Goal: Task Accomplishment & Management: Use online tool/utility

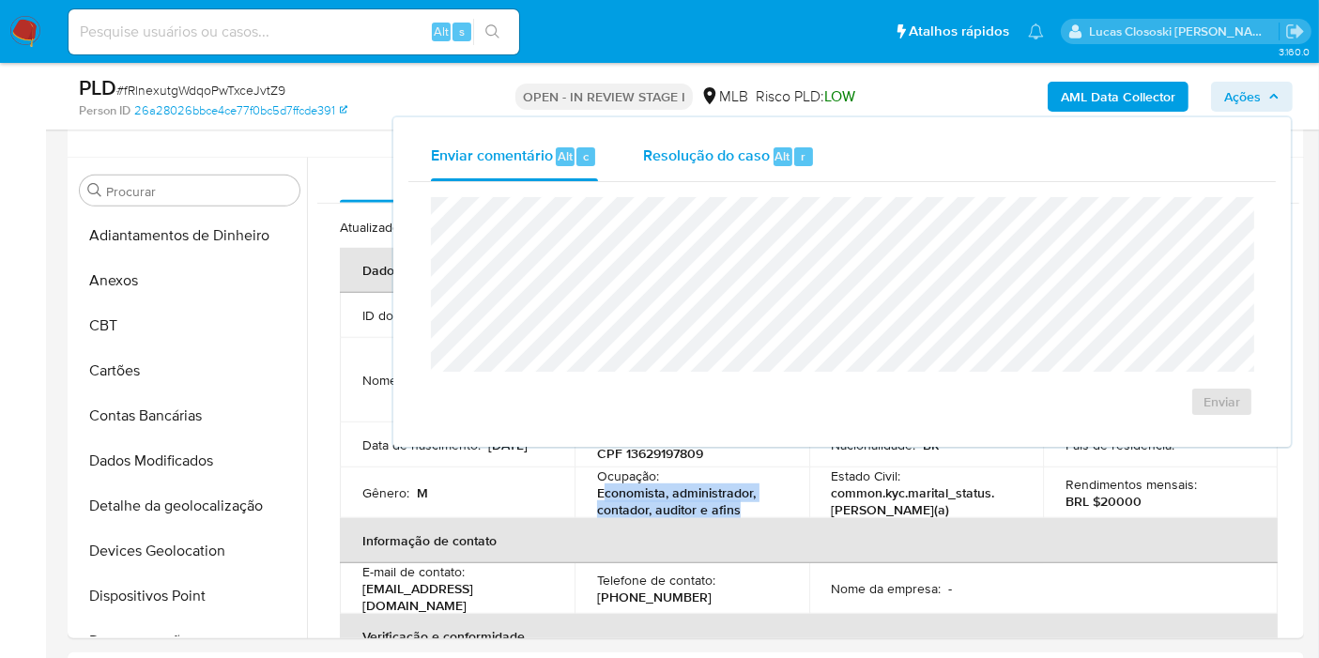
scroll to position [778, 0]
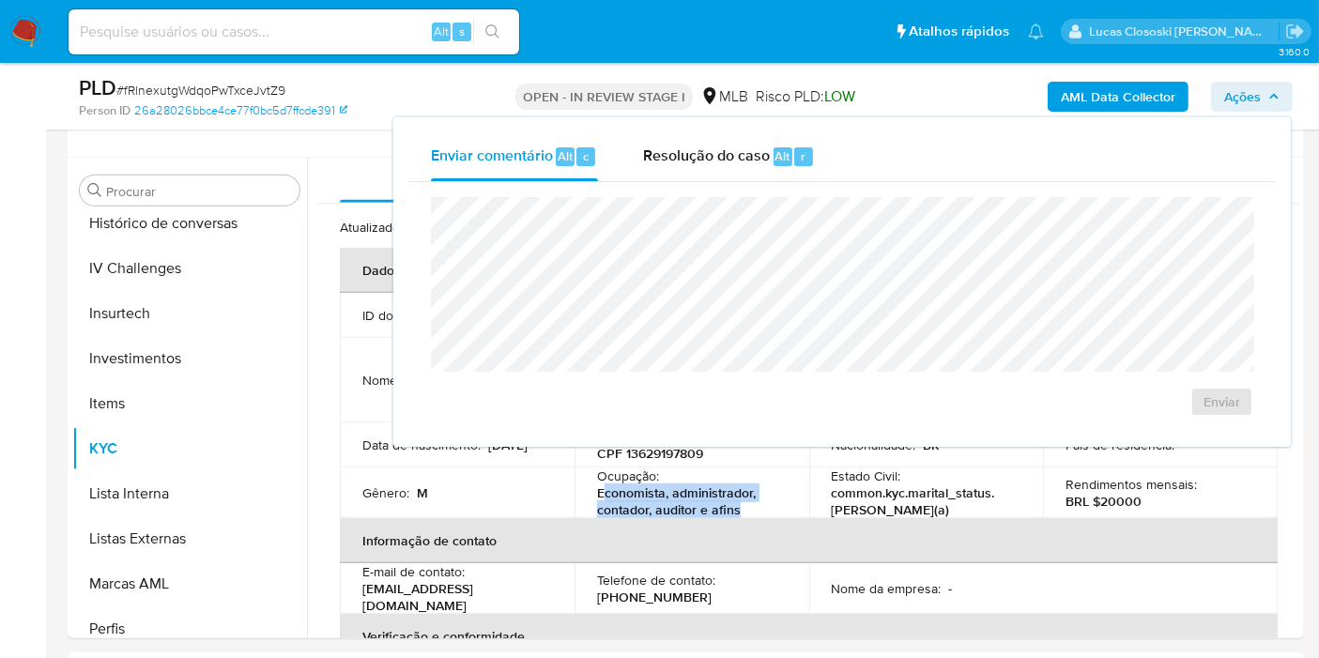
drag, startPoint x: 762, startPoint y: 171, endPoint x: 762, endPoint y: 190, distance: 18.8
click at [762, 171] on div "Resolução do caso Alt r" at bounding box center [729, 156] width 172 height 49
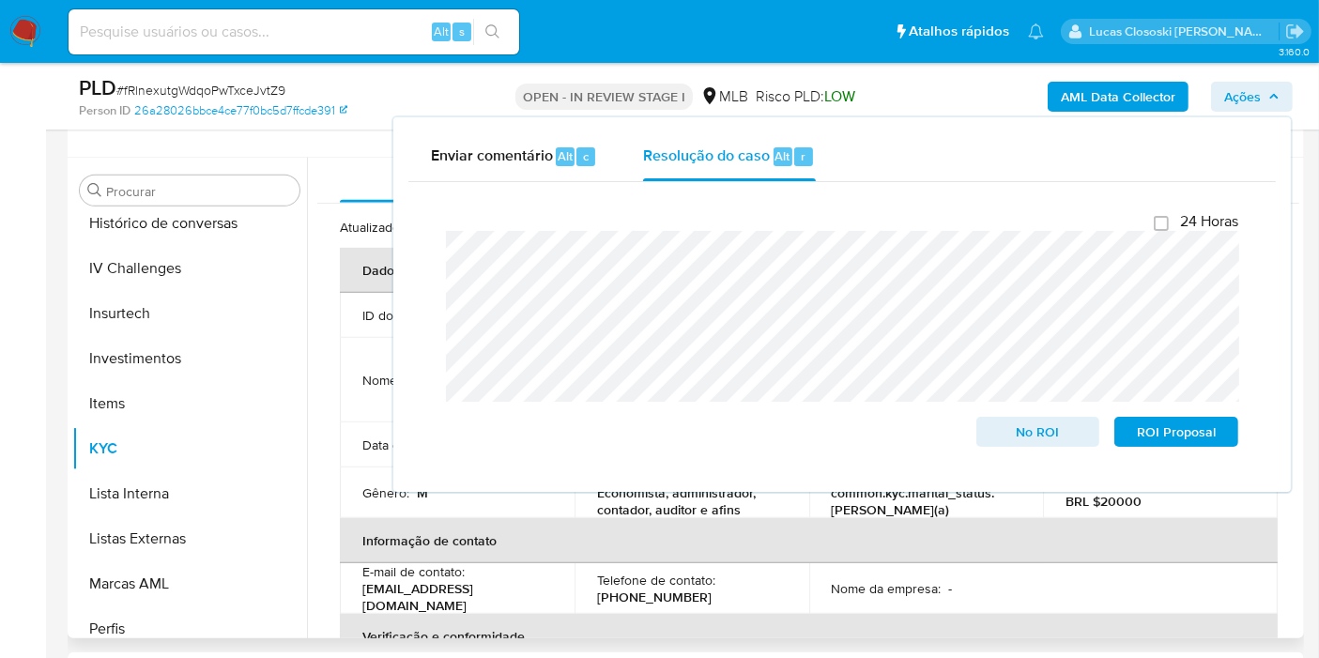
drag, startPoint x: 1263, startPoint y: 103, endPoint x: 438, endPoint y: 283, distance: 843.7
click at [1263, 103] on span "Ações" at bounding box center [1251, 97] width 55 height 26
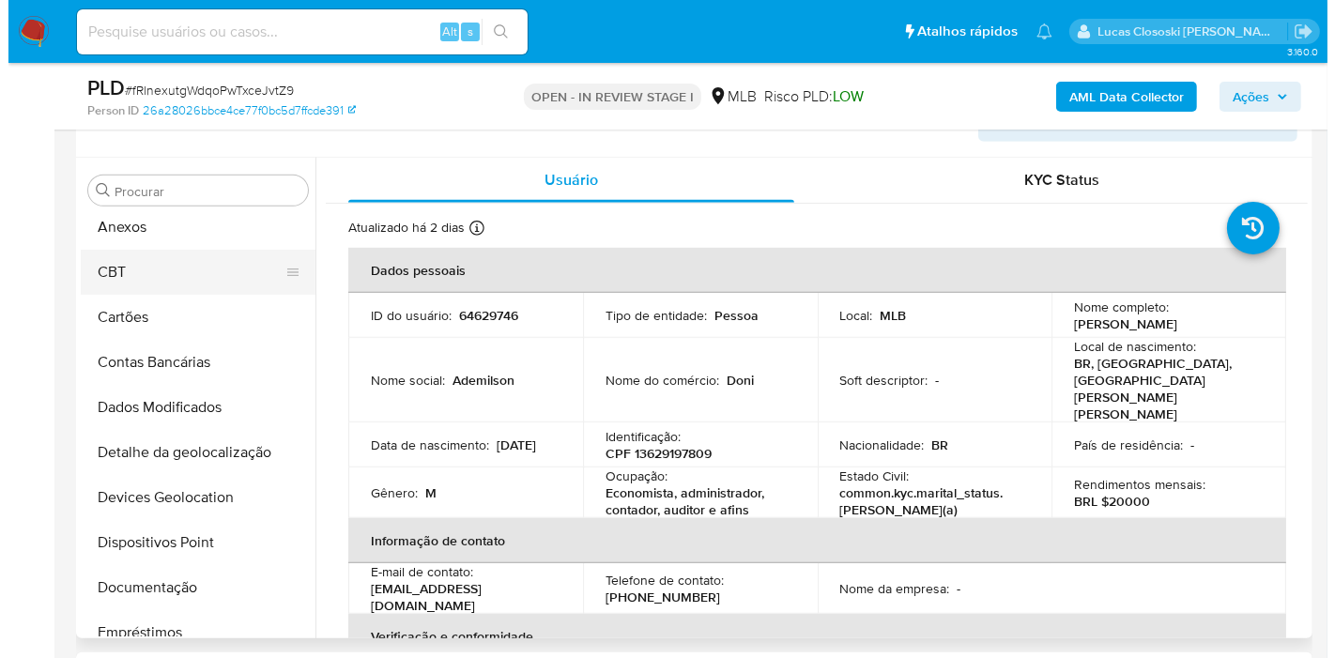
scroll to position [0, 0]
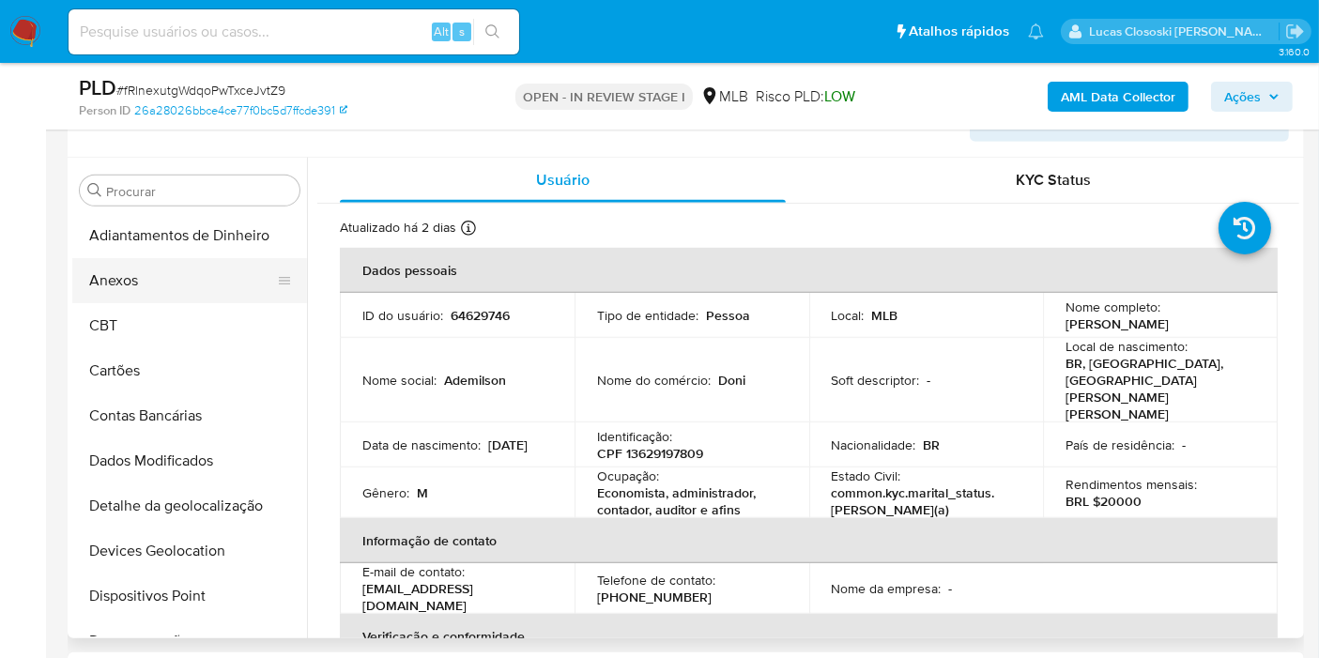
click at [108, 287] on button "Anexos" at bounding box center [182, 280] width 220 height 45
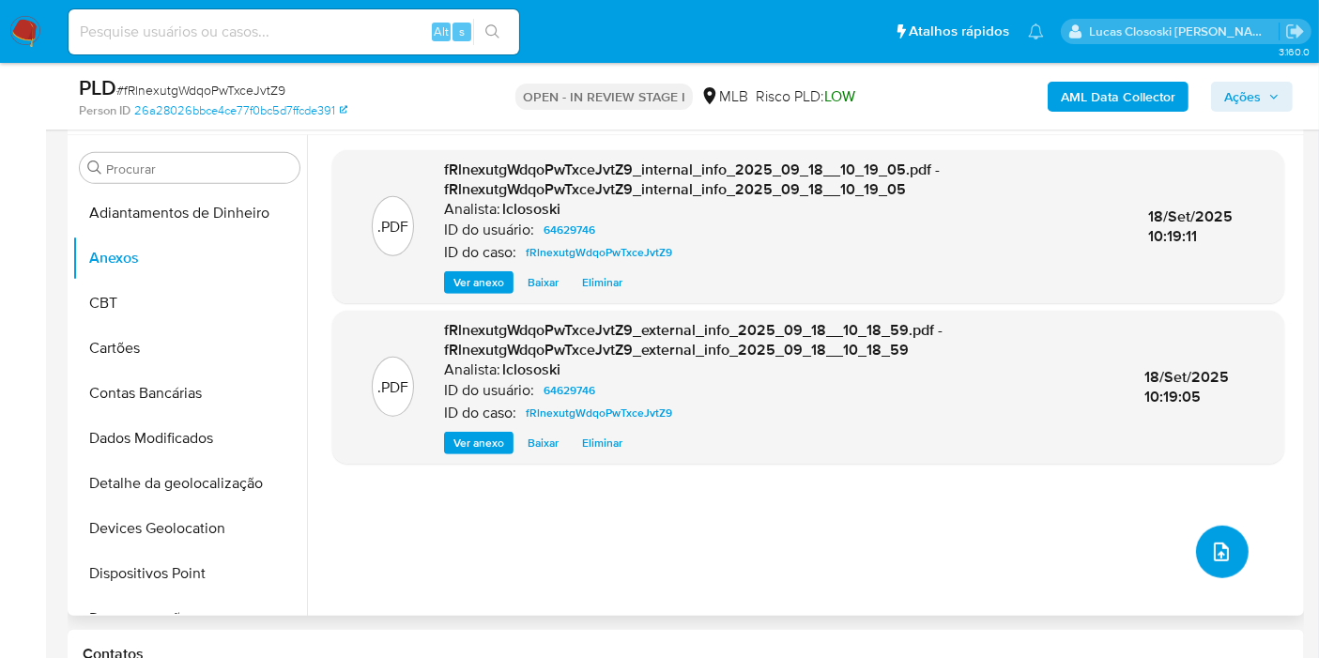
click at [1211, 562] on button "upload-file" at bounding box center [1222, 552] width 53 height 53
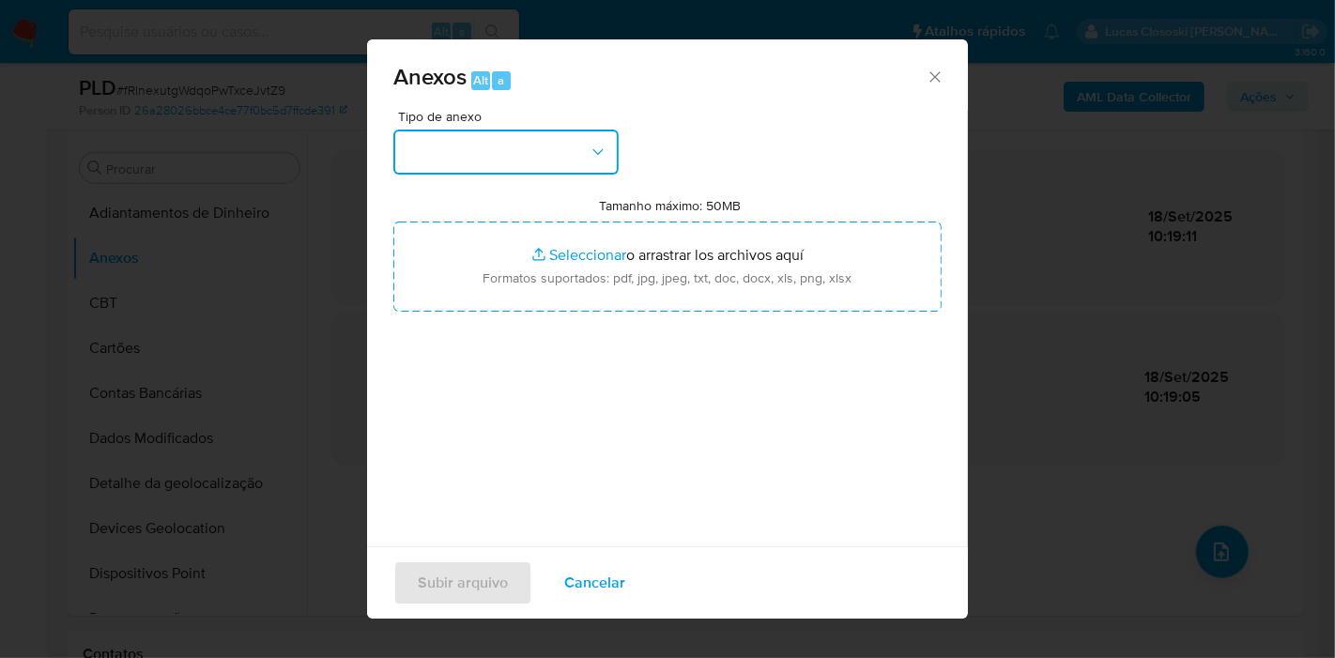
click at [555, 160] on button "button" at bounding box center [505, 152] width 225 height 45
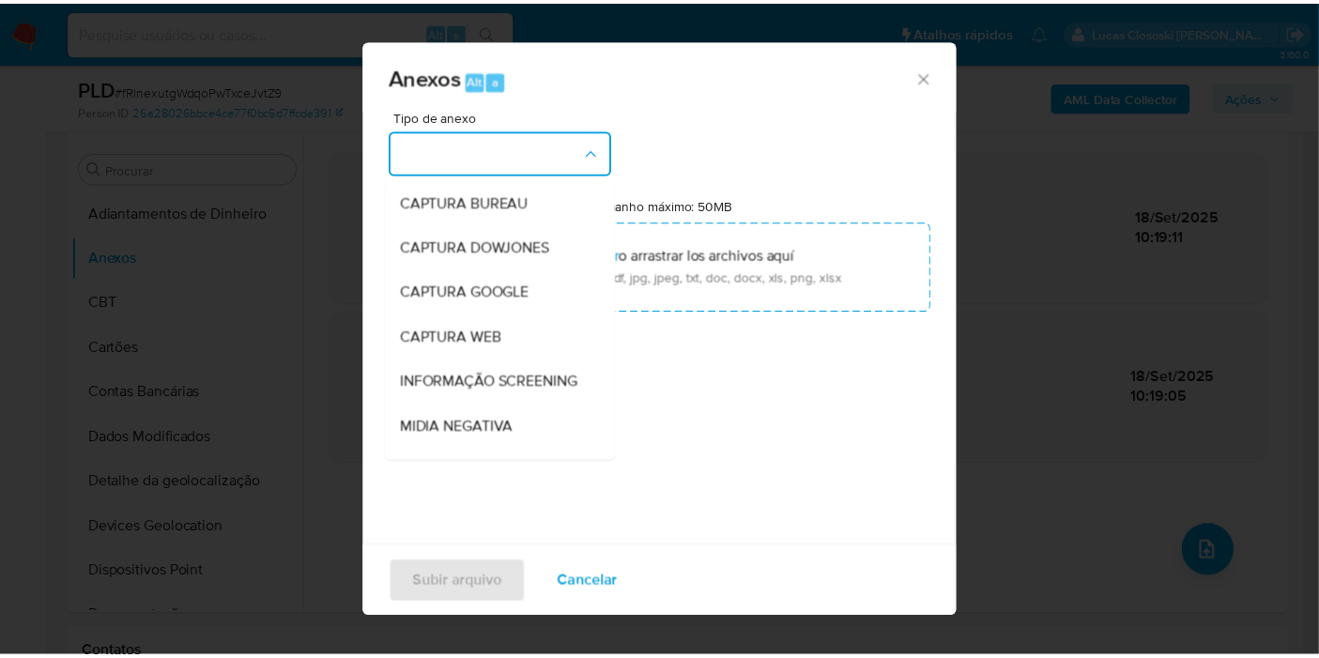
scroll to position [288, 0]
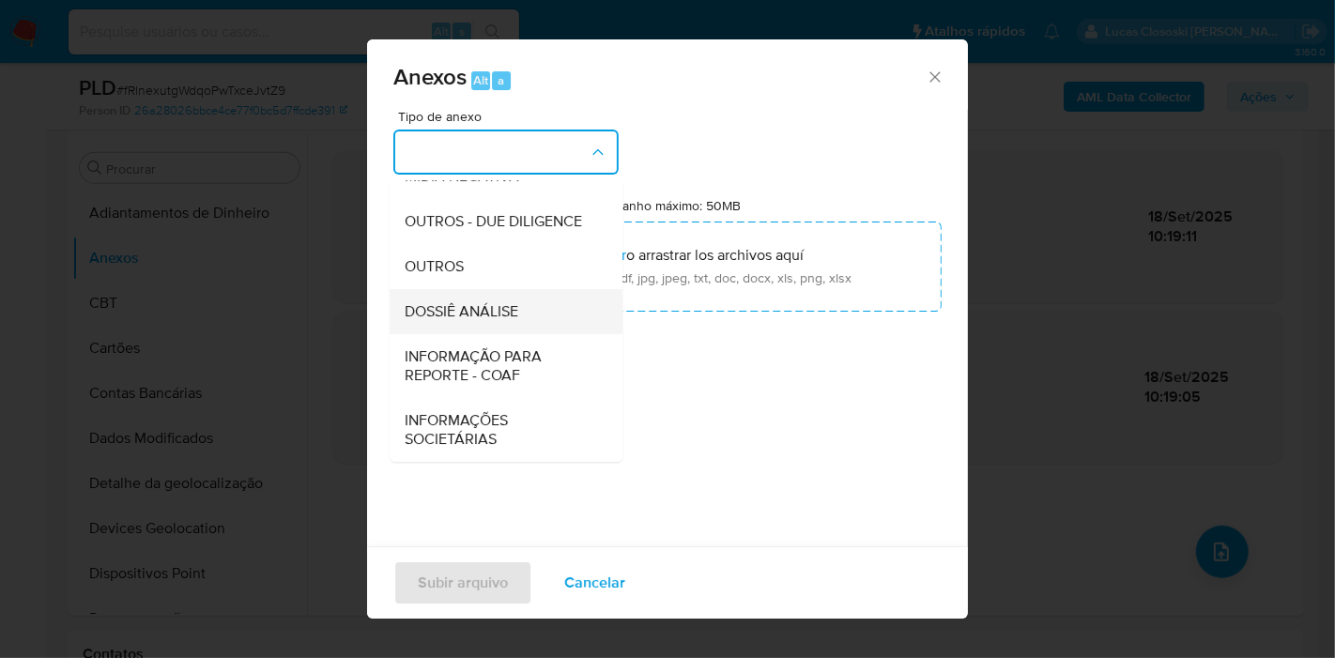
click at [497, 327] on div "DOSSIÊ ANÁLISE" at bounding box center [501, 311] width 192 height 45
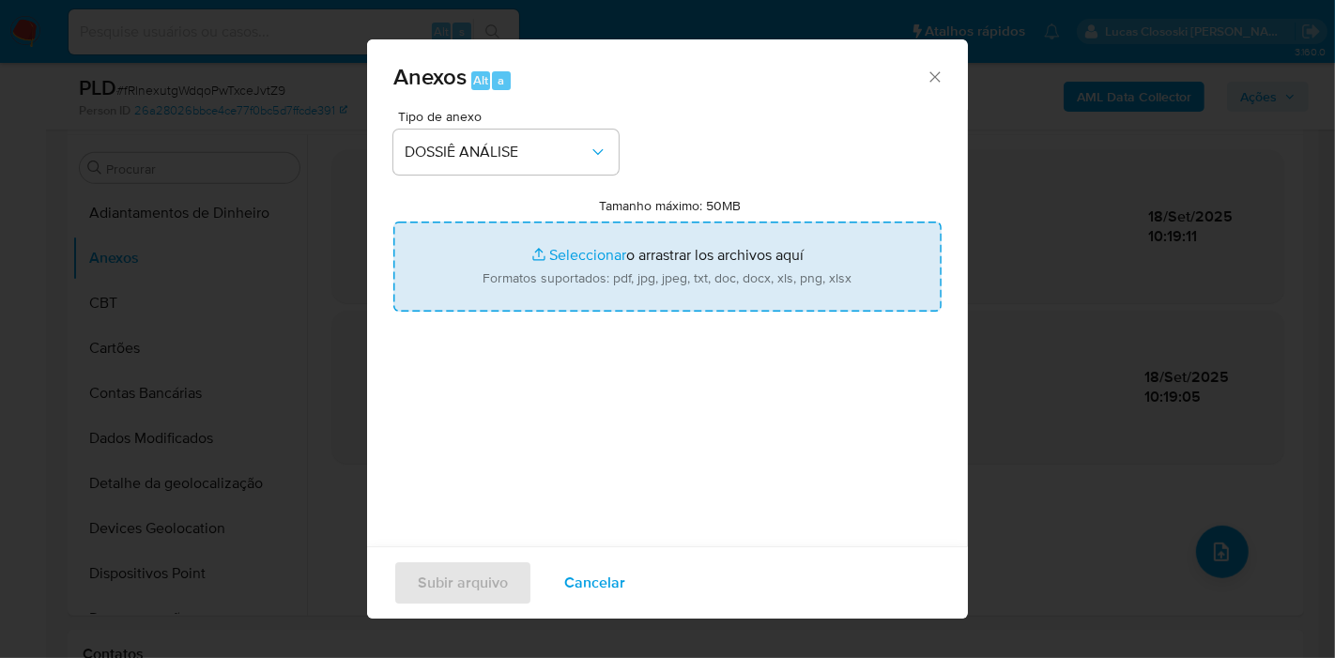
click at [551, 268] on input "Tamanho máximo: 50MB Seleccionar archivos" at bounding box center [667, 267] width 548 height 90
type input "C:\fakepath\Mulan 64629746_2025_09_18_07_46_35.xlsx"
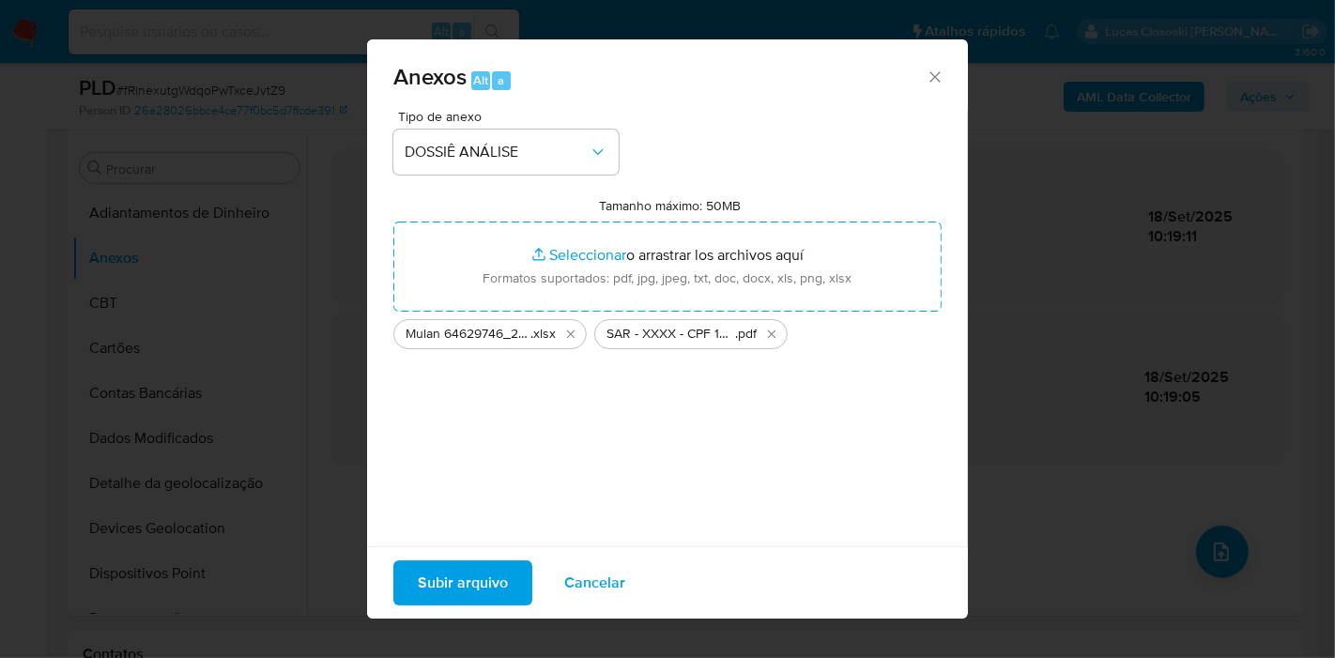
click at [451, 564] on span "Subir arquivo" at bounding box center [463, 582] width 90 height 41
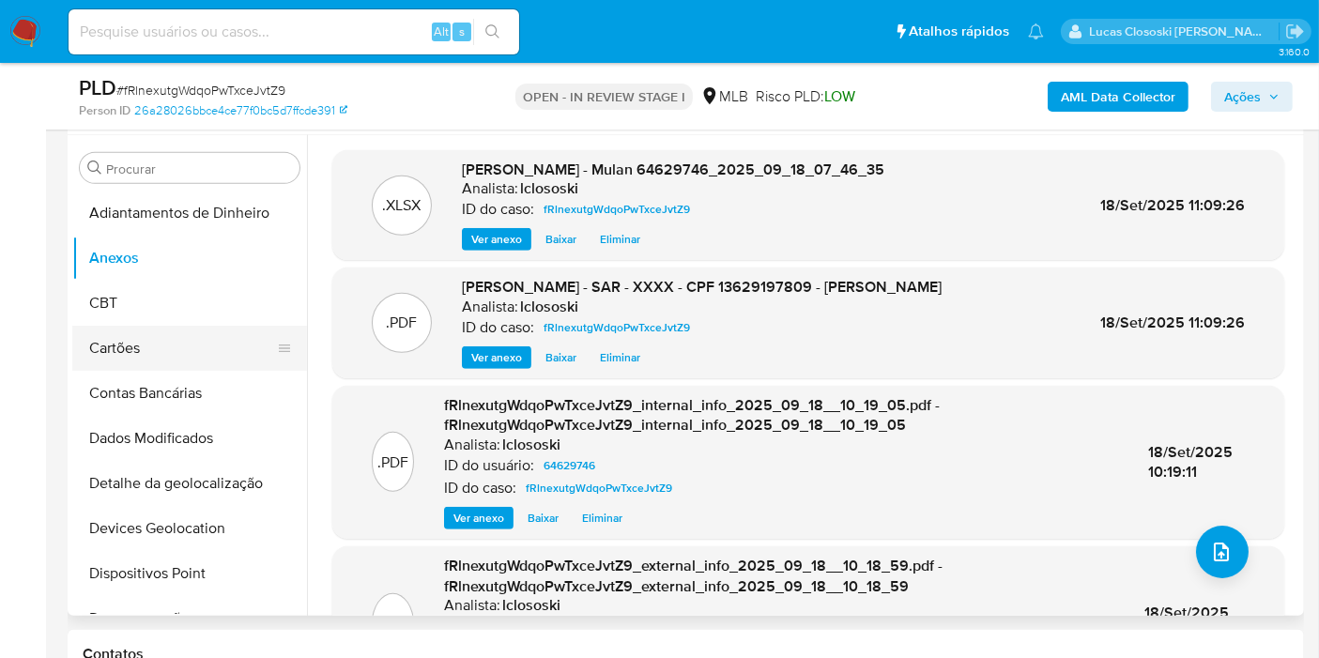
click at [147, 329] on button "Cartões" at bounding box center [182, 348] width 220 height 45
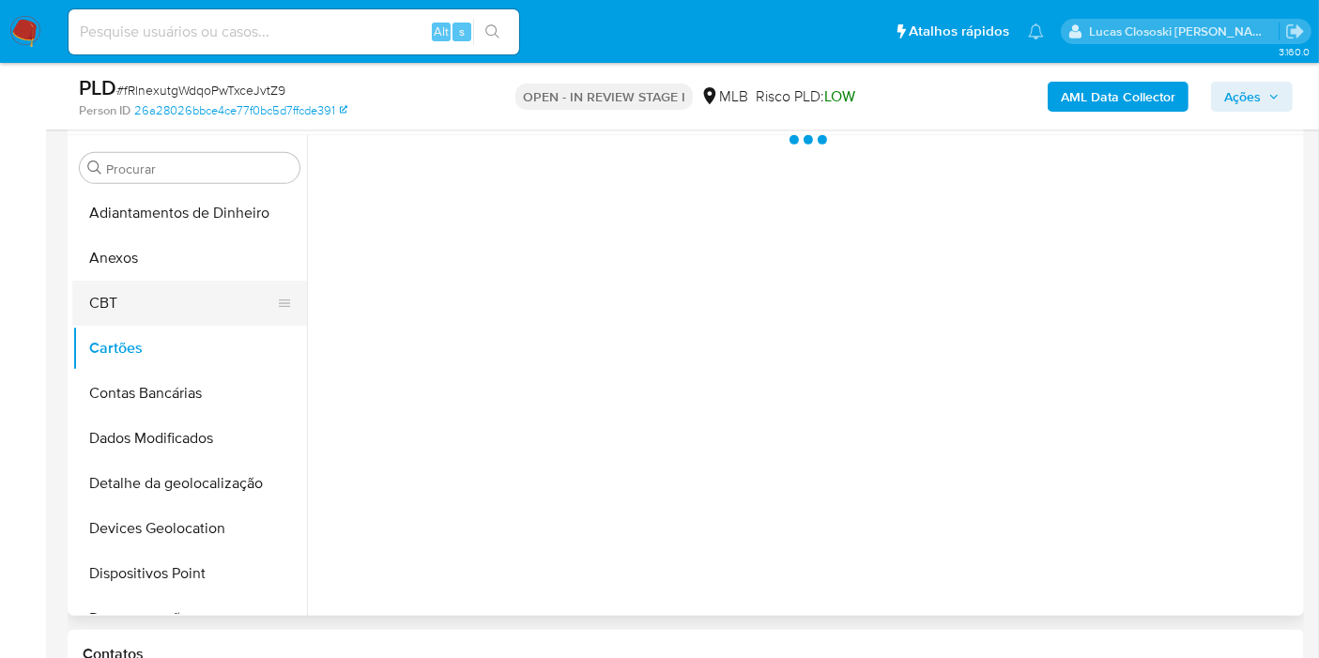
click at [147, 309] on button "CBT" at bounding box center [182, 303] width 220 height 45
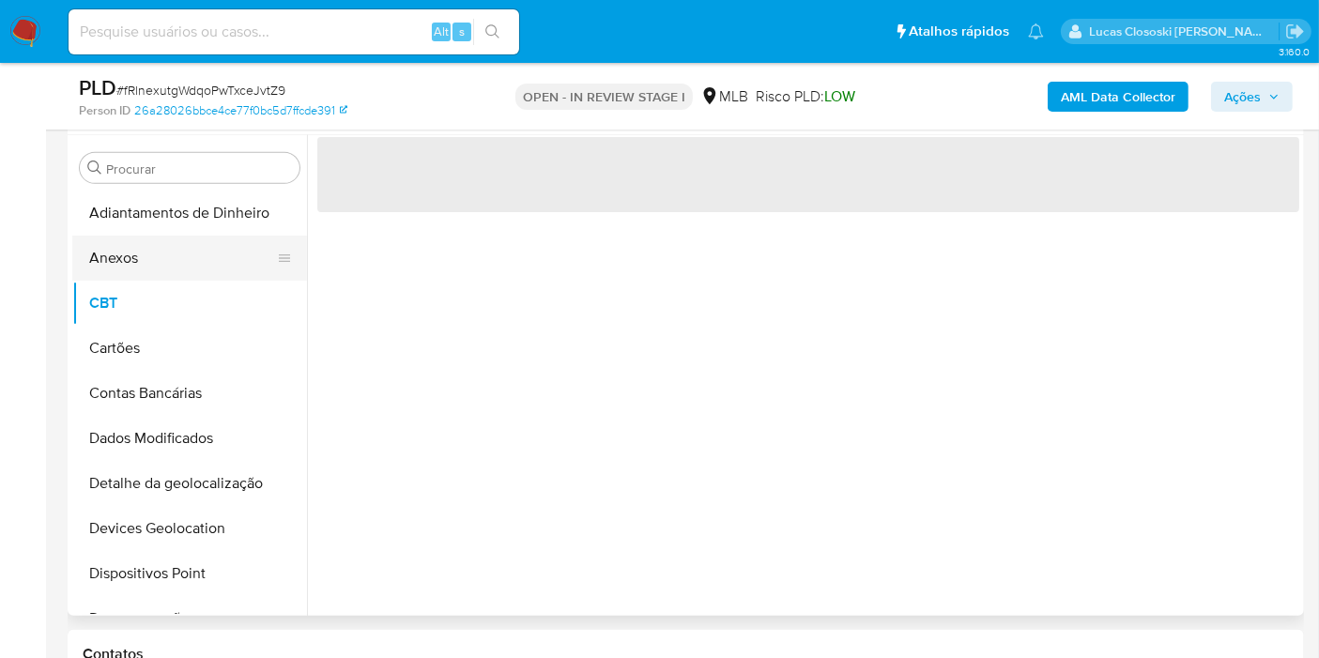
click at [148, 258] on button "Anexos" at bounding box center [182, 258] width 220 height 45
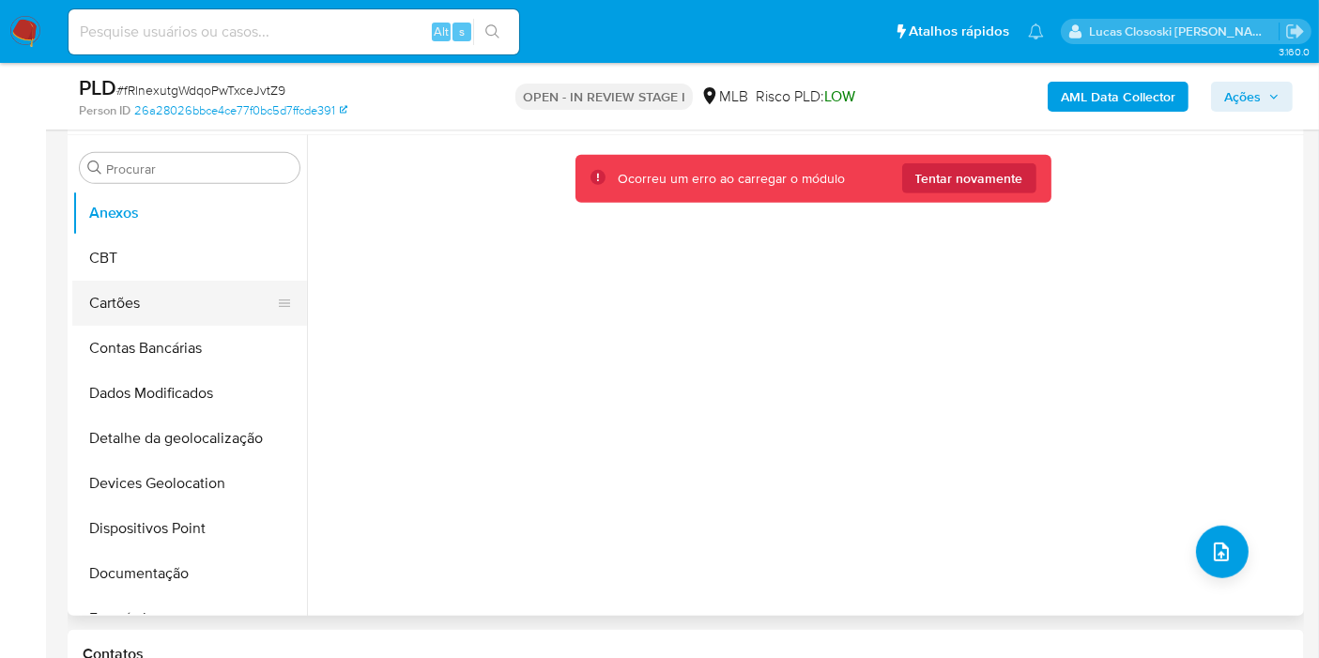
scroll to position [0, 0]
click at [100, 322] on button "CBT" at bounding box center [182, 303] width 220 height 45
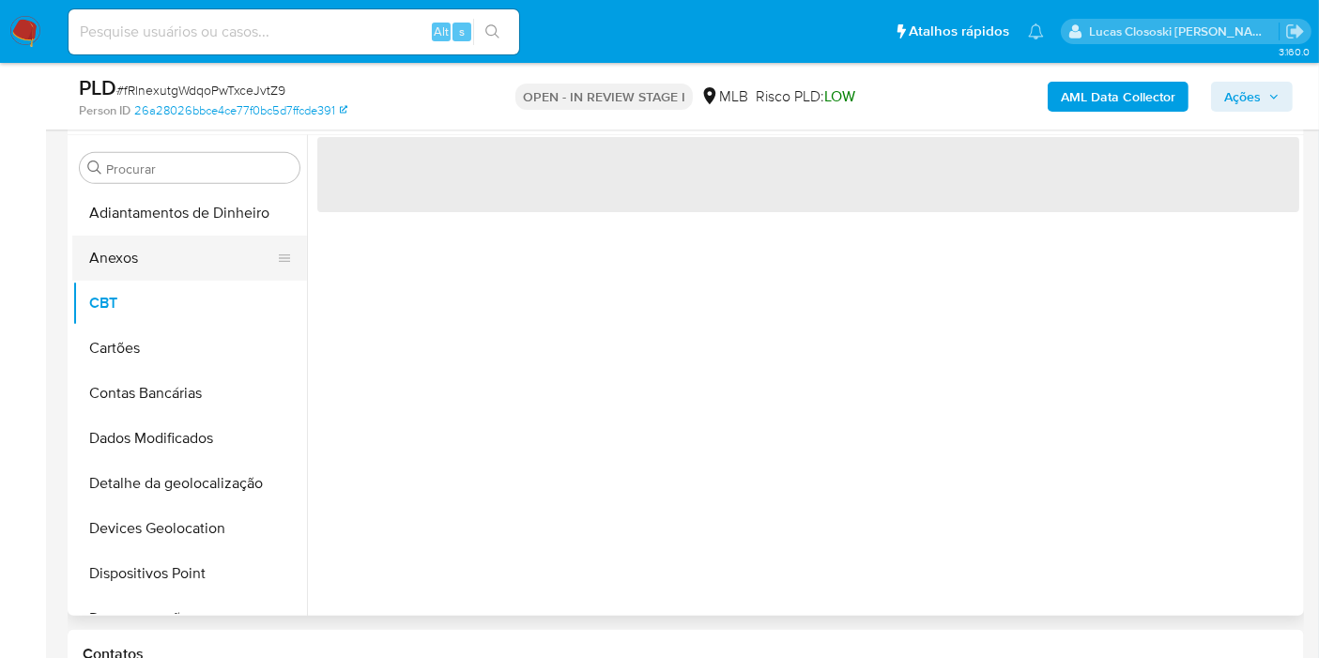
click at [119, 242] on button "Anexos" at bounding box center [182, 258] width 220 height 45
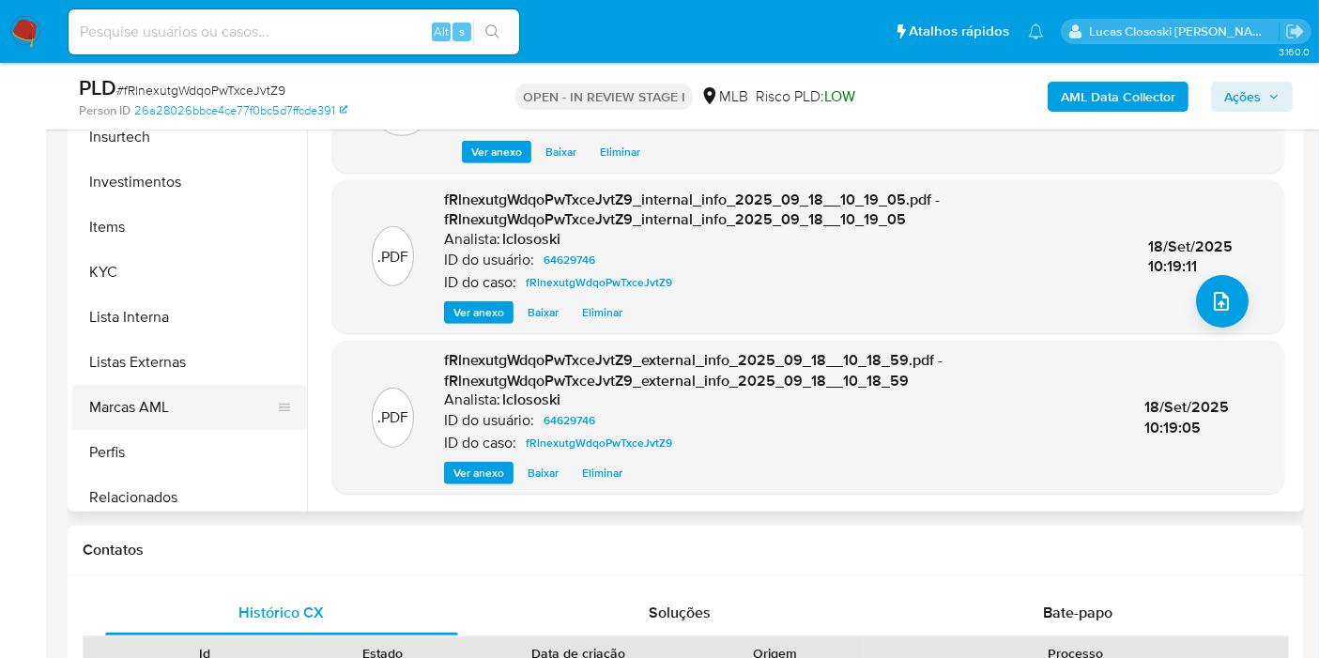
scroll to position [834, 0]
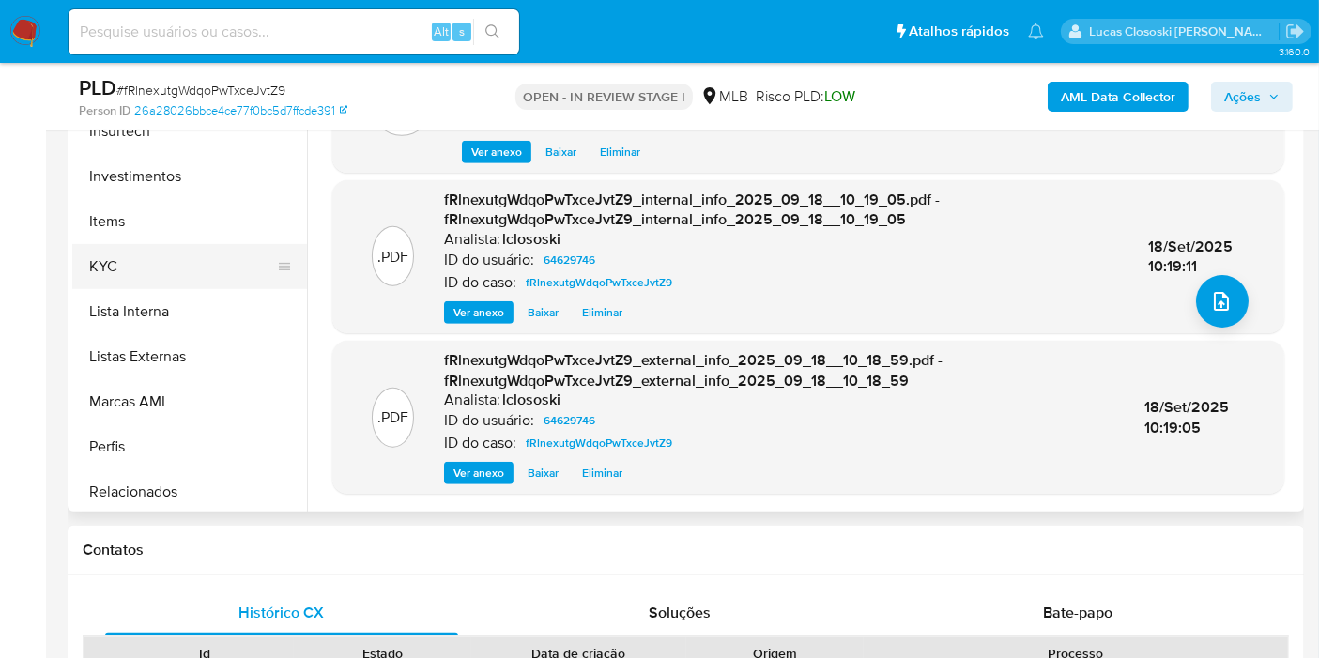
click at [142, 273] on button "KYC" at bounding box center [182, 266] width 220 height 45
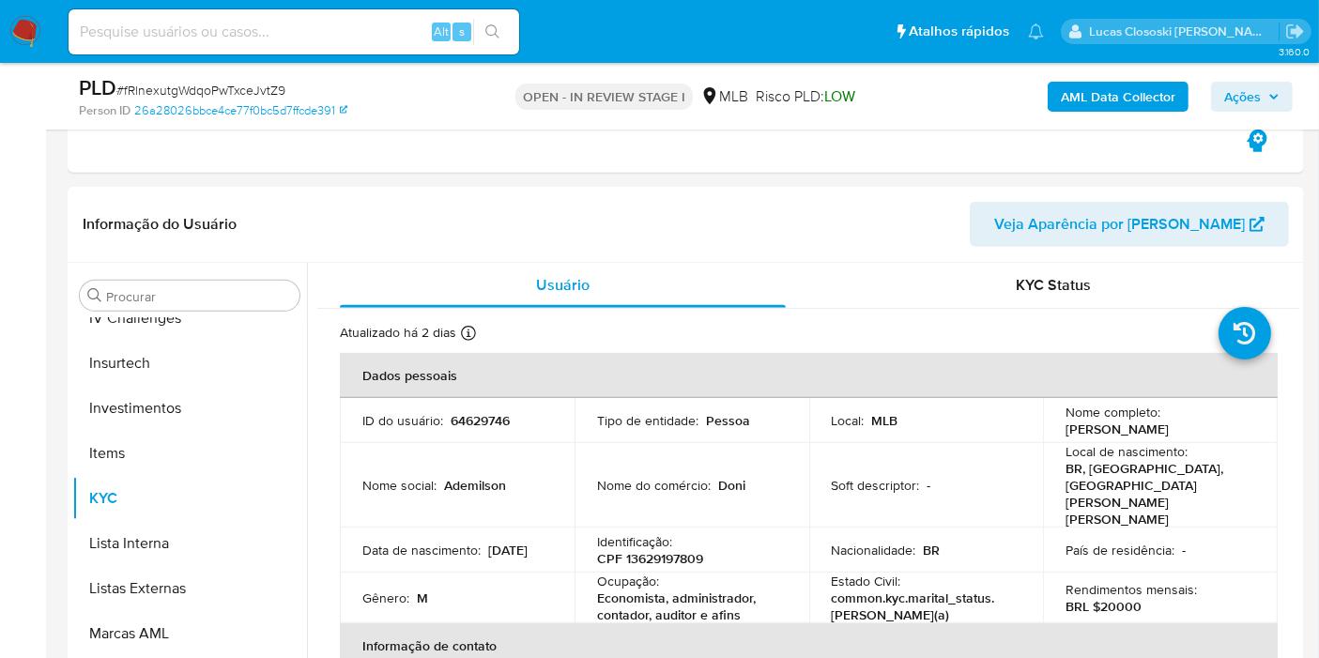
click at [1273, 100] on icon "button" at bounding box center [1274, 96] width 11 height 11
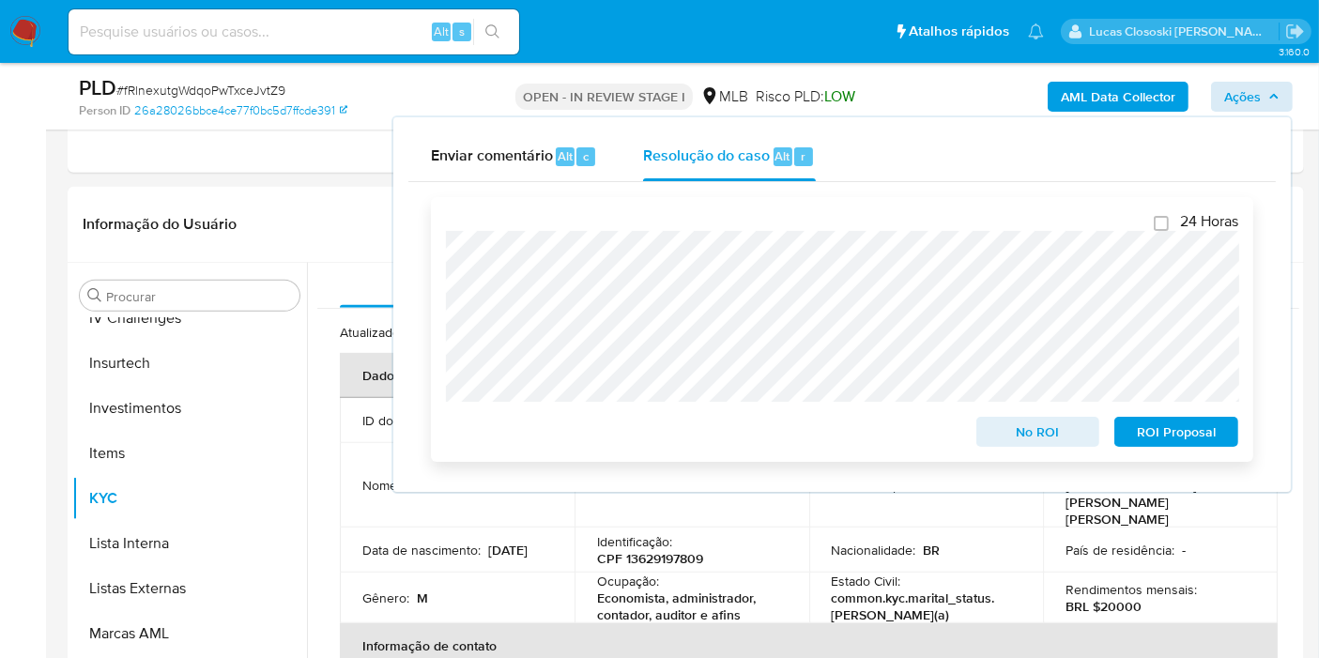
click at [1175, 424] on span "ROI Proposal" at bounding box center [1177, 432] width 98 height 26
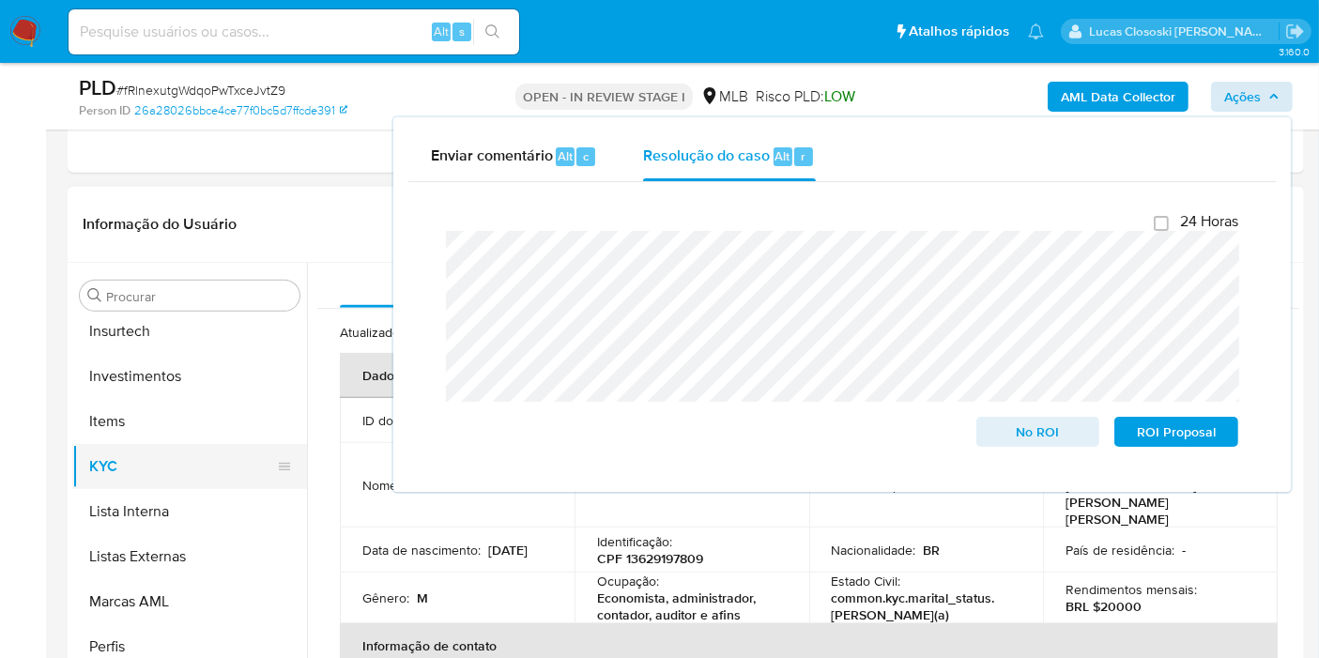
scroll to position [883, 0]
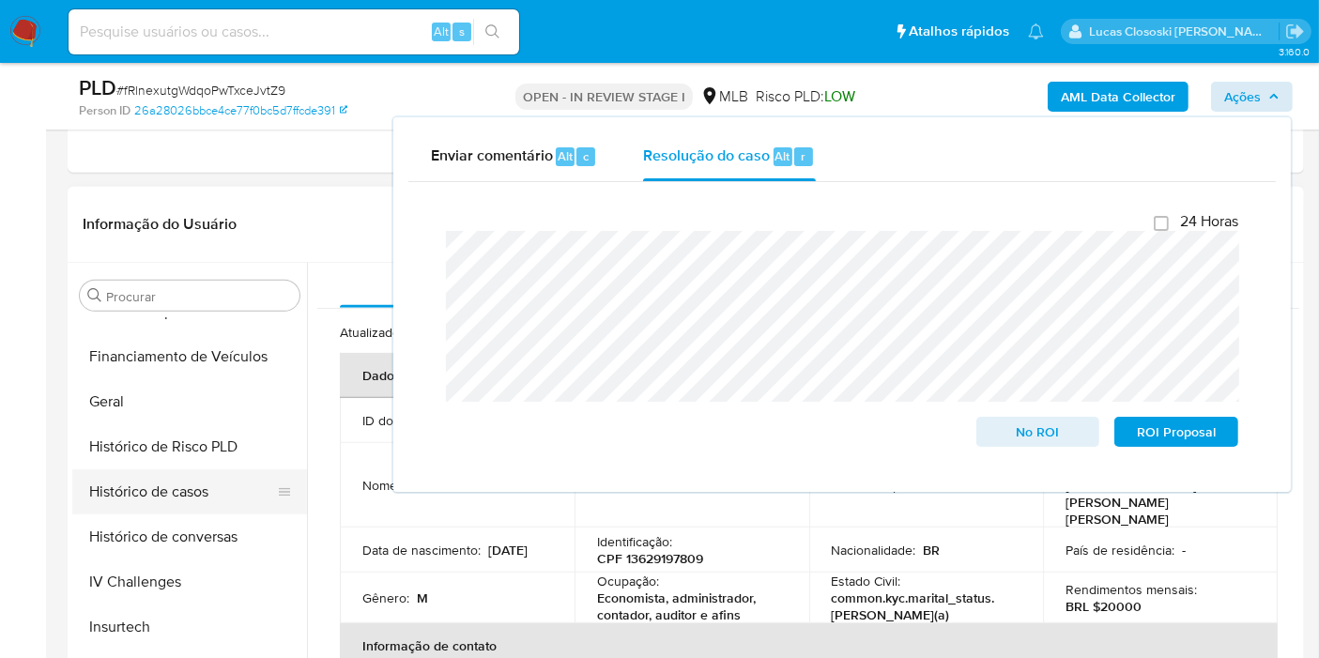
click at [170, 481] on button "Histórico de casos" at bounding box center [182, 491] width 220 height 45
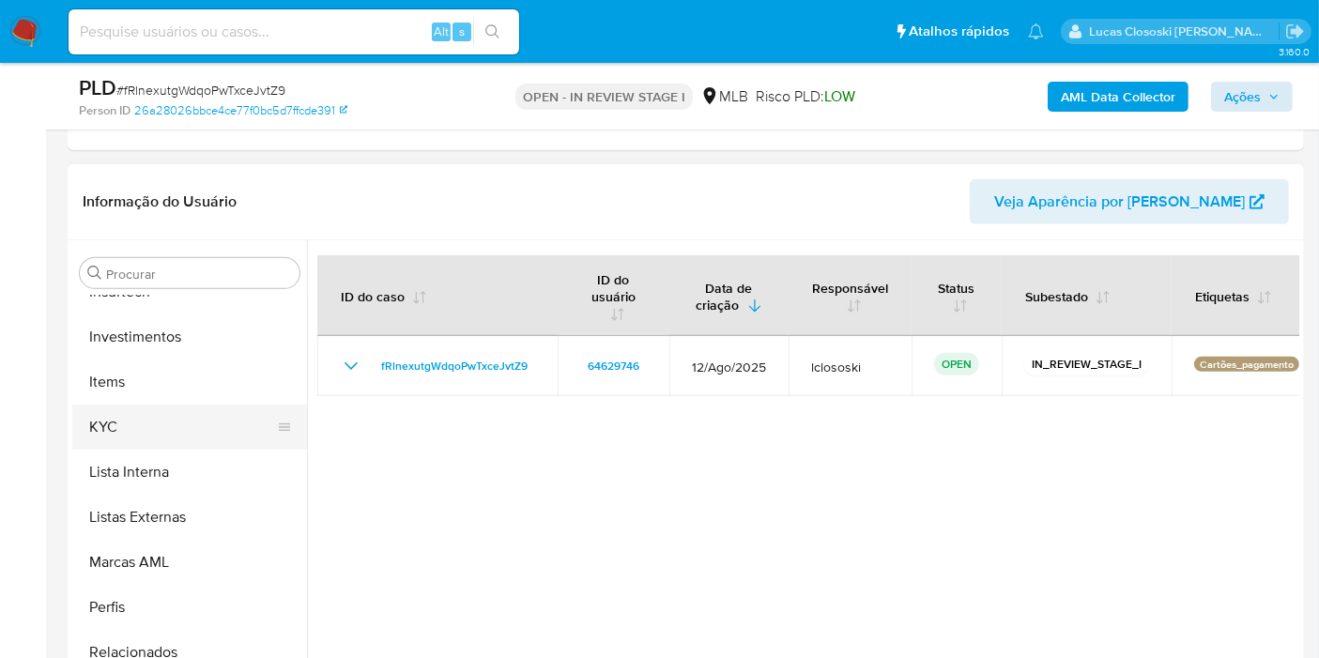
click at [147, 420] on button "KYC" at bounding box center [182, 427] width 220 height 45
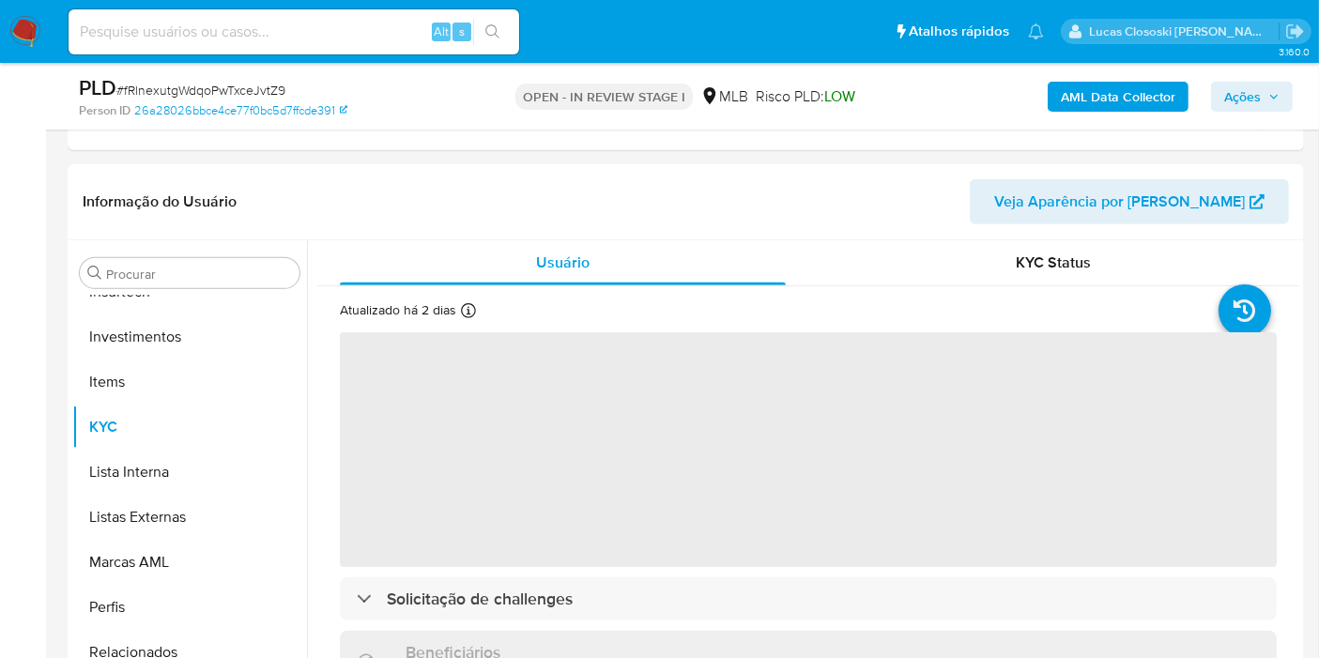
click at [1230, 96] on span "Ações" at bounding box center [1242, 97] width 37 height 30
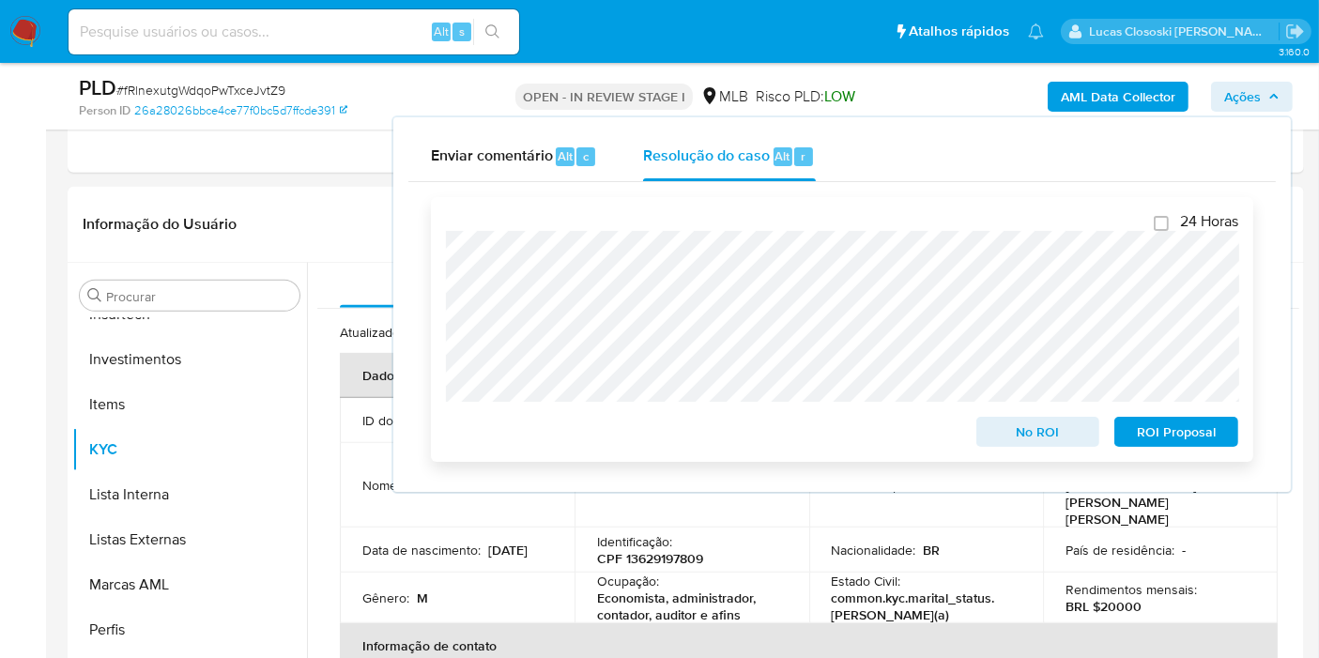
click at [1188, 423] on span "ROI Proposal" at bounding box center [1177, 432] width 98 height 26
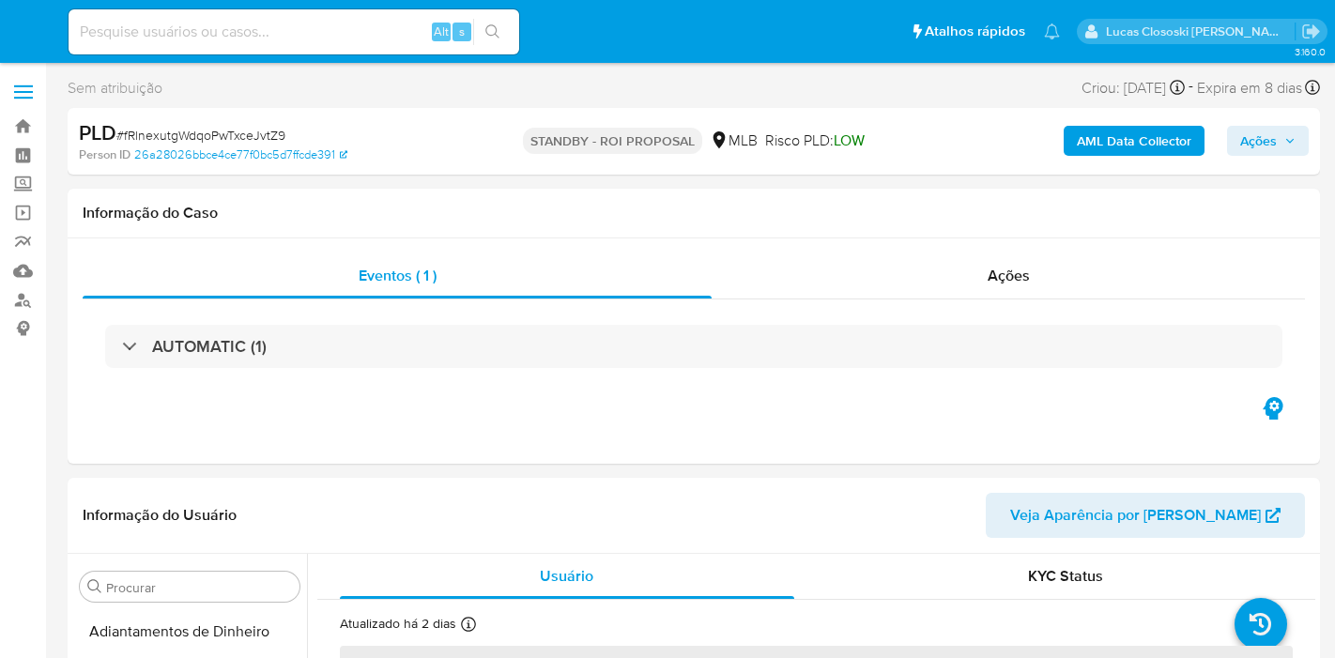
select select "10"
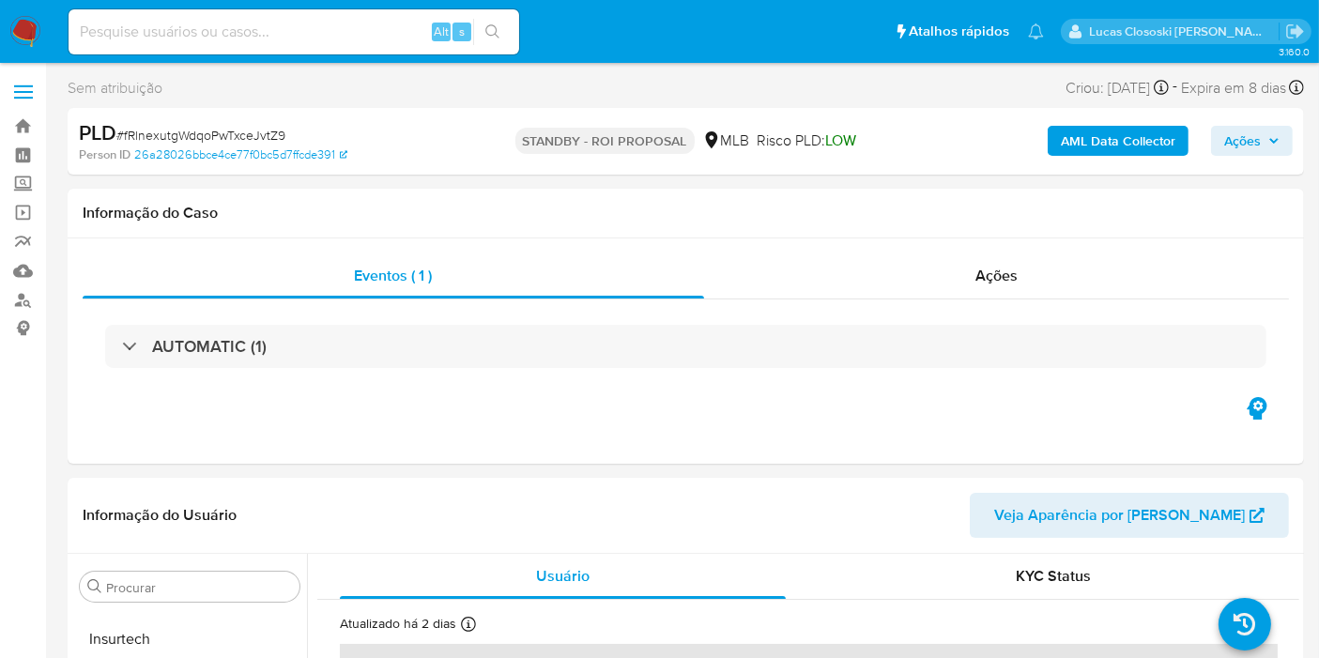
scroll to position [883, 0]
click at [975, 269] on div "Ações" at bounding box center [997, 276] width 586 height 45
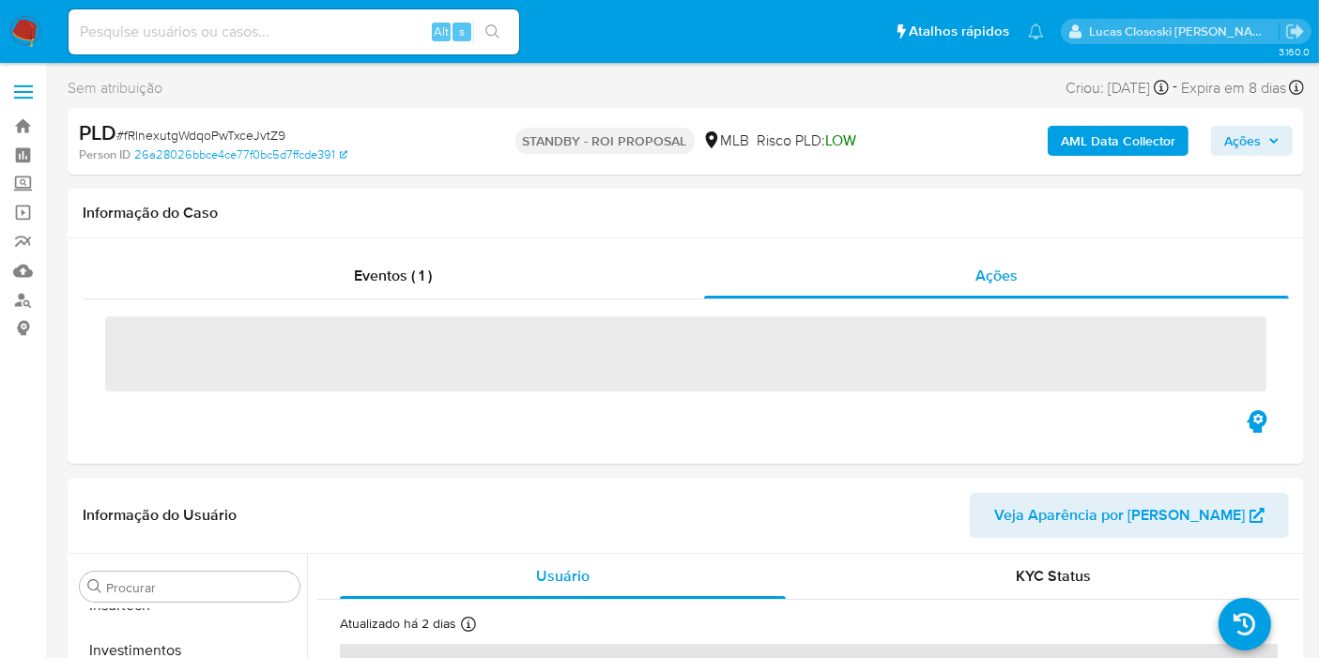
click at [153, 138] on span "# fRlnexutgWdqoPwTxceJvtZ9" at bounding box center [200, 135] width 169 height 19
copy span "fRlnexutgWdqoPwTxceJvtZ9"
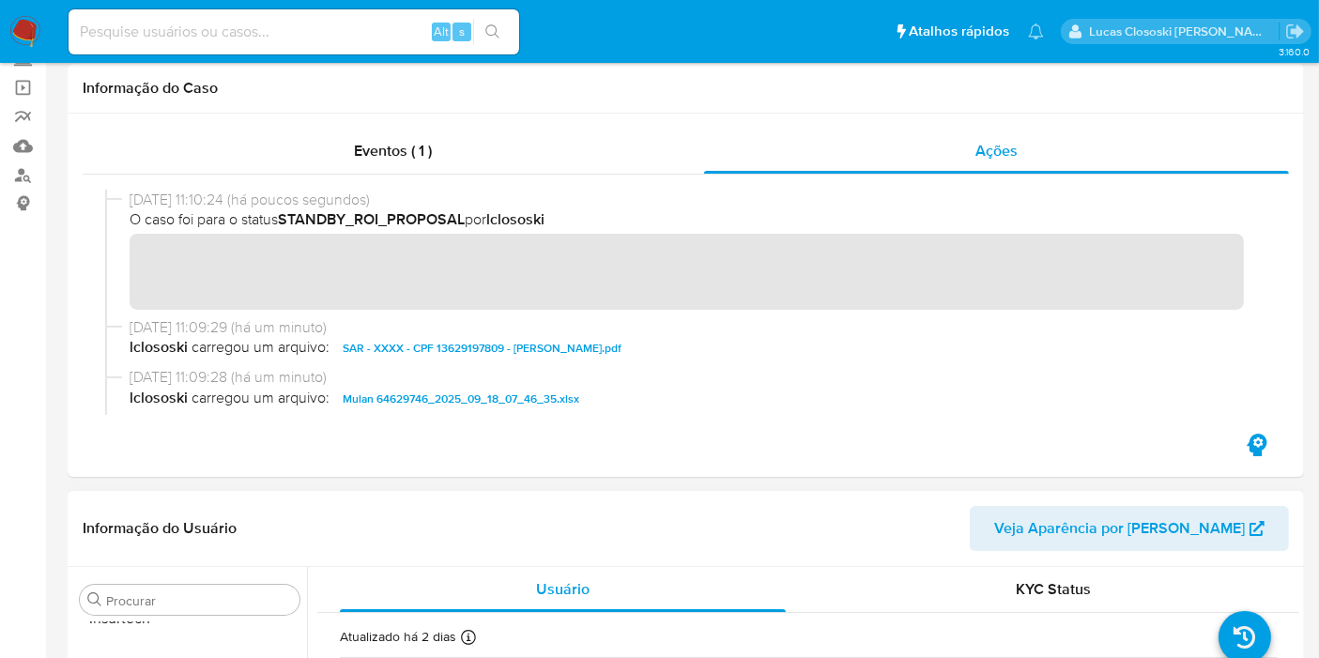
scroll to position [0, 0]
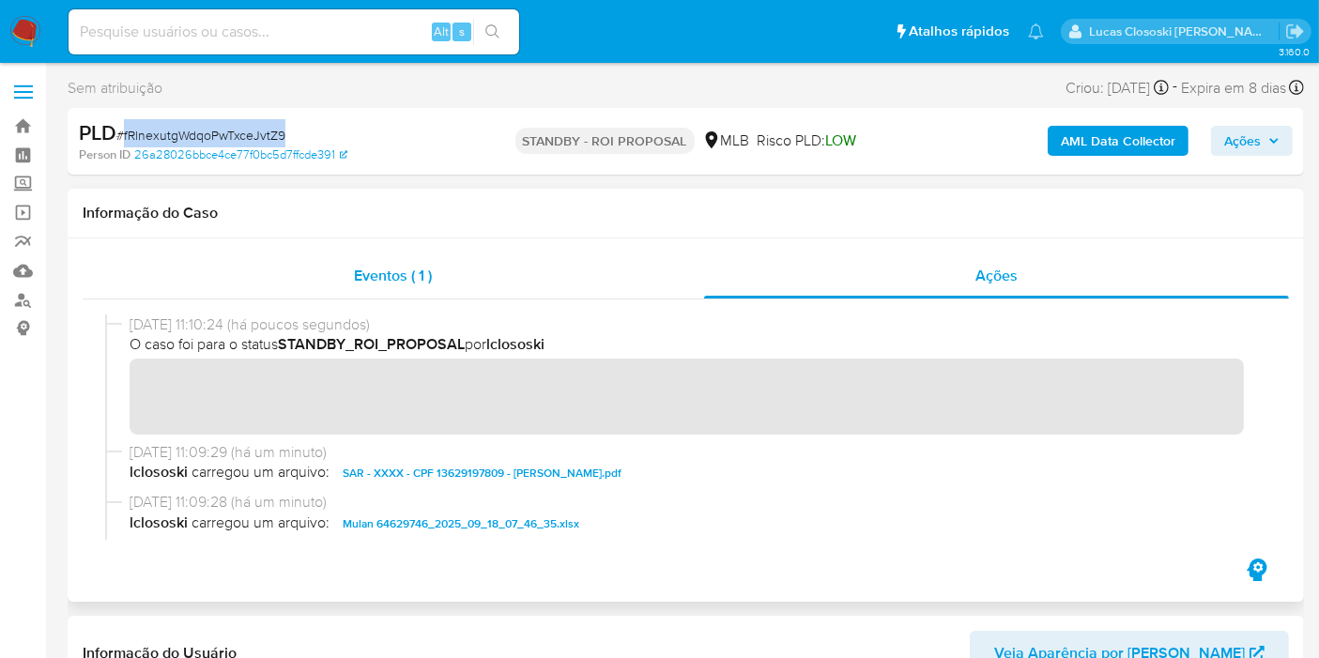
click at [295, 254] on div "Eventos ( 1 )" at bounding box center [394, 276] width 622 height 45
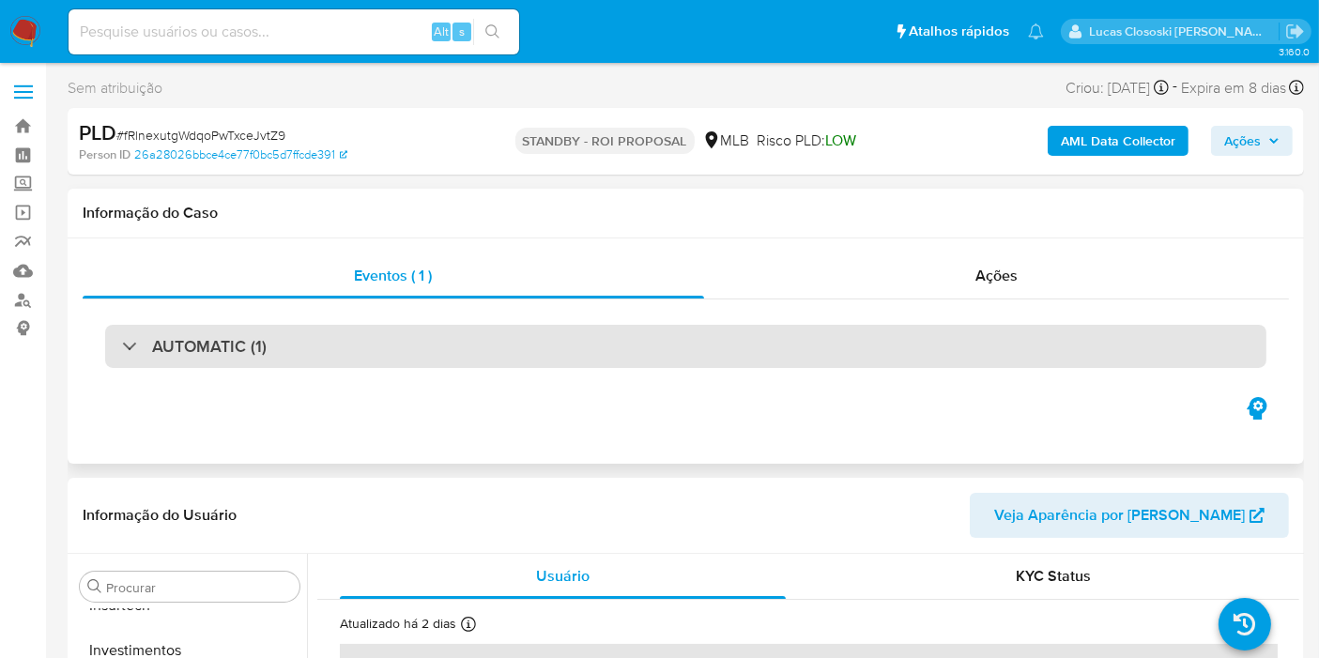
click at [429, 348] on div "AUTOMATIC (1)" at bounding box center [685, 346] width 1161 height 43
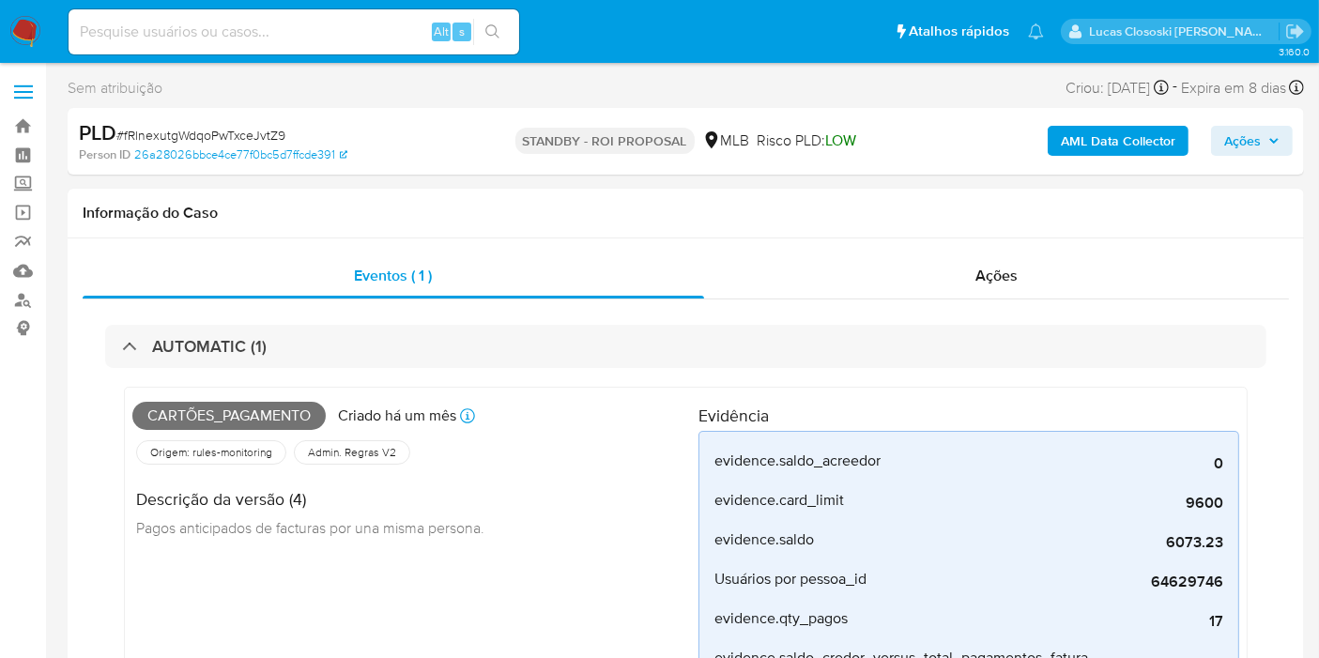
click at [263, 133] on span "# fRlnexutgWdqoPwTxceJvtZ9" at bounding box center [200, 135] width 169 height 19
copy span "fRlnexutgWdqoPwTxceJvtZ9"
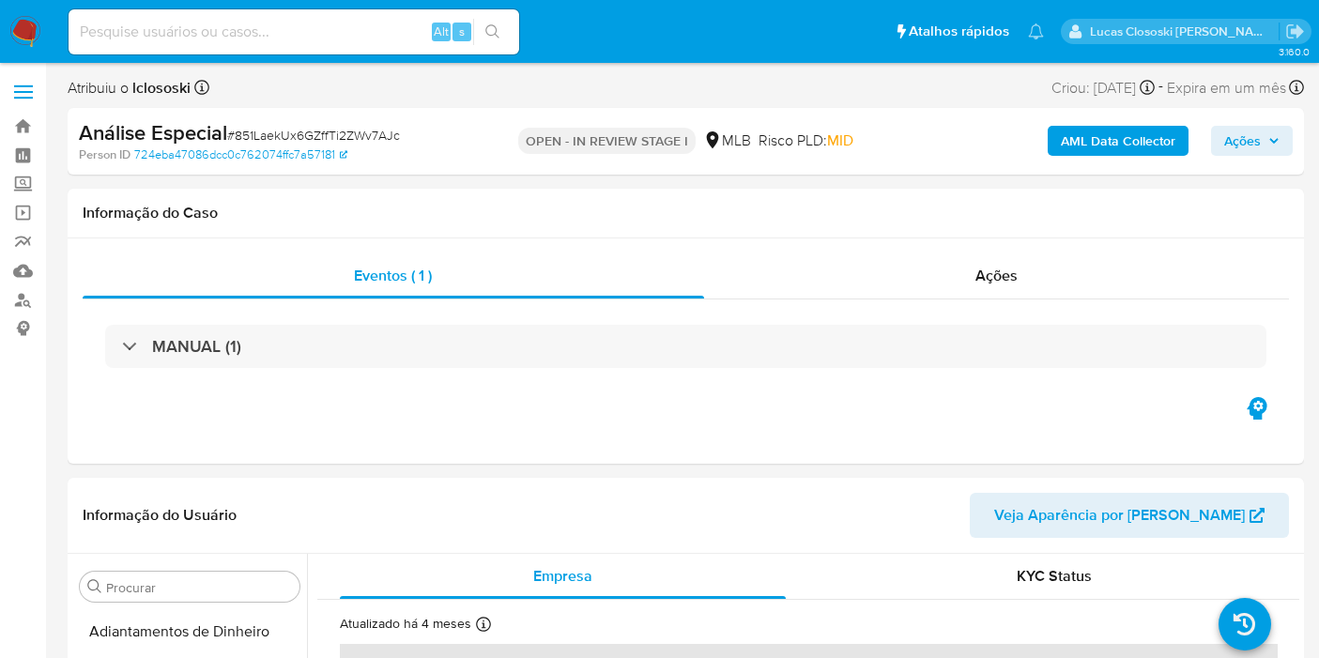
select select "10"
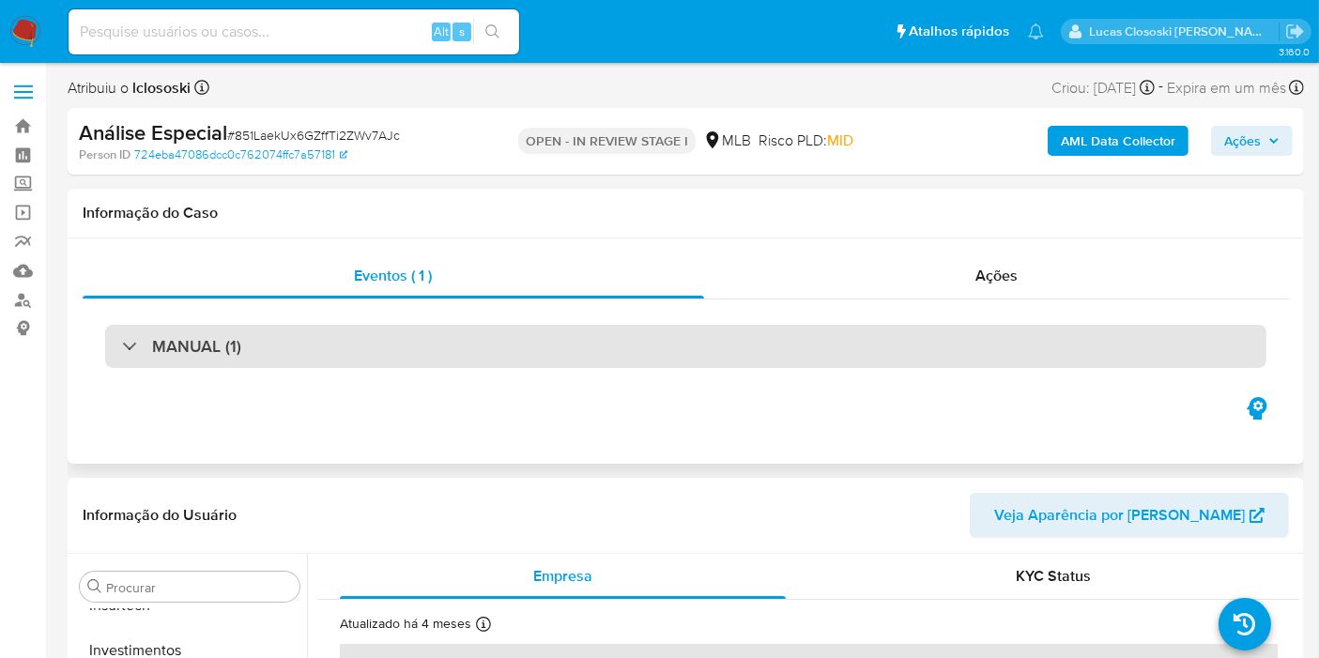
click at [623, 333] on div "MANUAL (1)" at bounding box center [685, 346] width 1161 height 43
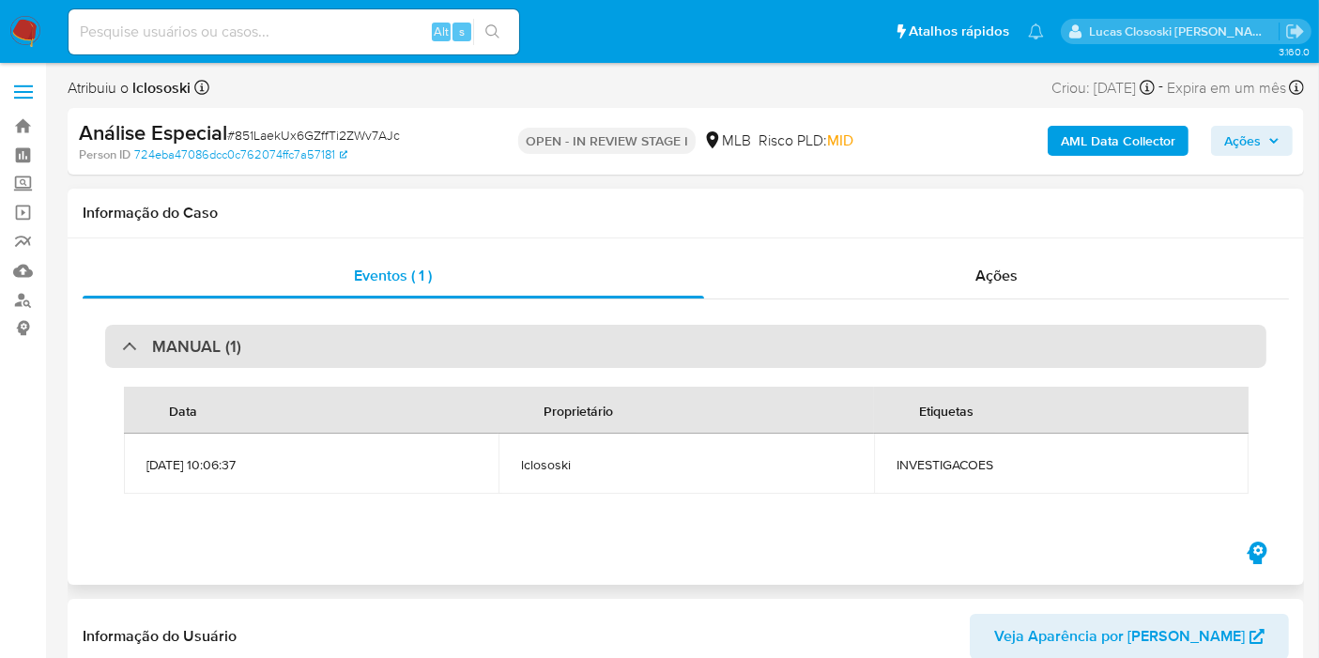
click at [623, 333] on div "MANUAL (1)" at bounding box center [685, 346] width 1161 height 43
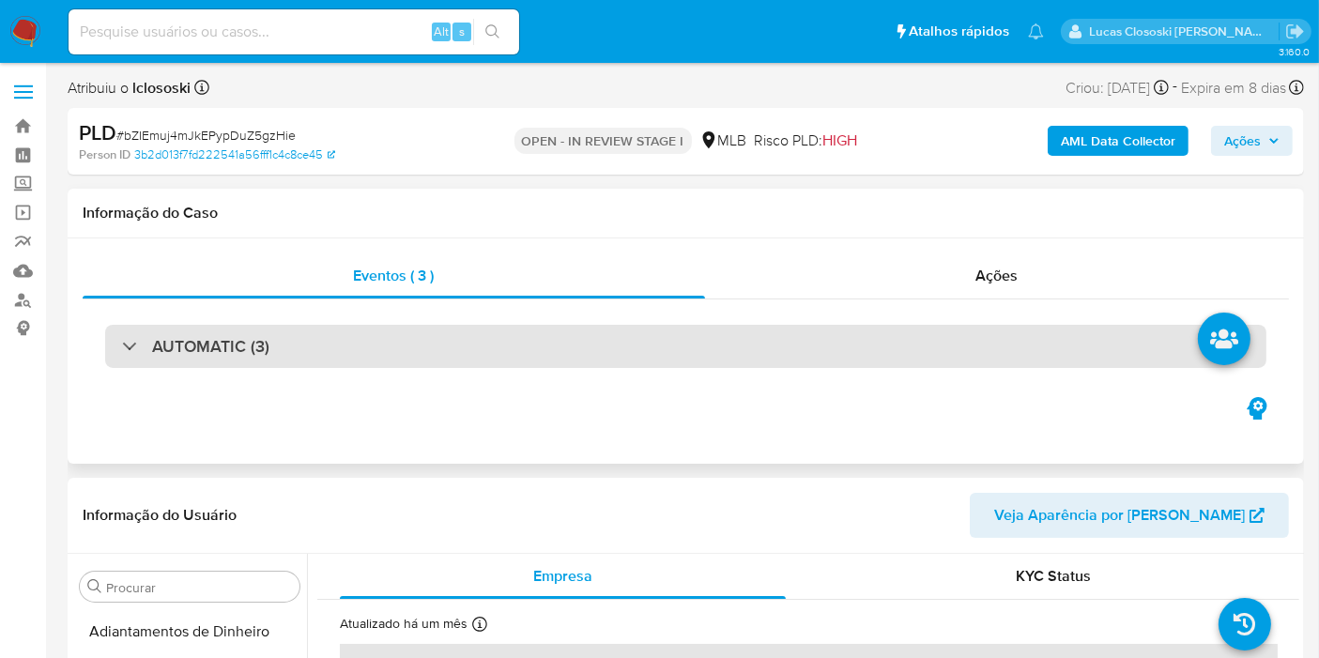
scroll to position [883, 0]
click at [716, 332] on div "AUTOMATIC (3)" at bounding box center [685, 346] width 1161 height 43
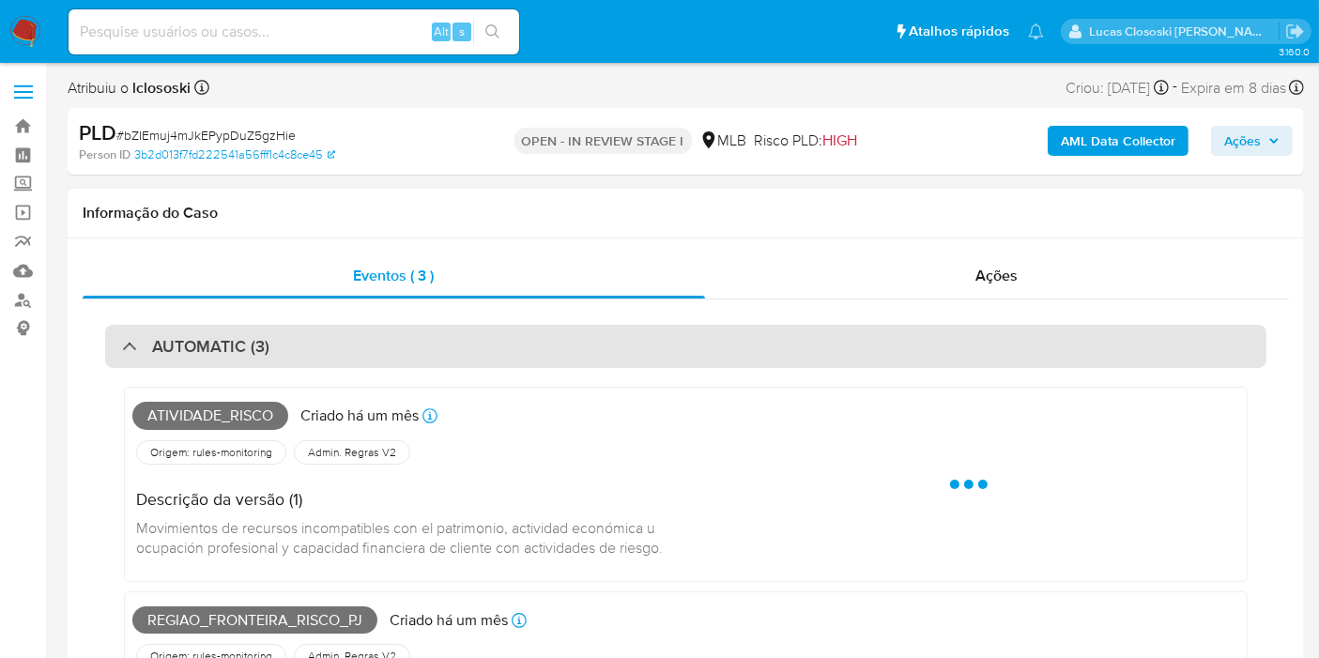
click at [716, 332] on div "AUTOMATIC (3)" at bounding box center [685, 346] width 1161 height 43
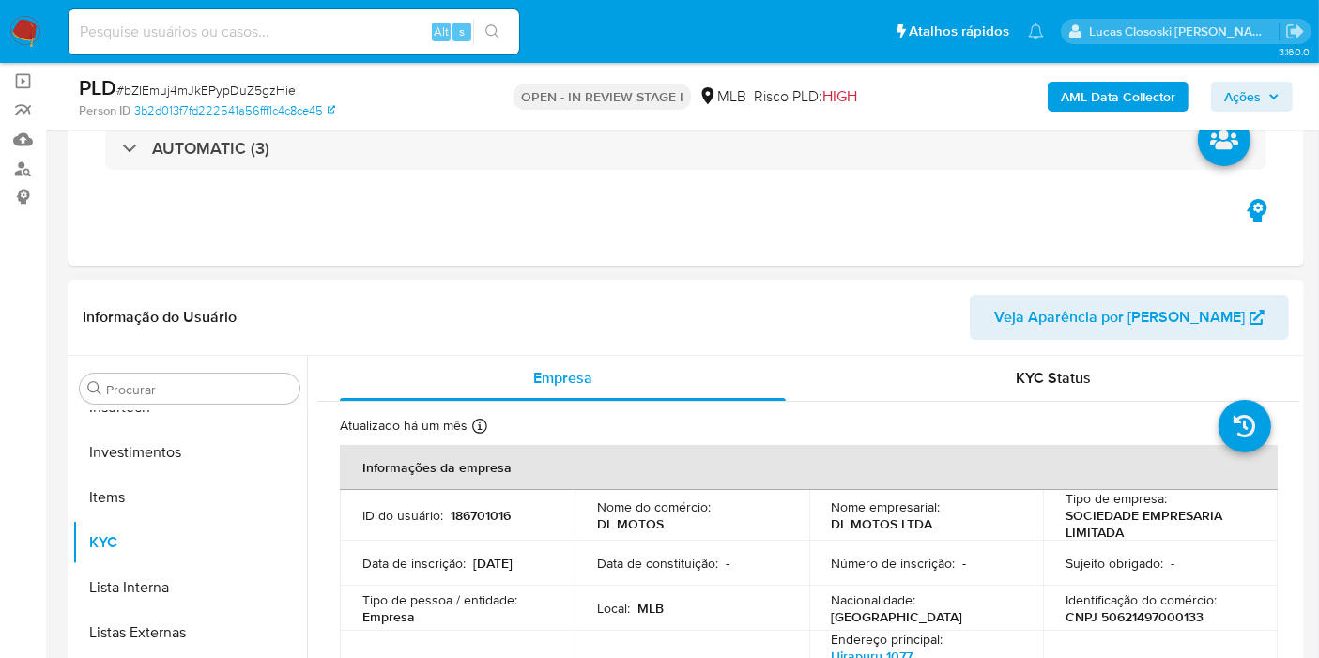
scroll to position [0, 0]
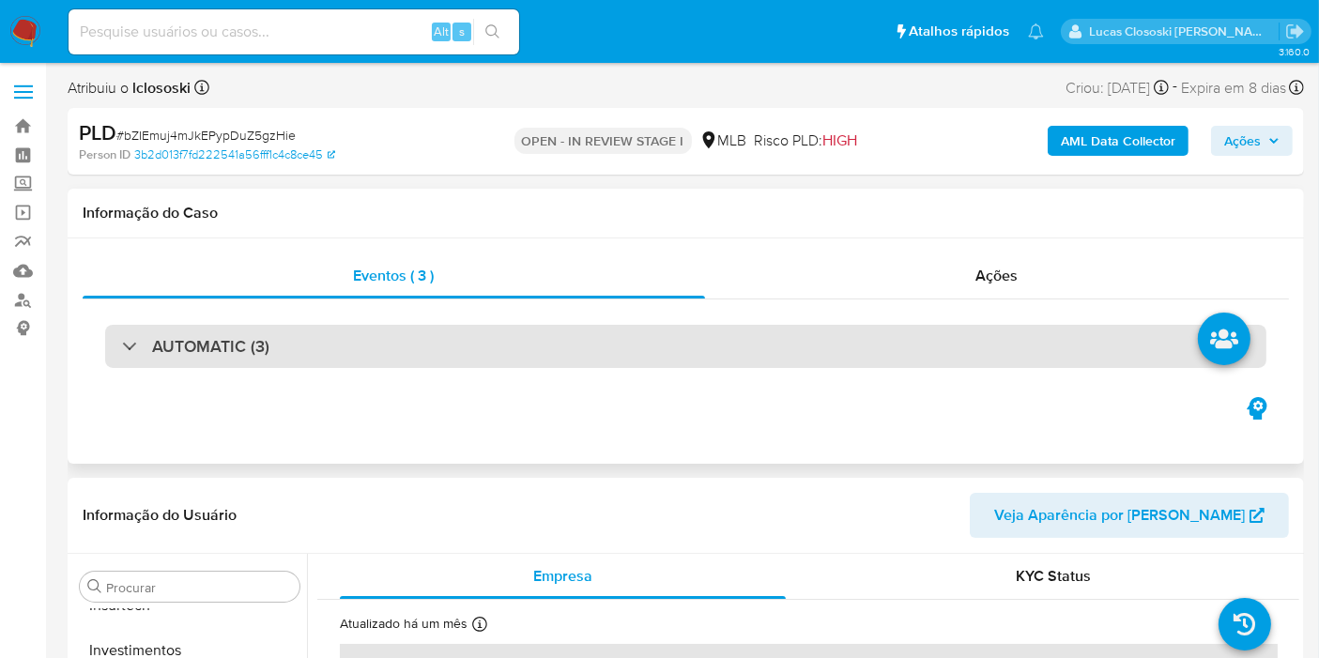
click at [392, 360] on div "AUTOMATIC (3)" at bounding box center [685, 346] width 1161 height 43
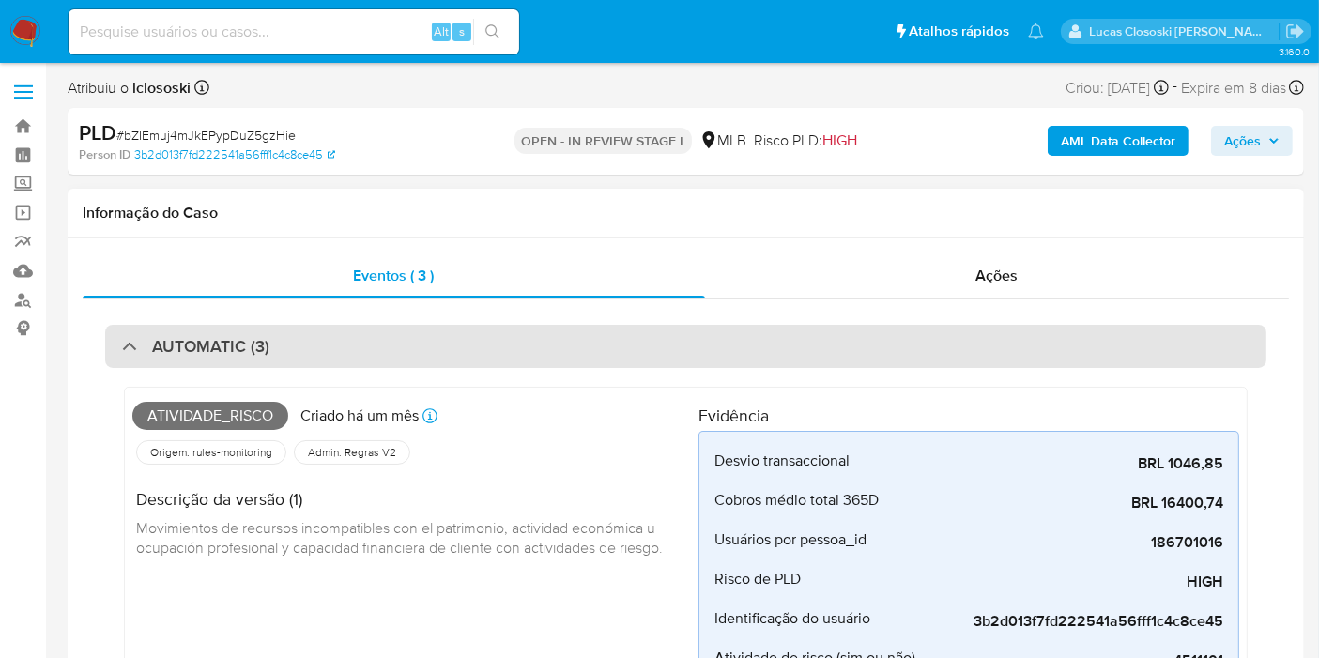
click at [471, 366] on div "AUTOMATIC (3)" at bounding box center [685, 346] width 1161 height 43
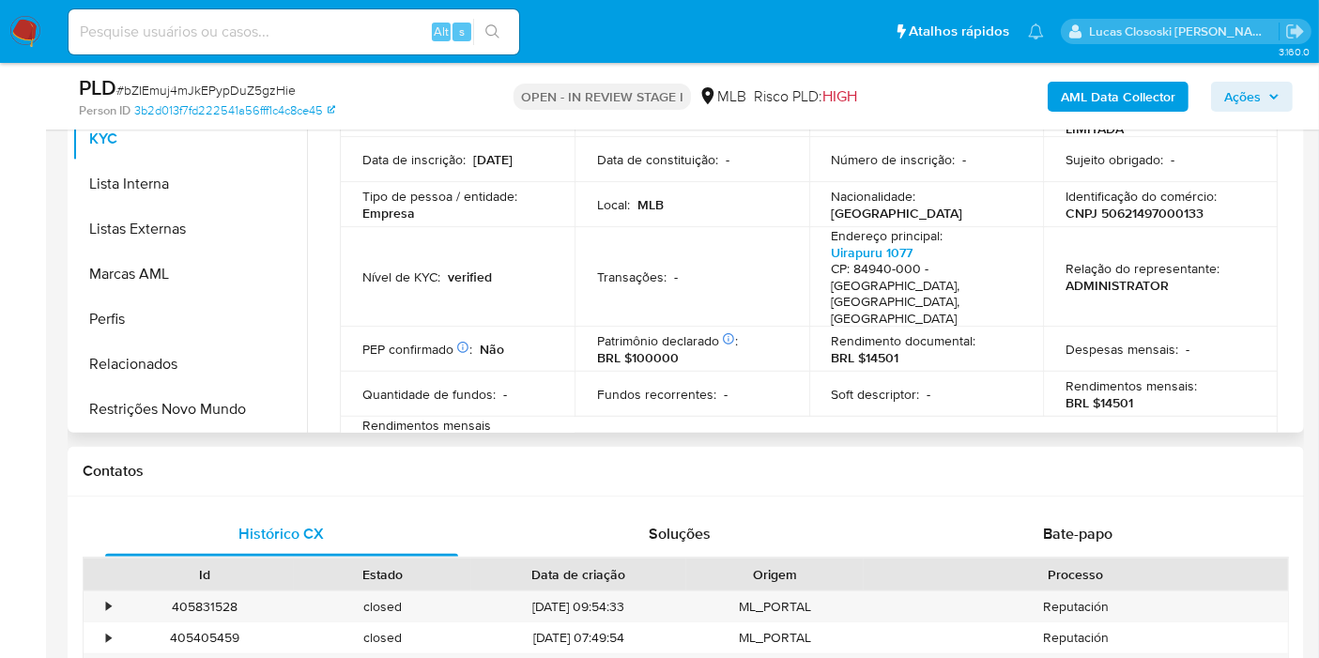
scroll to position [313, 0]
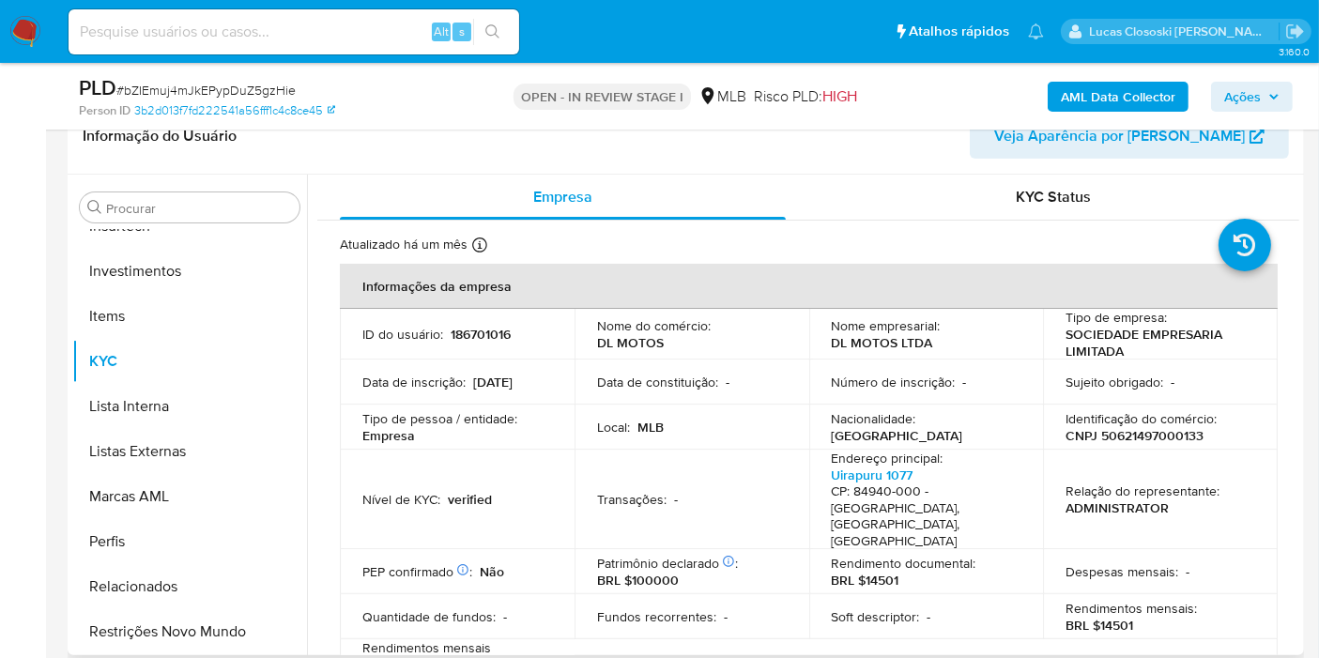
click at [1146, 428] on p "CNPJ 50621497000133" at bounding box center [1135, 435] width 138 height 17
copy p "50621497000133"
click at [1116, 438] on p "CNPJ 50621497000133" at bounding box center [1135, 435] width 138 height 17
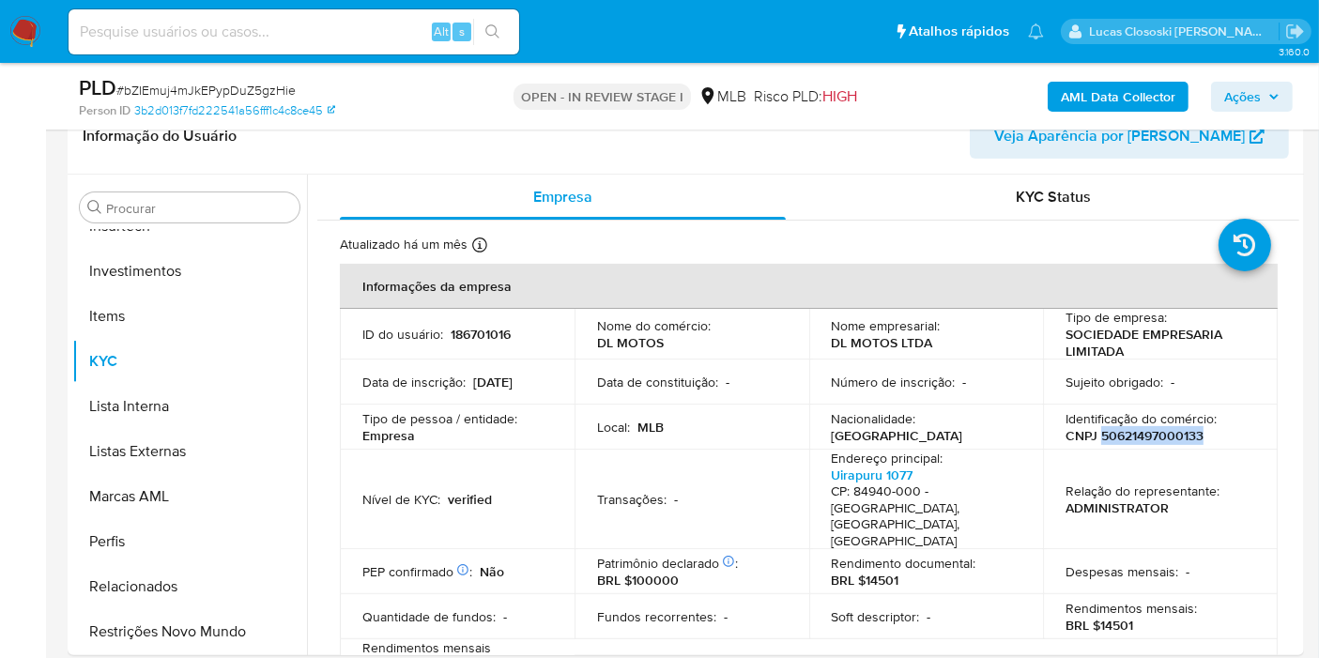
click at [1099, 100] on b "AML Data Collector" at bounding box center [1118, 97] width 115 height 30
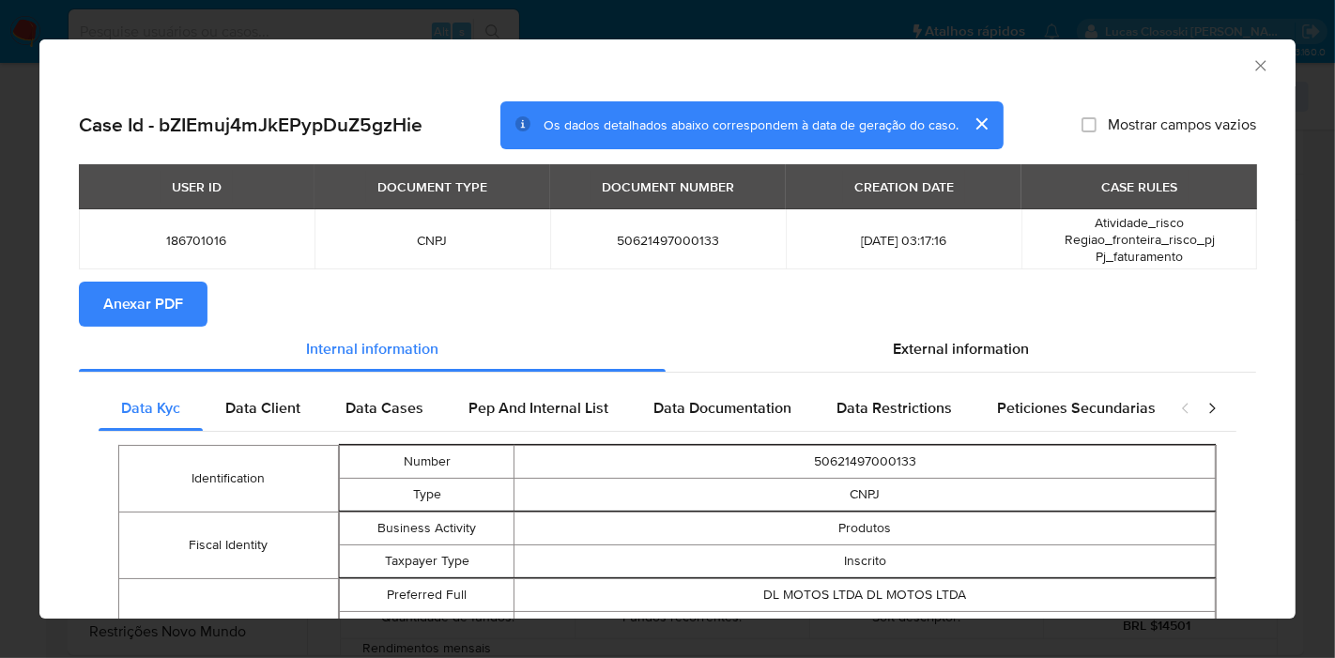
click at [107, 309] on span "Anexar PDF" at bounding box center [143, 304] width 80 height 41
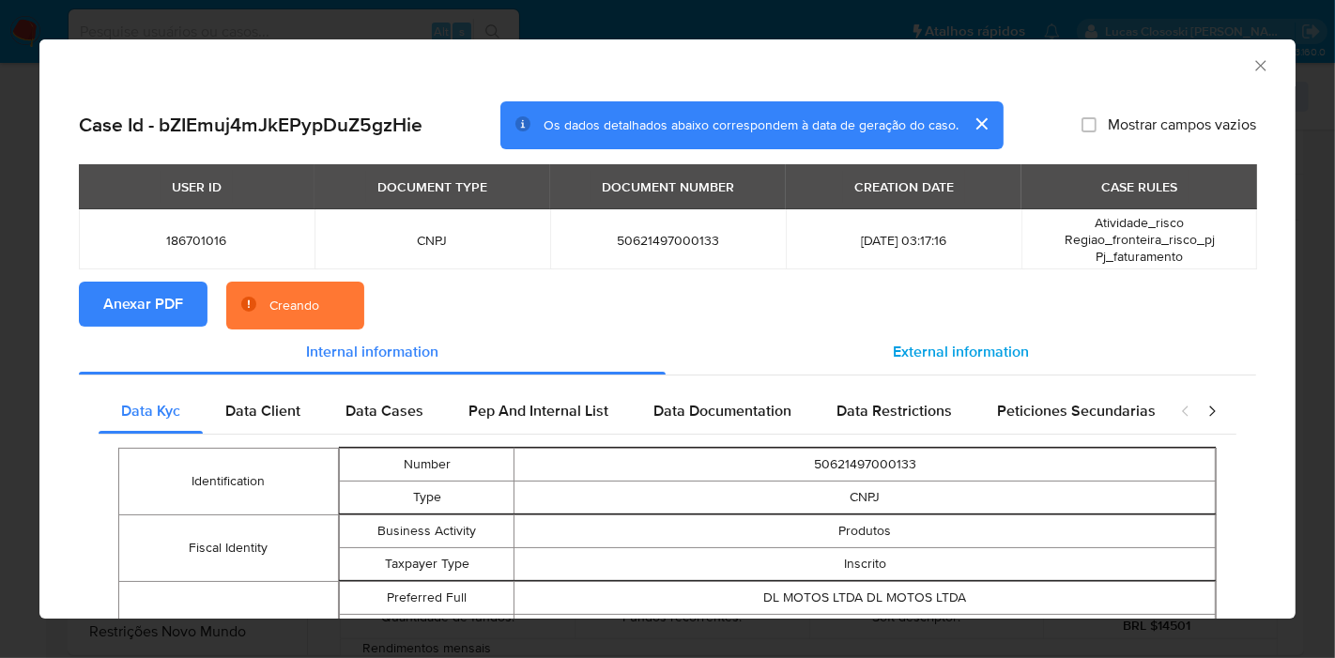
click at [874, 368] on div "External information" at bounding box center [961, 352] width 591 height 45
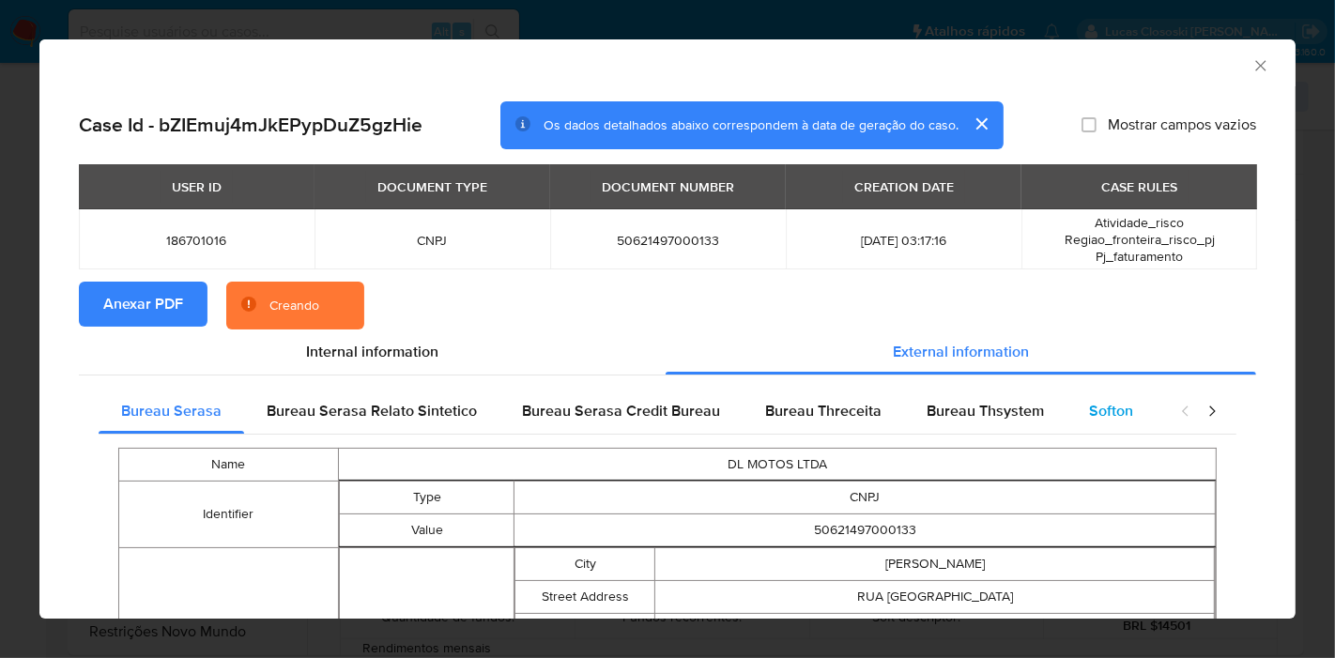
click at [1097, 408] on span "Softon" at bounding box center [1111, 411] width 44 height 22
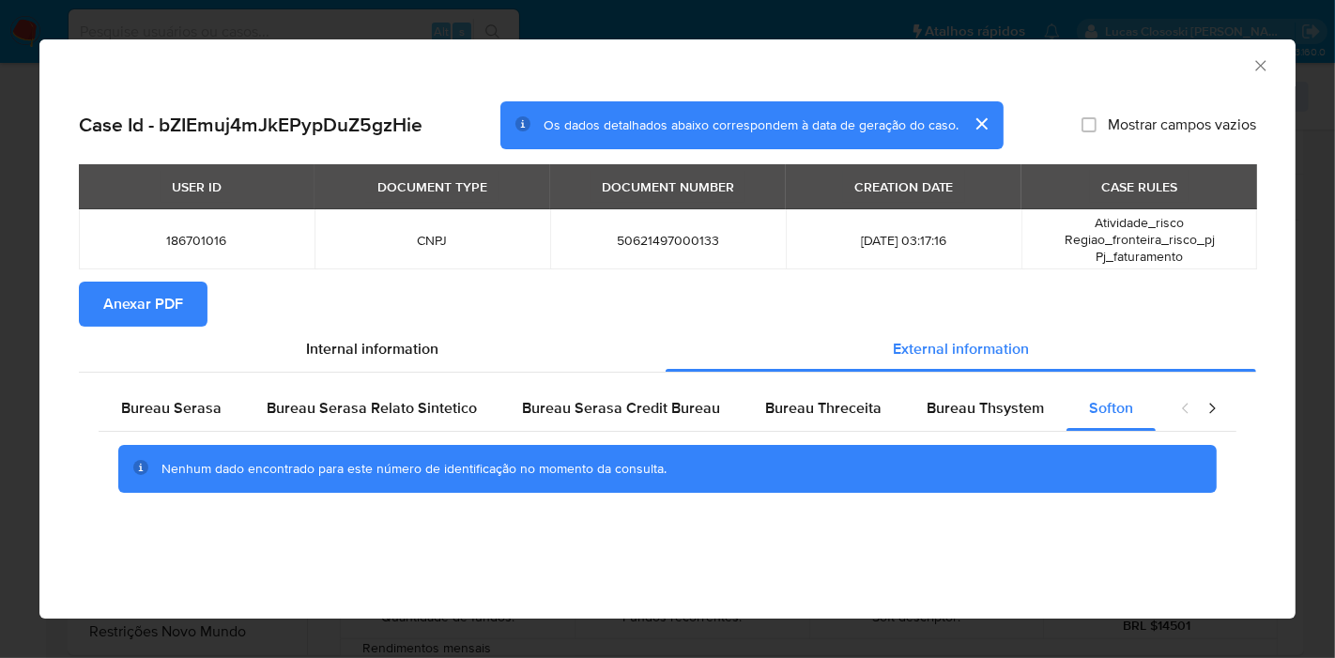
click at [1269, 57] on icon "Fechar a janela" at bounding box center [1261, 65] width 19 height 19
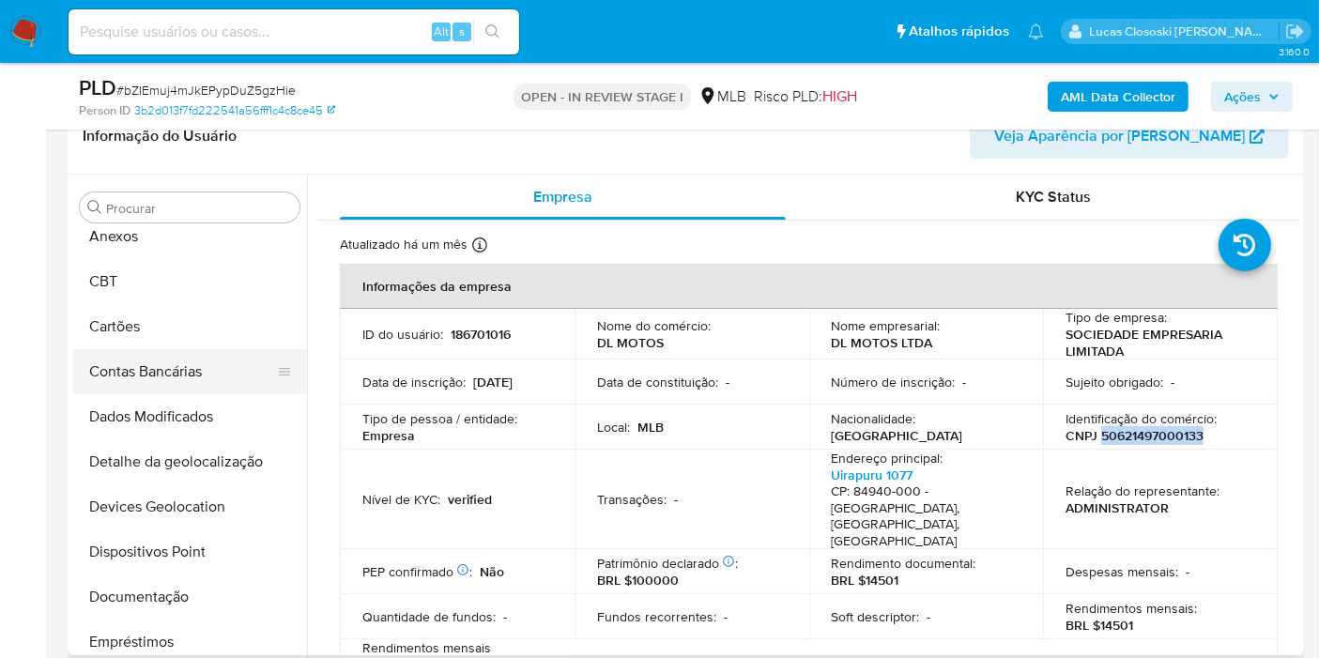
scroll to position [0, 0]
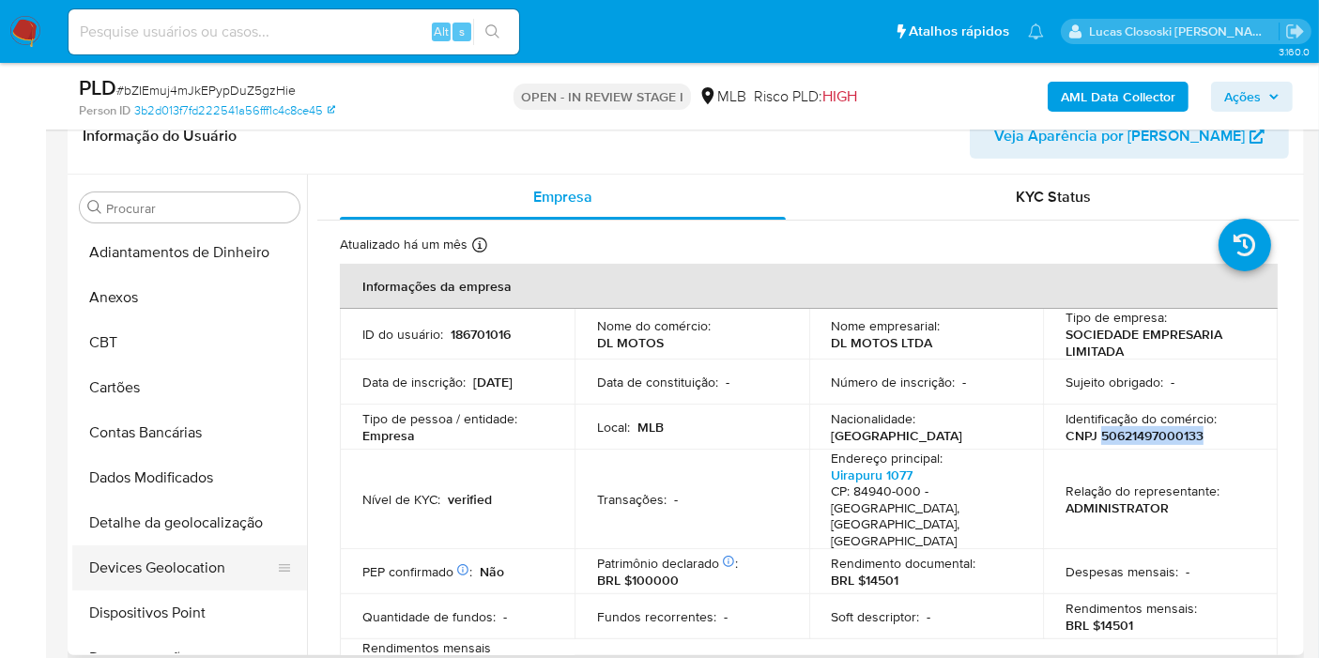
click at [184, 556] on button "Devices Geolocation" at bounding box center [182, 568] width 220 height 45
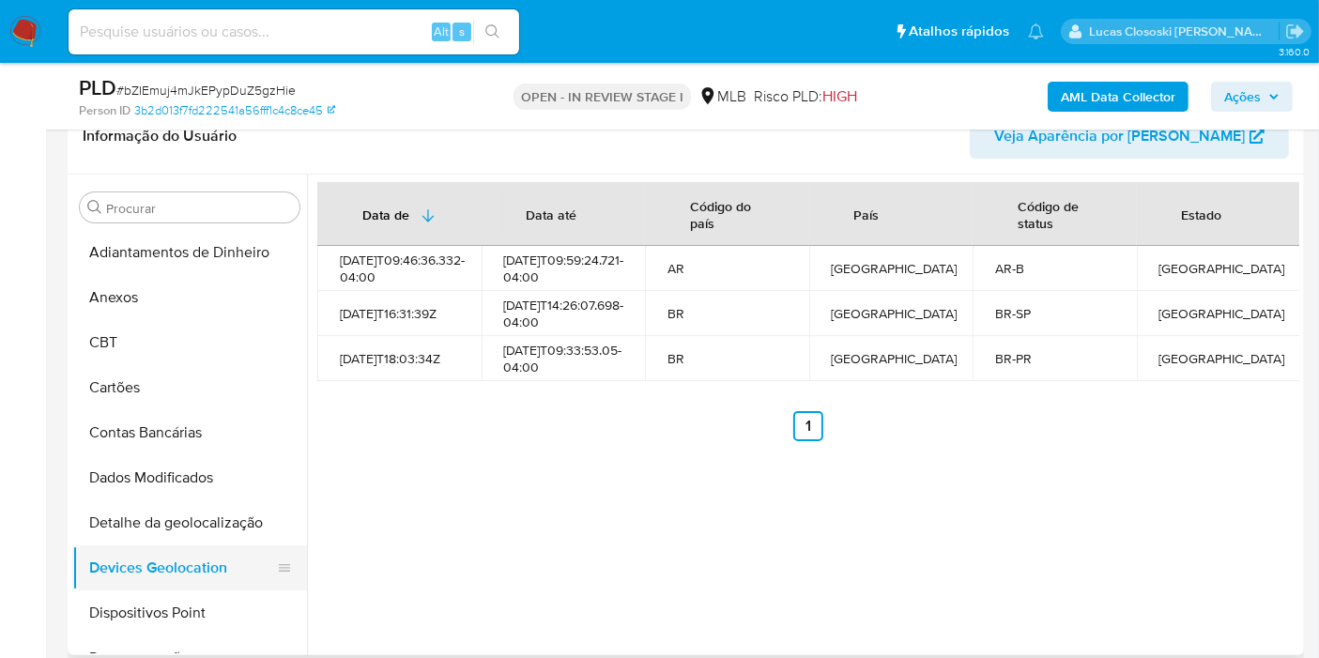
scroll to position [104, 0]
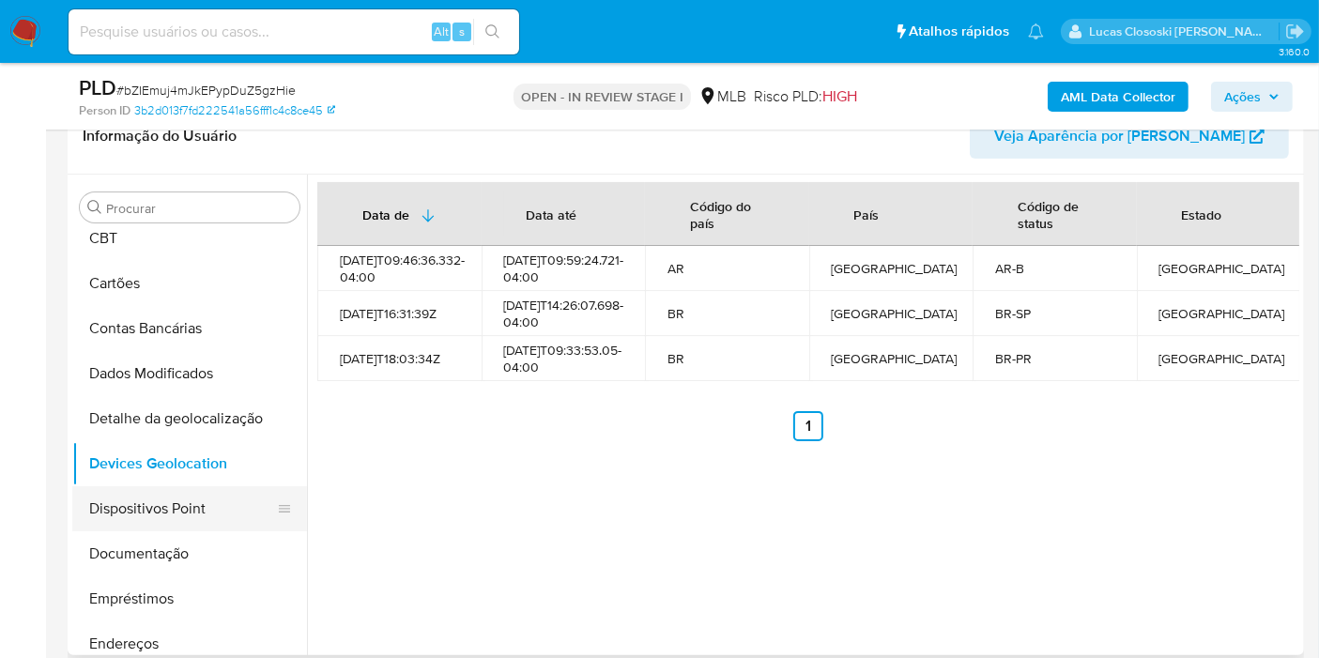
drag, startPoint x: 178, startPoint y: 510, endPoint x: 198, endPoint y: 494, distance: 25.4
click at [178, 511] on button "Dispositivos Point" at bounding box center [182, 508] width 220 height 45
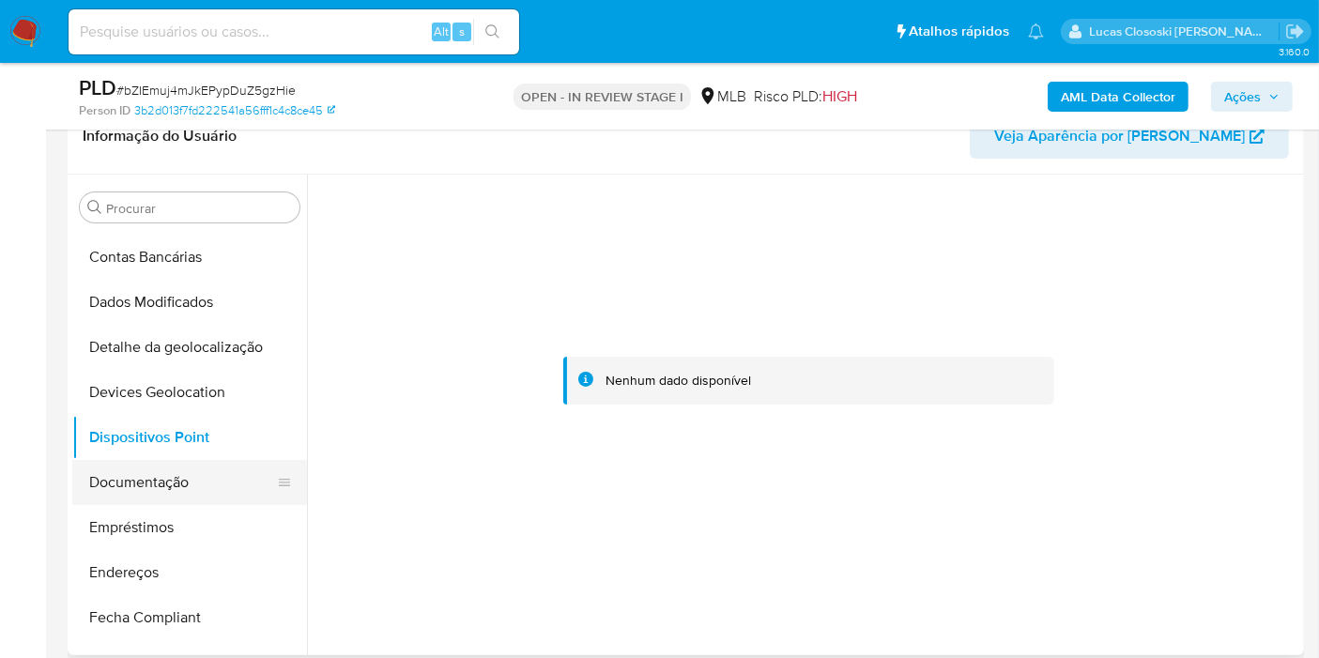
scroll to position [208, 0]
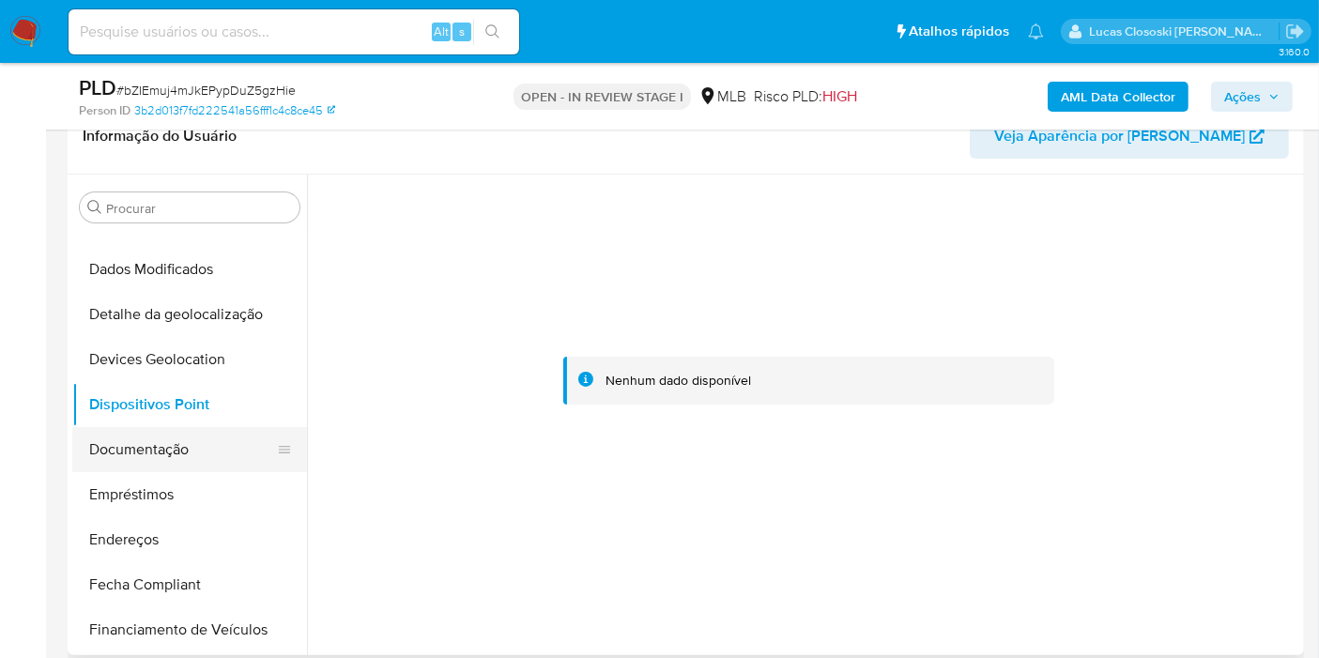
click at [146, 460] on button "Documentação" at bounding box center [182, 449] width 220 height 45
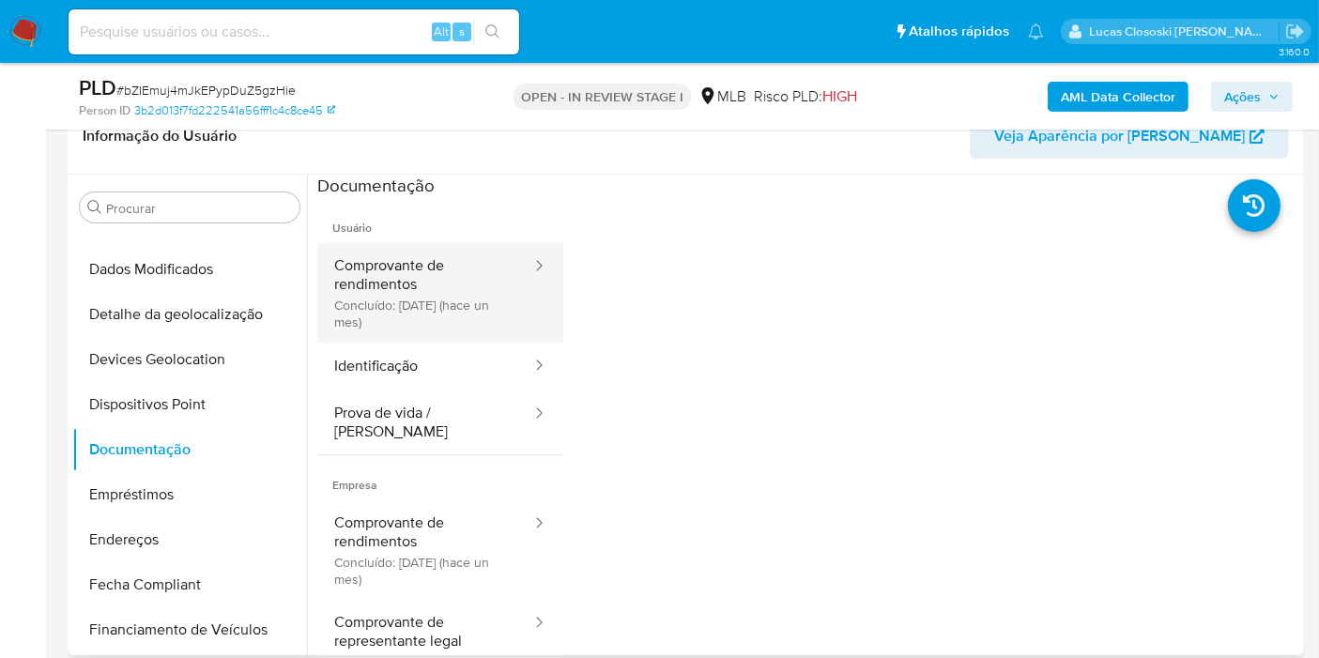
click at [386, 288] on button "Comprovante de rendimentos Concluído: 20/08/2025 (hace un mes)" at bounding box center [425, 293] width 216 height 100
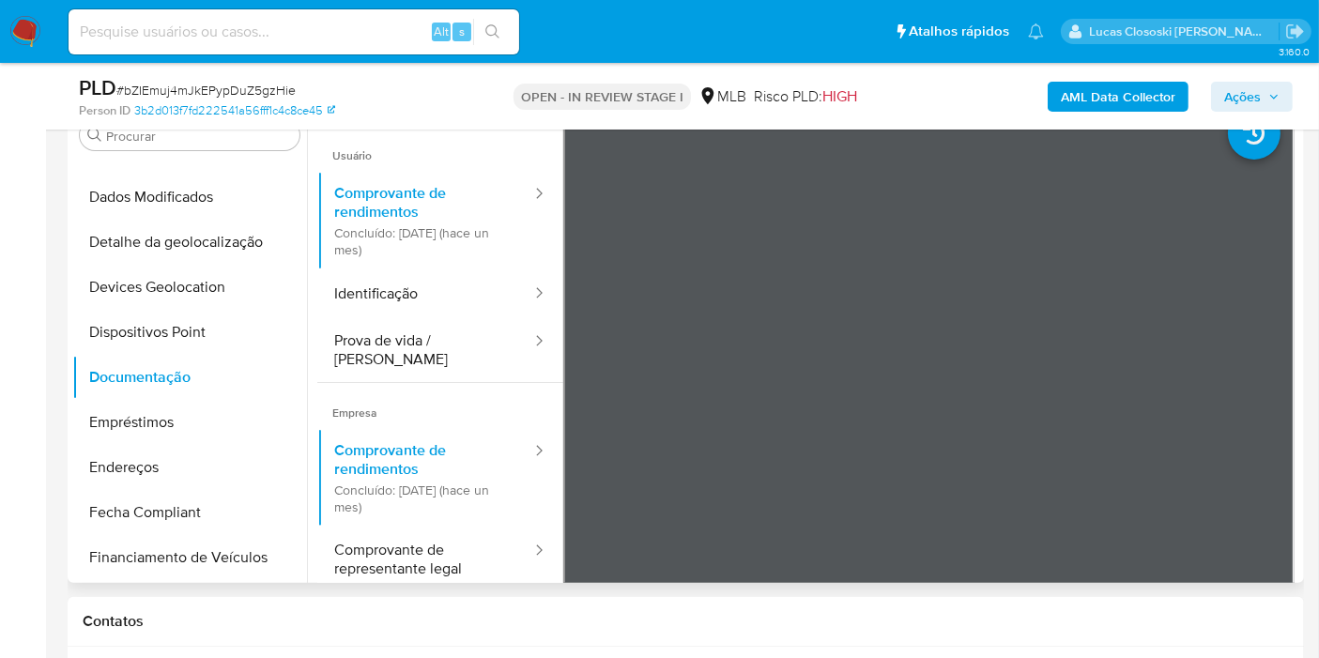
scroll to position [417, 0]
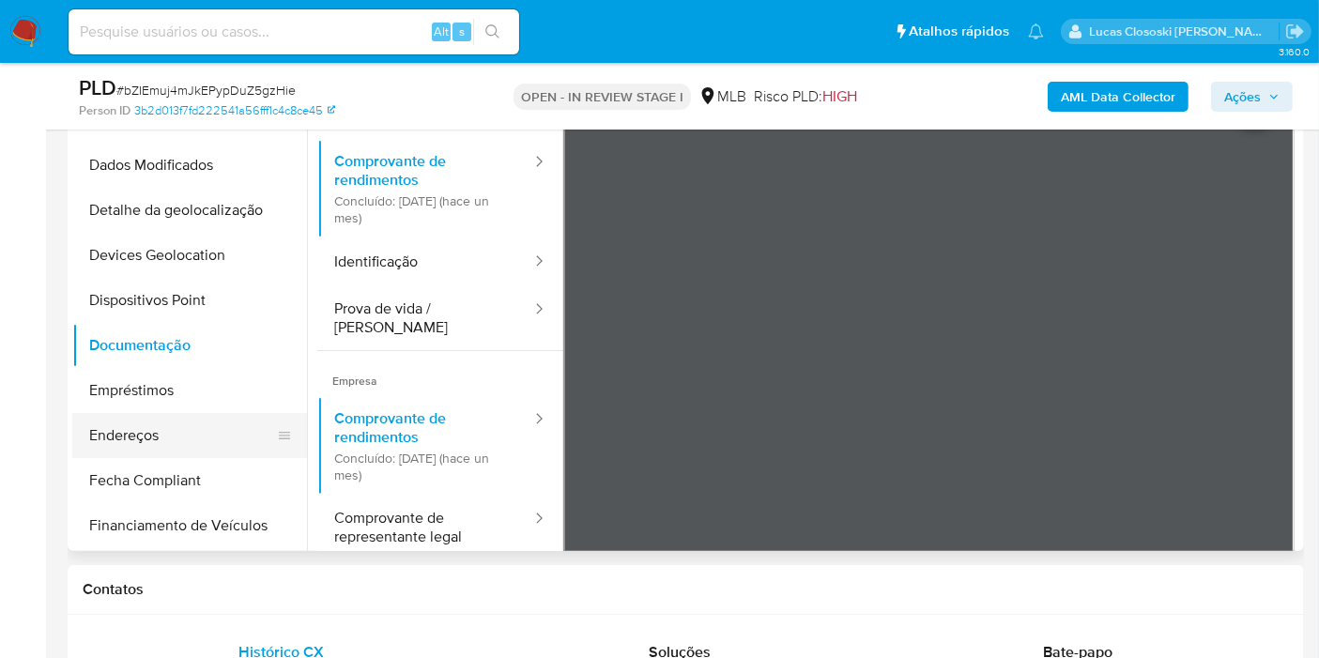
click at [170, 433] on button "Endereços" at bounding box center [182, 435] width 220 height 45
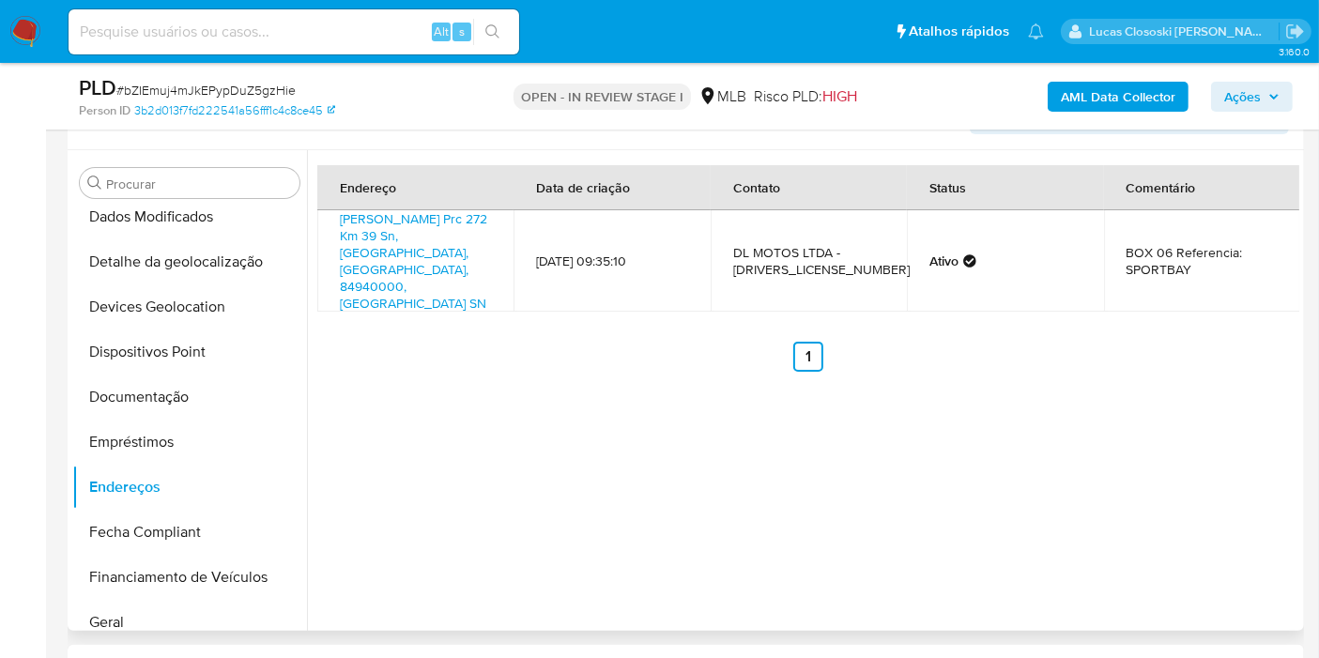
scroll to position [313, 0]
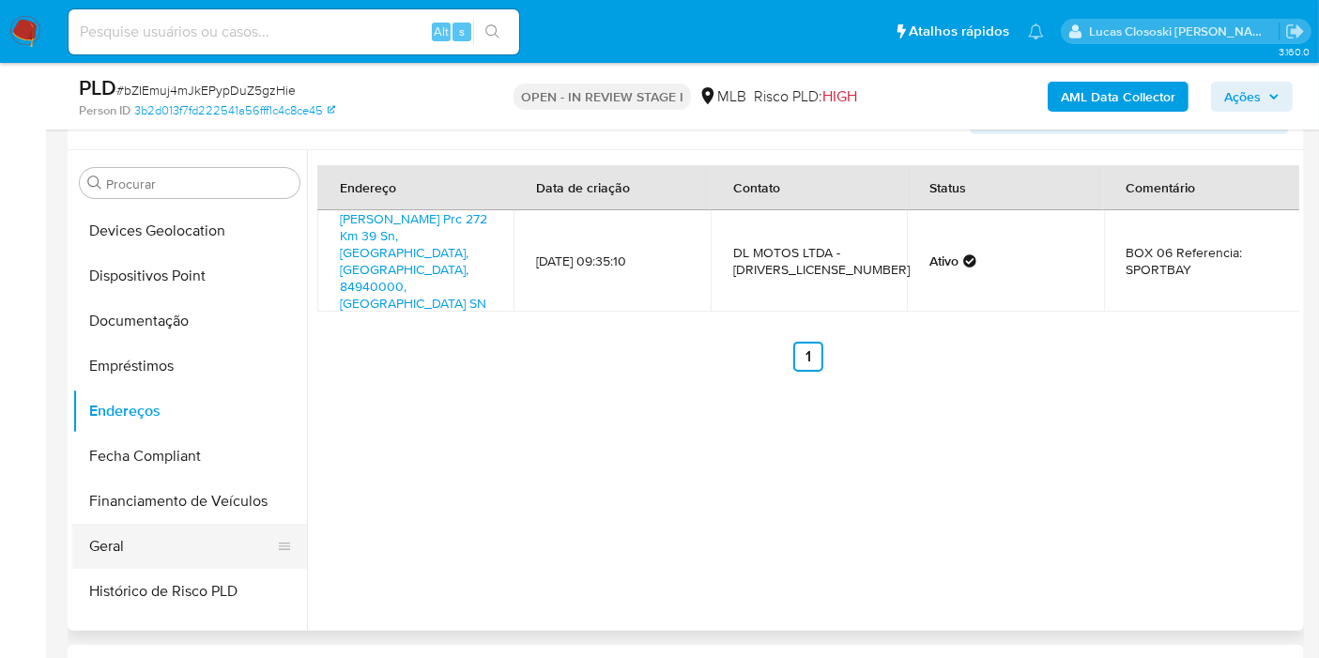
click at [154, 539] on button "Geral" at bounding box center [182, 546] width 220 height 45
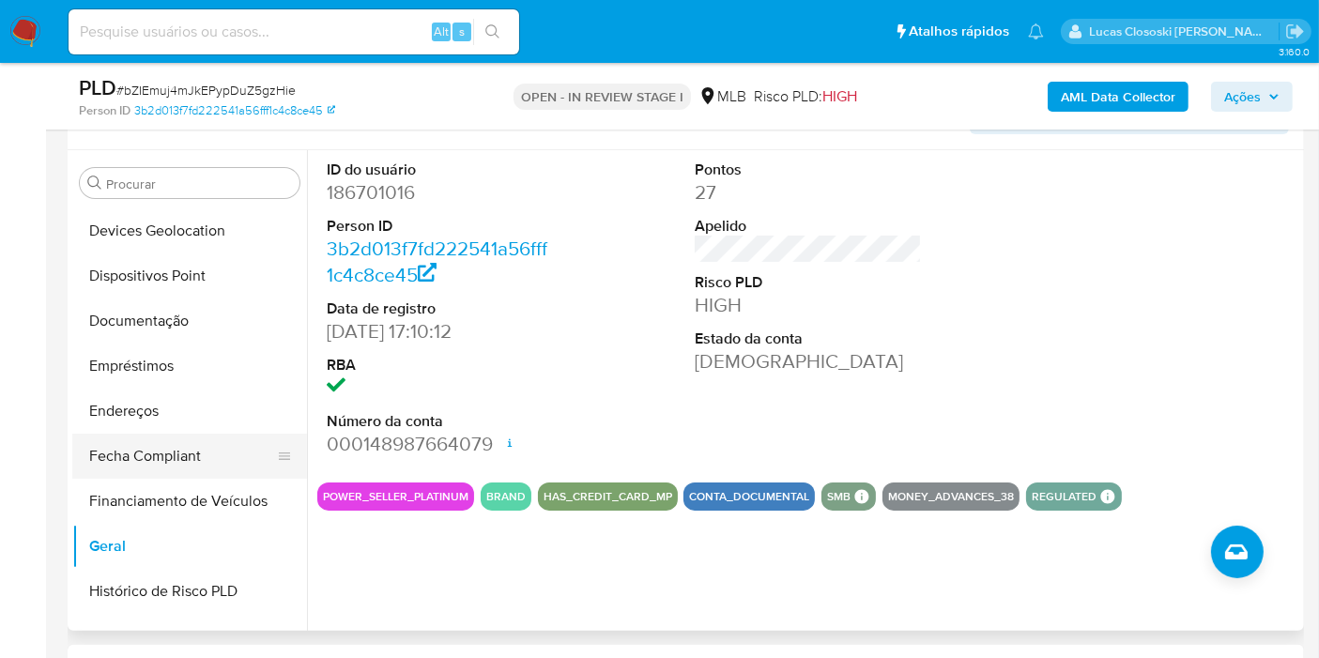
scroll to position [521, 0]
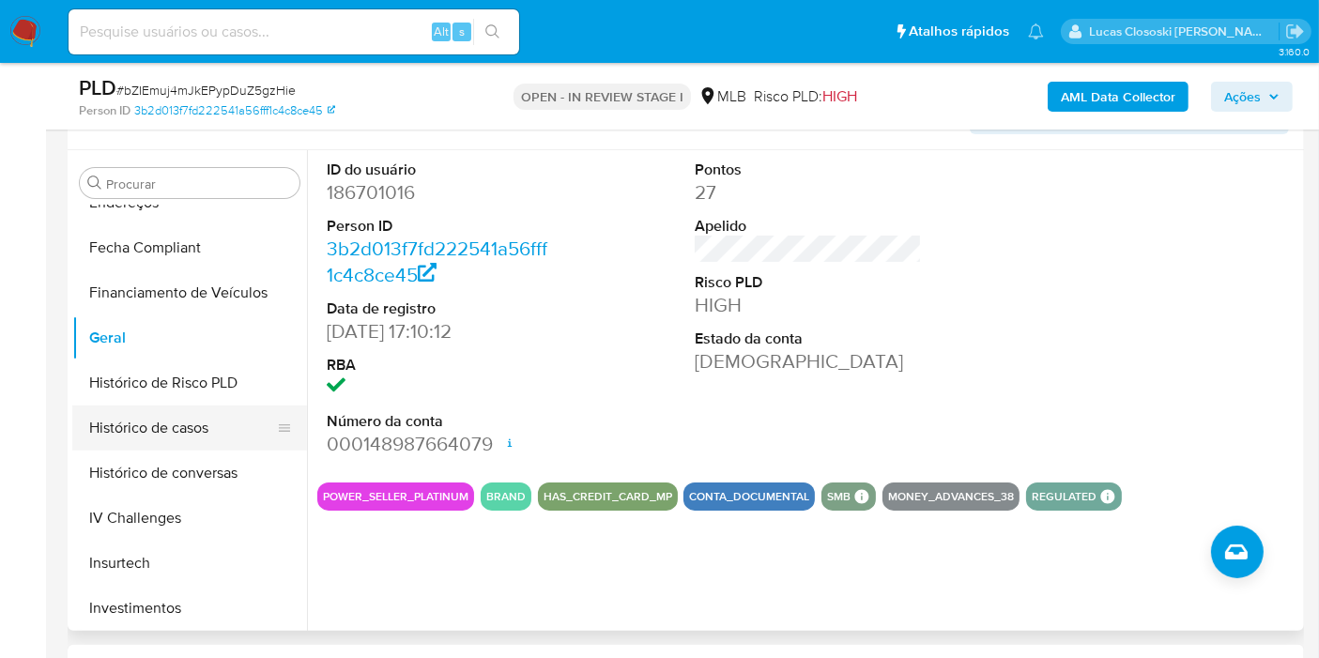
click at [186, 414] on button "Histórico de casos" at bounding box center [182, 428] width 220 height 45
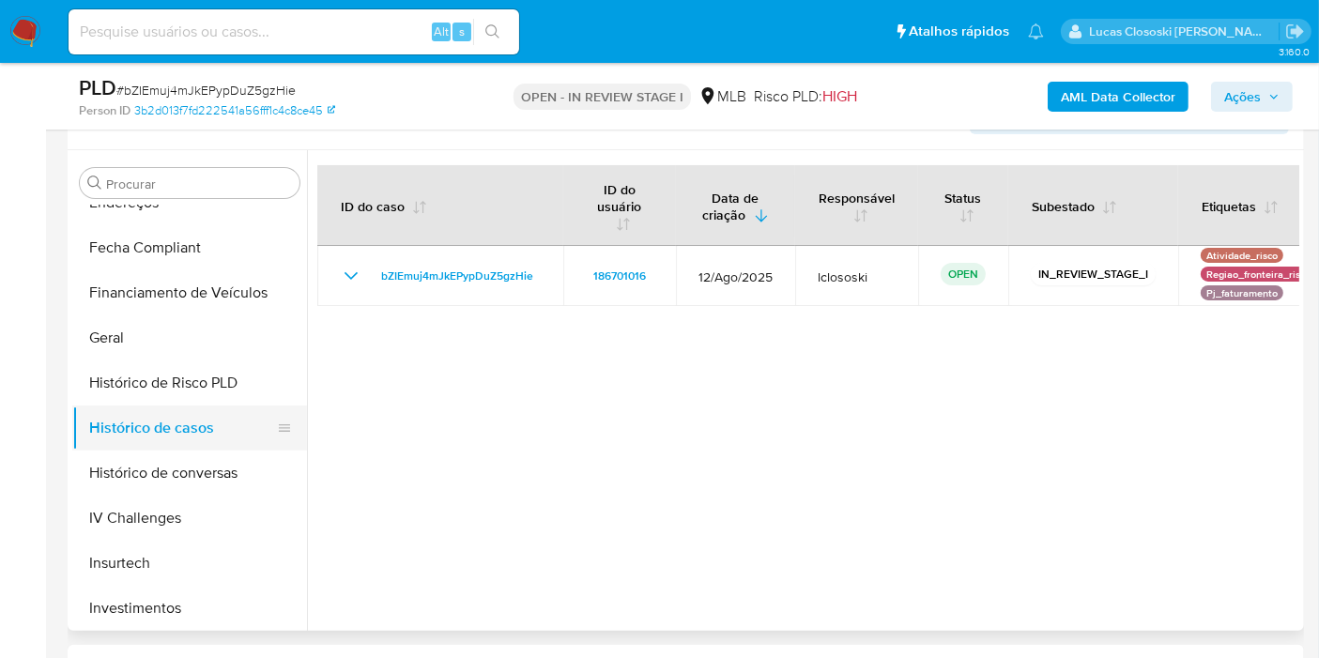
scroll to position [730, 0]
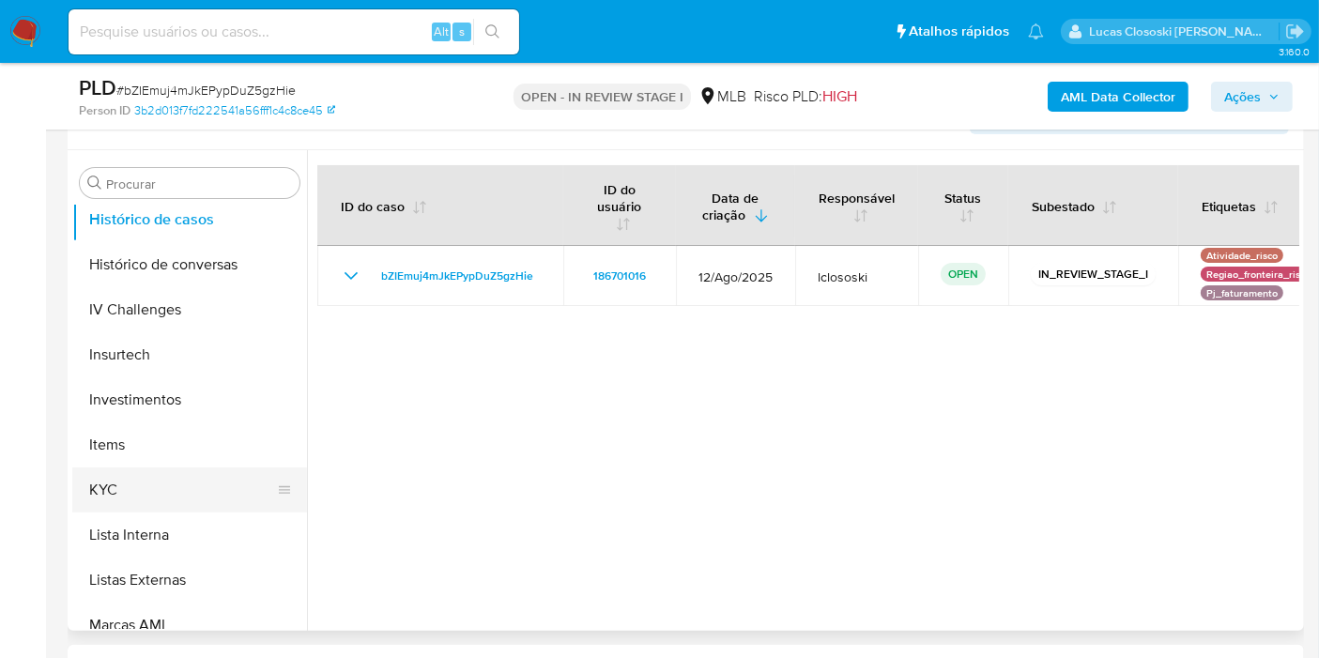
click at [181, 498] on button "KYC" at bounding box center [182, 490] width 220 height 45
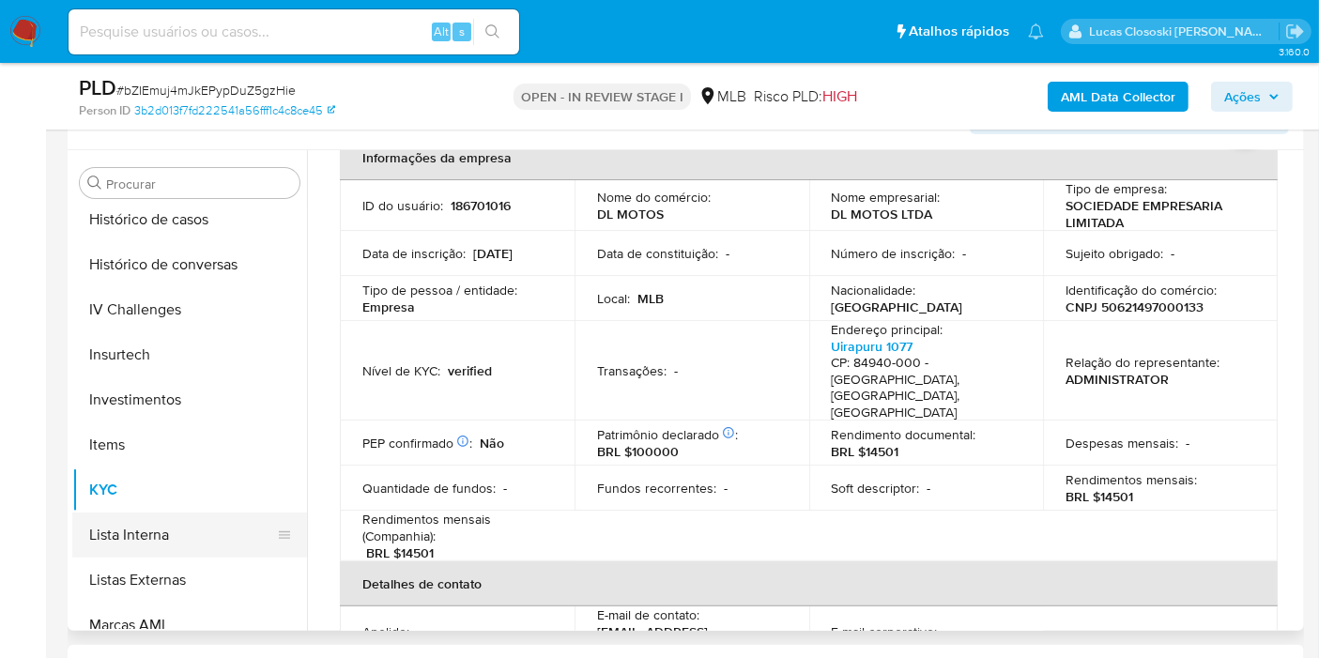
scroll to position [883, 0]
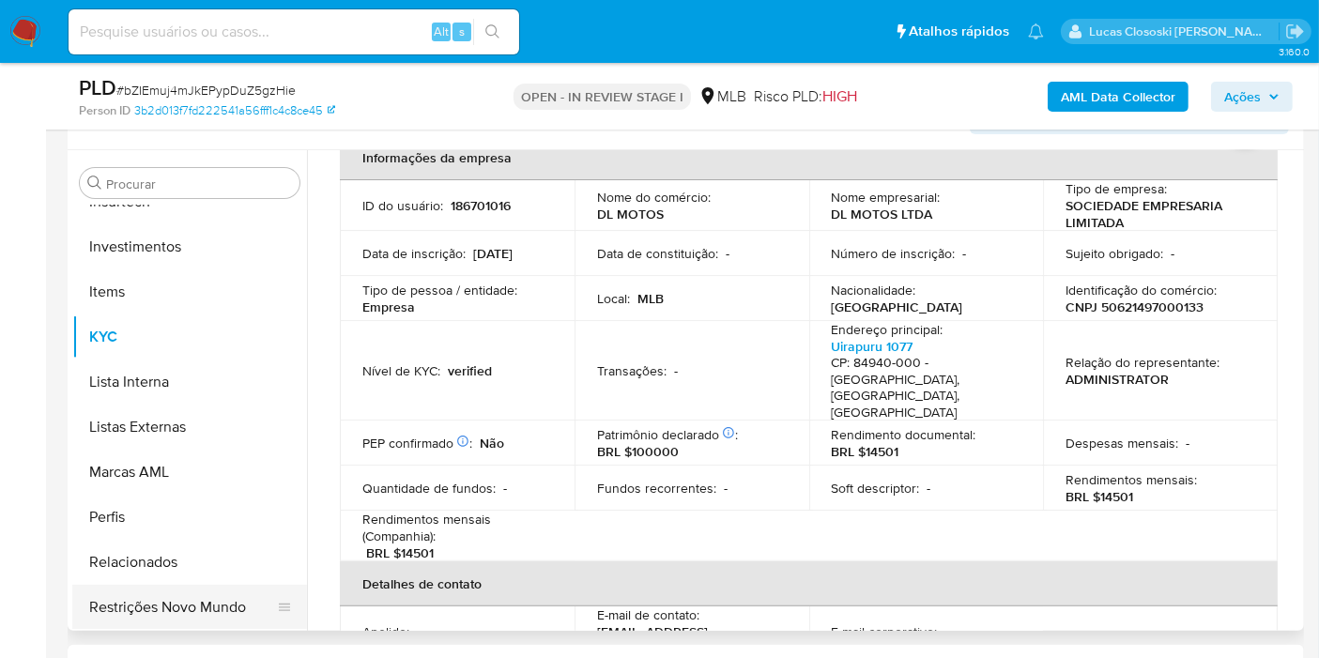
click at [174, 600] on button "Restrições Novo Mundo" at bounding box center [182, 607] width 220 height 45
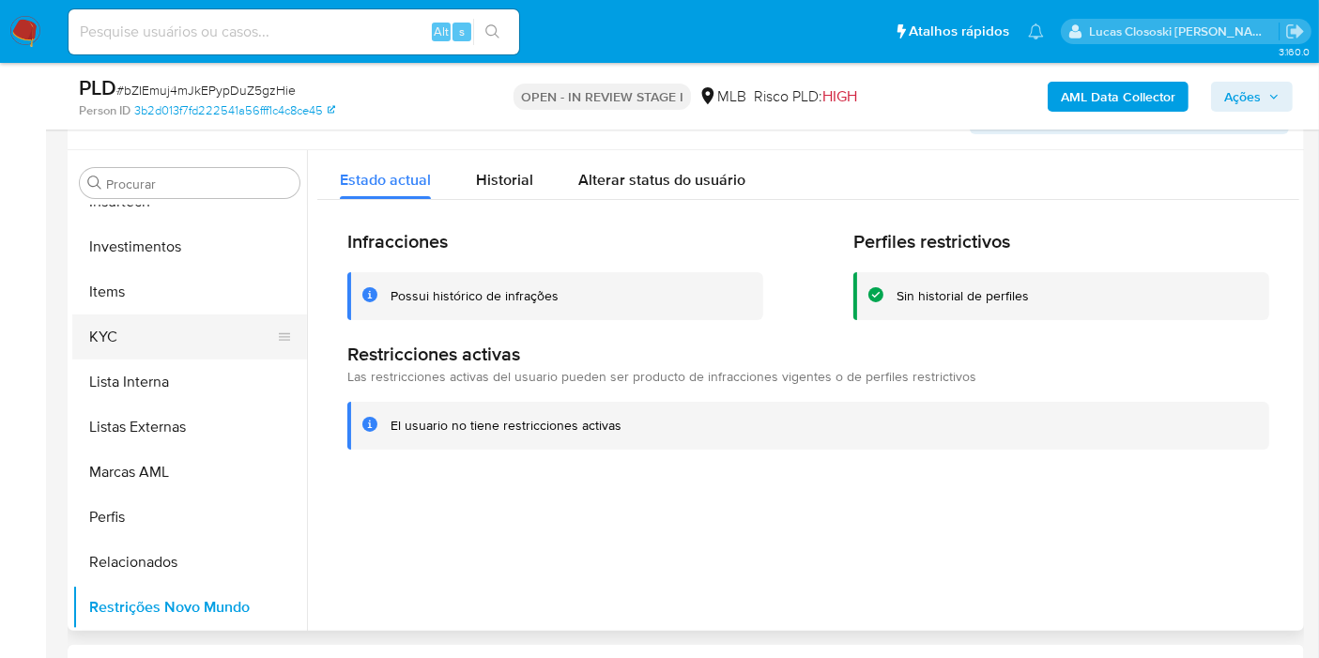
click at [112, 326] on button "KYC" at bounding box center [182, 337] width 220 height 45
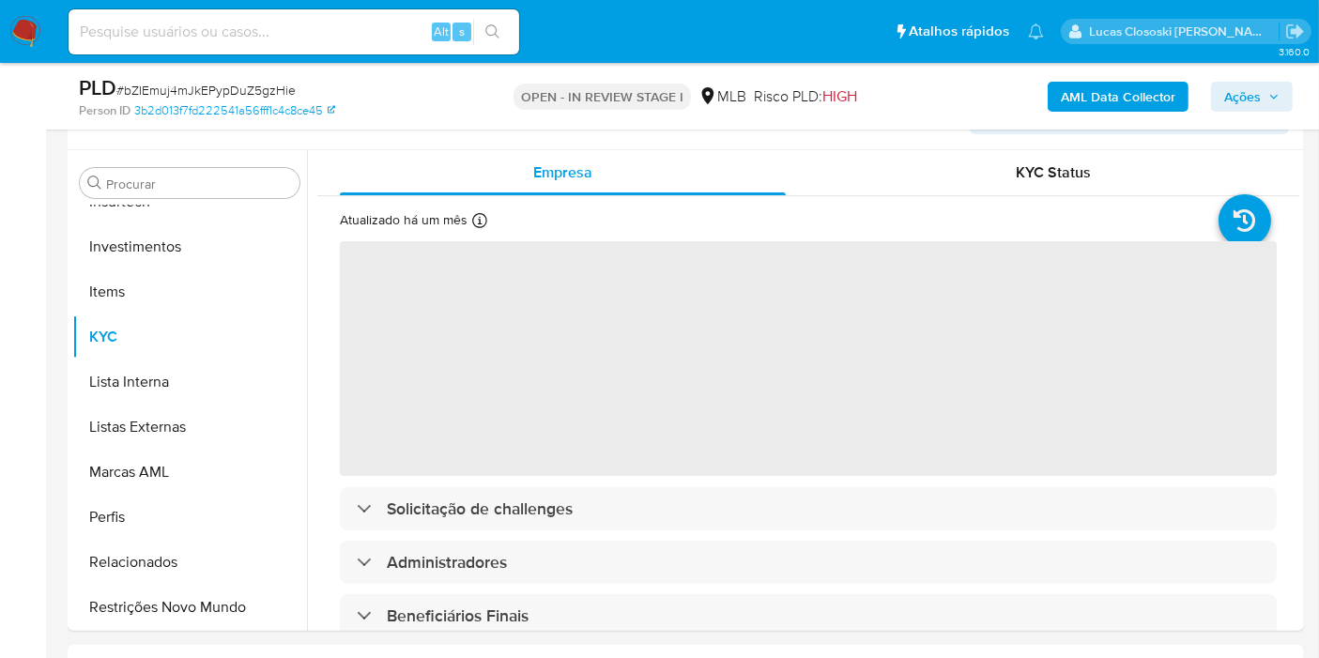
click at [441, 103] on div "Person ID 3b2d013f7fd222541a56fff1c4c8ce45" at bounding box center [279, 110] width 400 height 17
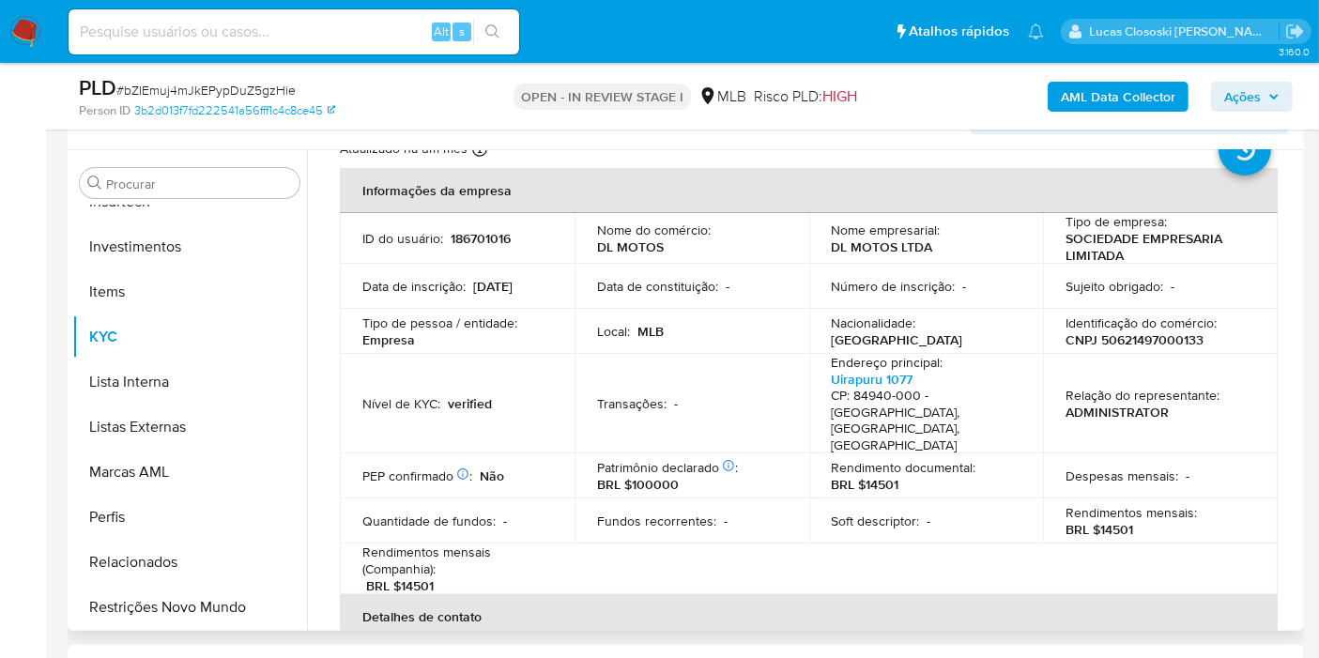
scroll to position [104, 0]
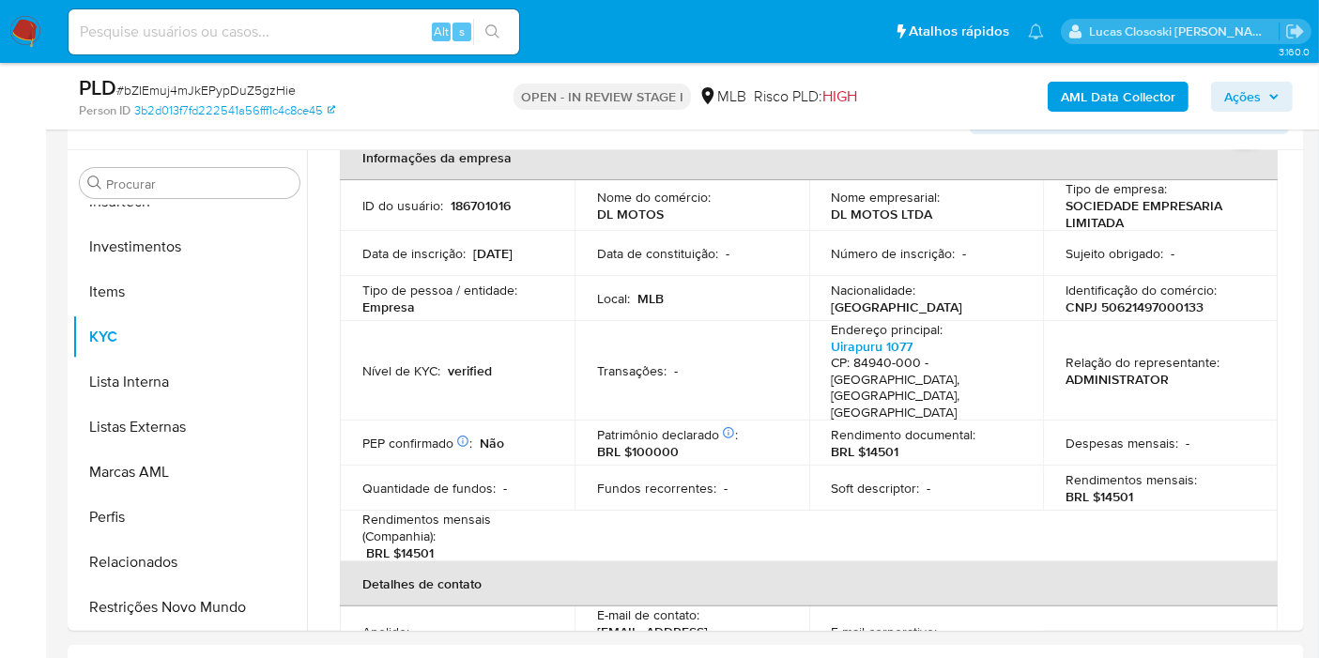
click at [242, 83] on span "# bZIEmuj4mJkEPypDuZ5gzHie" at bounding box center [205, 90] width 179 height 19
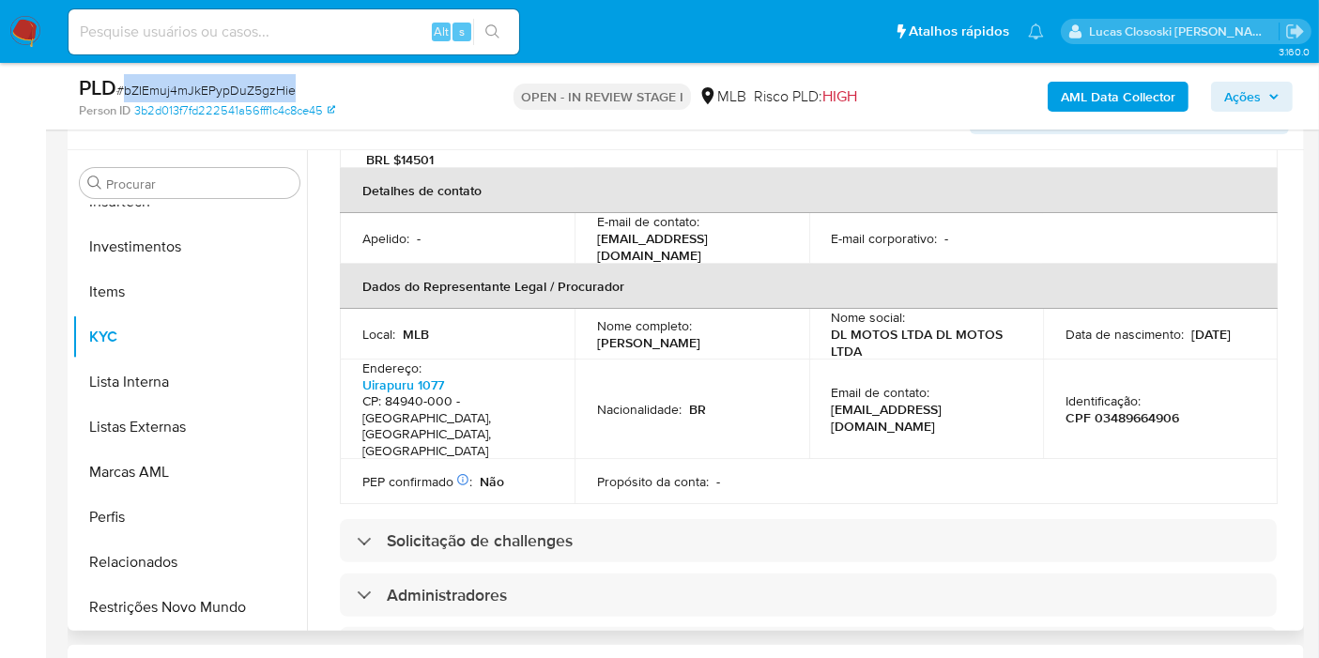
scroll to position [521, 0]
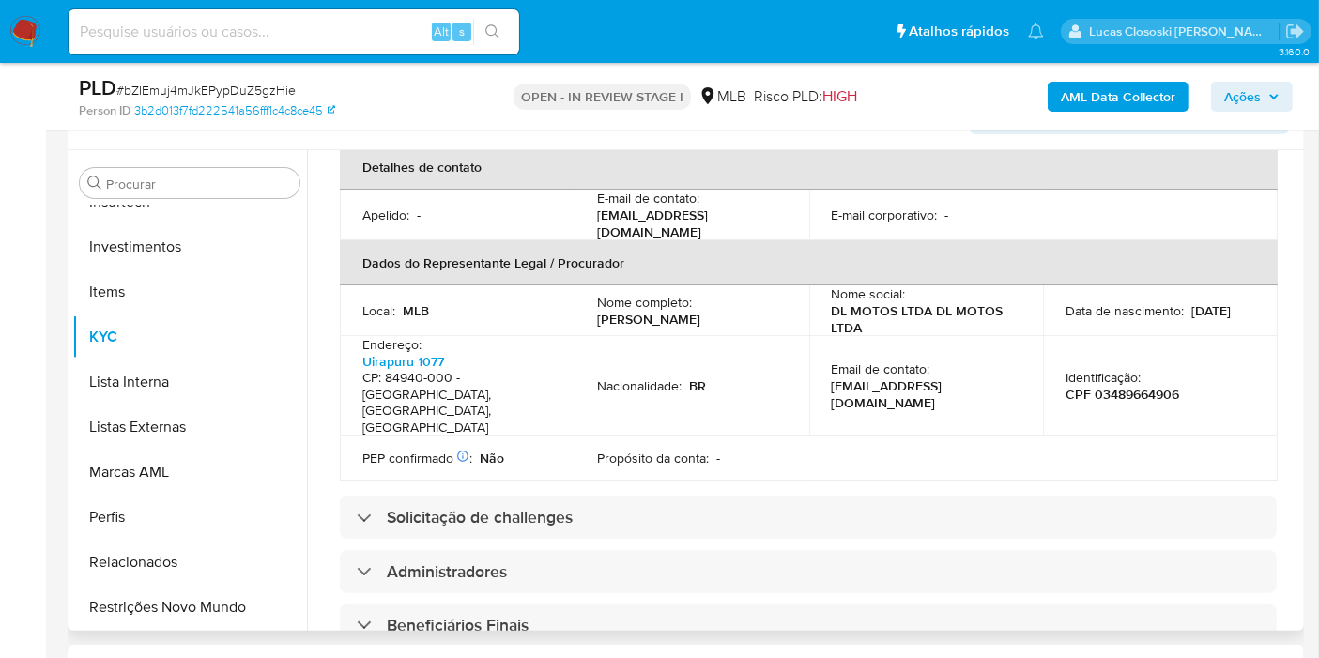
click at [1121, 386] on p "CPF 03489664906" at bounding box center [1123, 394] width 114 height 17
copy p "03489664906"
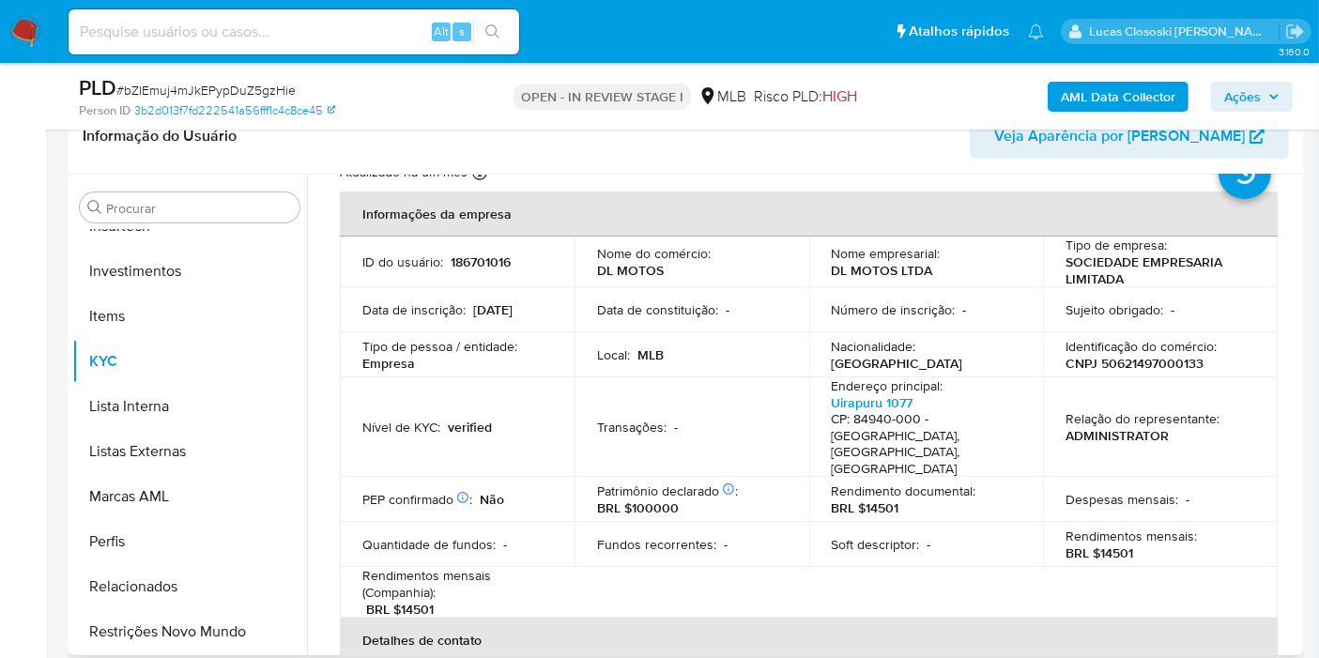
scroll to position [104, 0]
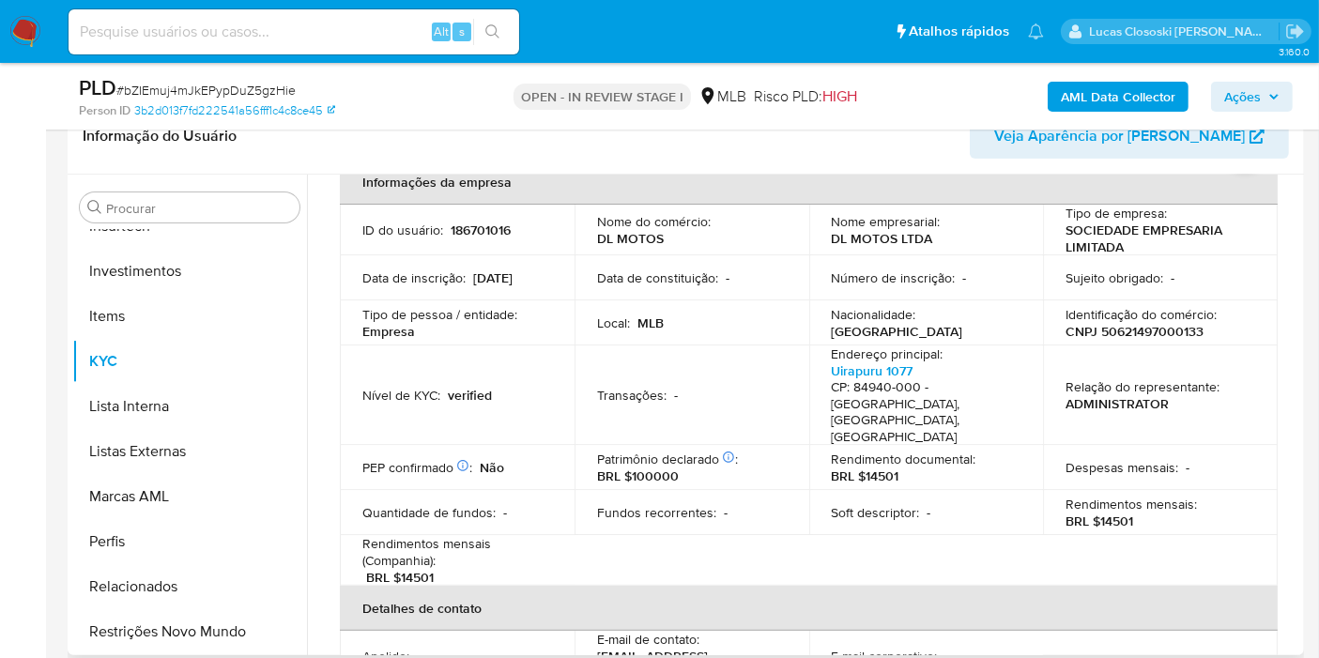
click at [1119, 326] on p "CNPJ 50621497000133" at bounding box center [1135, 331] width 138 height 17
copy p "50621497000133"
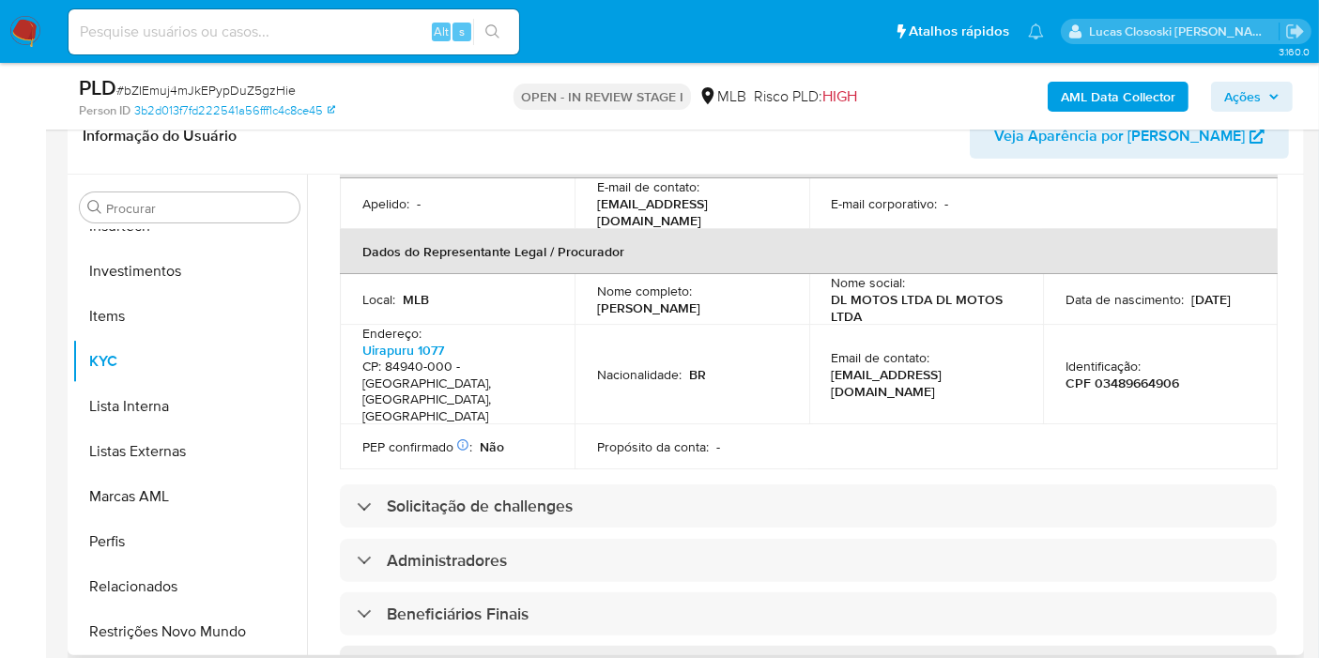
scroll to position [497, 0]
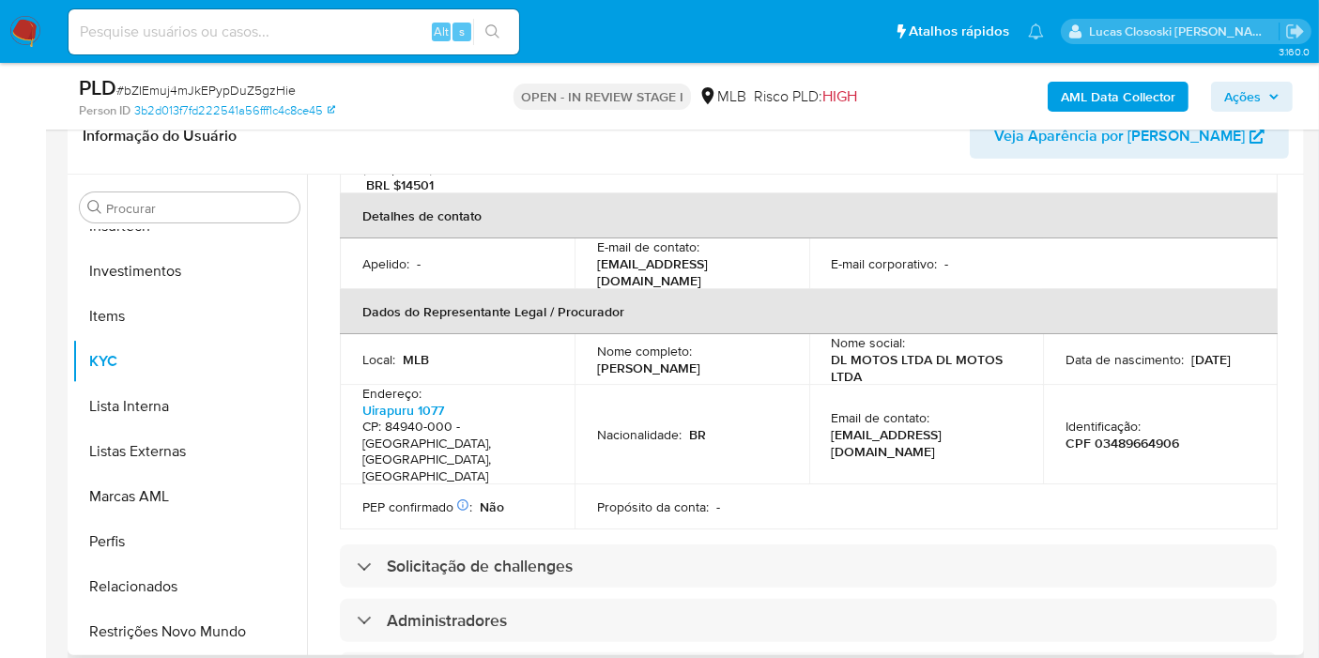
click at [1095, 435] on p "CPF 03489664906" at bounding box center [1123, 443] width 114 height 17
copy p "03489664906"
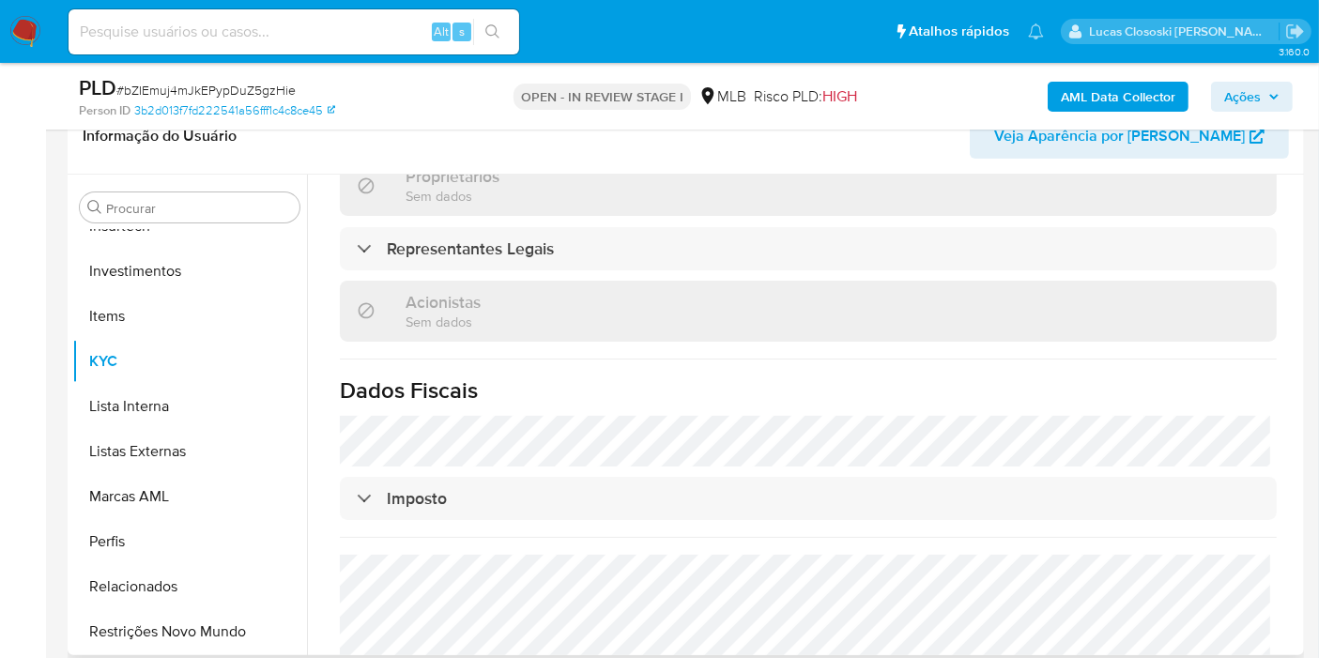
scroll to position [1122, 0]
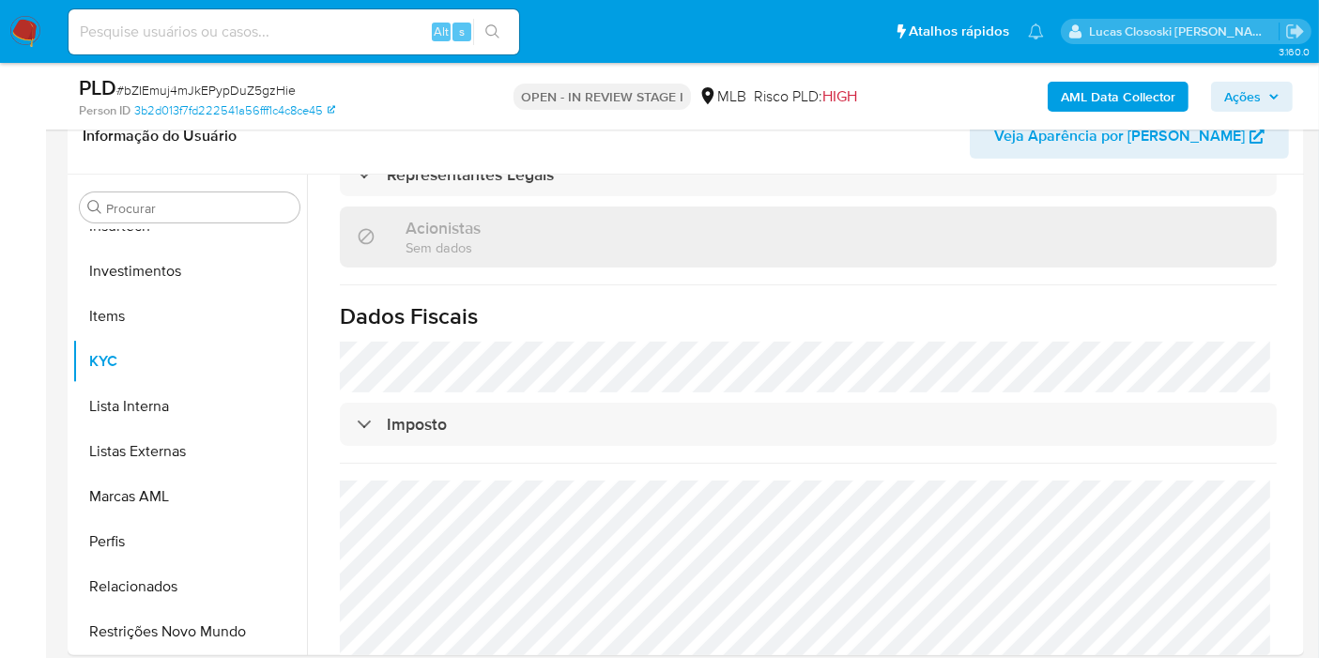
click at [215, 92] on span "# bZIEmuj4mJkEPypDuZ5gzHie" at bounding box center [205, 90] width 179 height 19
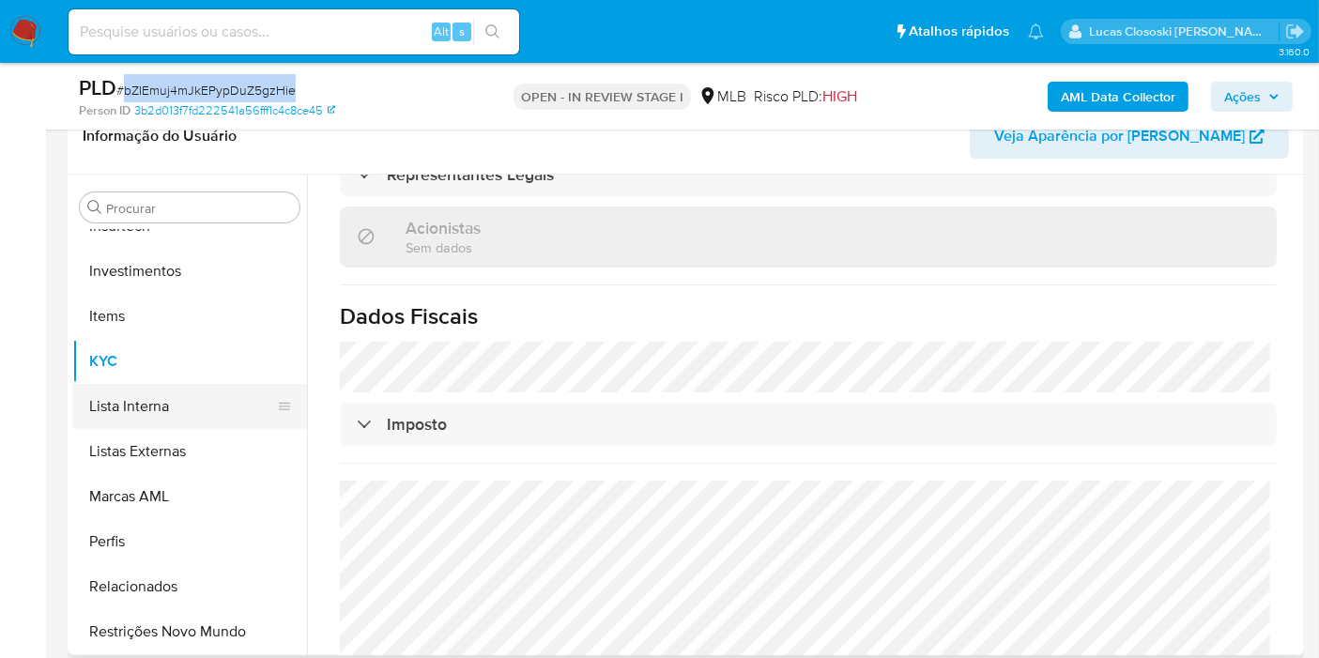
copy span "bZIEmuj4mJkEPypDuZ5gzHie"
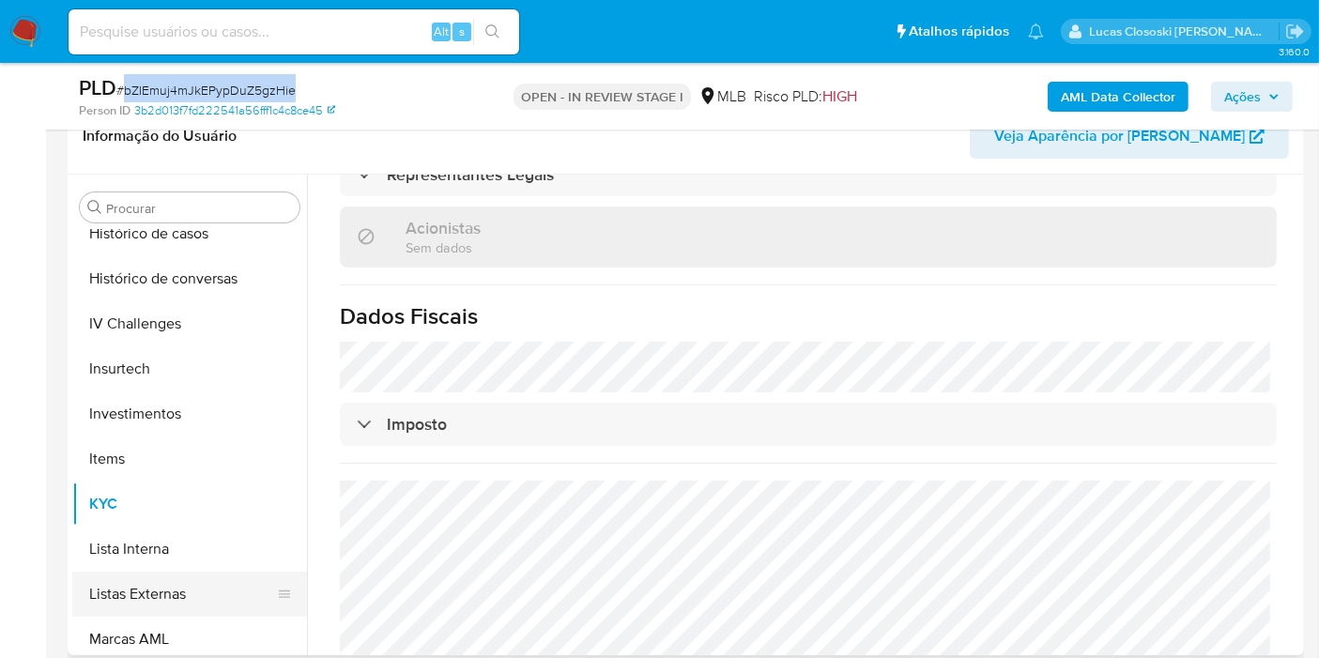
scroll to position [674, 0]
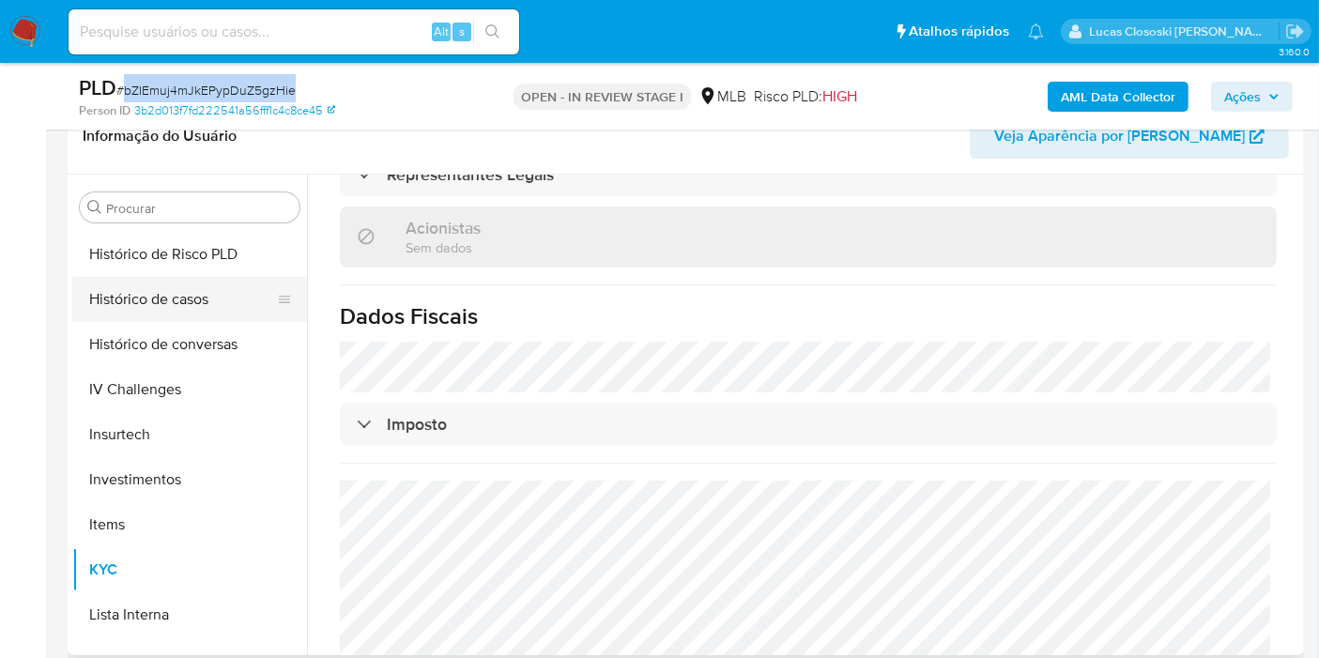
click at [208, 290] on button "Histórico de casos" at bounding box center [182, 299] width 220 height 45
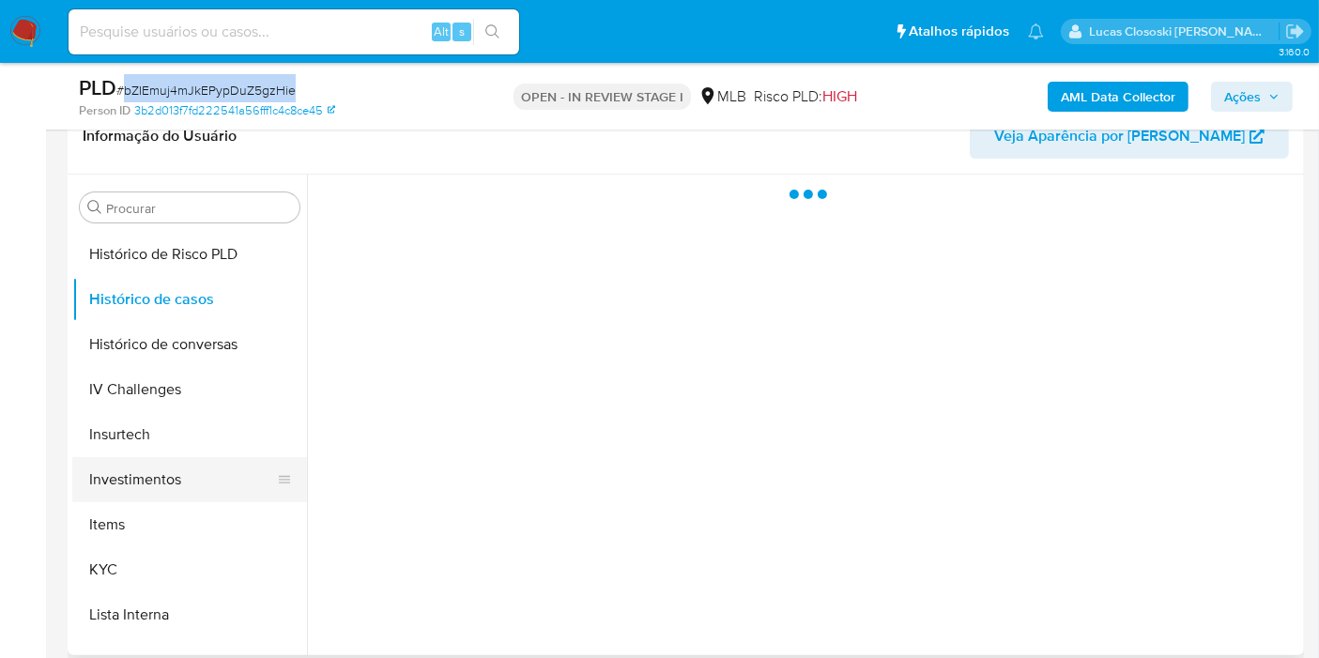
scroll to position [0, 0]
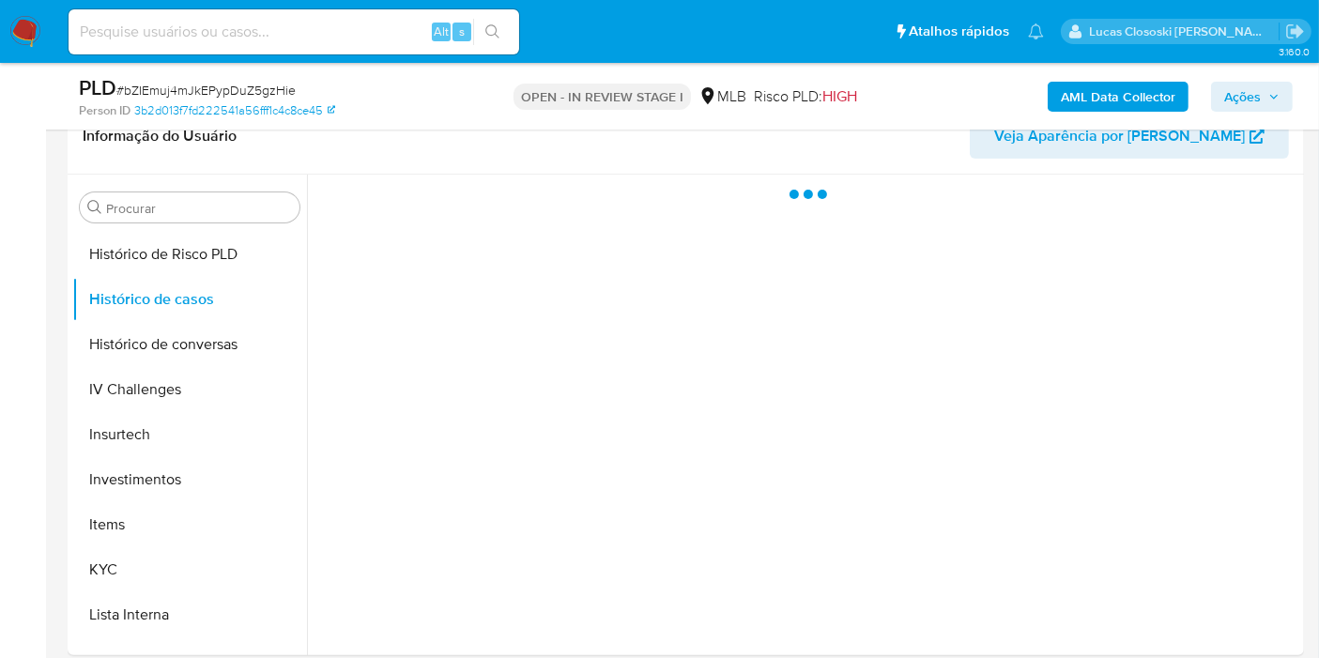
click at [415, 120] on div "PLD # bZIEmuj4mJkEPypDuZ5gzHie Person ID 3b2d013f7fd222541a56fff1c4c8ce45 OPEN …" at bounding box center [686, 96] width 1237 height 67
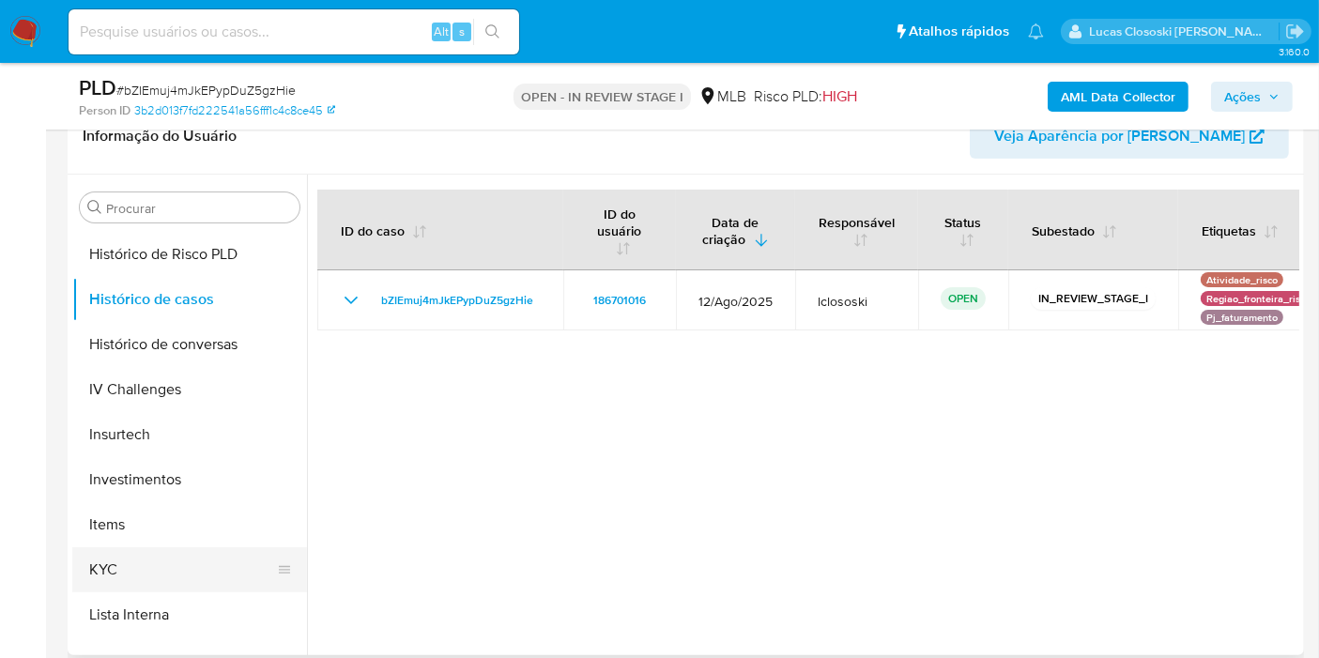
click at [142, 560] on button "KYC" at bounding box center [182, 569] width 220 height 45
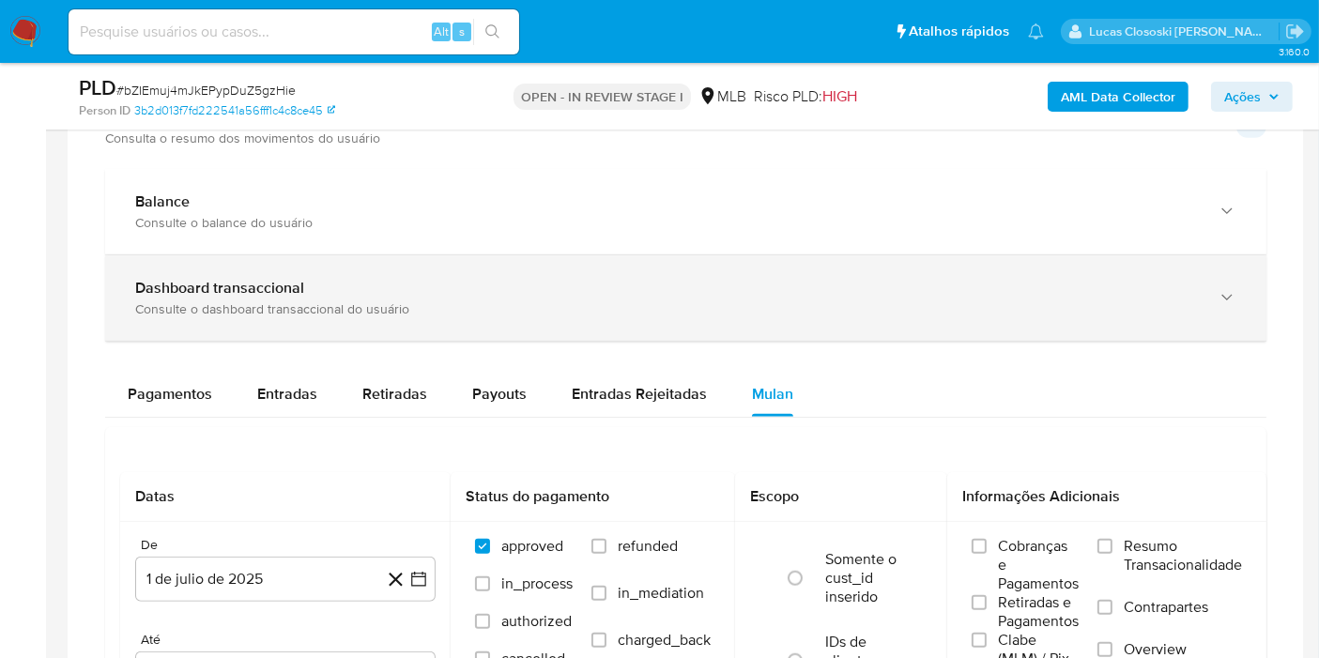
scroll to position [1356, 0]
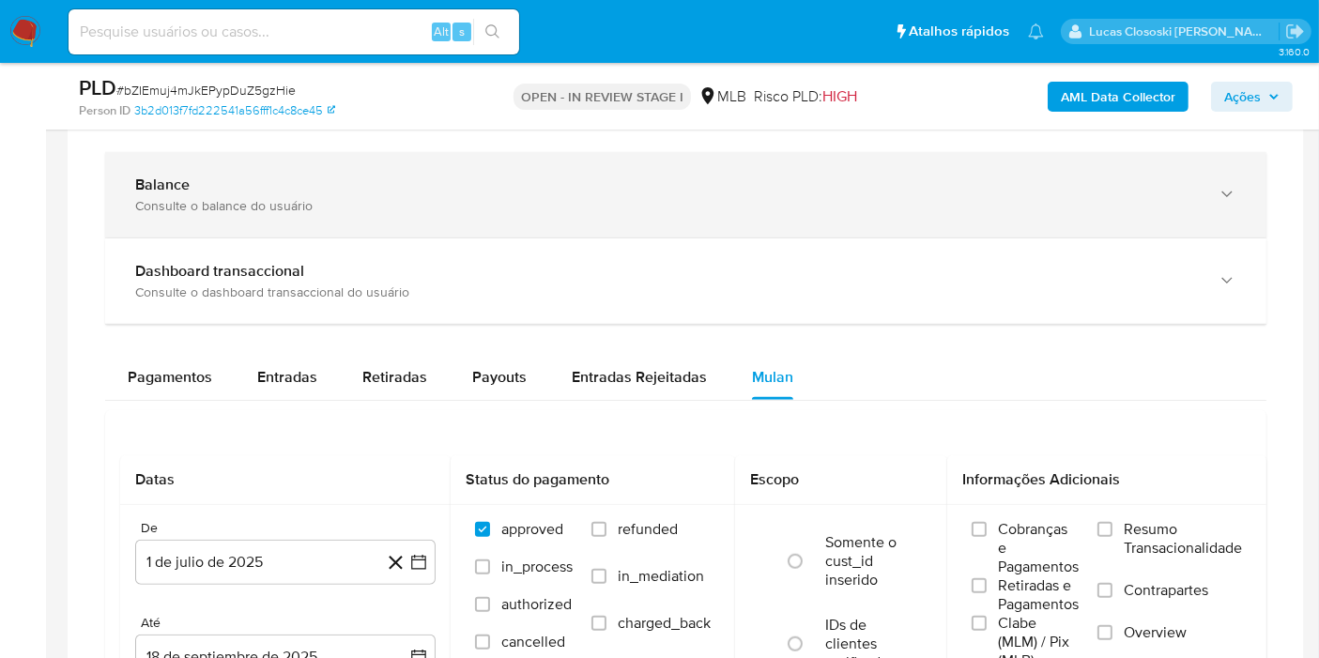
click at [317, 197] on div "Consulte o balance do usuário" at bounding box center [667, 205] width 1064 height 17
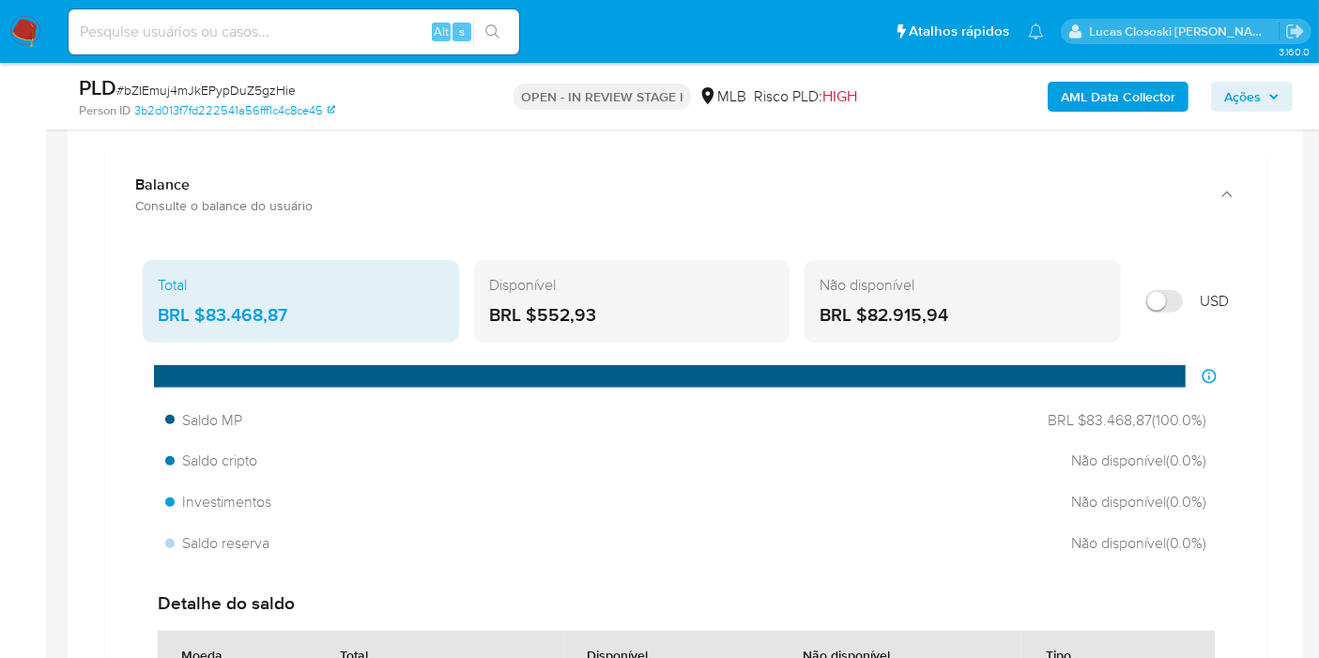
click at [596, 352] on div "Total BRL $83.468,87 Disponível BRL $552,93 Não disponível BRL $82.915,94 USD D…" at bounding box center [685, 544] width 1131 height 583
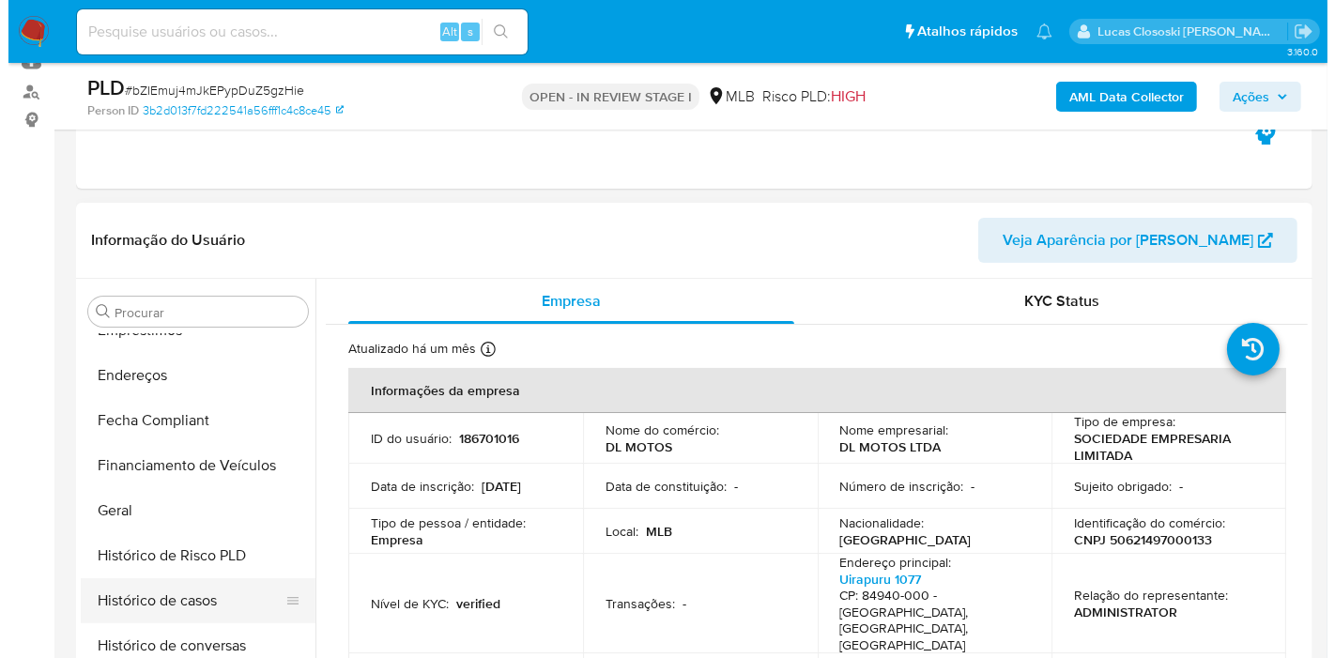
scroll to position [362, 0]
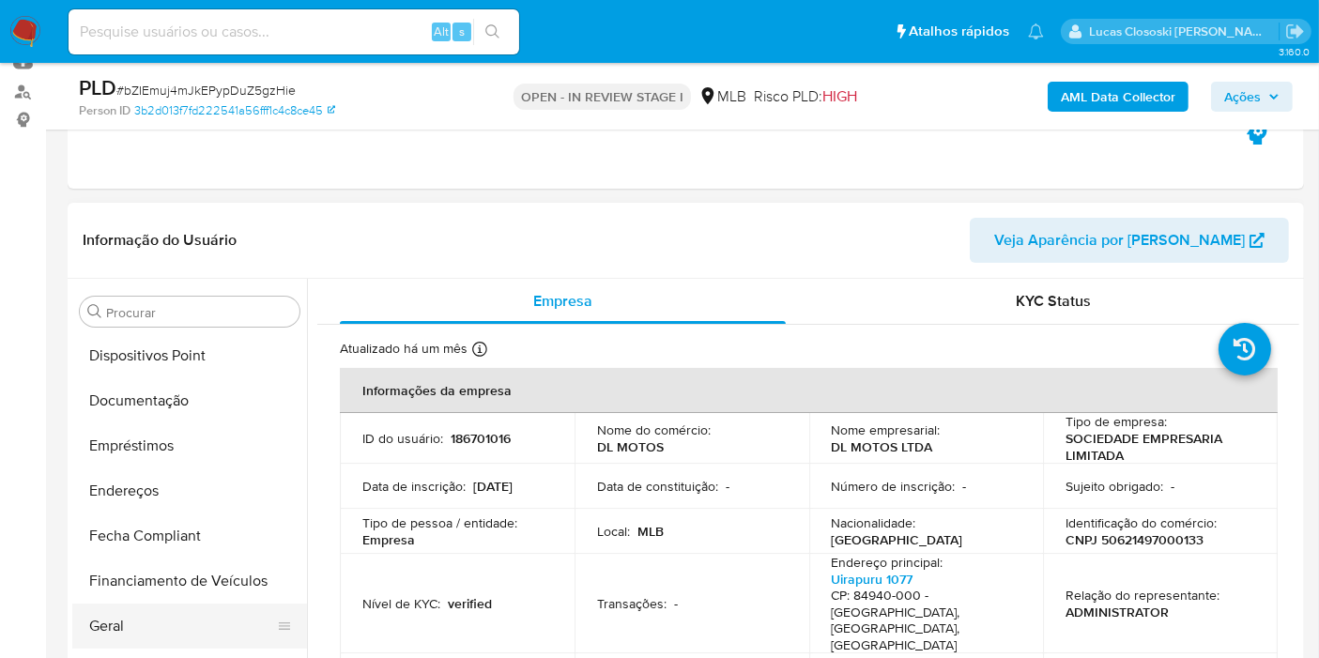
click at [150, 618] on button "Geral" at bounding box center [182, 626] width 220 height 45
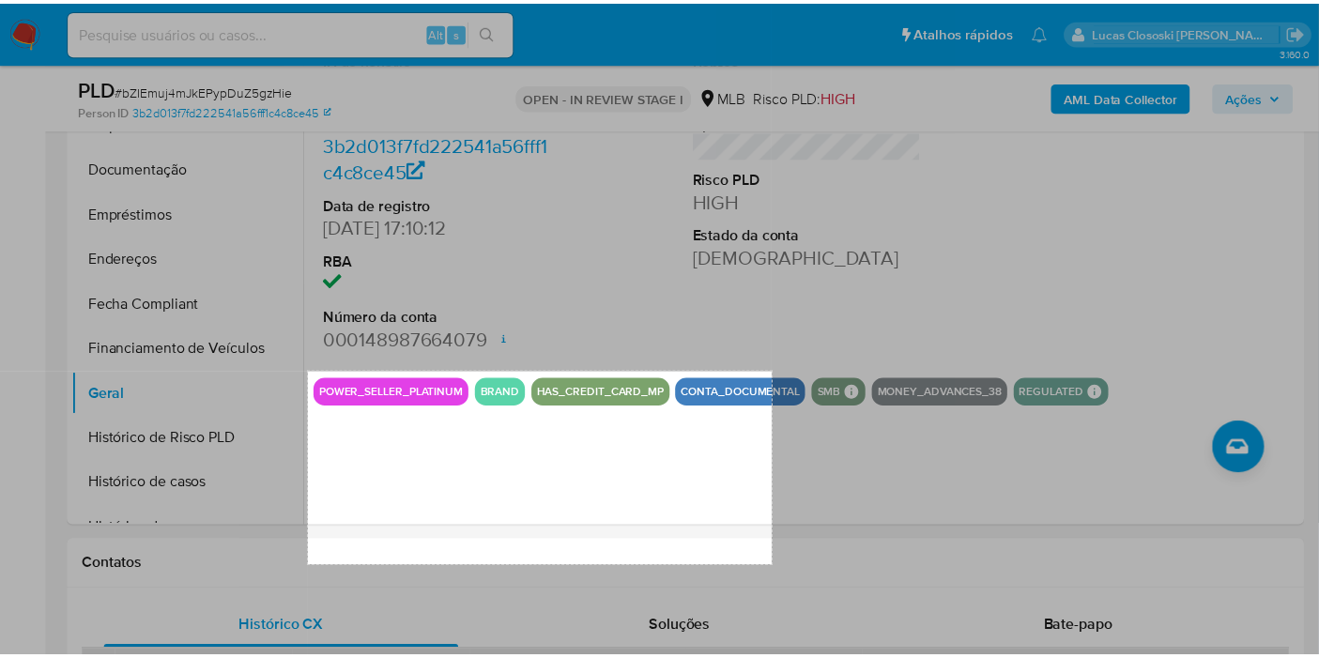
scroll to position [575, 0]
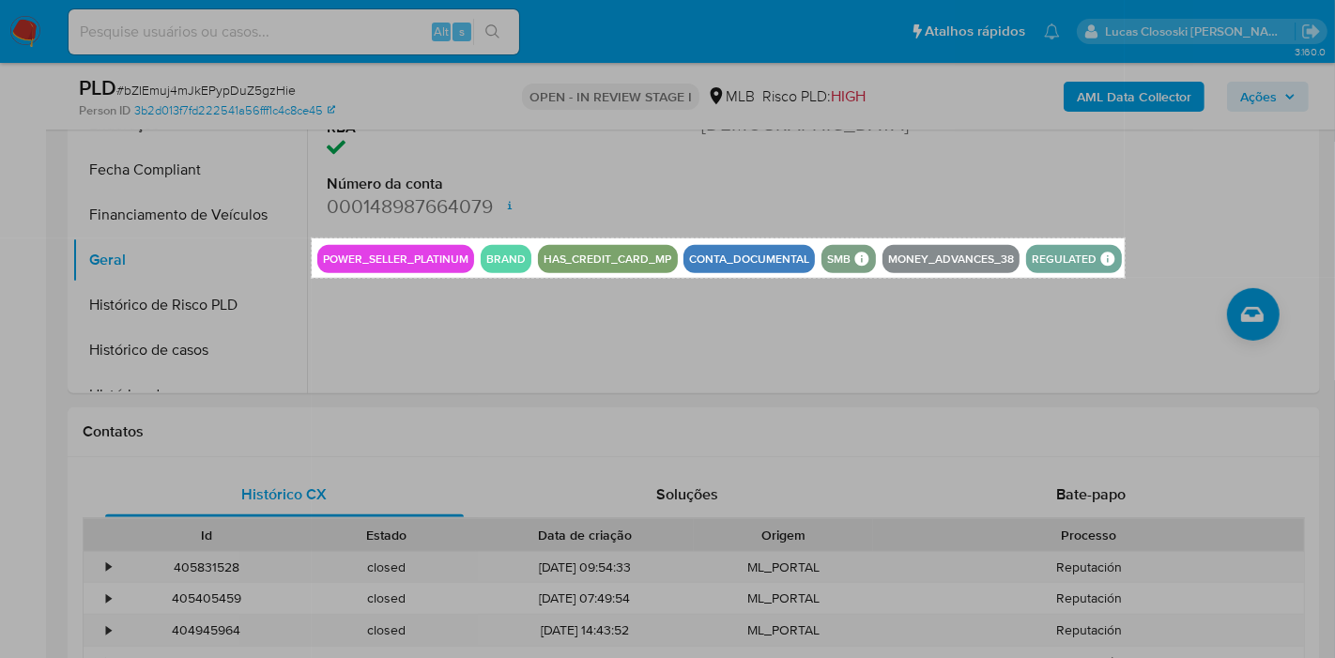
drag, startPoint x: 312, startPoint y: 604, endPoint x: 1125, endPoint y: 277, distance: 876.3
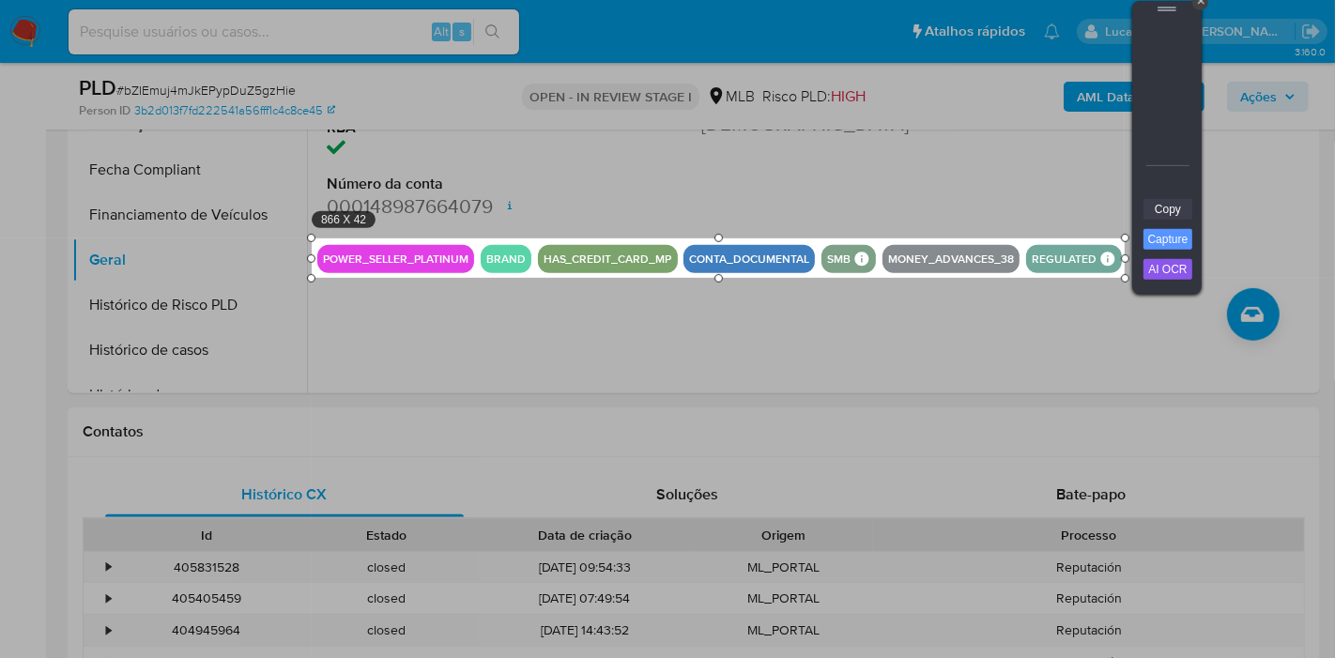
click at [1169, 208] on link "Copy" at bounding box center [1168, 209] width 49 height 21
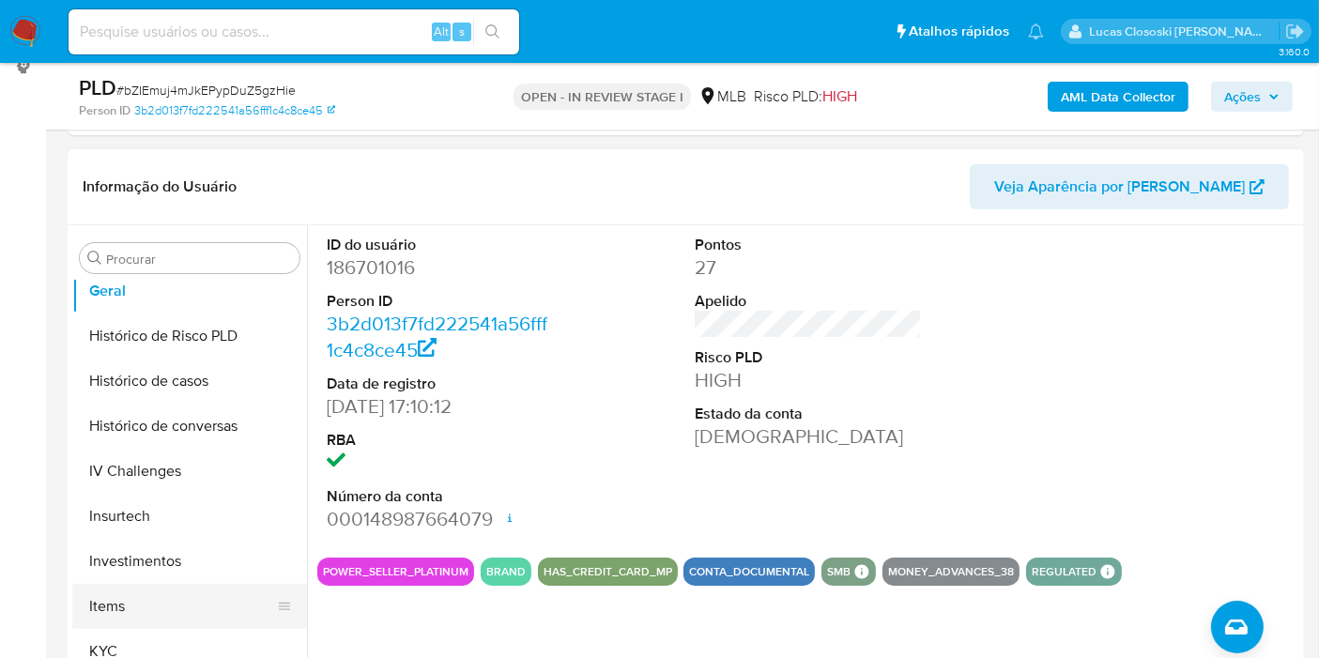
scroll to position [778, 0]
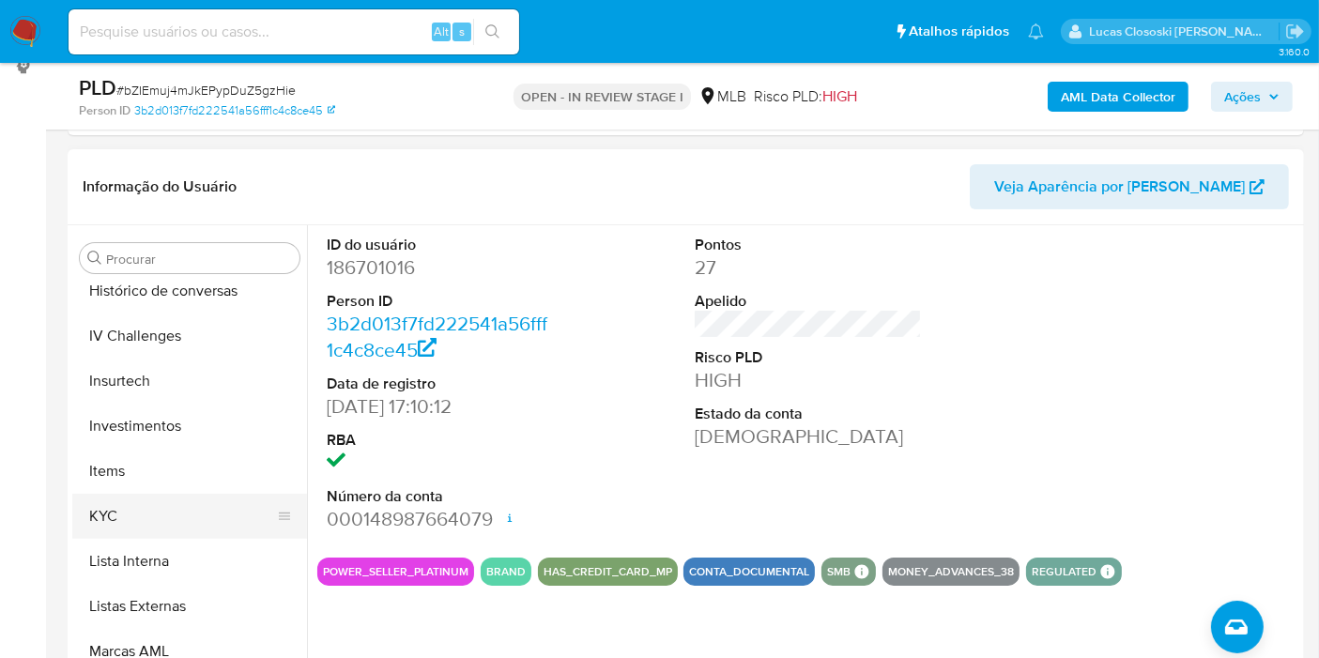
click at [176, 513] on button "KYC" at bounding box center [182, 516] width 220 height 45
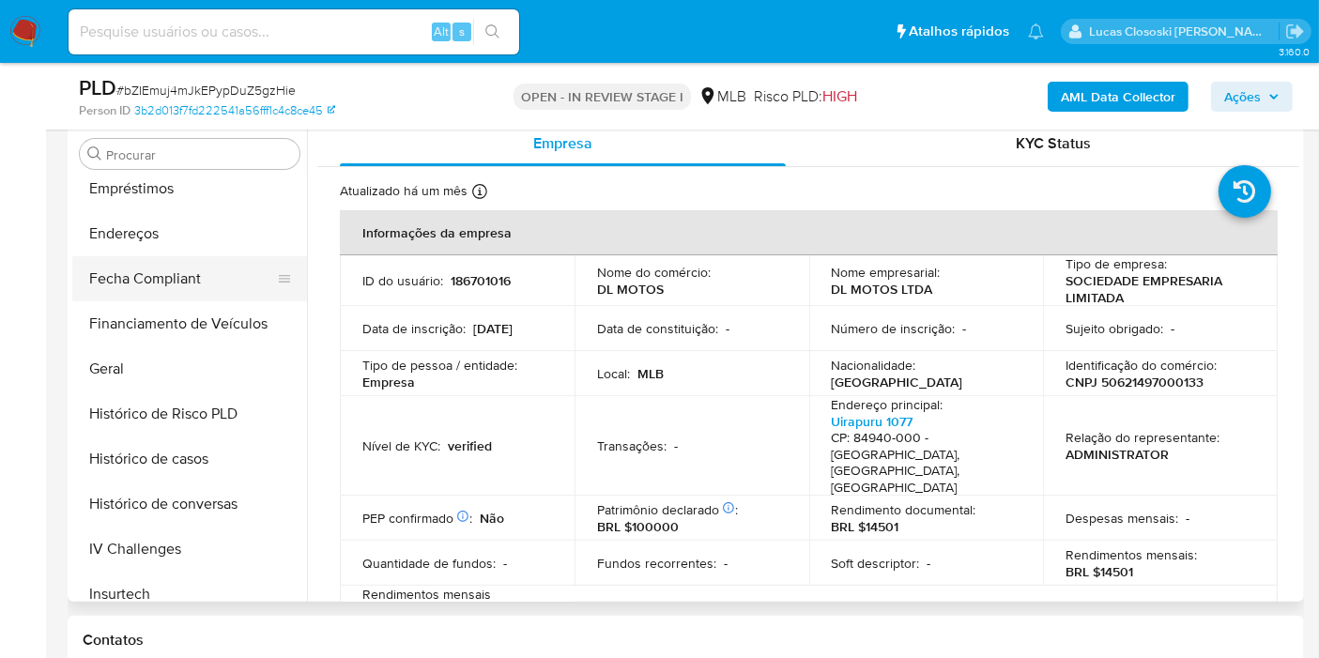
scroll to position [362, 0]
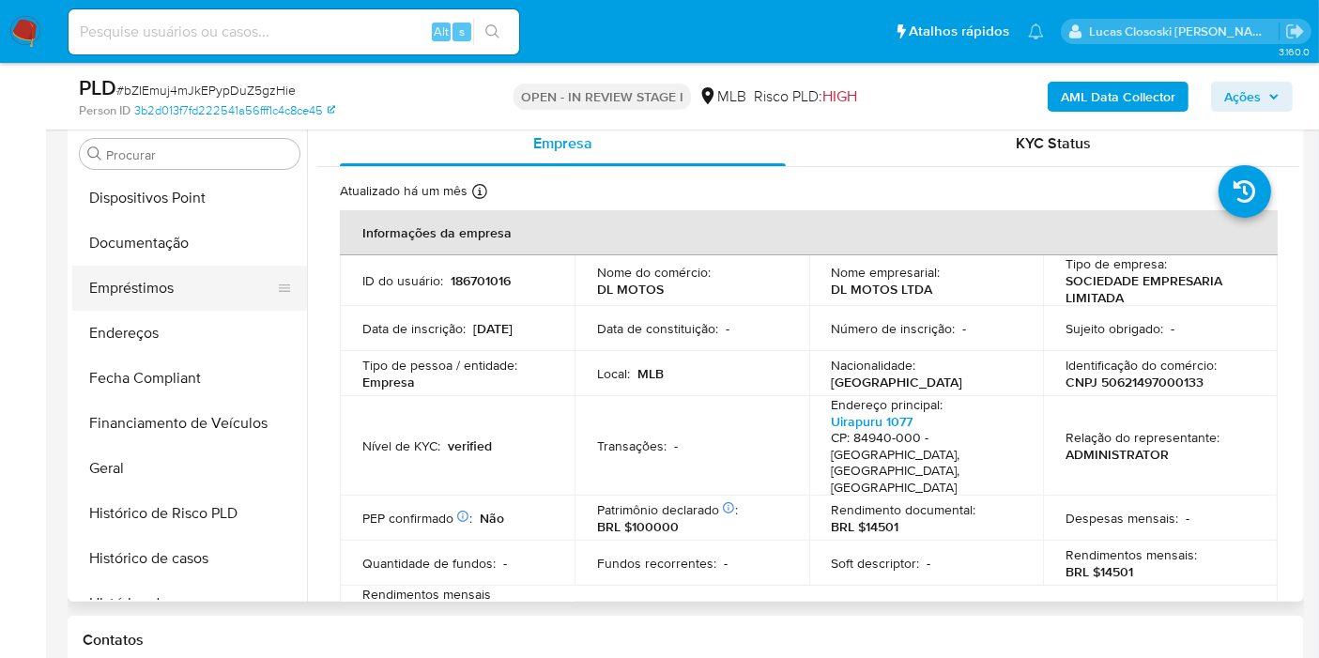
click at [153, 308] on button "Empréstimos" at bounding box center [182, 288] width 220 height 45
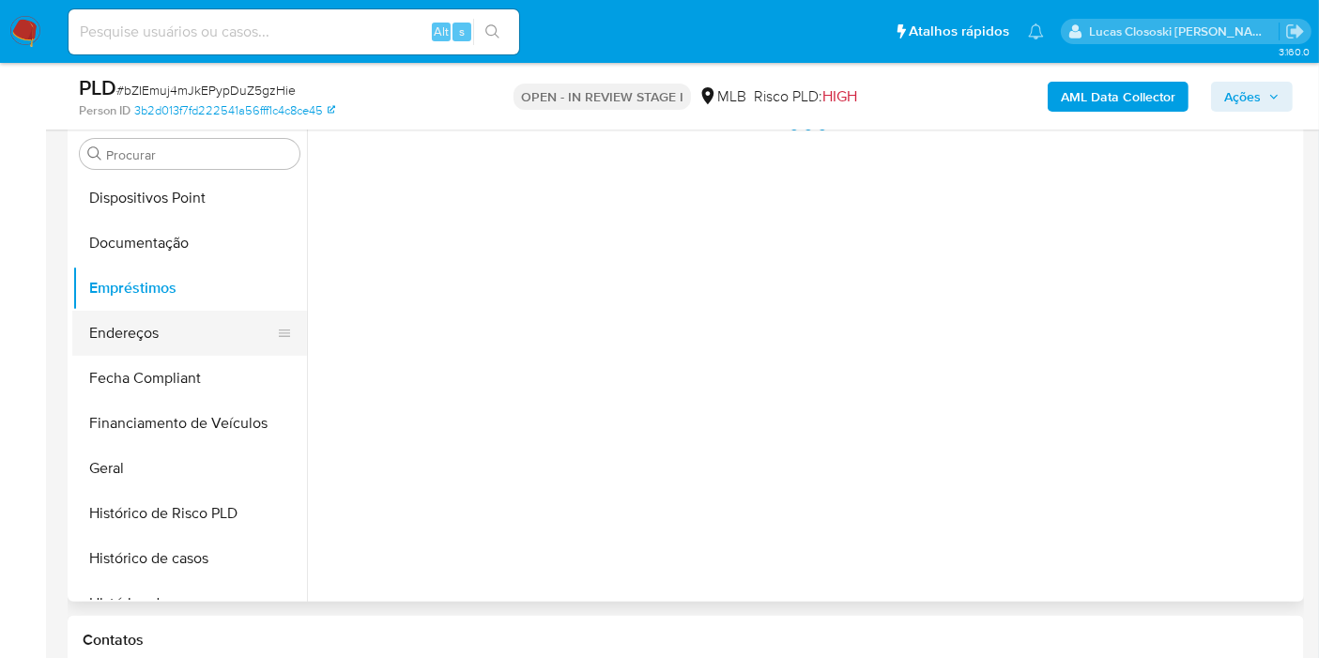
click at [152, 317] on button "Endereços" at bounding box center [182, 333] width 220 height 45
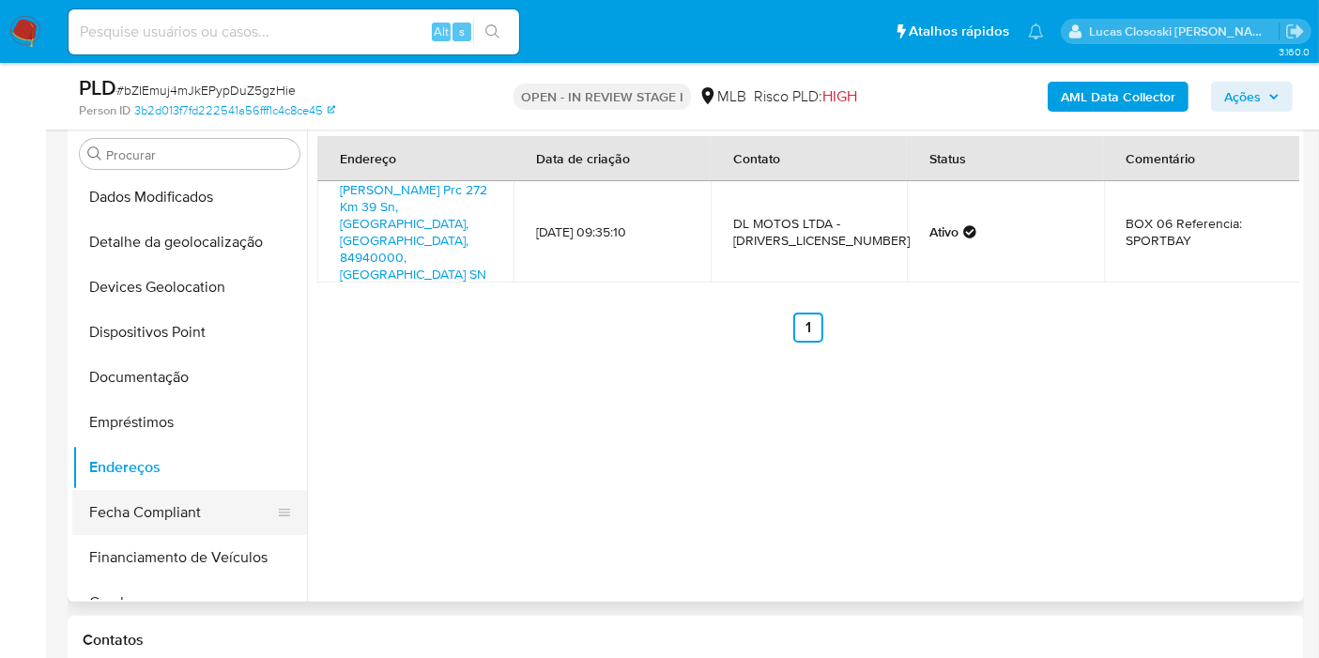
scroll to position [152, 0]
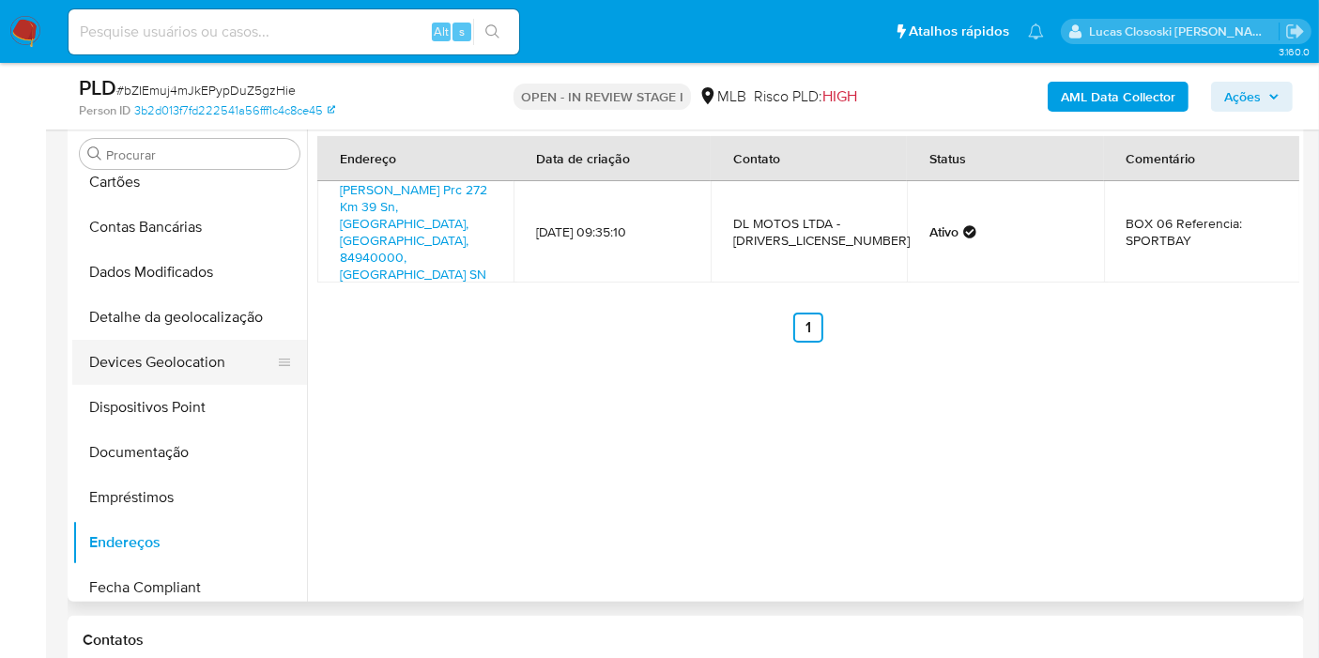
click at [192, 355] on button "Devices Geolocation" at bounding box center [182, 362] width 220 height 45
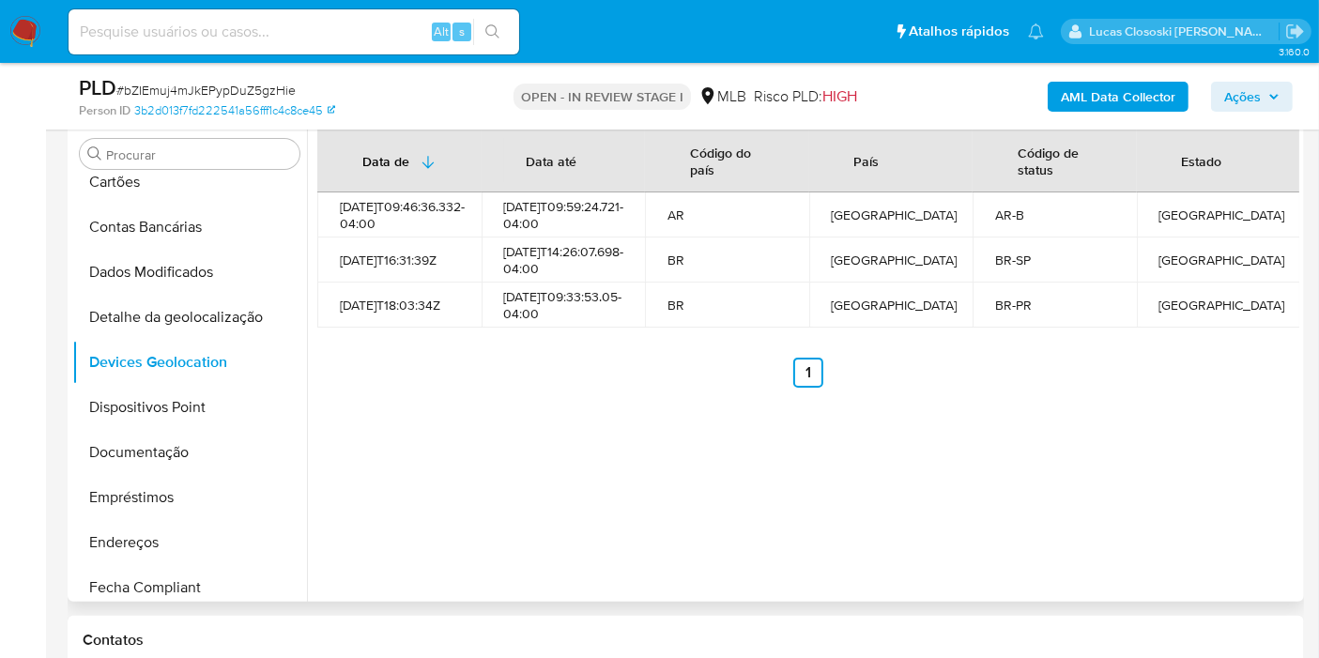
scroll to position [262, 0]
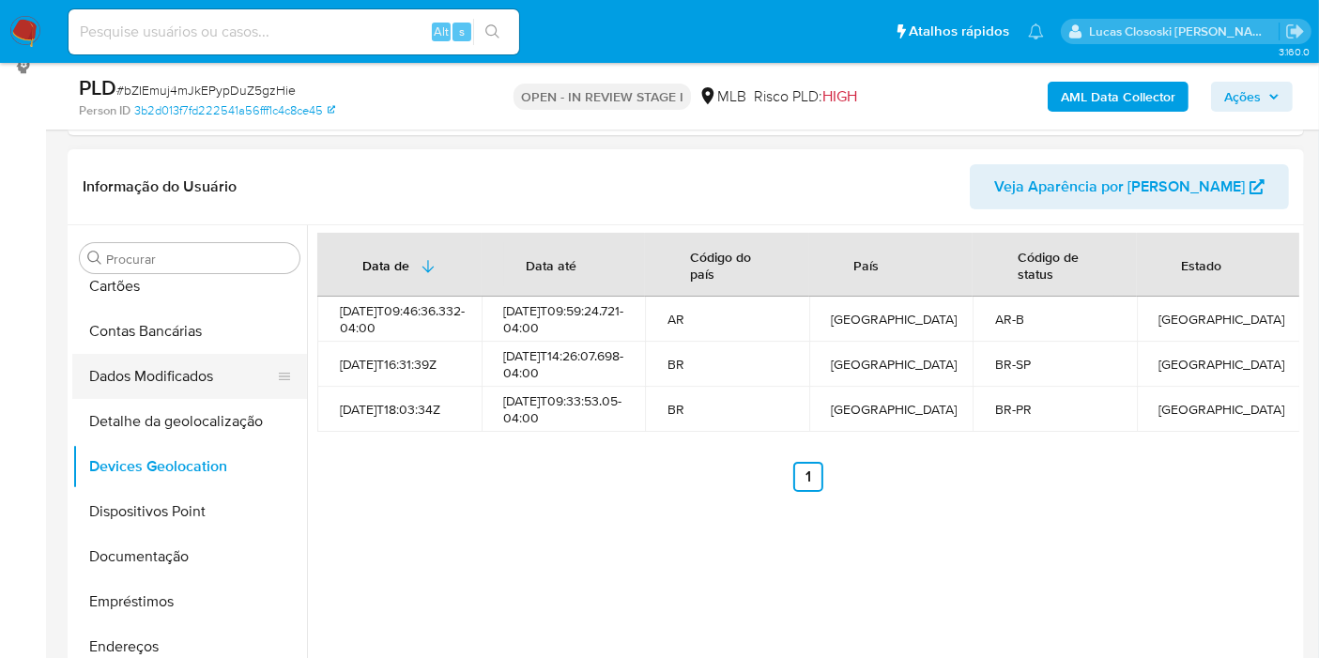
click at [178, 395] on button "Dados Modificados" at bounding box center [182, 376] width 220 height 45
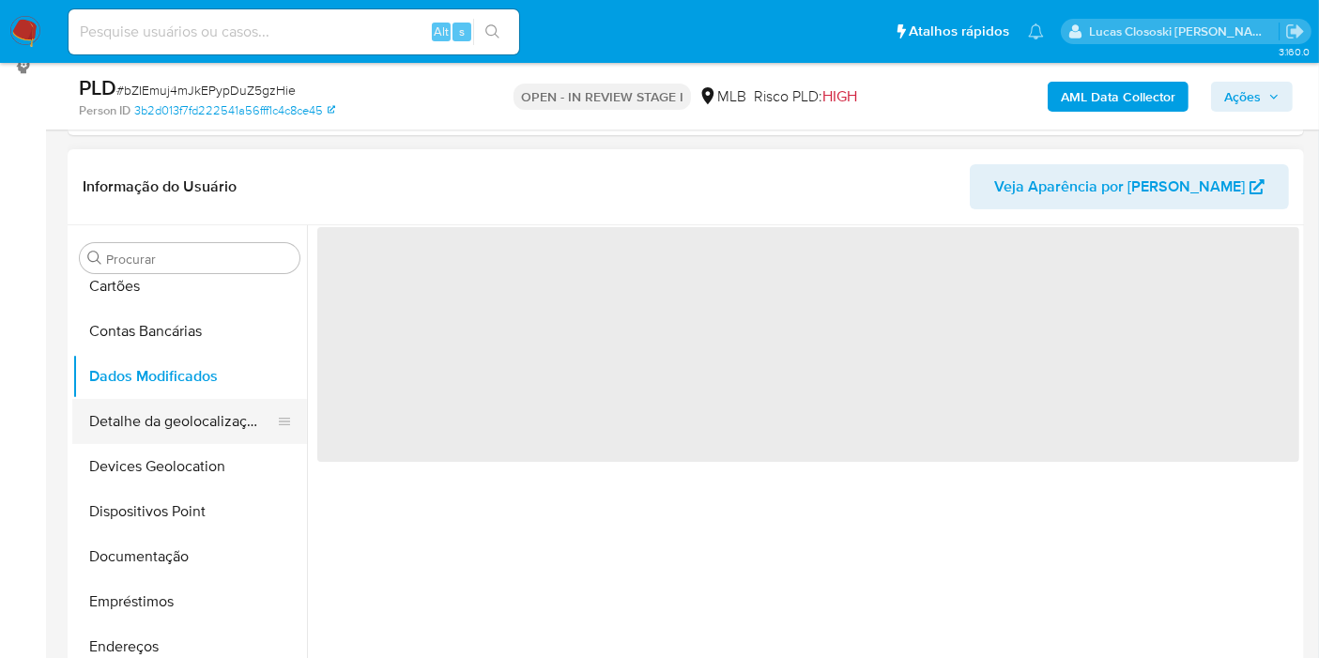
click at [174, 419] on button "Detalhe da geolocalização" at bounding box center [182, 421] width 220 height 45
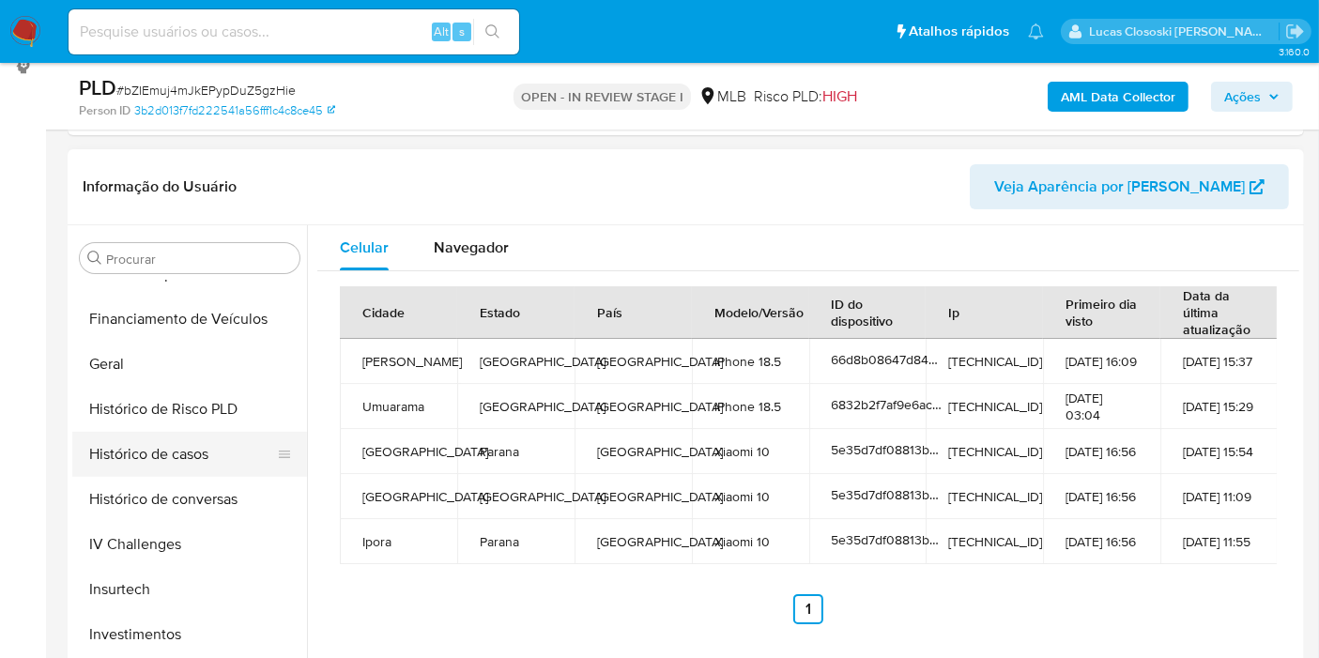
scroll to position [883, 0]
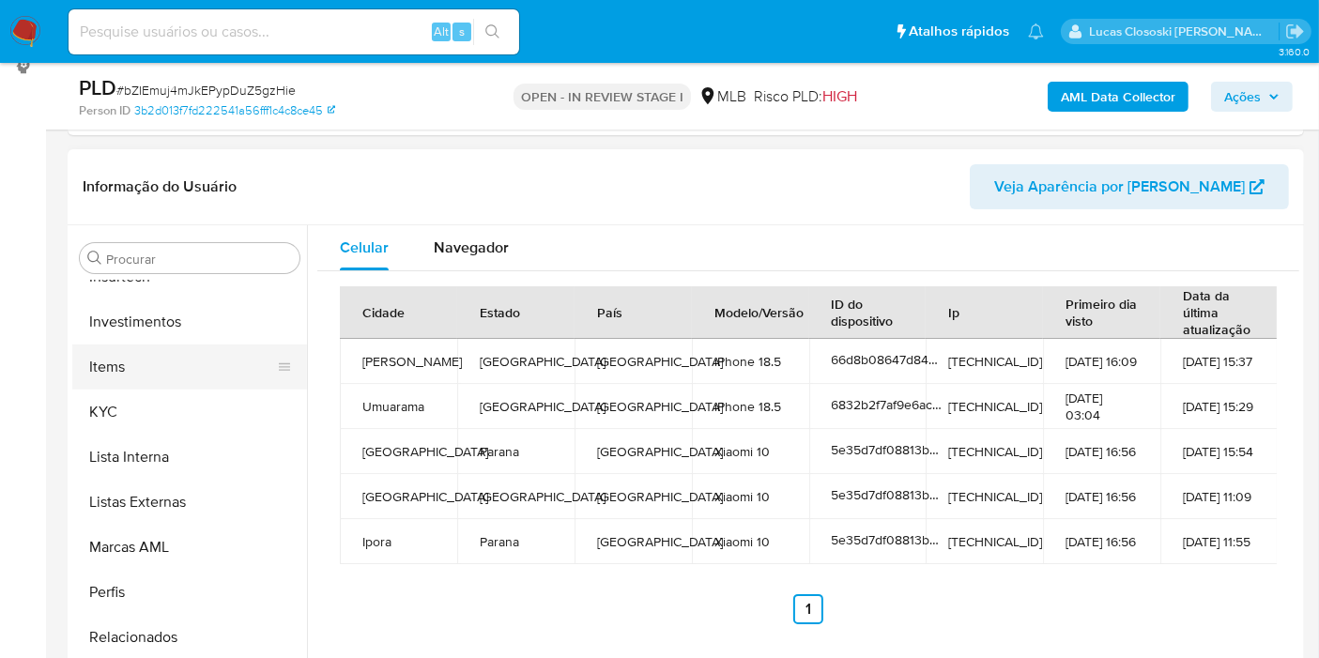
click at [127, 386] on button "Items" at bounding box center [182, 367] width 220 height 45
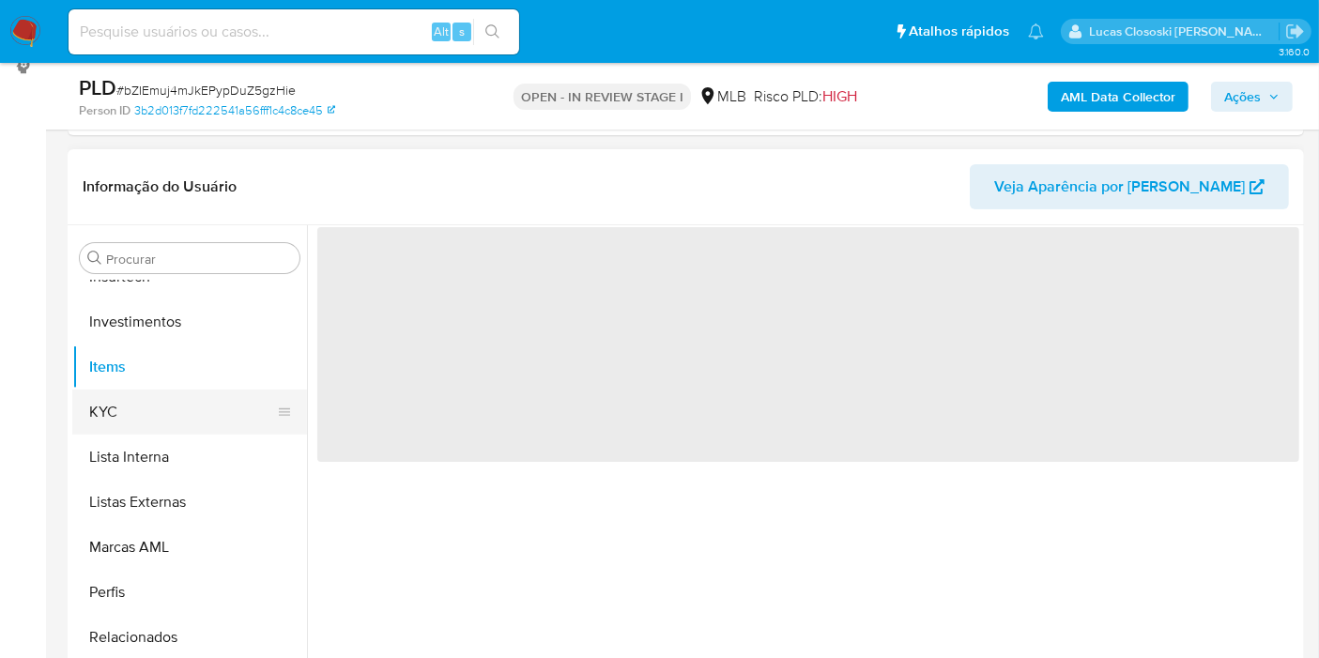
click at [124, 428] on button "KYC" at bounding box center [182, 412] width 220 height 45
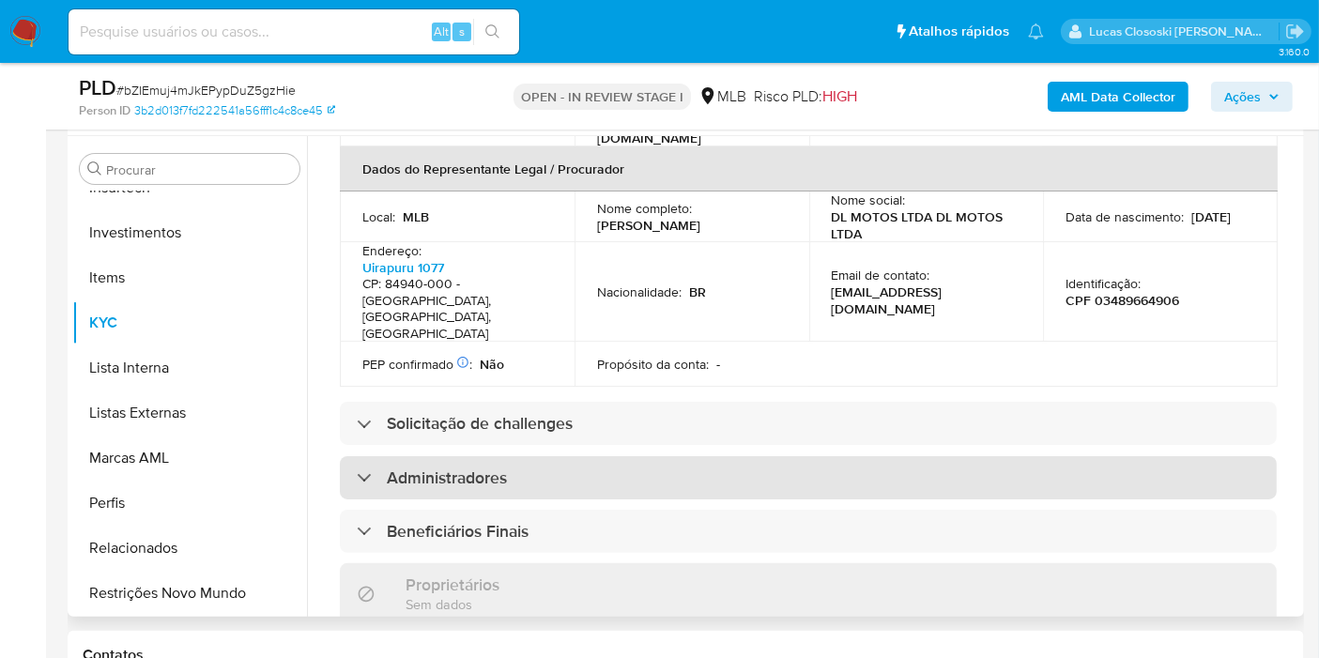
scroll to position [392, 0]
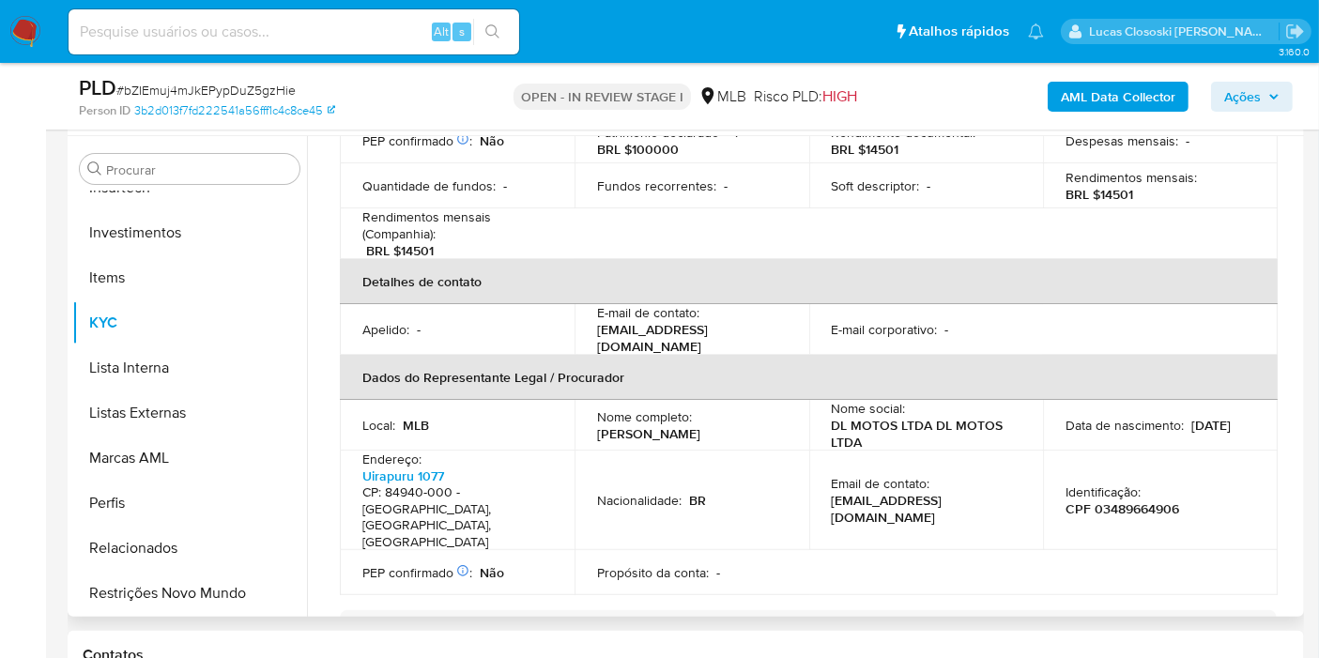
drag, startPoint x: 672, startPoint y: 406, endPoint x: 589, endPoint y: 390, distance: 85.1
click at [589, 400] on td "Nome completo : Marcus Vinicius Soares de Carvalho" at bounding box center [692, 425] width 235 height 51
copy p "Marcus Vinicius Soares de Carvalho"
click at [1143, 500] on p "CPF 03489664906" at bounding box center [1123, 508] width 114 height 17
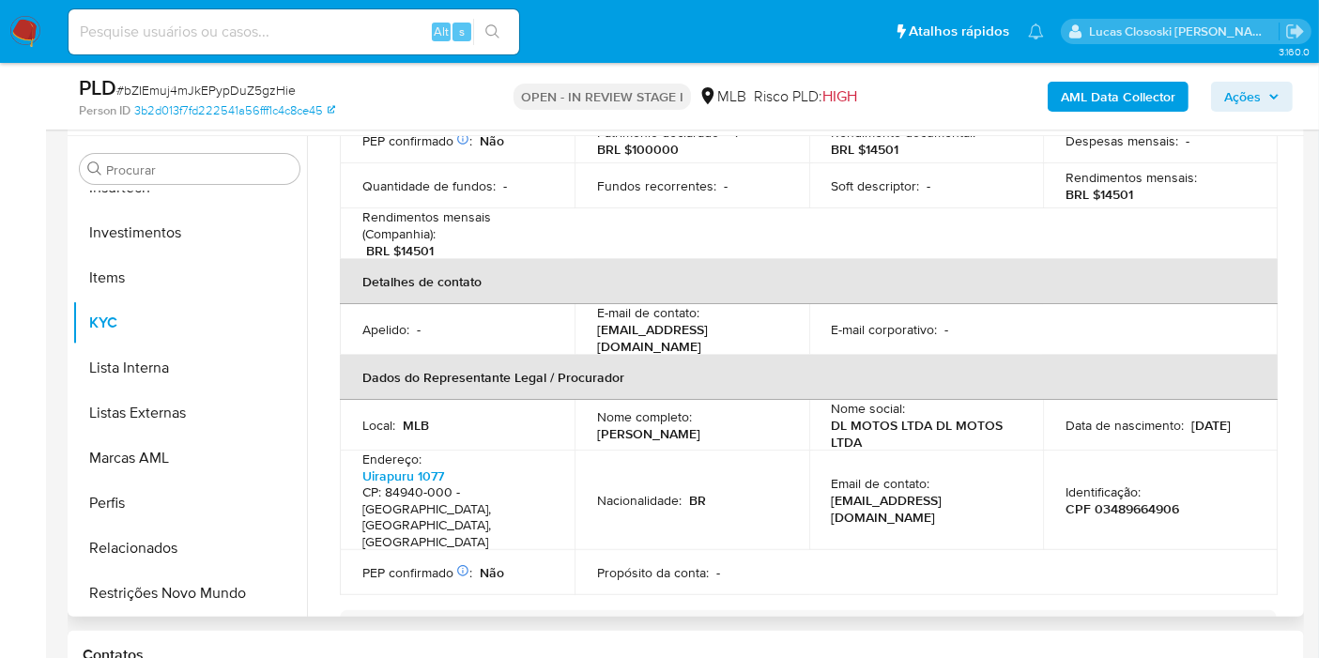
click at [1156, 500] on p "CPF 03489664906" at bounding box center [1123, 508] width 114 height 17
copy p "03489664906"
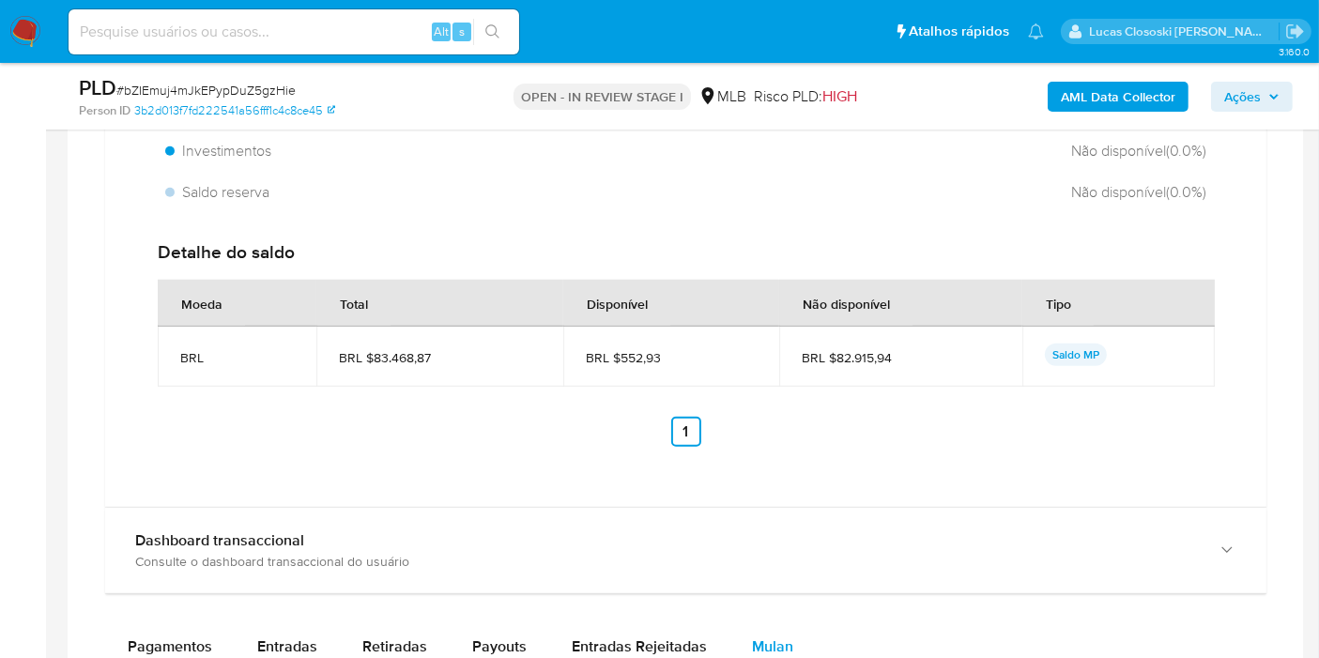
scroll to position [1394, 0]
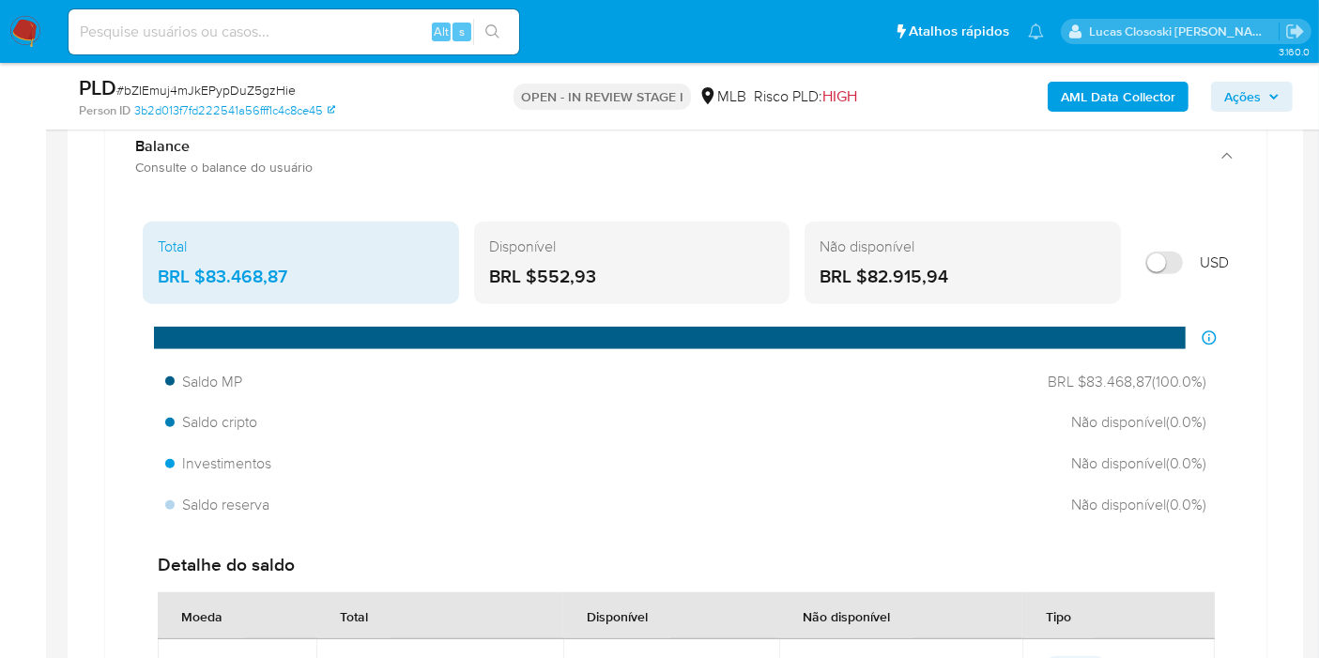
drag, startPoint x: 315, startPoint y: 307, endPoint x: 206, endPoint y: 275, distance: 113.5
click at [206, 275] on div "Total BRL $83.468,87 Disponível BRL $552,93 Não disponível BRL $82.915,94 USD D…" at bounding box center [685, 505] width 1131 height 583
click at [115, 205] on div "Total BRL $83.468,87 Disponível BRL $552,93 Não disponível BRL $82.915,94 USD D…" at bounding box center [685, 509] width 1161 height 621
drag, startPoint x: 117, startPoint y: 205, endPoint x: 287, endPoint y: 272, distance: 182.9
click at [287, 272] on div "Total BRL $83.468,87 Disponível BRL $552,93 Não disponível BRL $82.915,94 USD D…" at bounding box center [685, 509] width 1161 height 621
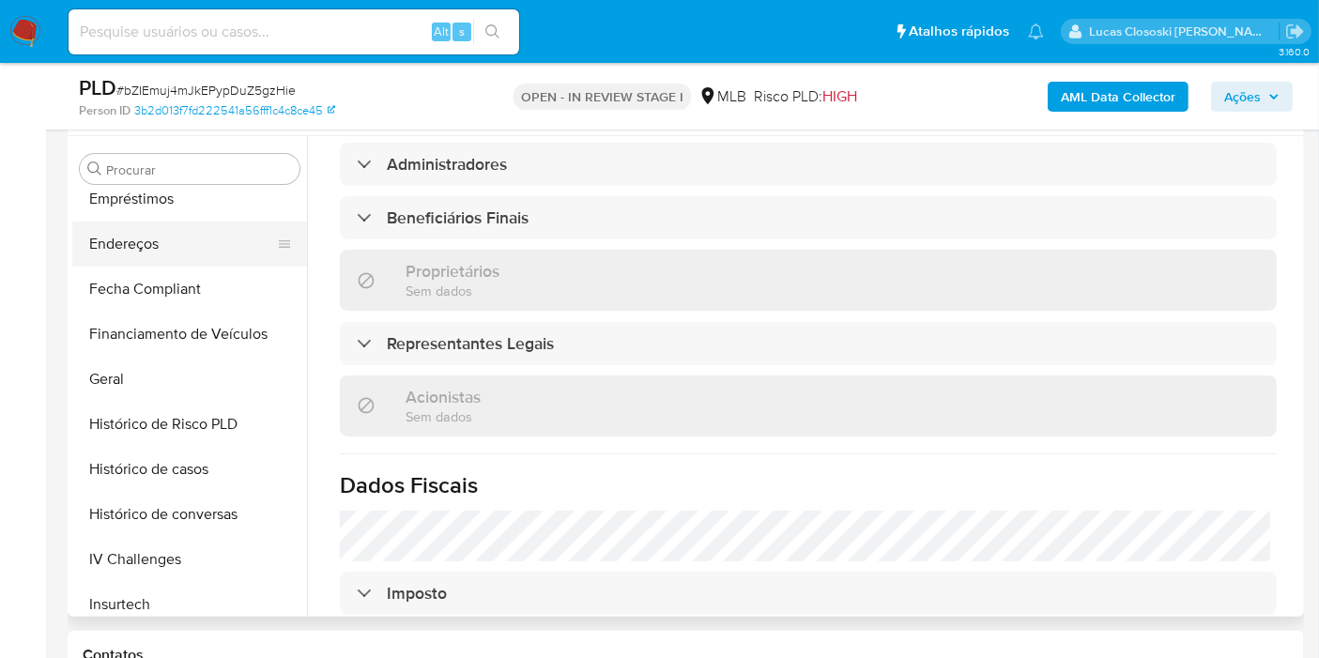
scroll to position [257, 0]
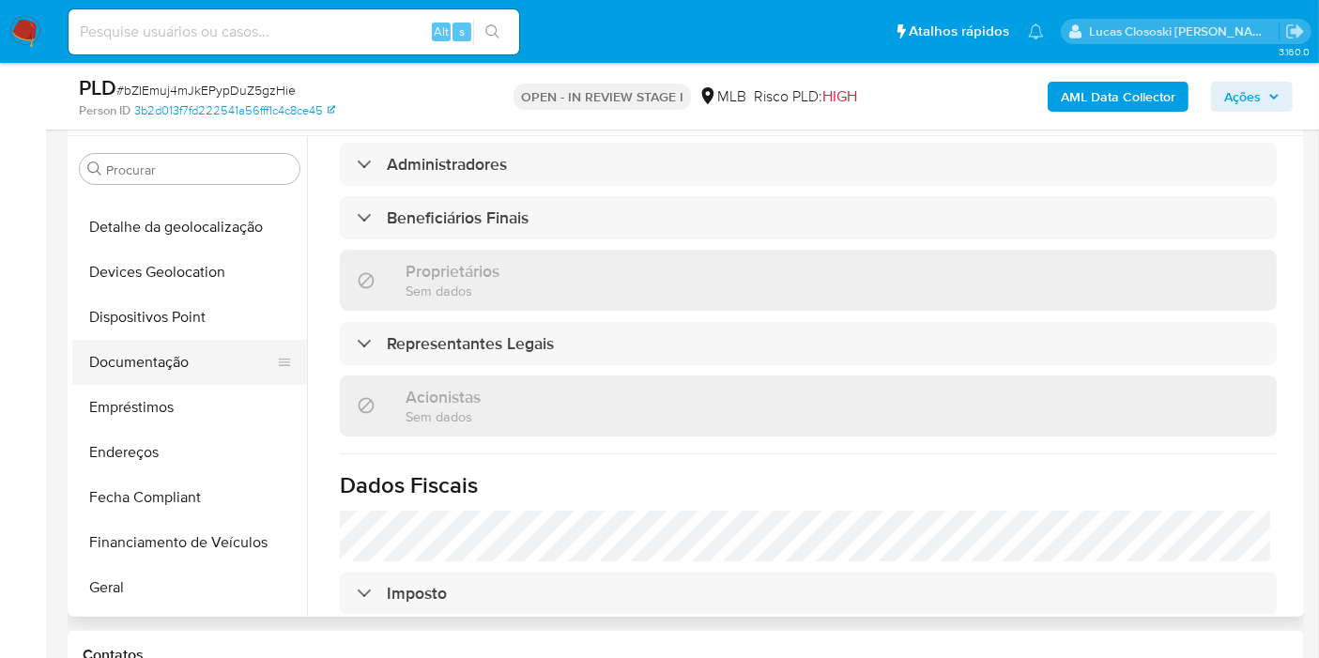
click at [126, 363] on button "Documentação" at bounding box center [182, 362] width 220 height 45
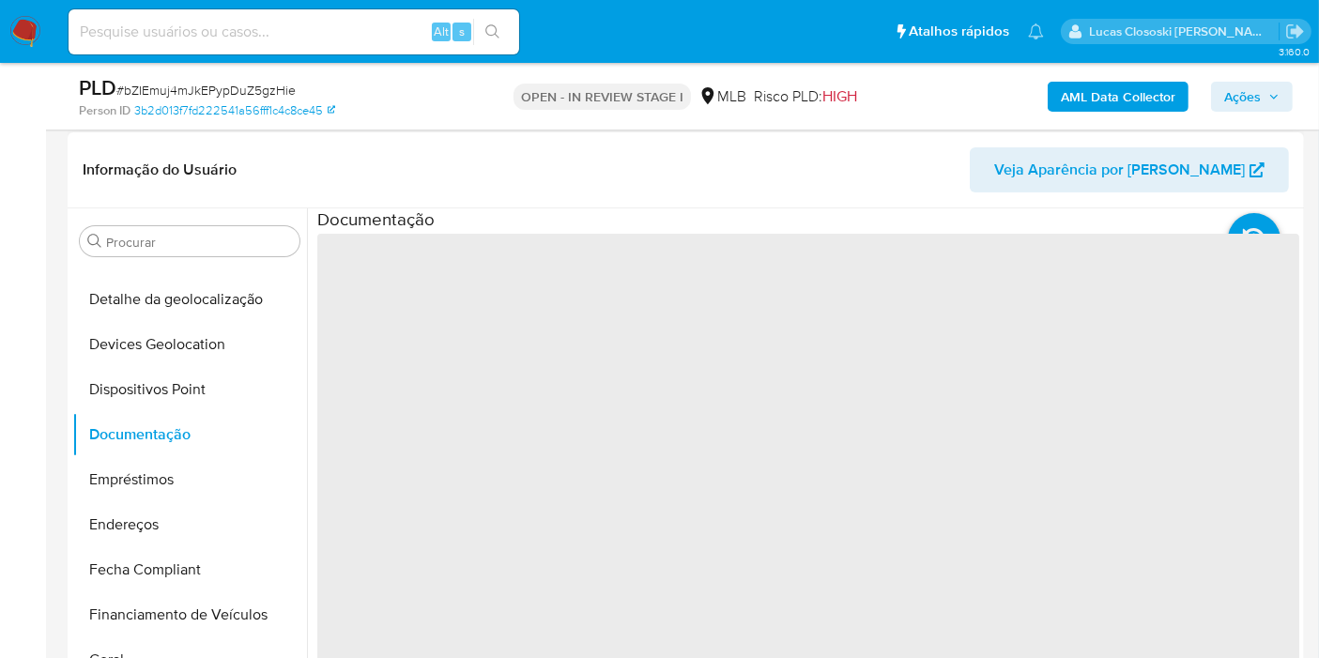
scroll to position [246, 0]
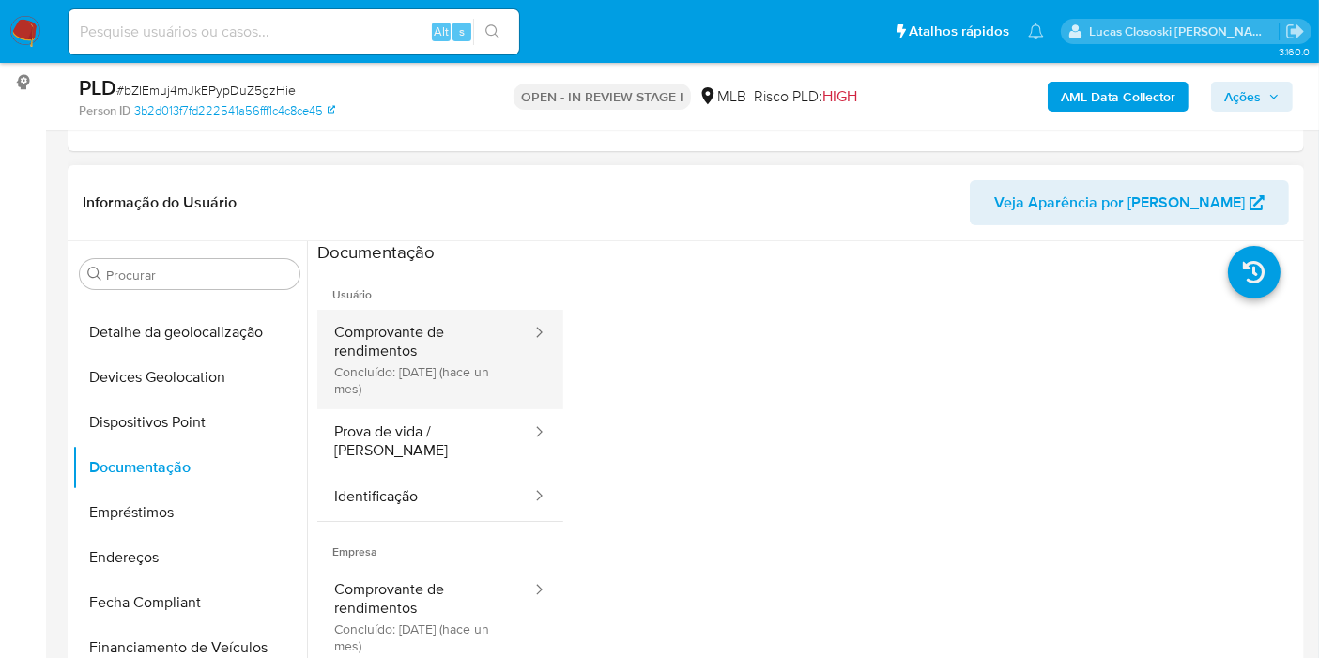
click at [386, 377] on button "Comprovante de rendimentos Concluído: 20/08/2025 (hace un mes)" at bounding box center [425, 360] width 216 height 100
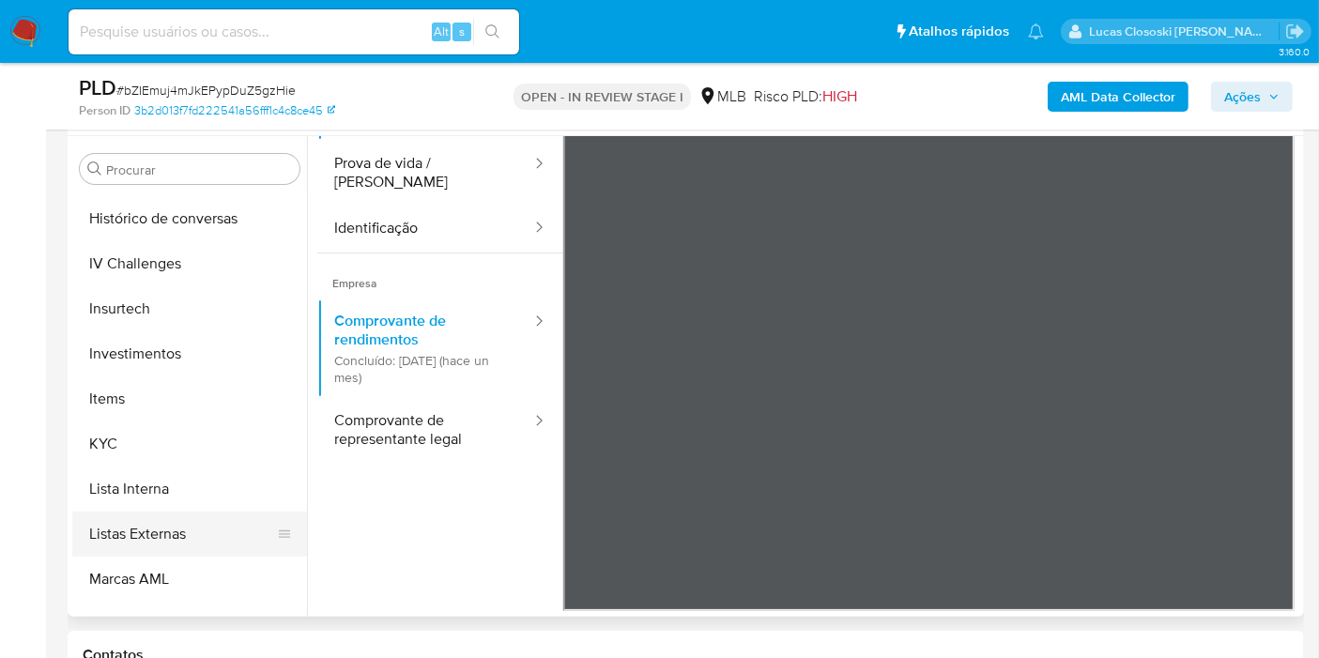
scroll to position [883, 0]
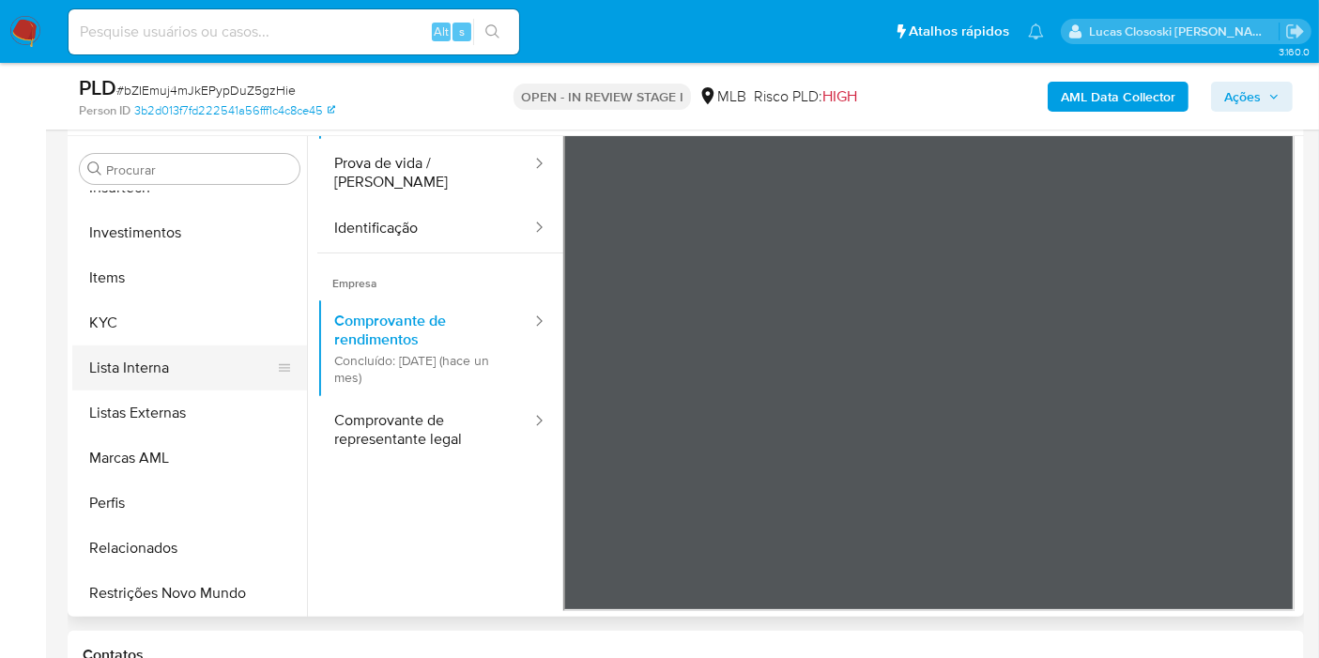
click at [174, 351] on button "Lista Interna" at bounding box center [182, 368] width 220 height 45
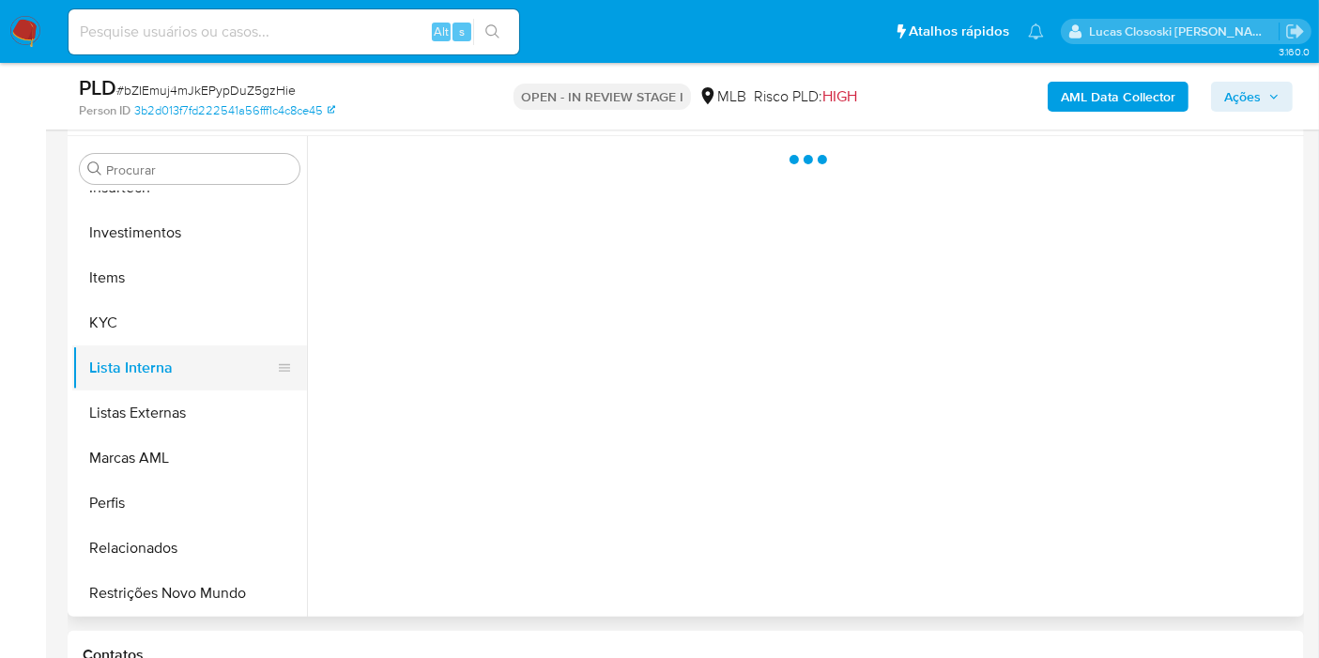
scroll to position [0, 0]
click at [177, 342] on button "KYC" at bounding box center [182, 322] width 220 height 45
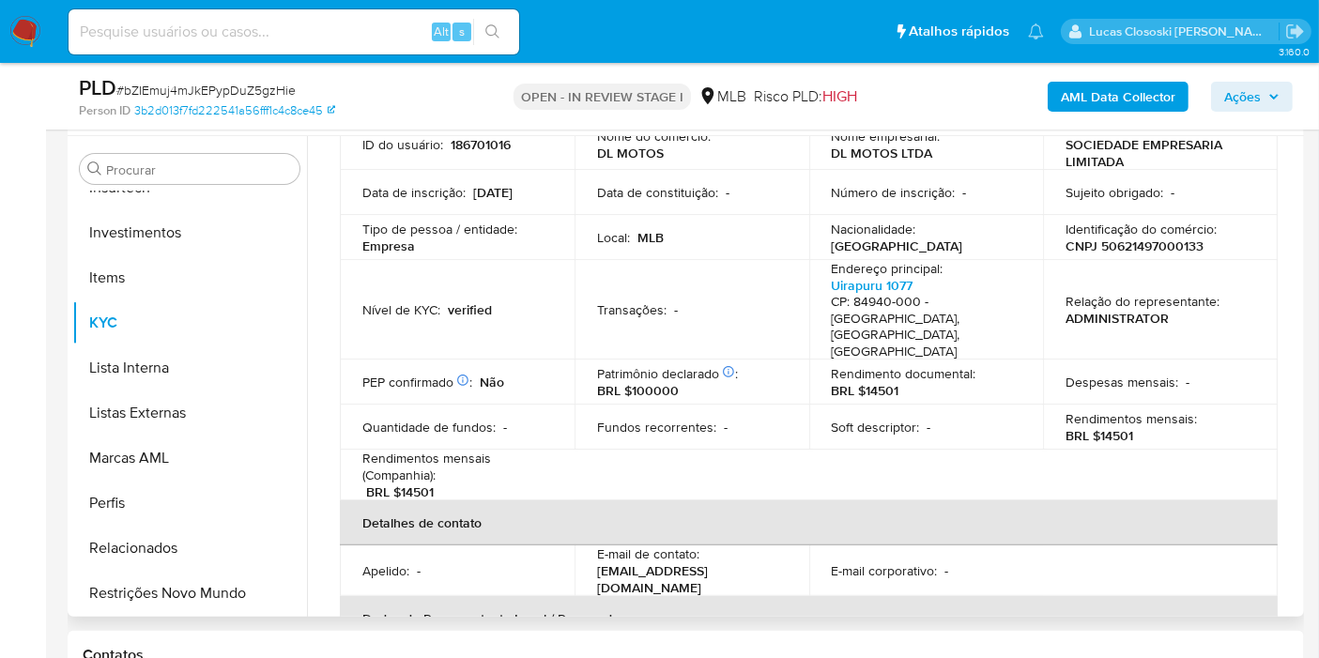
scroll to position [80, 0]
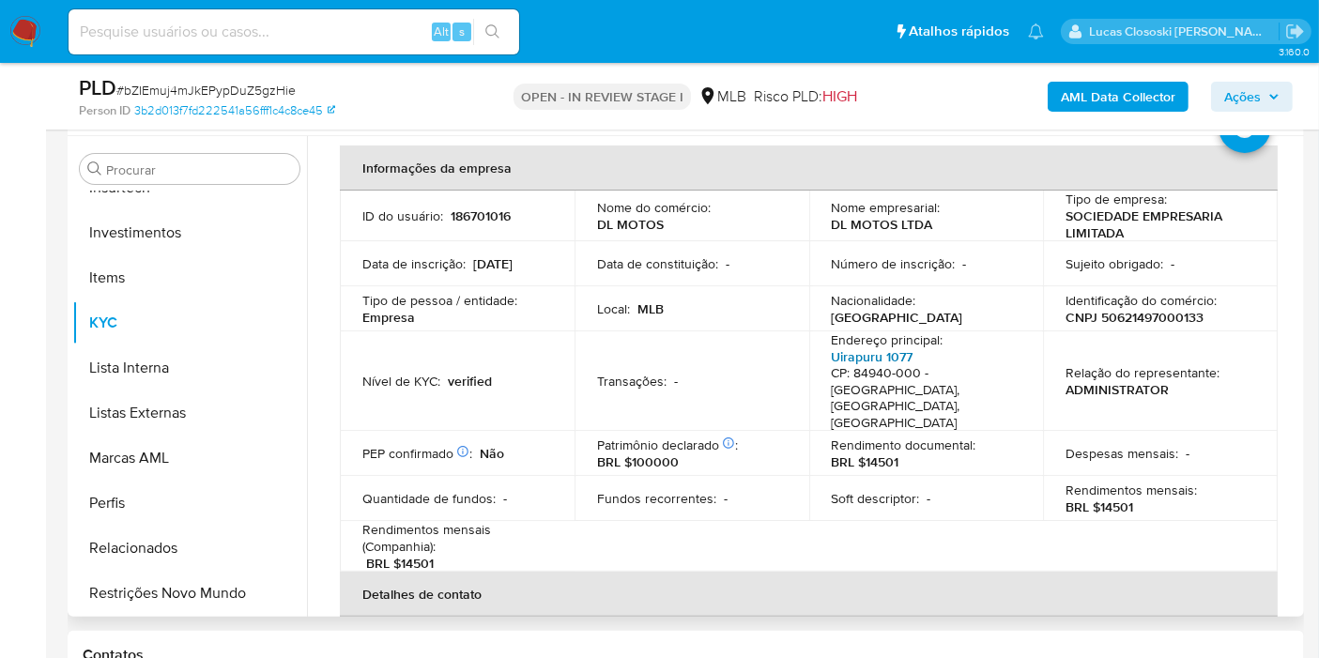
click at [877, 361] on link "Uirapuru 1077" at bounding box center [873, 356] width 82 height 19
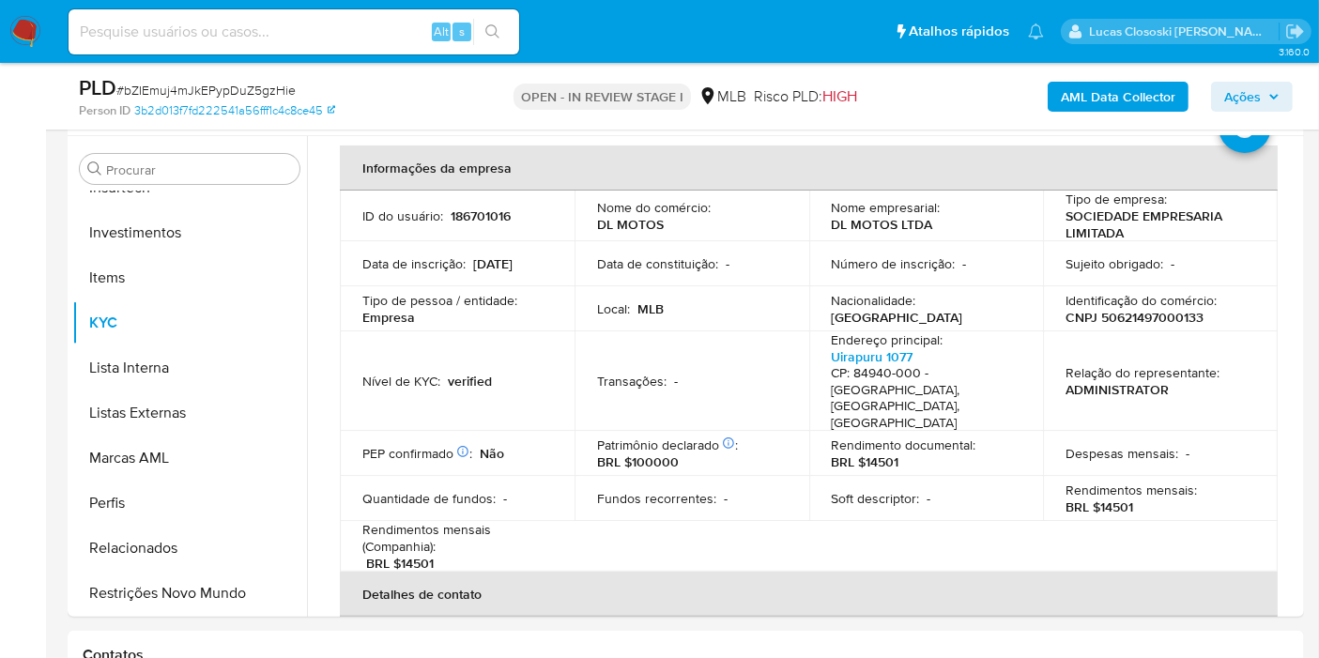
click at [1247, 79] on div "AML Data Collector Ações" at bounding box center [1093, 96] width 400 height 44
drag, startPoint x: 1225, startPoint y: 102, endPoint x: 1138, endPoint y: 105, distance: 87.4
click at [1225, 102] on span "Ações" at bounding box center [1242, 97] width 37 height 30
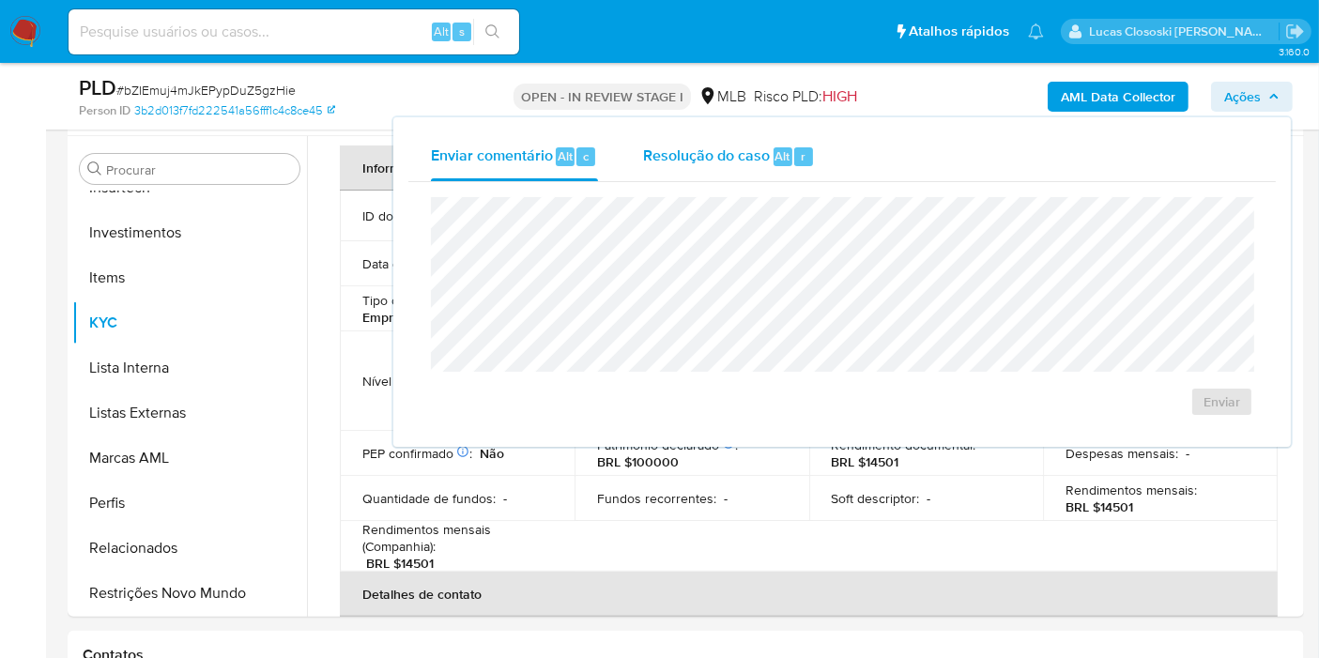
click at [779, 149] on span "Alt" at bounding box center [783, 156] width 15 height 18
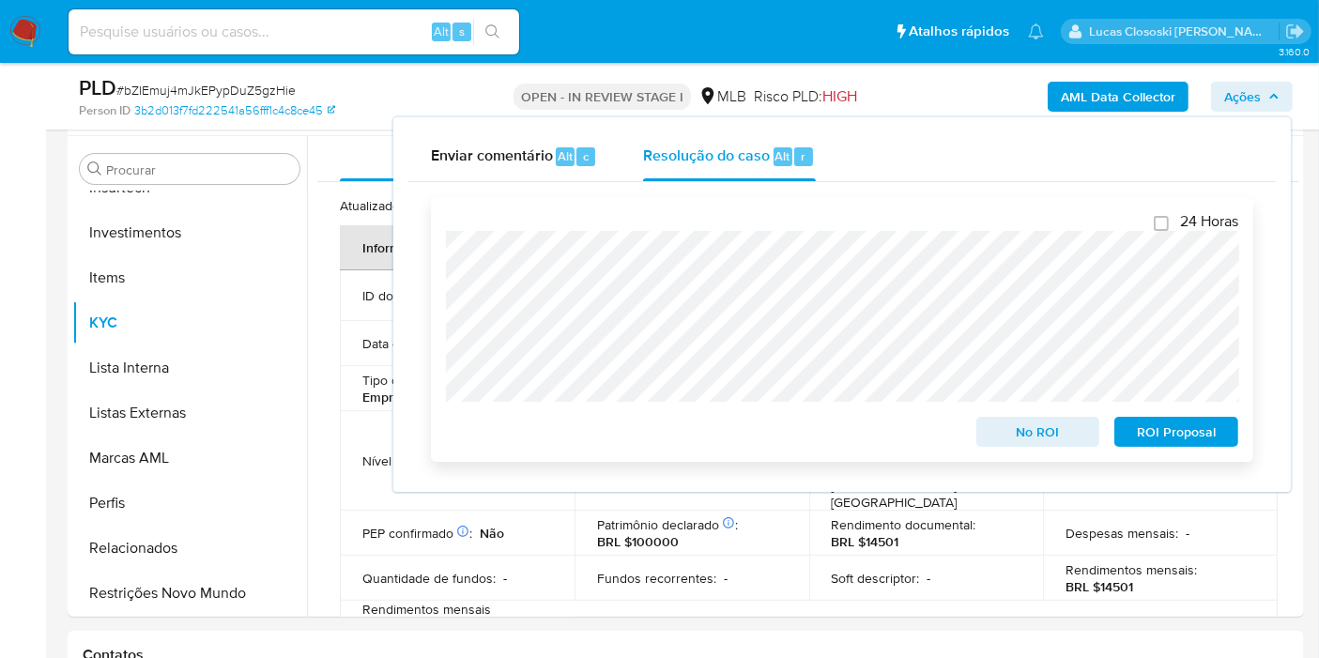
scroll to position [0, 0]
click at [1255, 98] on span "Ações" at bounding box center [1242, 97] width 37 height 30
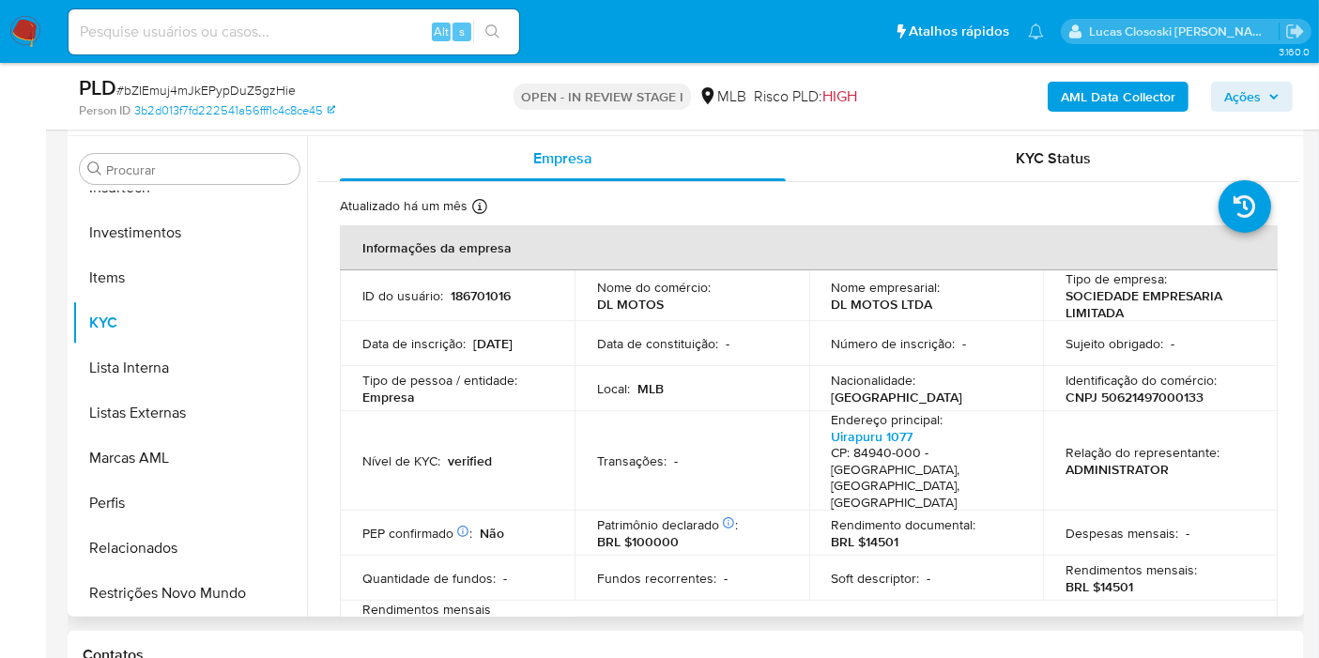
click at [487, 299] on p "186701016" at bounding box center [481, 295] width 60 height 17
copy p "186701016"
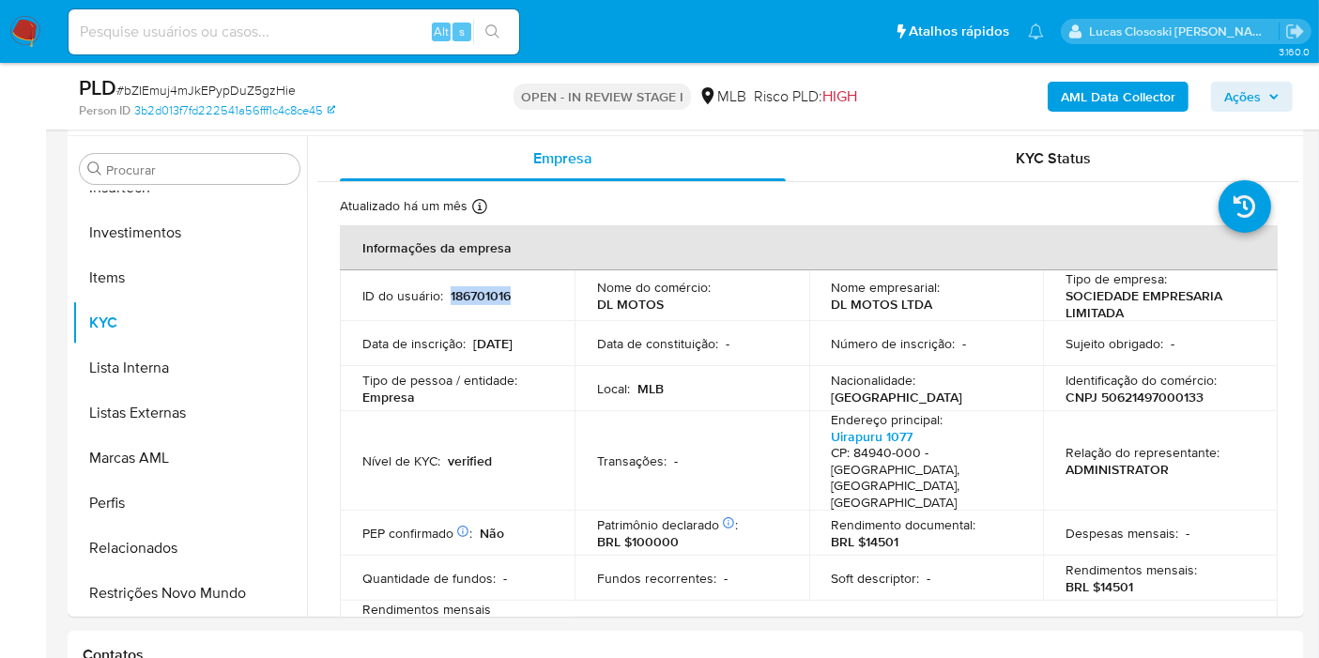
click at [1246, 89] on span "Ações" at bounding box center [1242, 97] width 37 height 30
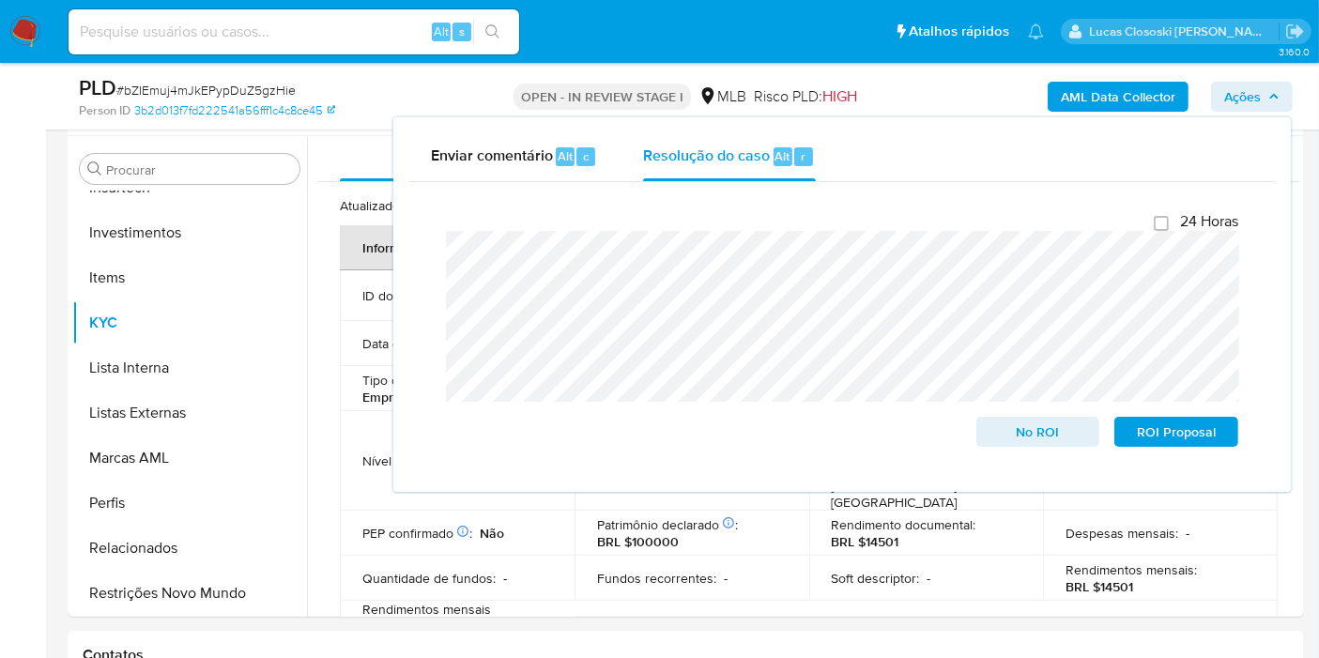
click at [1246, 89] on span "Ações" at bounding box center [1242, 97] width 37 height 30
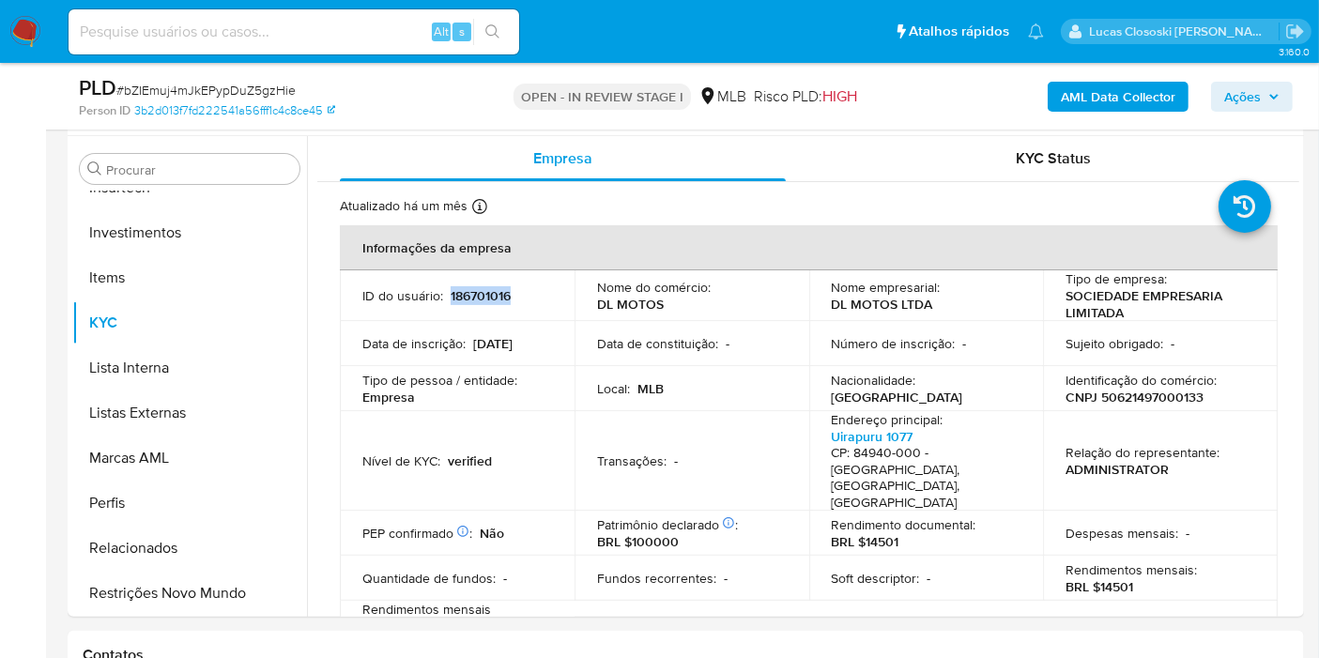
click at [1285, 87] on button "Ações" at bounding box center [1252, 97] width 82 height 30
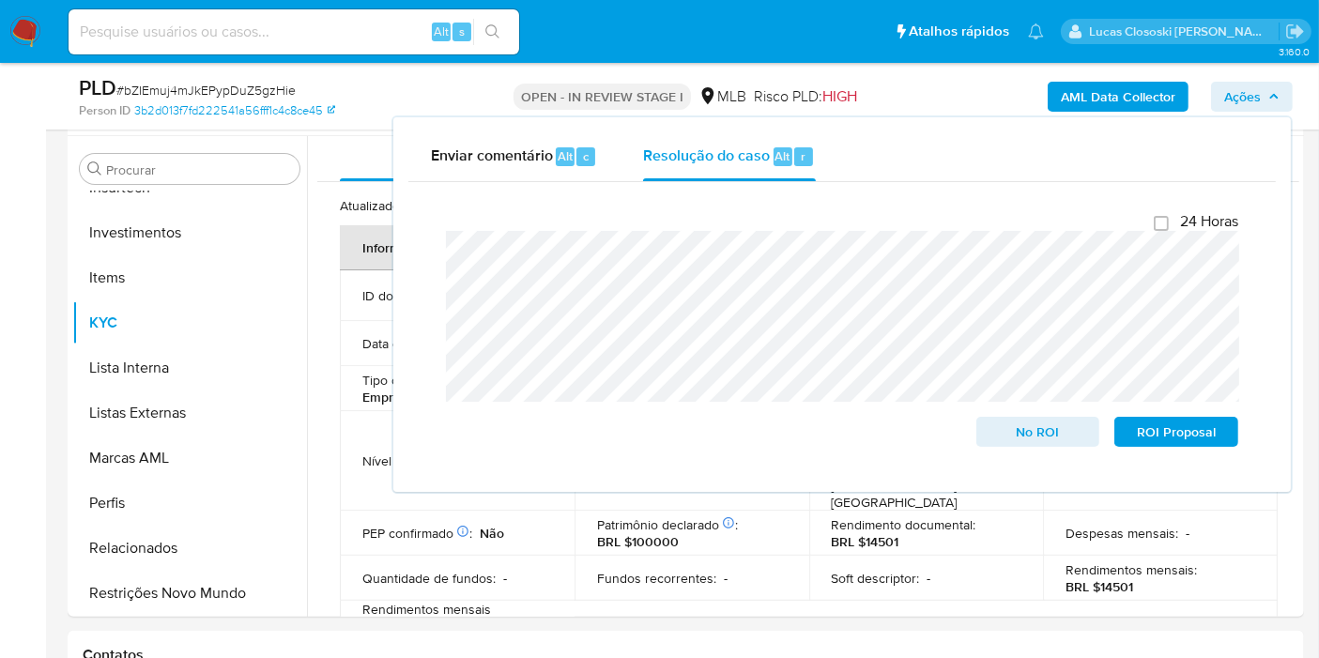
click at [1285, 87] on button "Ações" at bounding box center [1252, 97] width 82 height 30
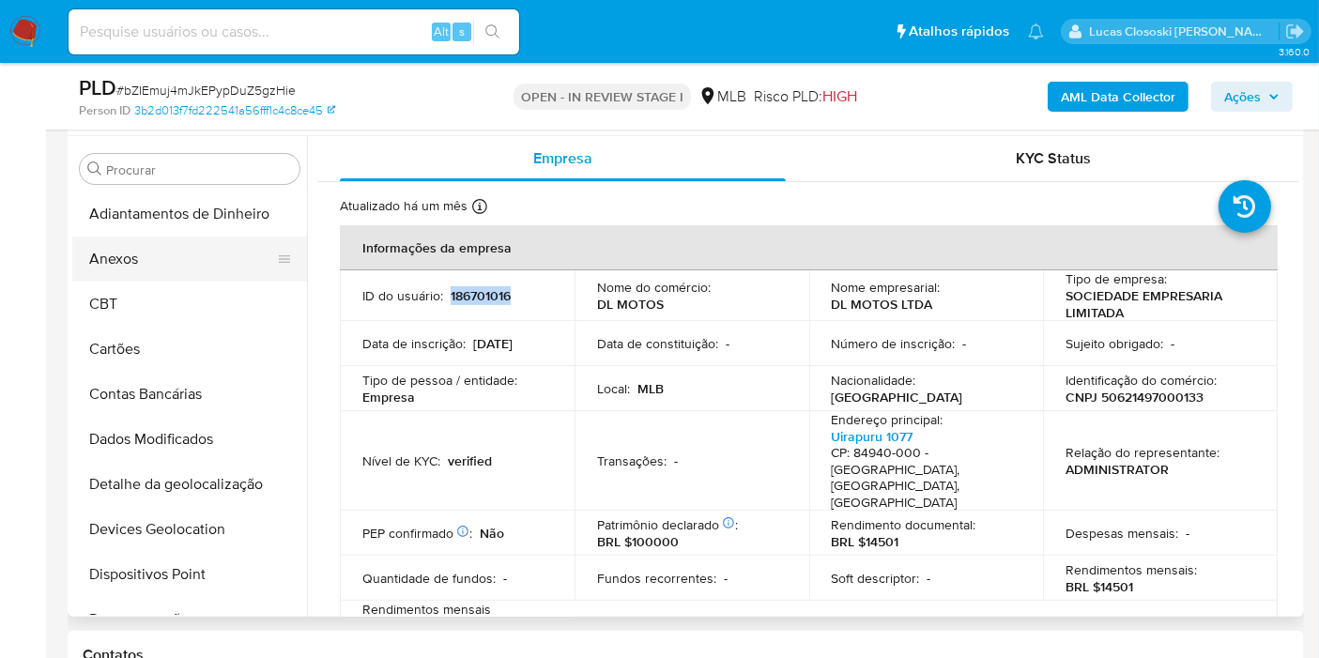
click at [125, 255] on button "Anexos" at bounding box center [182, 259] width 220 height 45
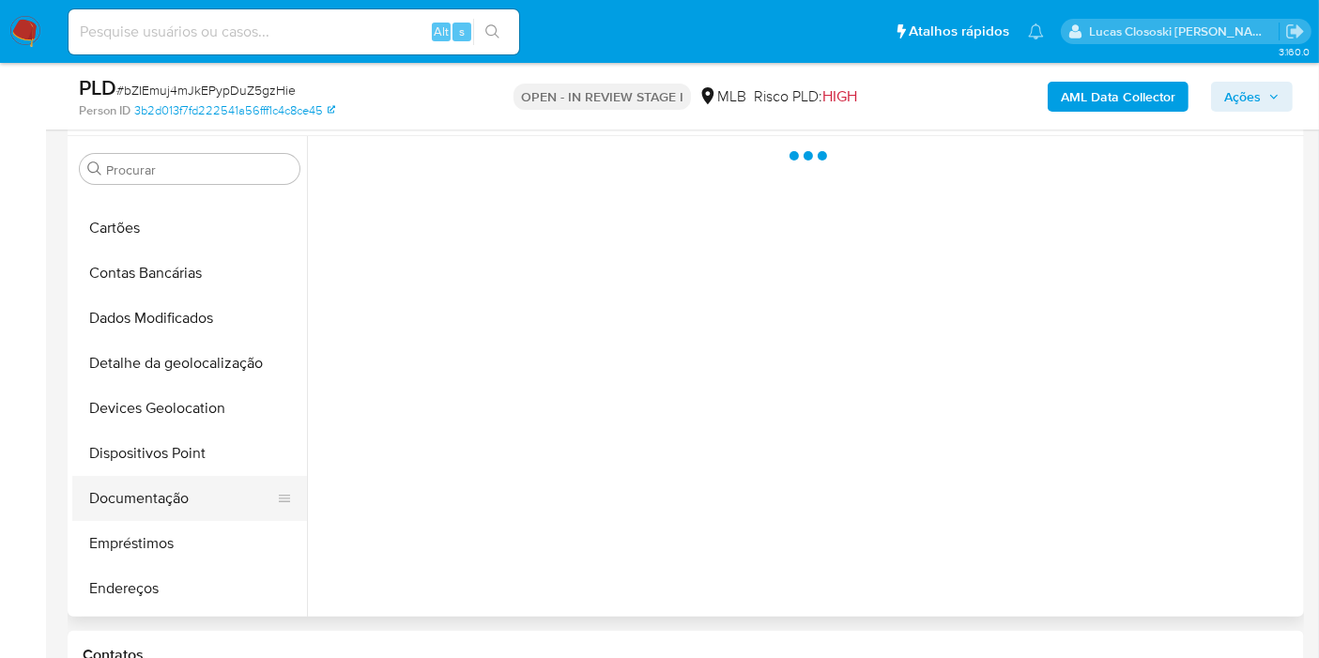
scroll to position [208, 0]
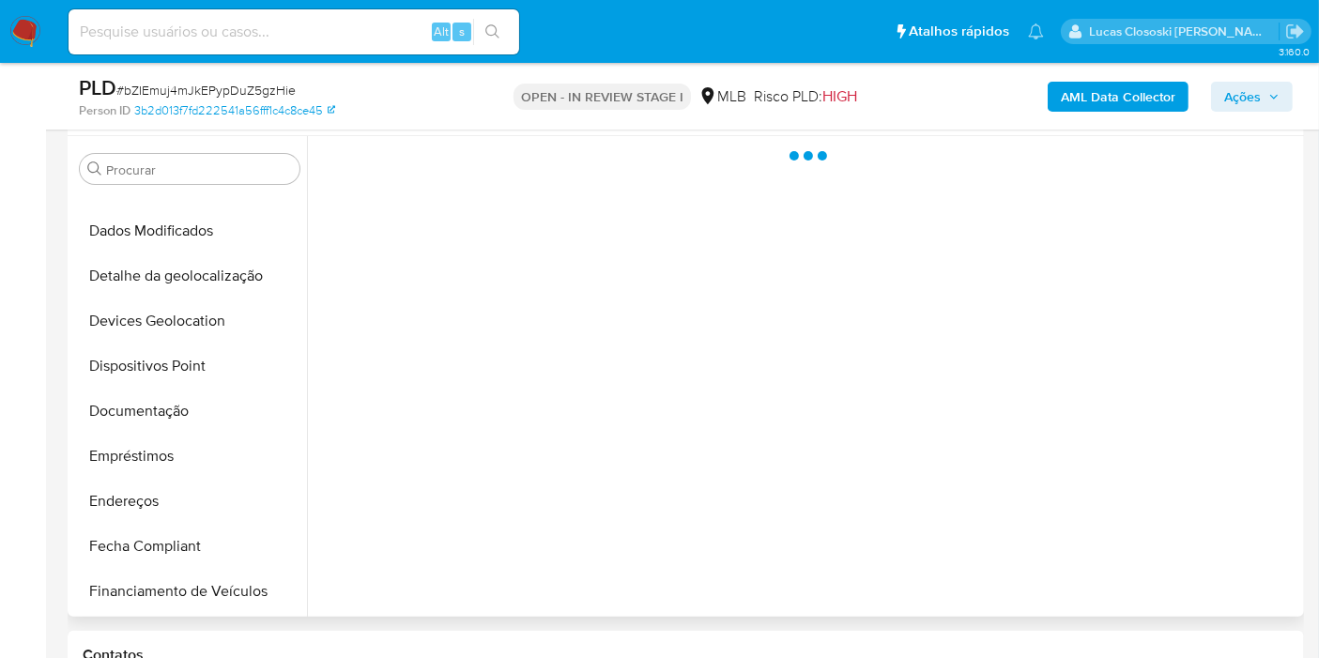
click at [182, 409] on button "Documentação" at bounding box center [189, 411] width 235 height 45
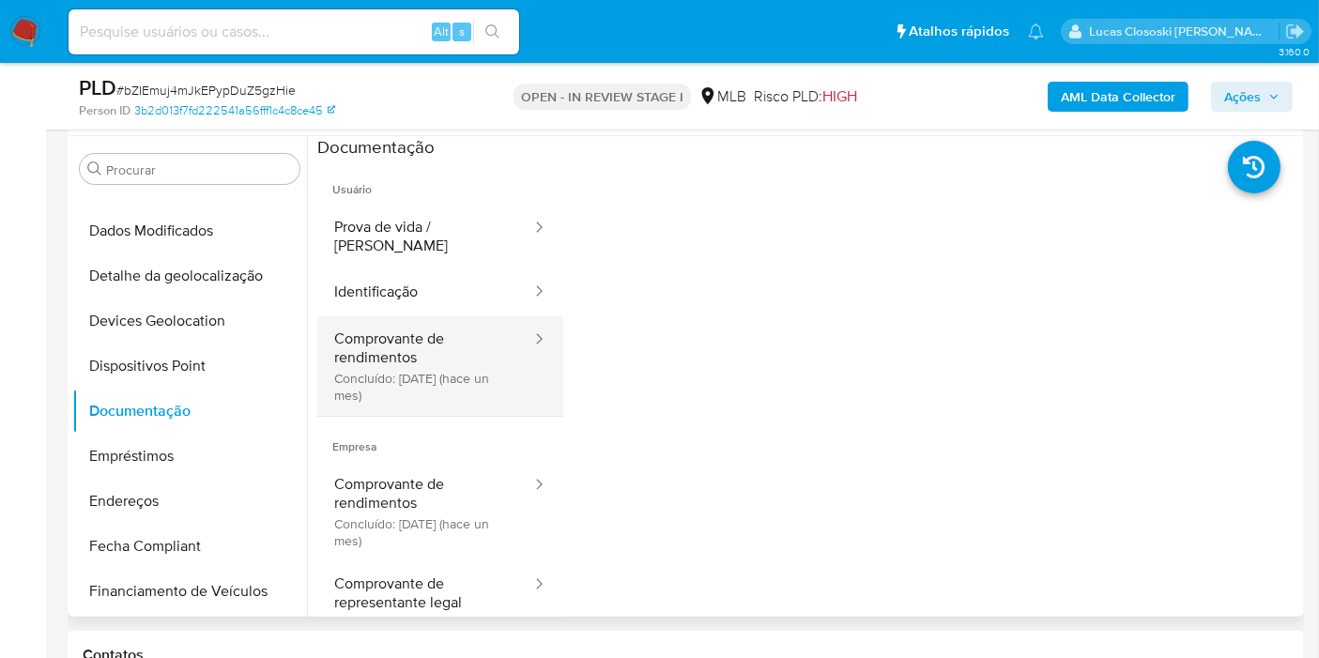
click at [431, 342] on button "Comprovante de rendimentos Concluído: 20/08/2025 (hace un mes)" at bounding box center [425, 366] width 216 height 100
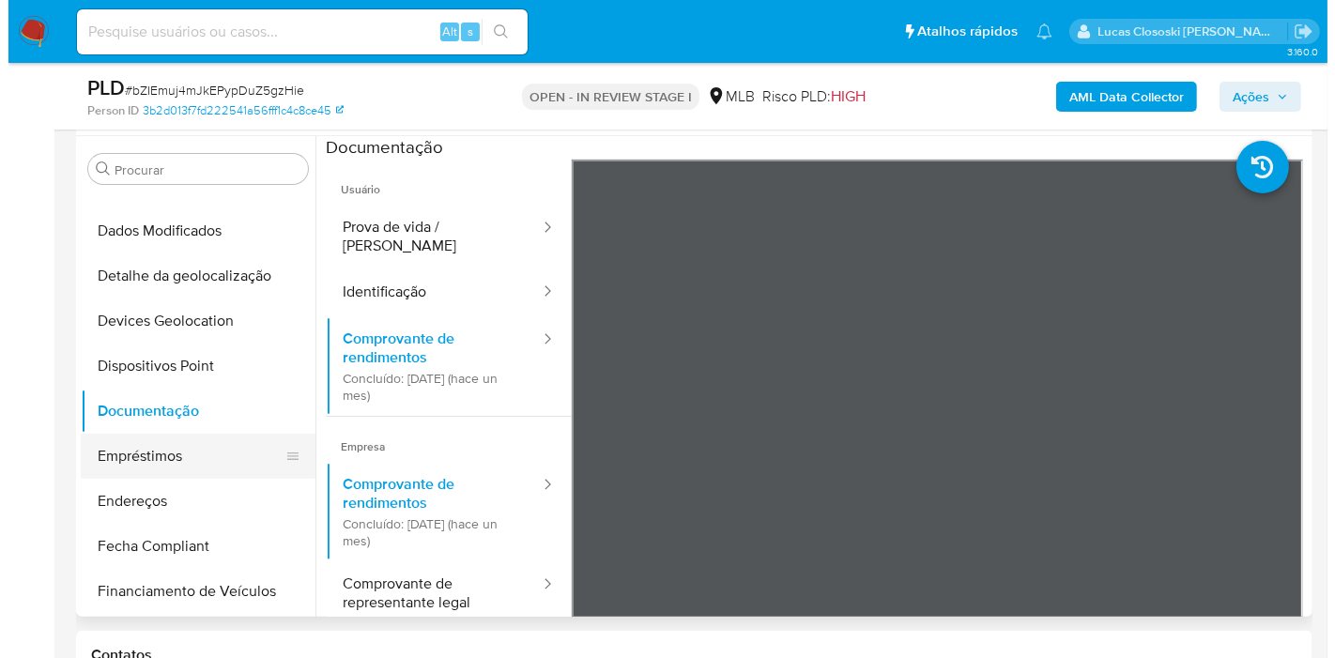
scroll to position [0, 0]
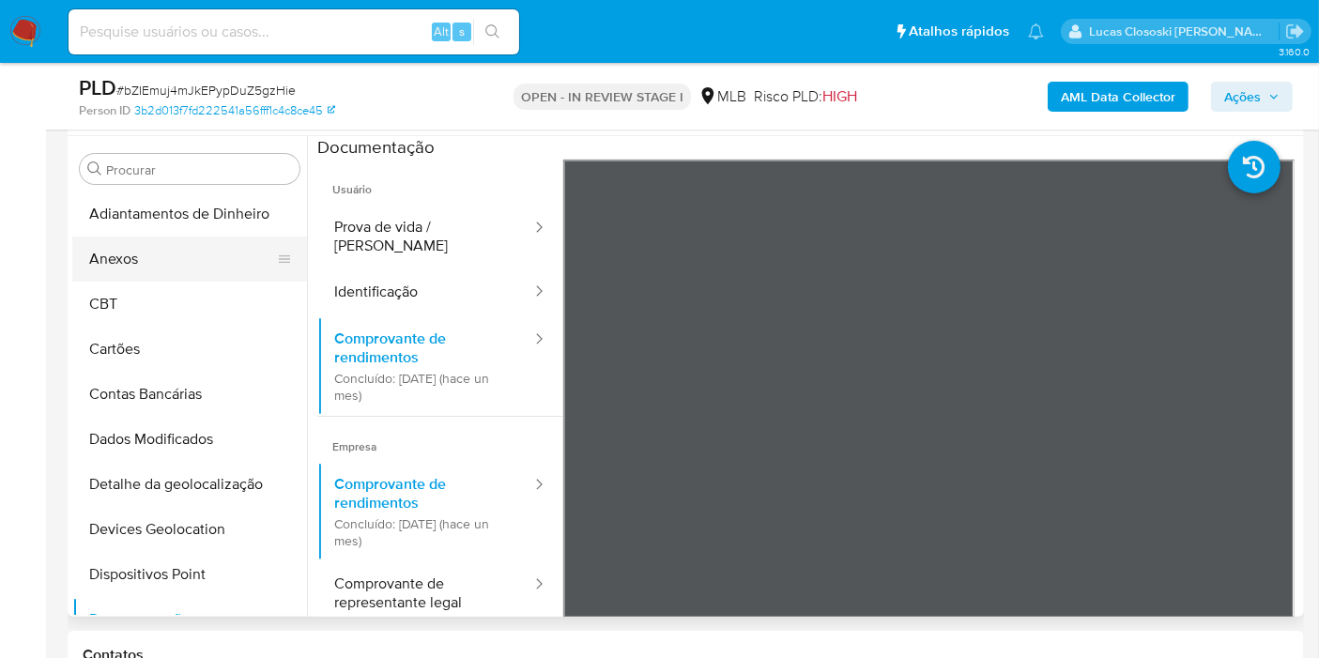
click at [144, 255] on button "Anexos" at bounding box center [182, 259] width 220 height 45
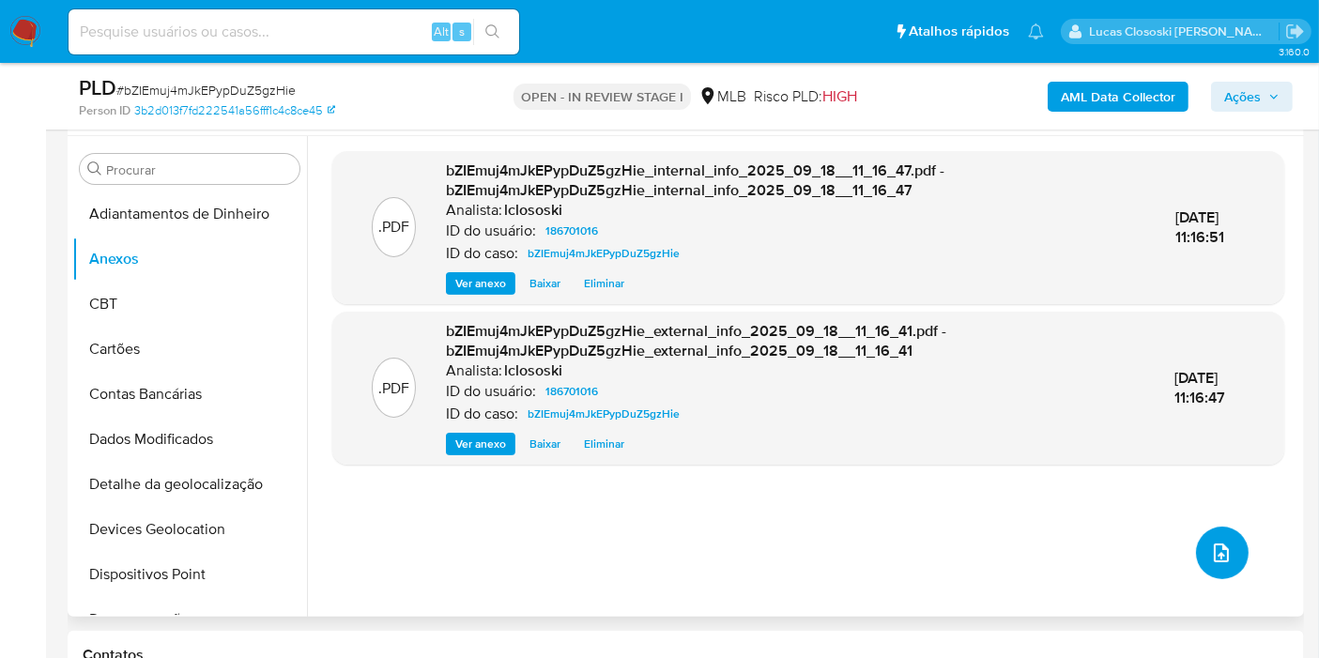
click at [1234, 555] on button "upload-file" at bounding box center [1222, 553] width 53 height 53
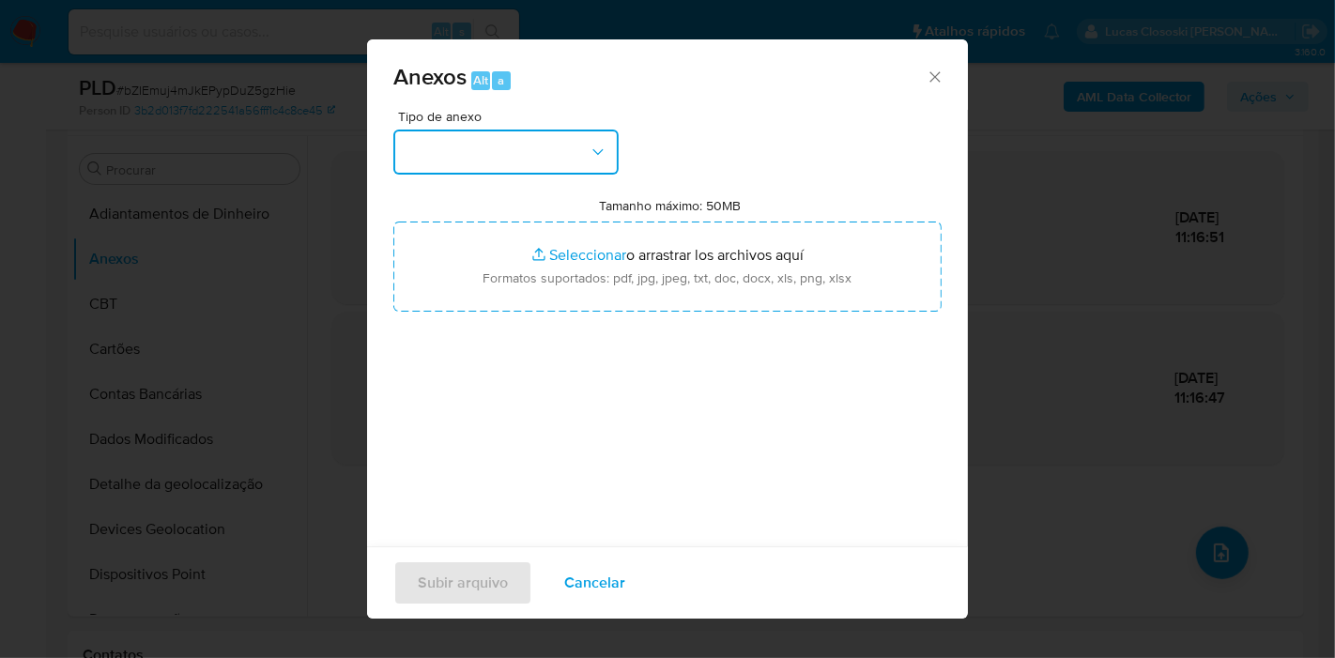
click at [563, 171] on button "button" at bounding box center [505, 152] width 225 height 45
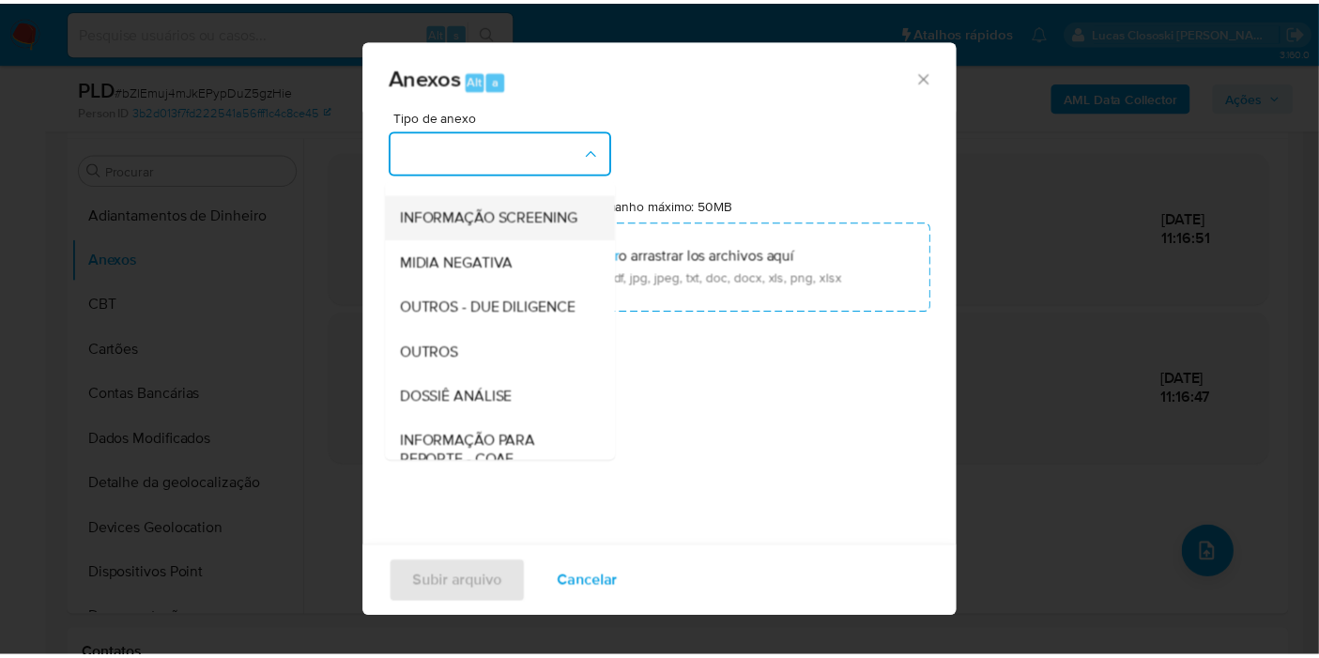
scroll to position [208, 0]
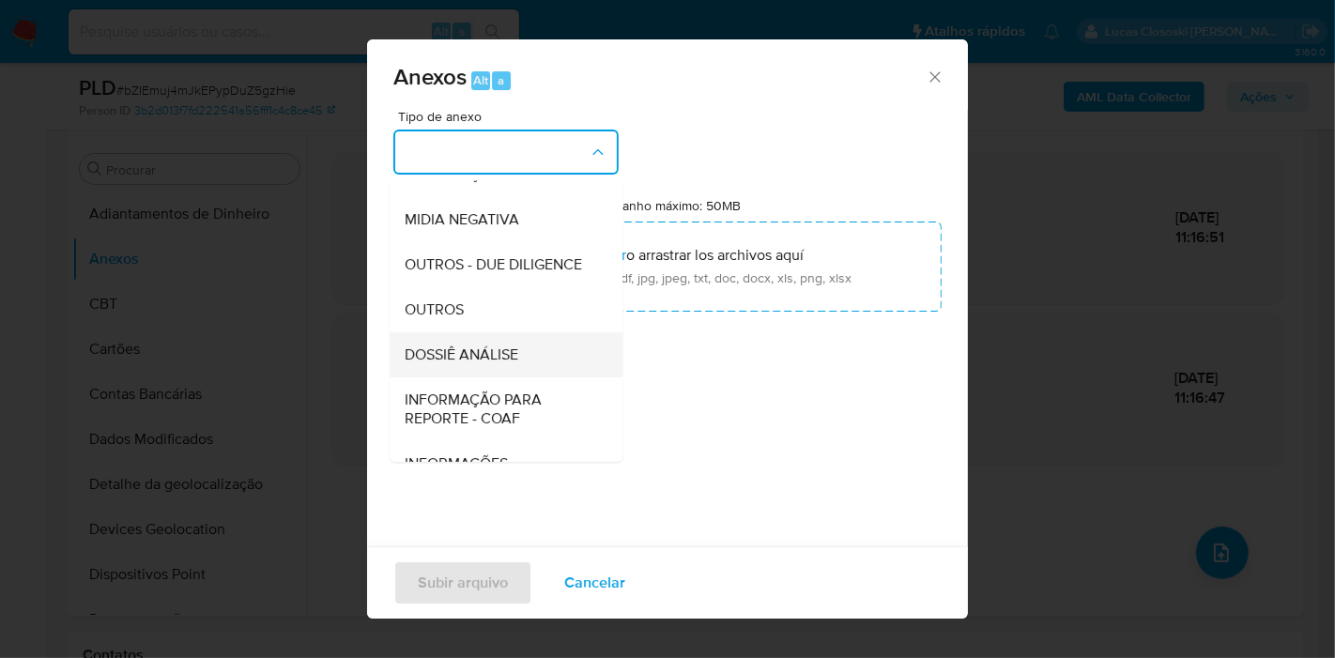
click at [488, 364] on span "DOSSIÊ ANÁLISE" at bounding box center [462, 355] width 114 height 19
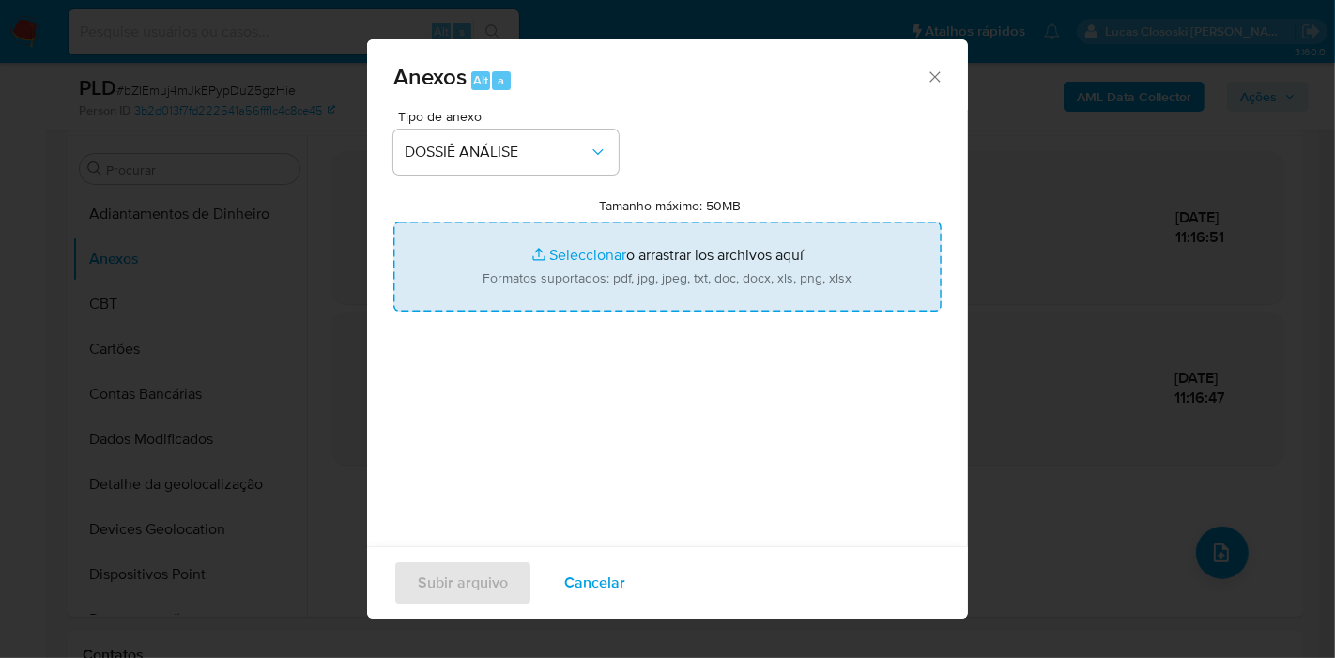
click at [534, 295] on input "Tamanho máximo: 50MB Seleccionar archivos" at bounding box center [667, 267] width 548 height 90
type input "C:\fakepath\Mulan 186701016_2025_09_18_07_47_14.xlsx"
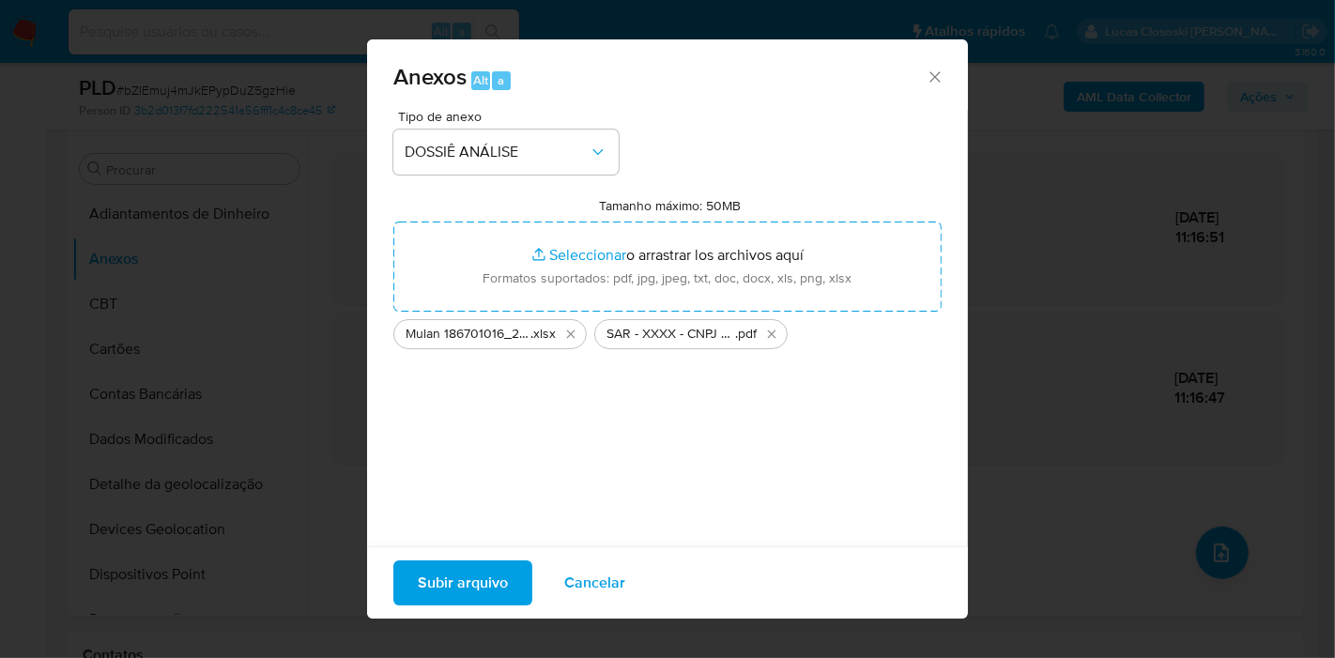
drag, startPoint x: 534, startPoint y: 295, endPoint x: 483, endPoint y: 592, distance: 301.2
click at [483, 592] on span "Subir arquivo" at bounding box center [463, 582] width 90 height 41
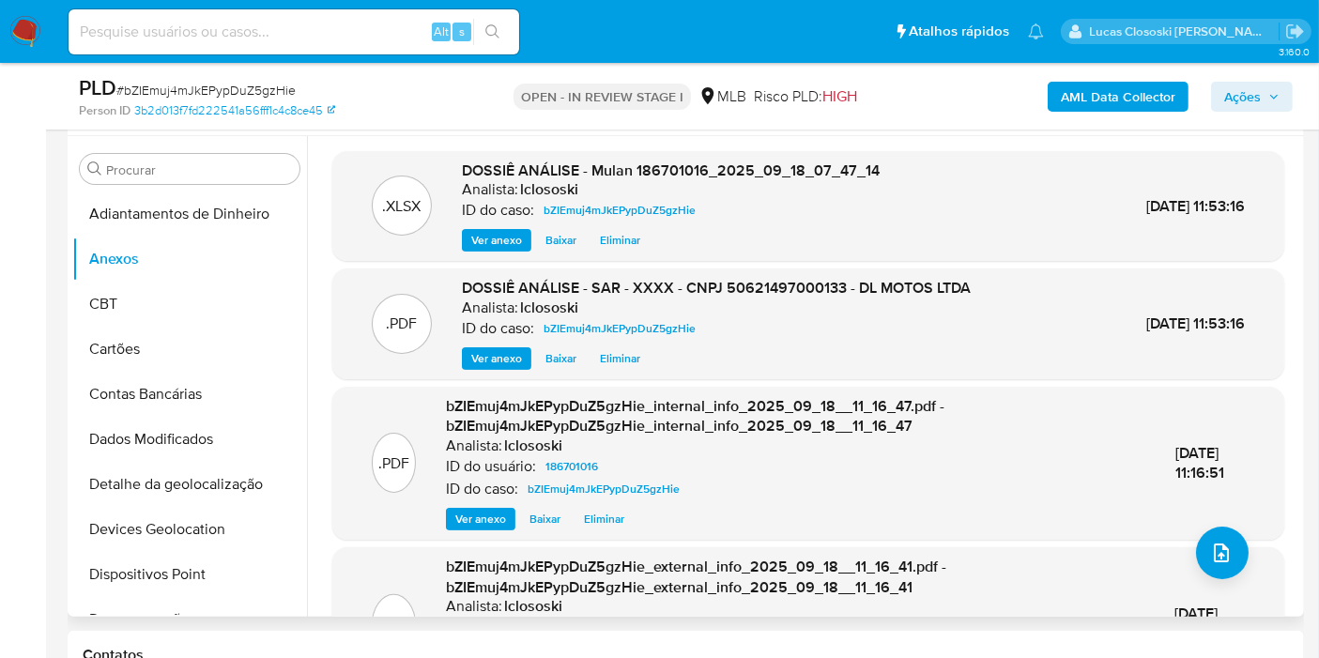
click at [69, 312] on div "Procurar Adiantamentos de Dinheiro Anexos CBT Cartões Contas Bancárias Dados Mo…" at bounding box center [686, 376] width 1237 height 481
click at [80, 301] on button "CBT" at bounding box center [182, 304] width 220 height 45
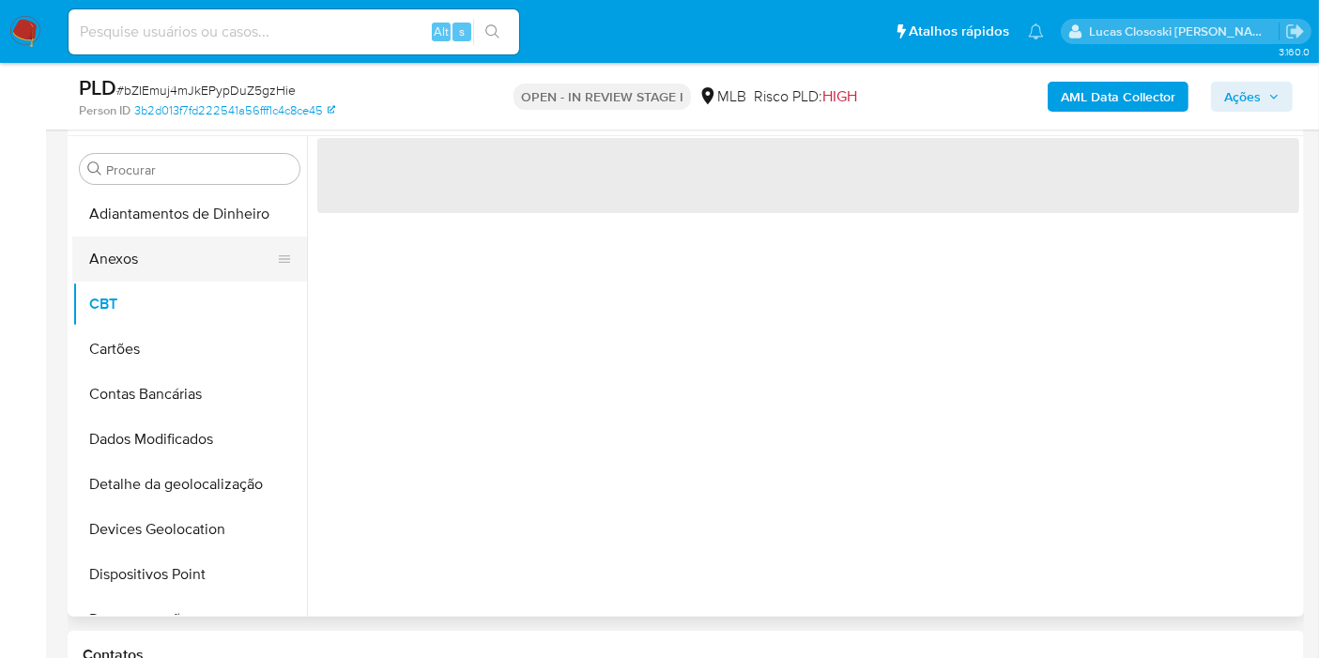
click at [131, 264] on button "Anexos" at bounding box center [182, 259] width 220 height 45
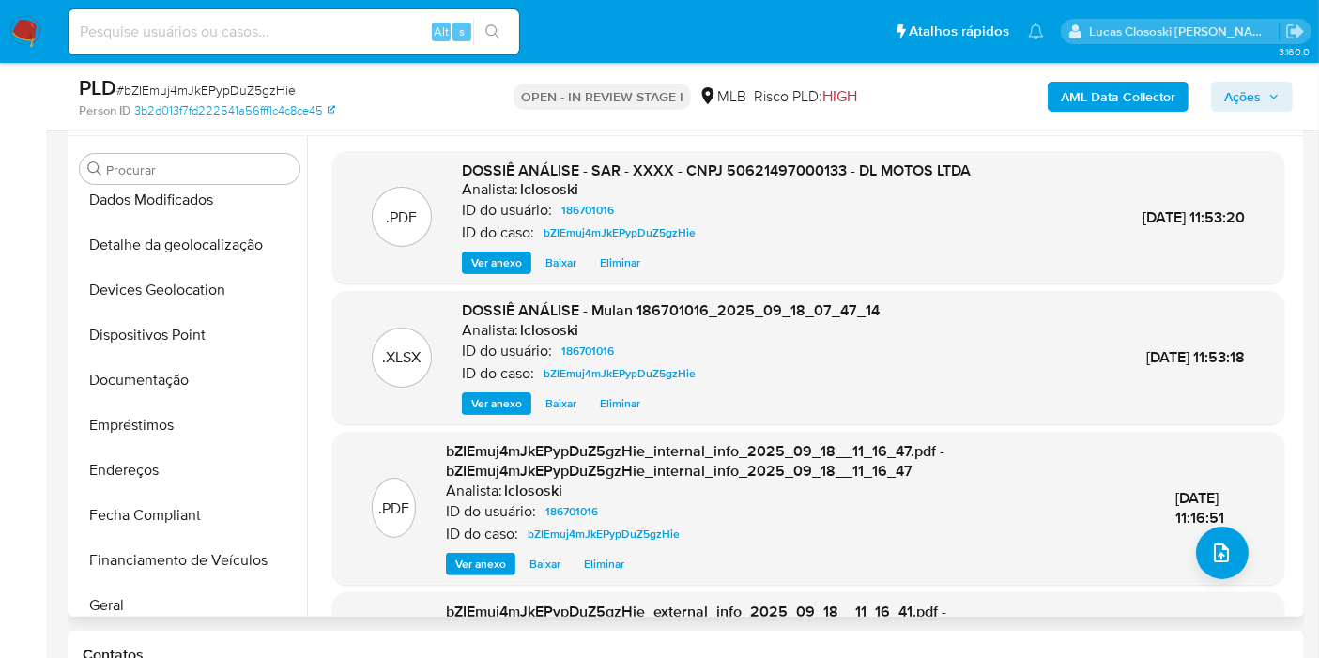
scroll to position [417, 0]
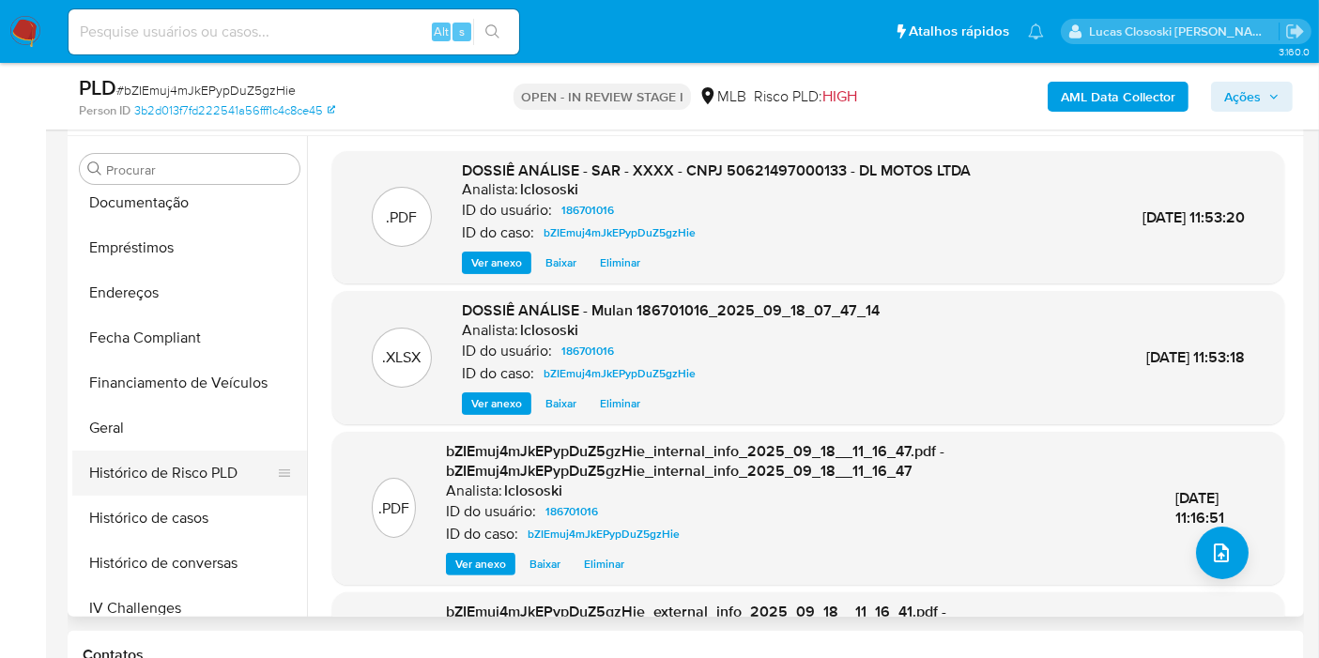
click at [202, 492] on button "Histórico de Risco PLD" at bounding box center [182, 473] width 220 height 45
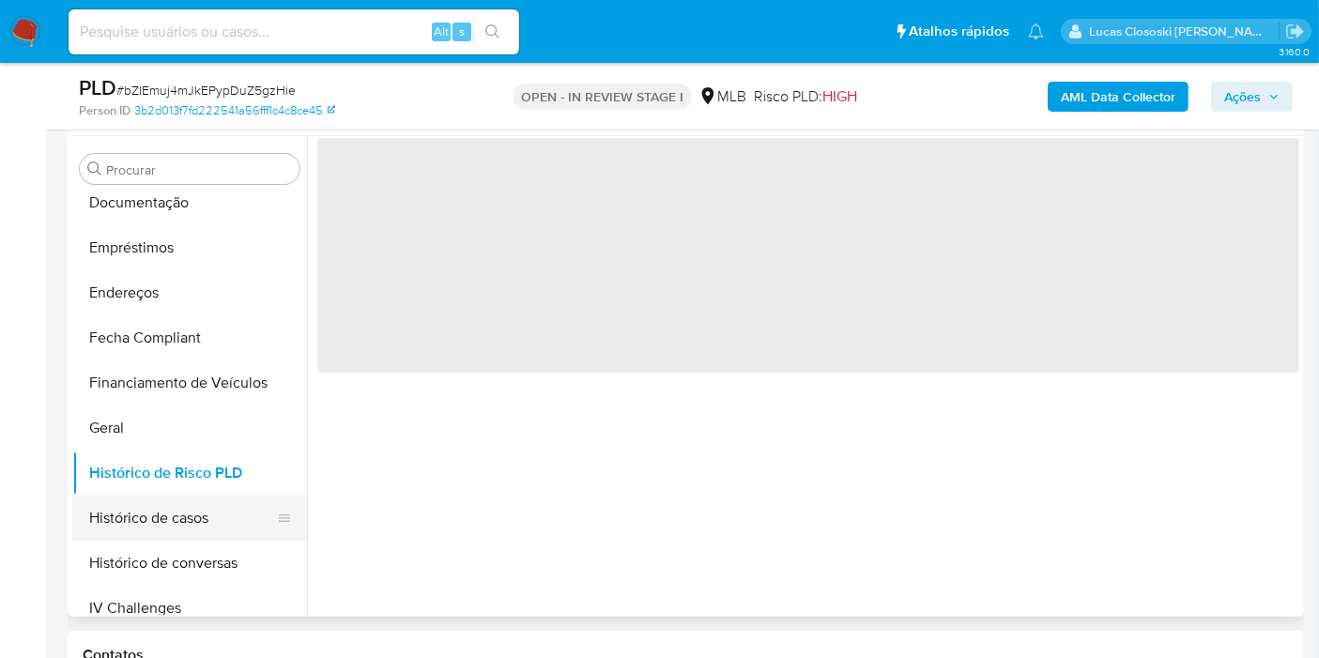
click at [201, 500] on button "Histórico de casos" at bounding box center [182, 518] width 220 height 45
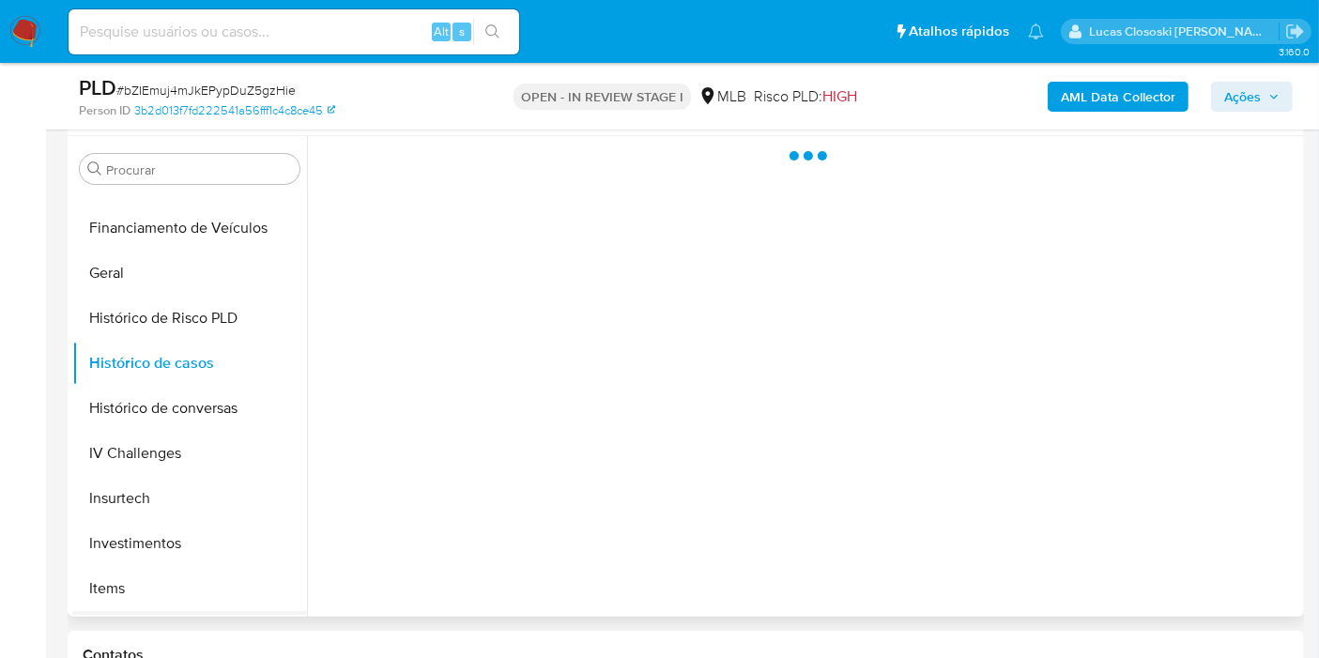
scroll to position [730, 0]
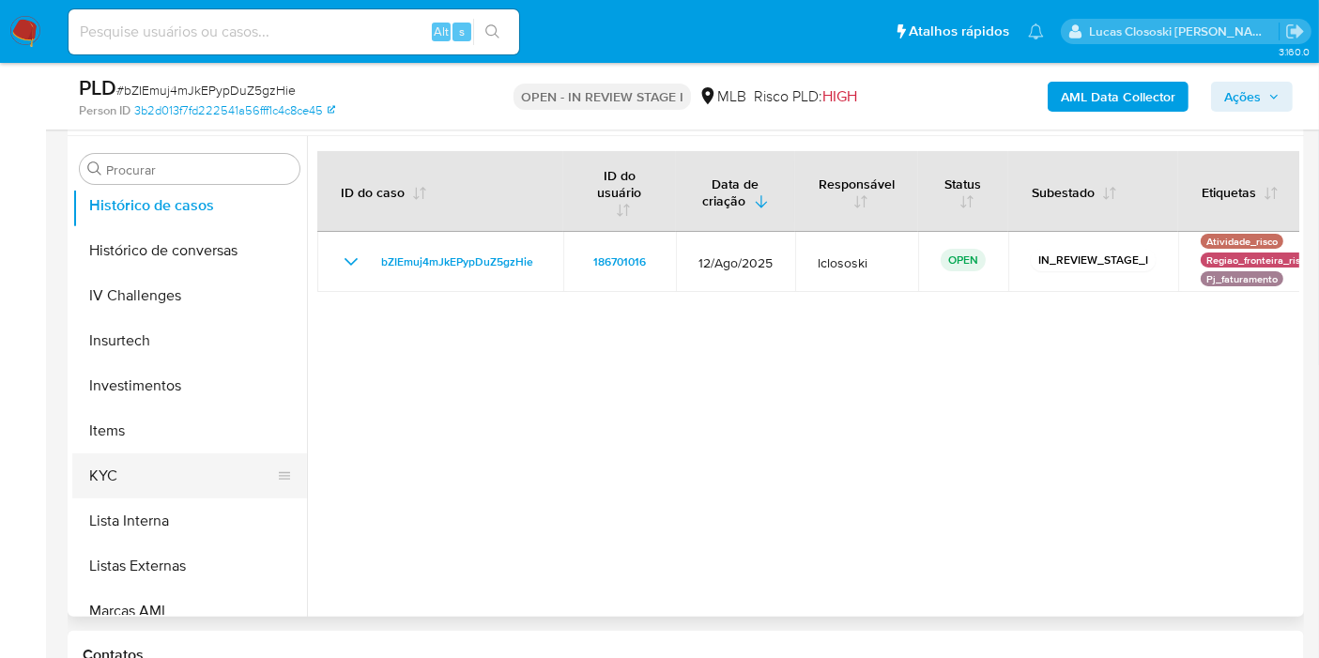
click at [196, 484] on button "KYC" at bounding box center [182, 476] width 220 height 45
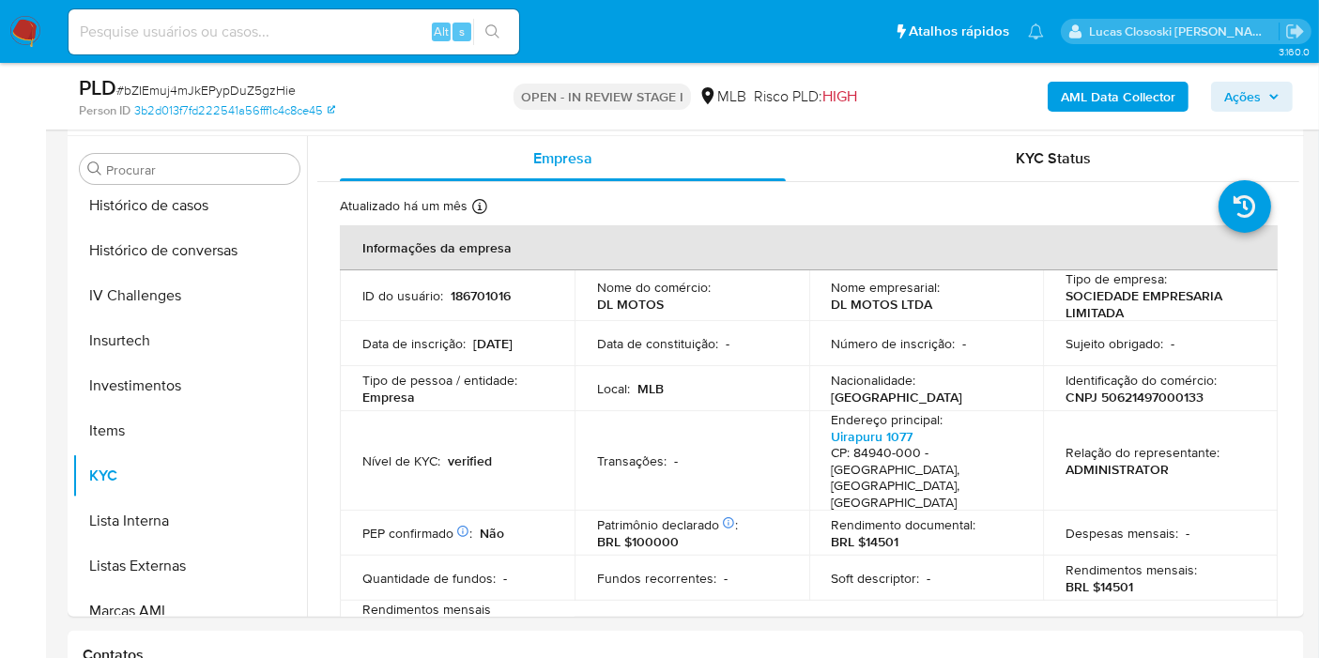
click at [1243, 103] on span "Ações" at bounding box center [1242, 97] width 37 height 30
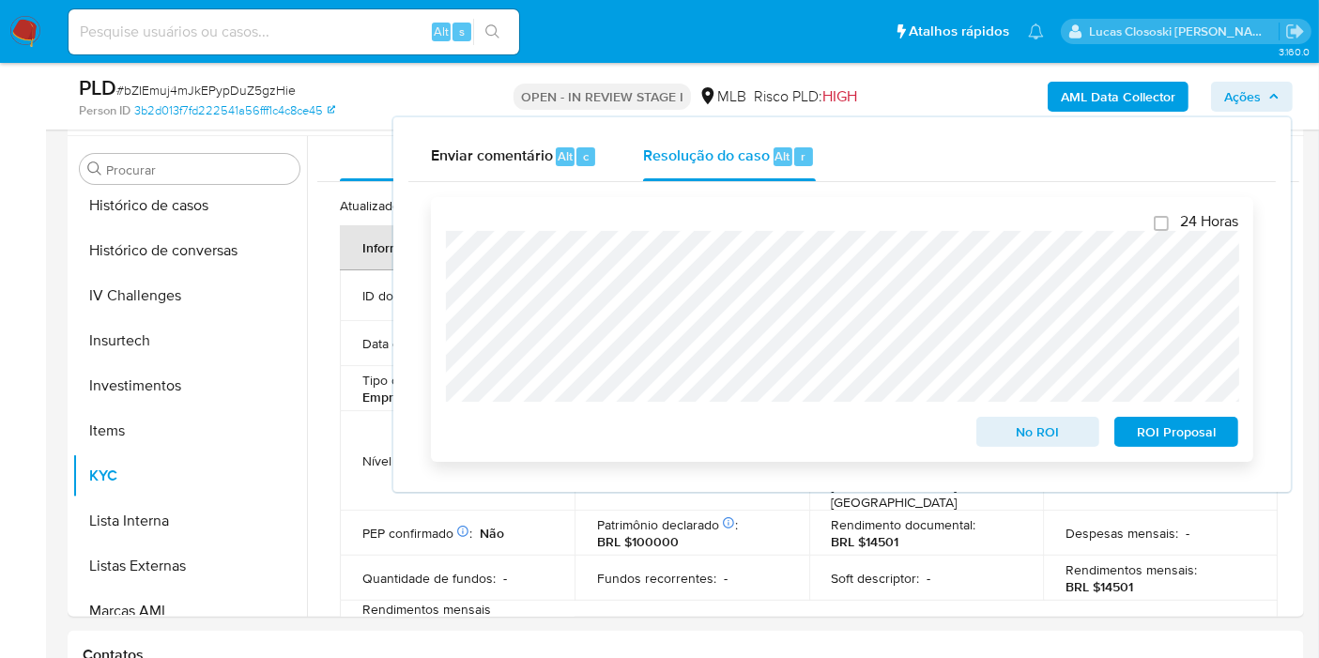
click at [1207, 421] on span "ROI Proposal" at bounding box center [1177, 432] width 98 height 26
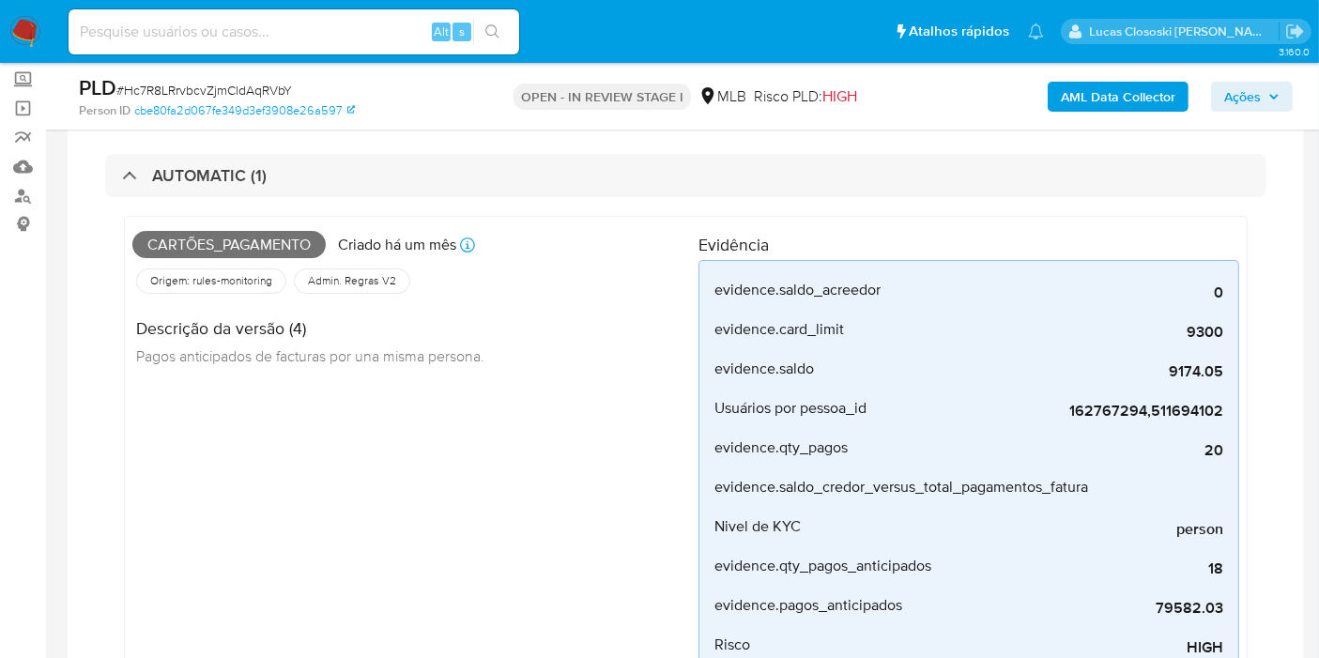
scroll to position [883, 0]
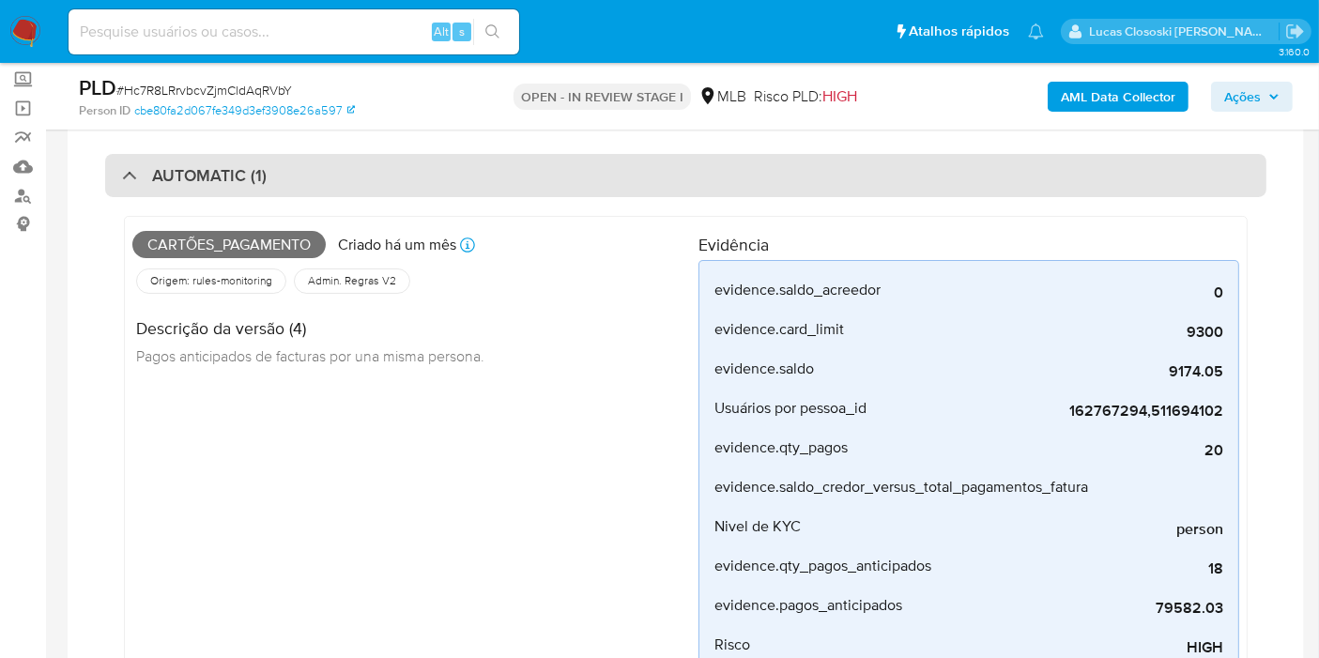
click at [519, 189] on div "AUTOMATIC (1)" at bounding box center [685, 175] width 1161 height 43
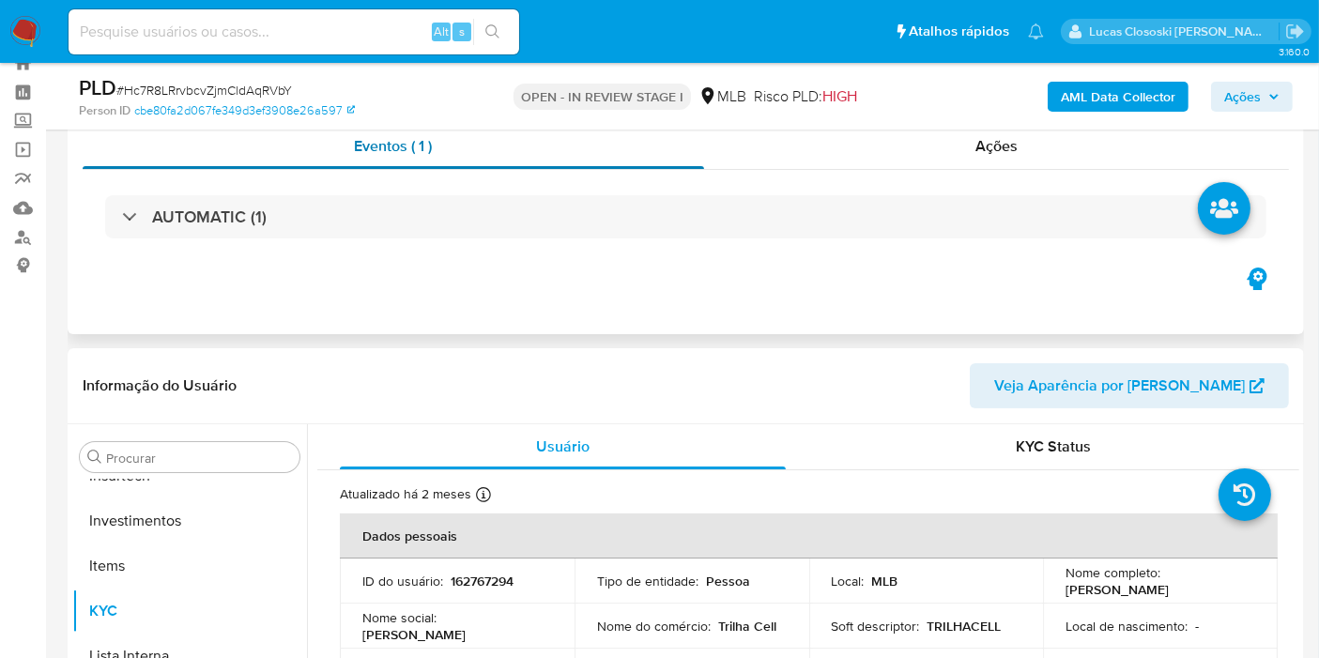
scroll to position [0, 0]
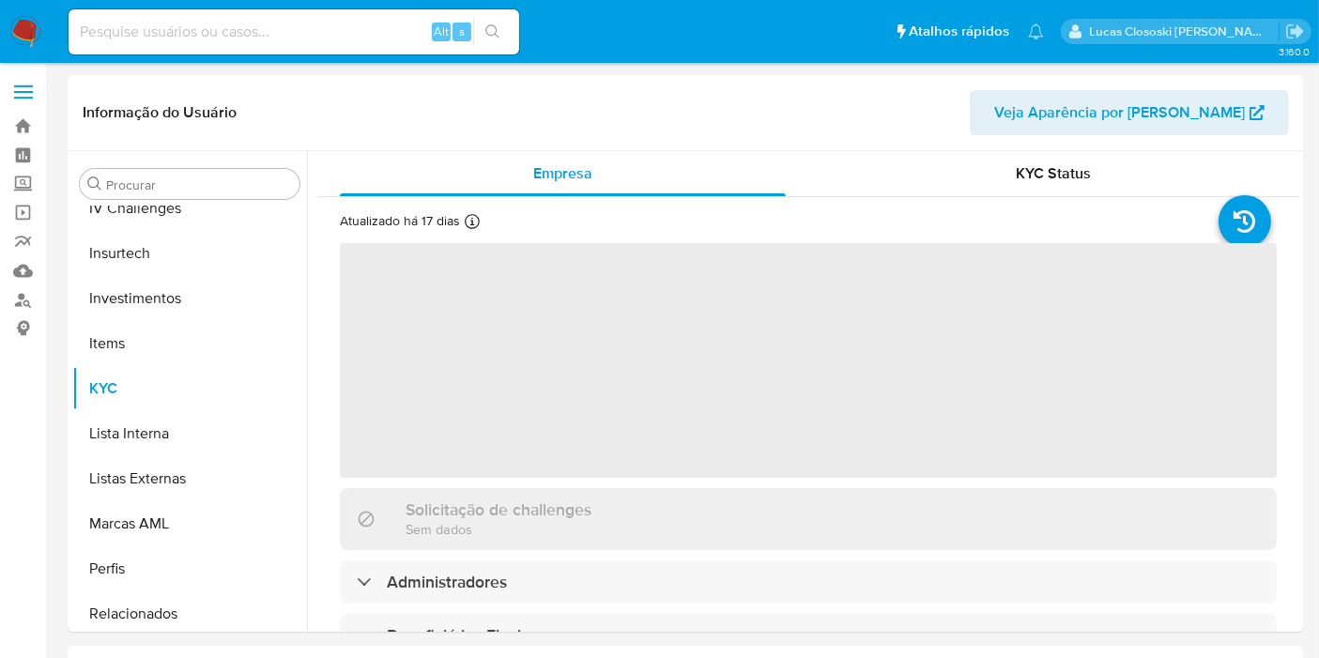
scroll to position [883, 0]
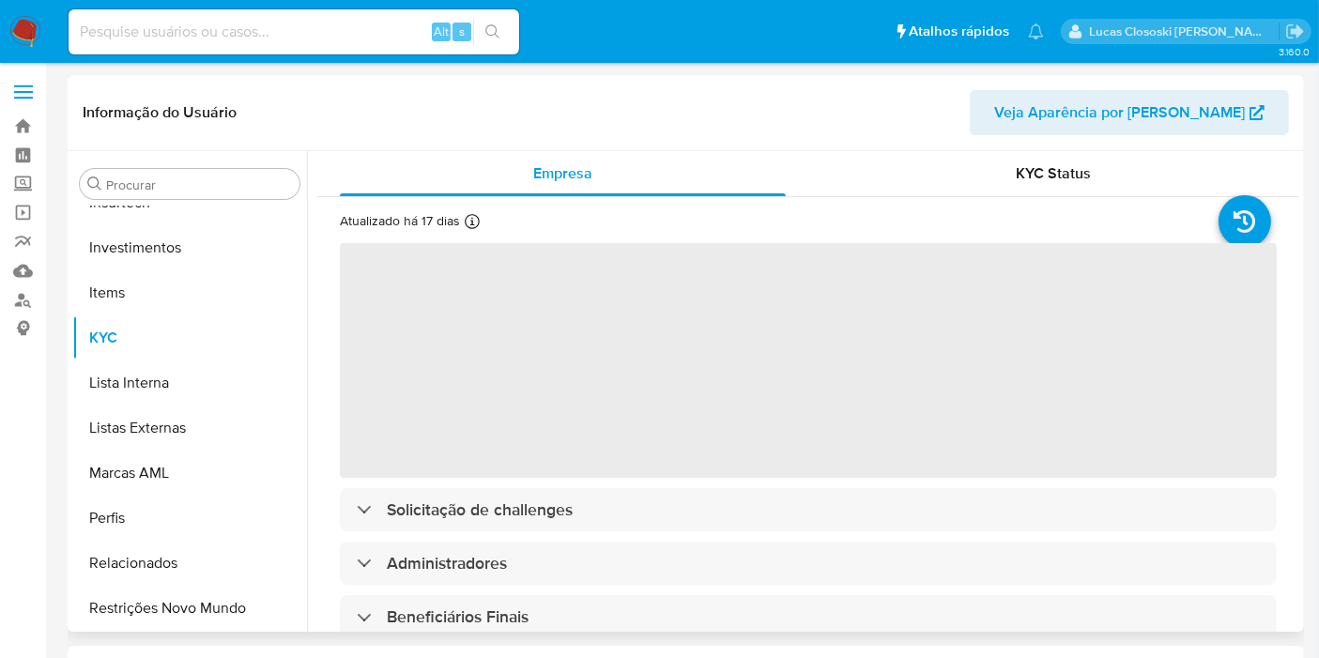
select select "10"
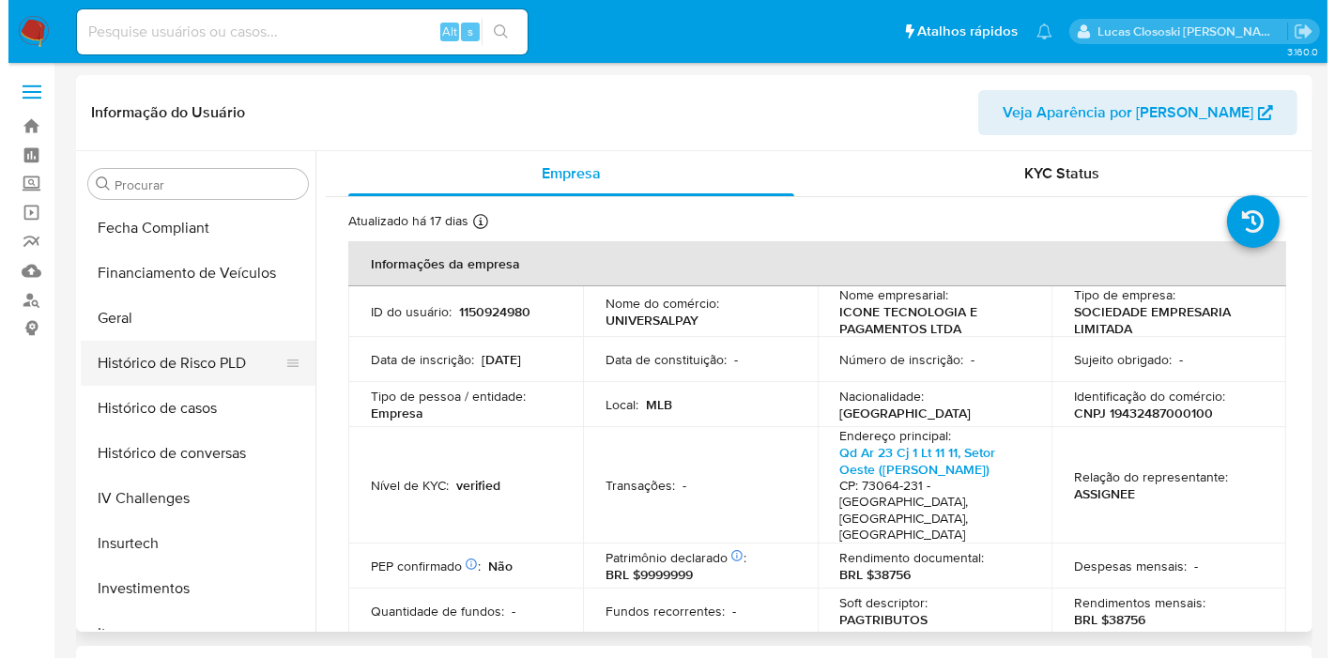
scroll to position [466, 0]
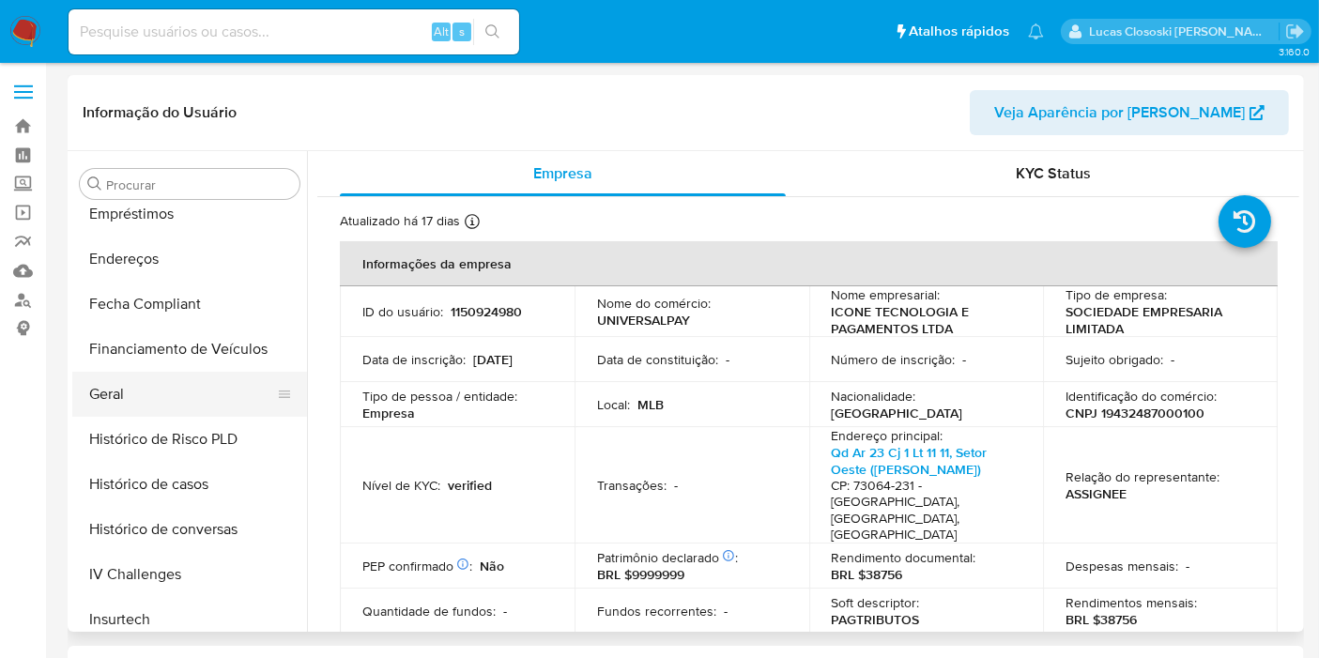
click at [152, 409] on button "Geral" at bounding box center [182, 394] width 220 height 45
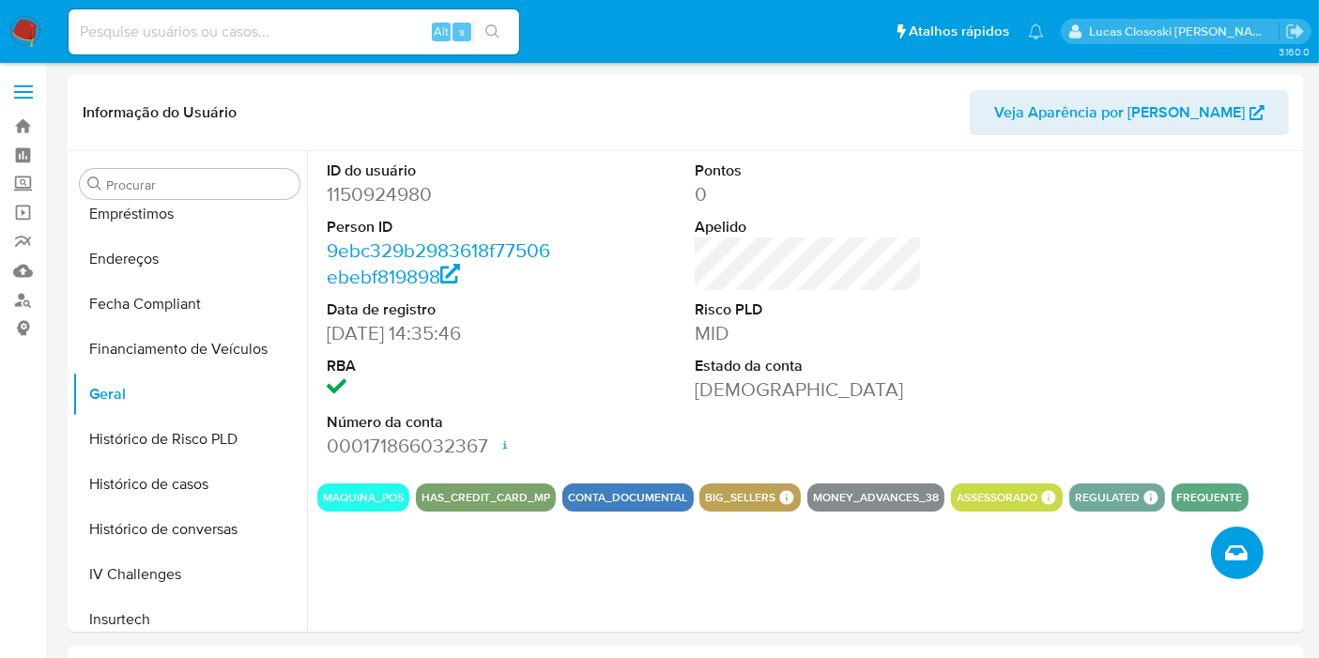
click at [1234, 533] on button "Criar caso manual" at bounding box center [1237, 553] width 53 height 53
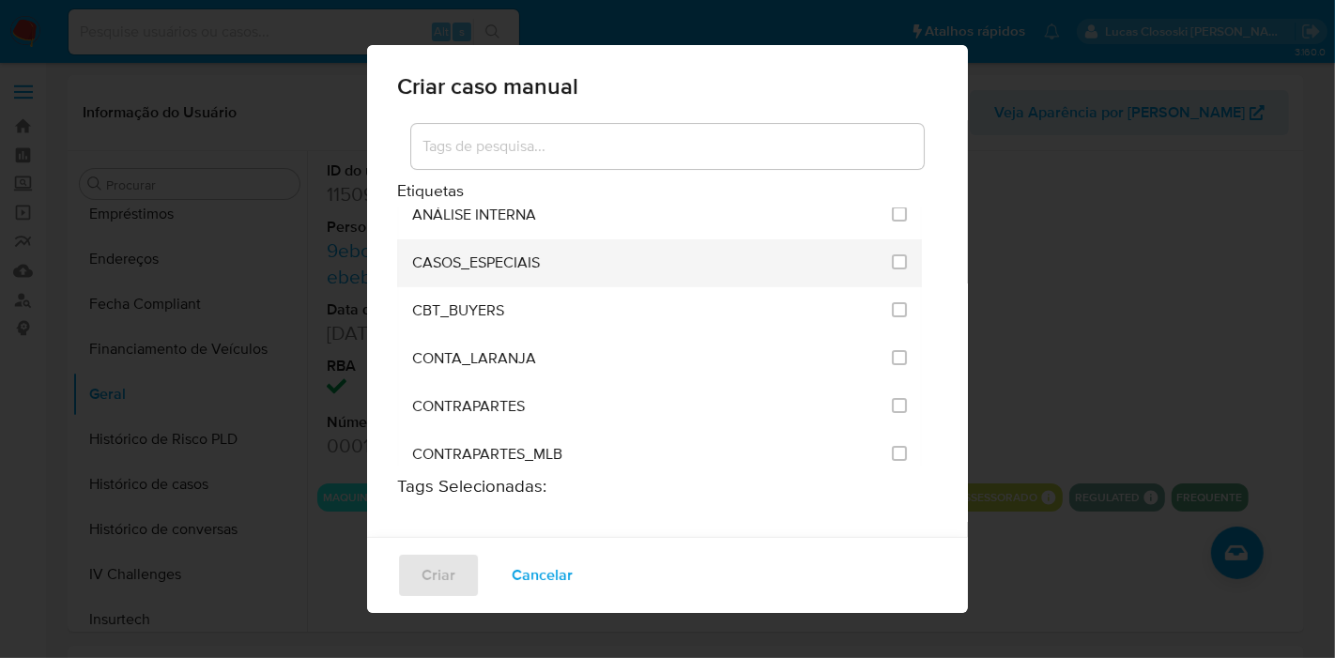
scroll to position [1388, 0]
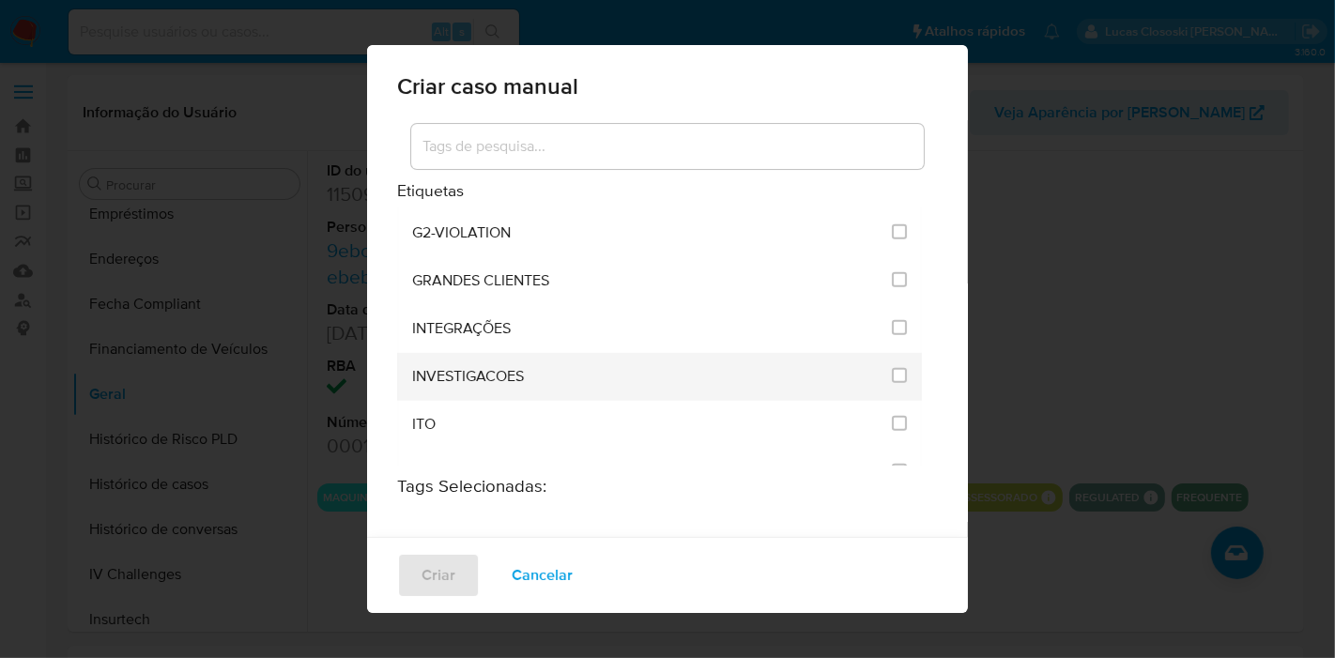
click at [896, 353] on li "INVESTIGACOES" at bounding box center [659, 377] width 525 height 48
click at [866, 361] on div "INVESTIGACOES" at bounding box center [646, 377] width 469 height 48
click at [892, 368] on input "2067" at bounding box center [899, 375] width 15 height 15
checkbox input "true"
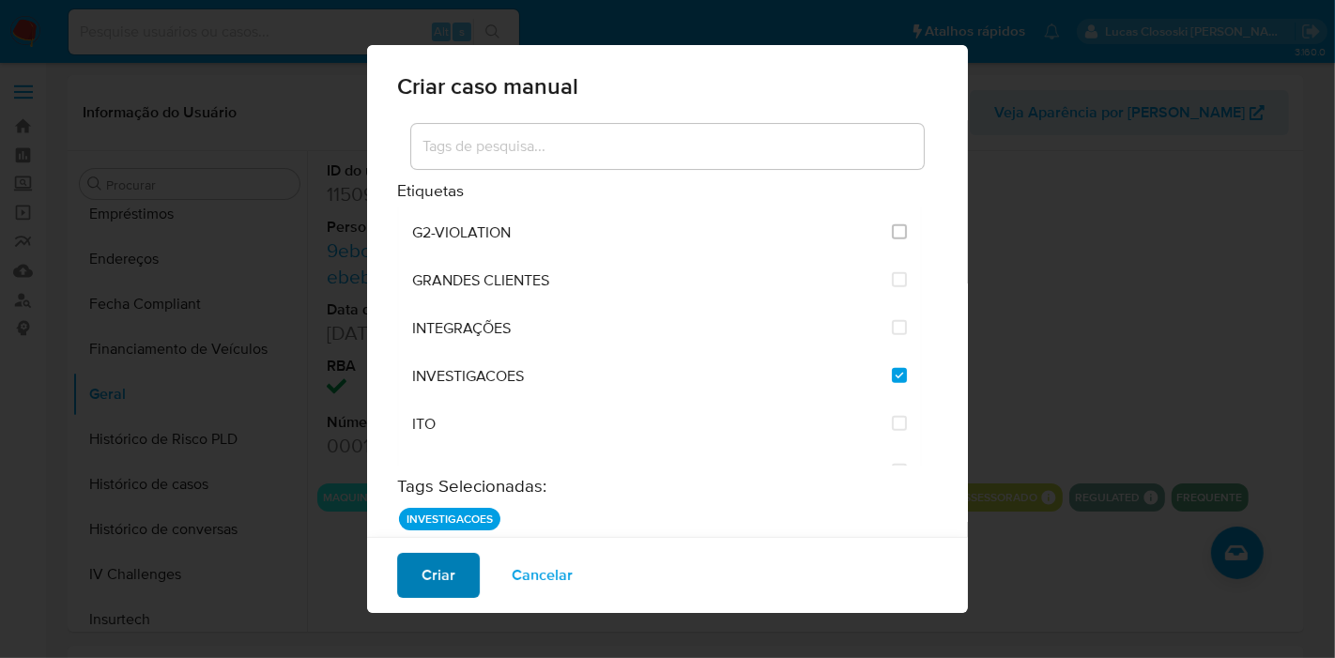
click at [431, 555] on span "Criar" at bounding box center [439, 575] width 34 height 41
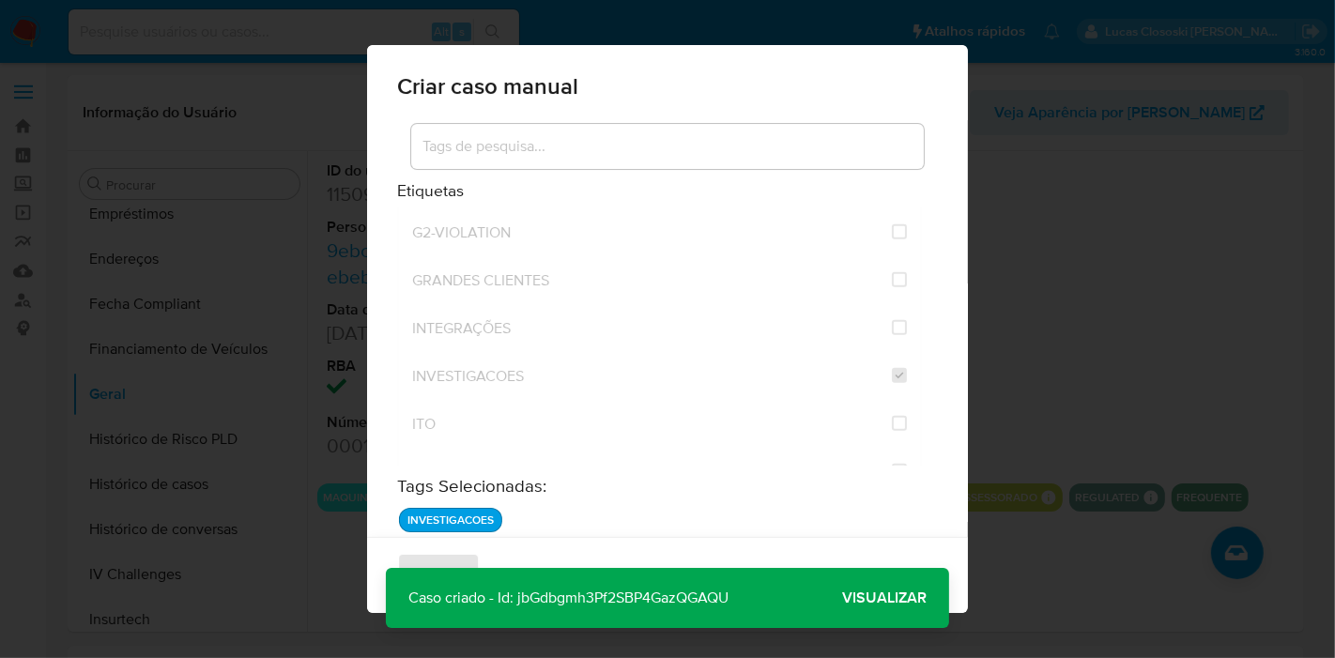
click at [875, 598] on span "Visualizar" at bounding box center [884, 598] width 85 height 0
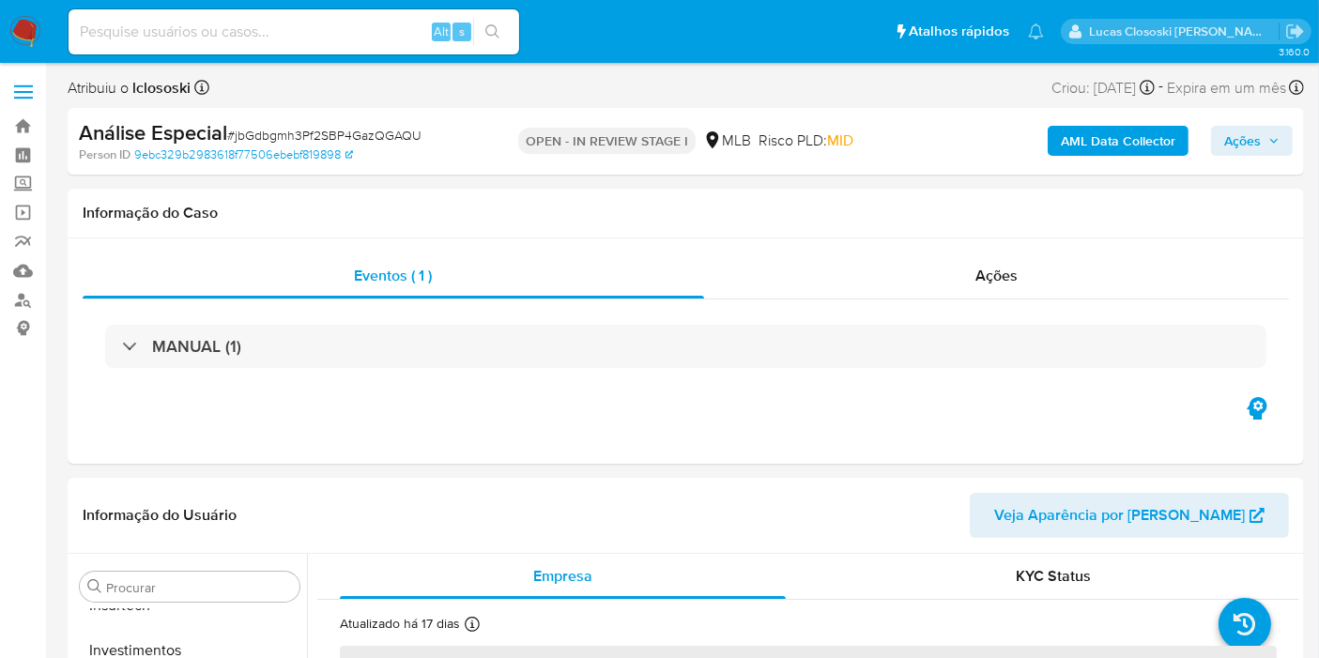
scroll to position [883, 0]
select select "10"
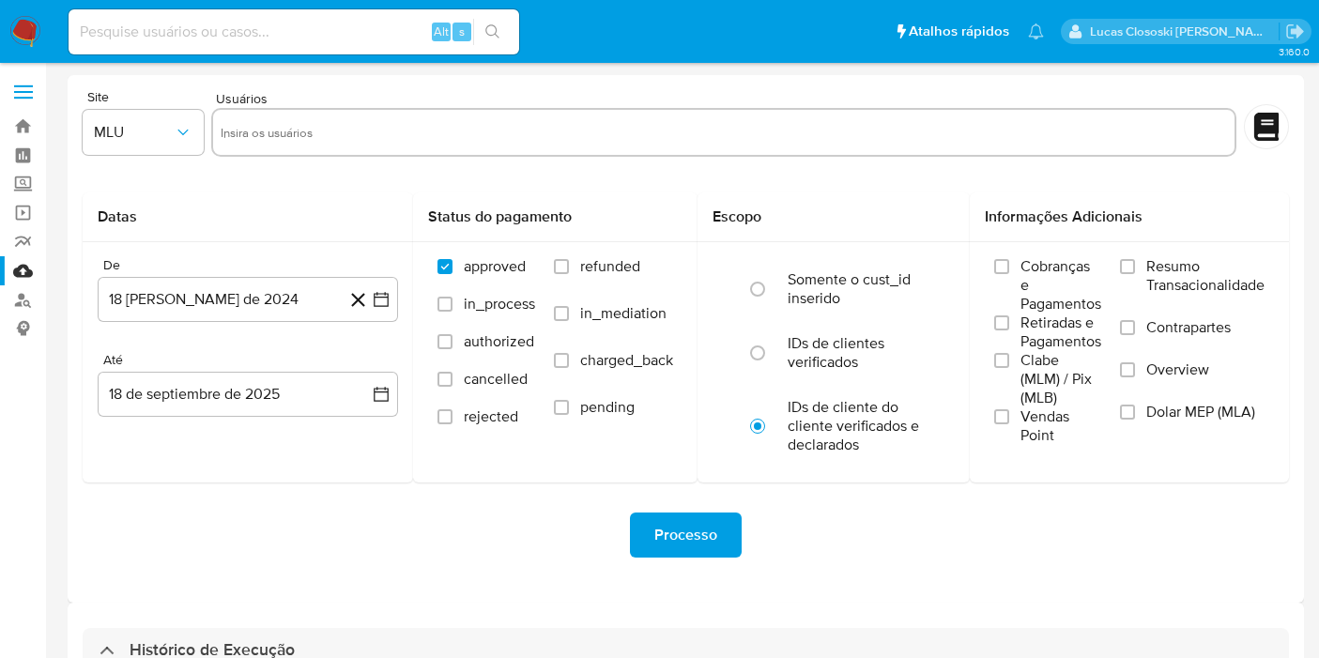
select select "10"
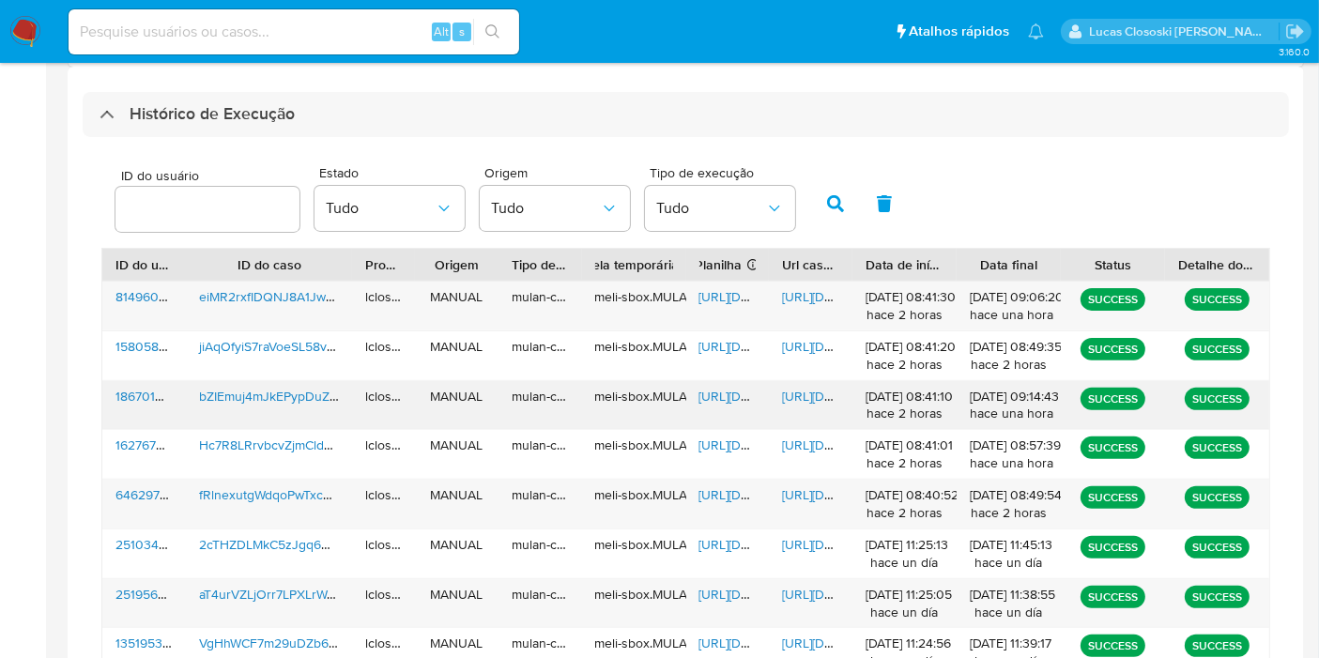
click at [721, 390] on span "[URL][DOMAIN_NAME]" at bounding box center [765, 396] width 130 height 19
click at [789, 395] on span "[URL][DOMAIN_NAME]" at bounding box center [847, 396] width 130 height 19
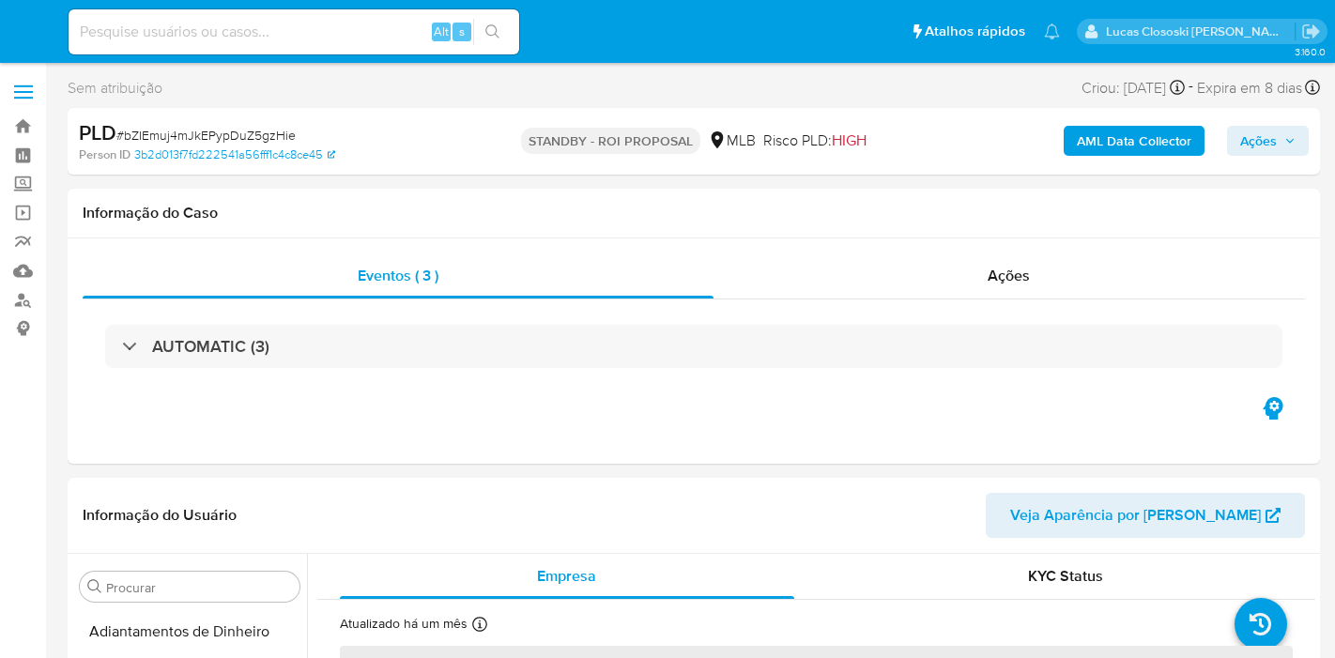
select select "10"
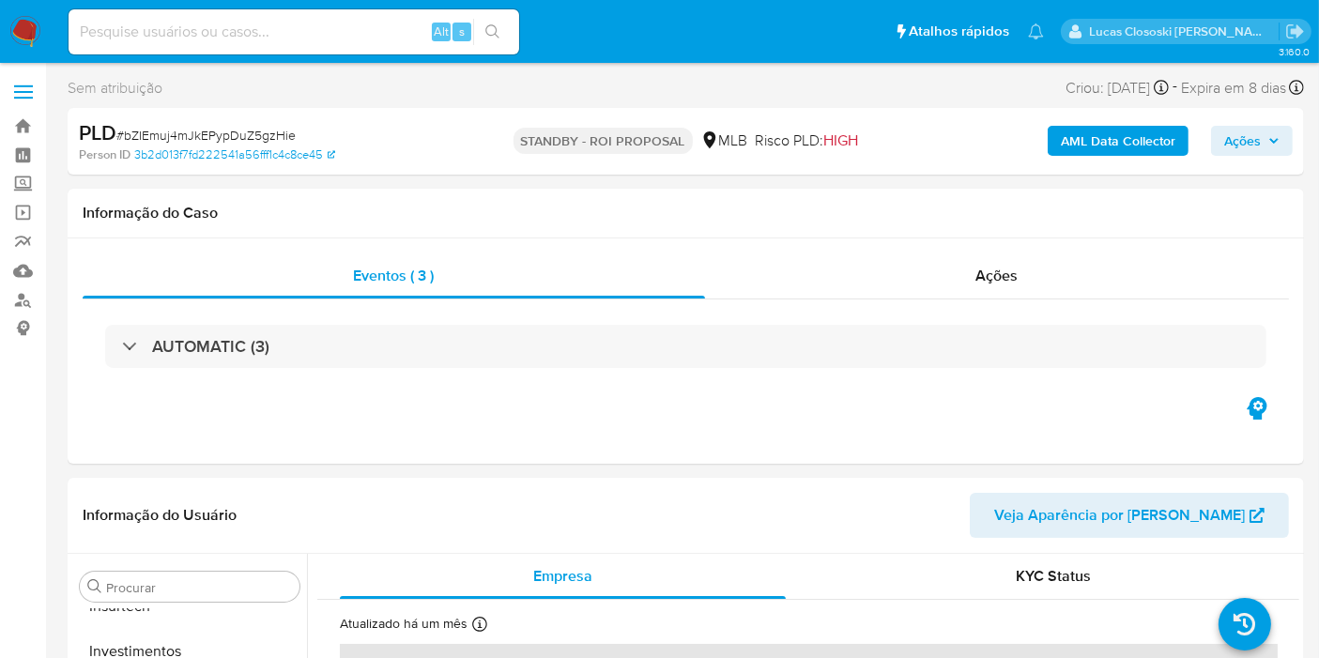
scroll to position [883, 0]
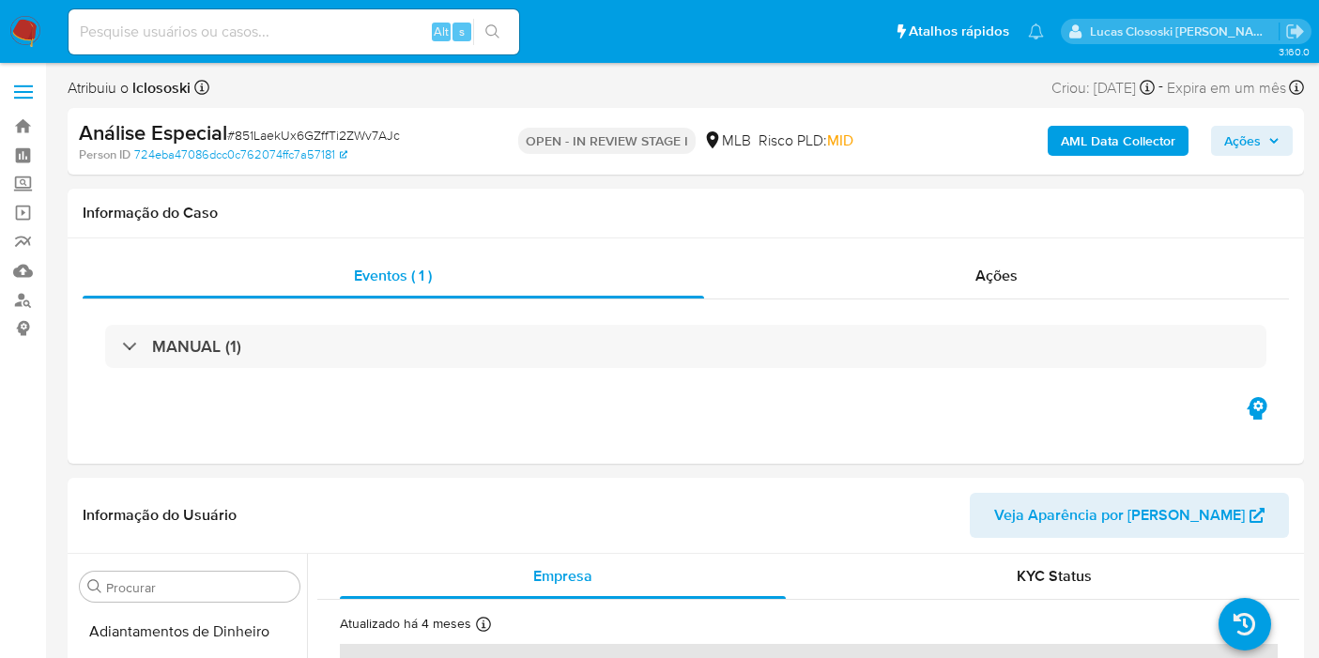
select select "10"
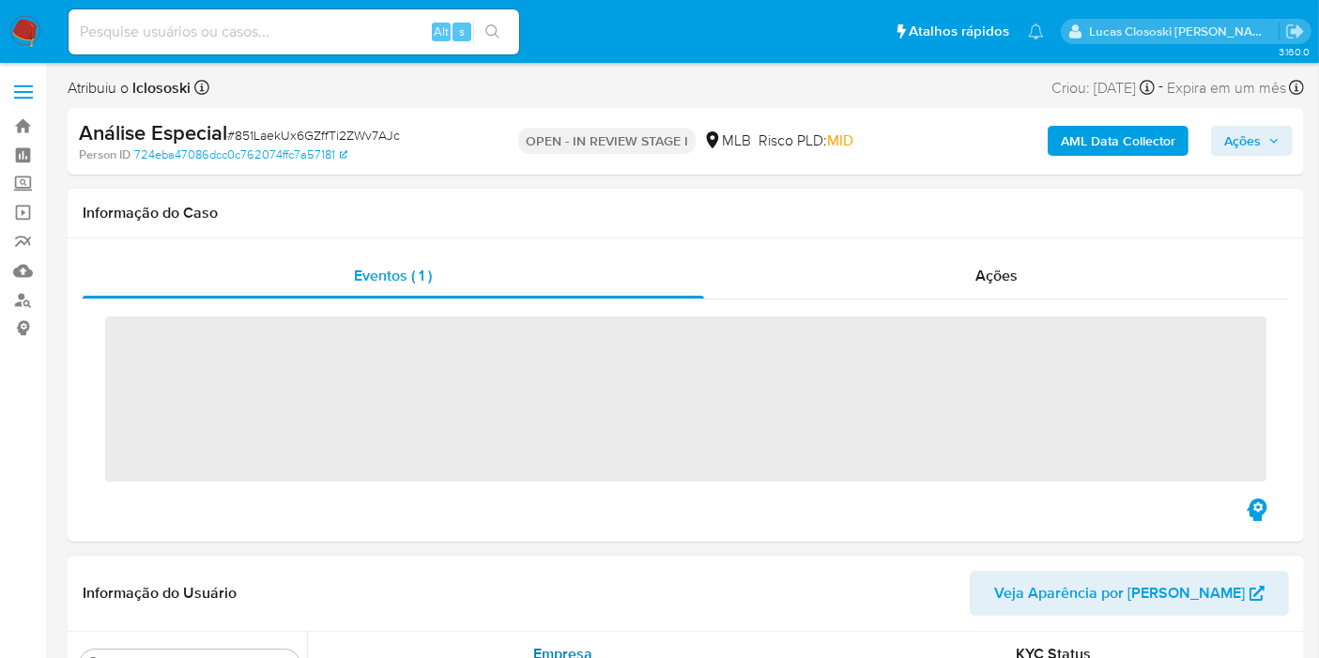
scroll to position [883, 0]
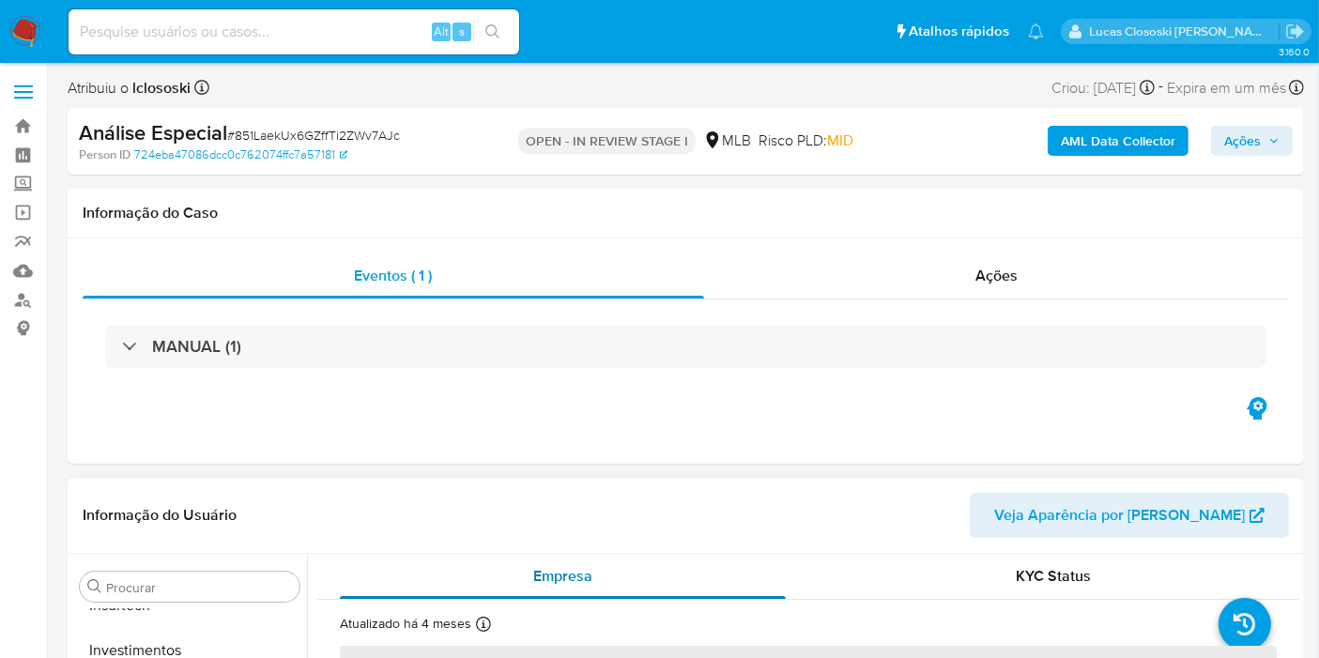
select select "10"
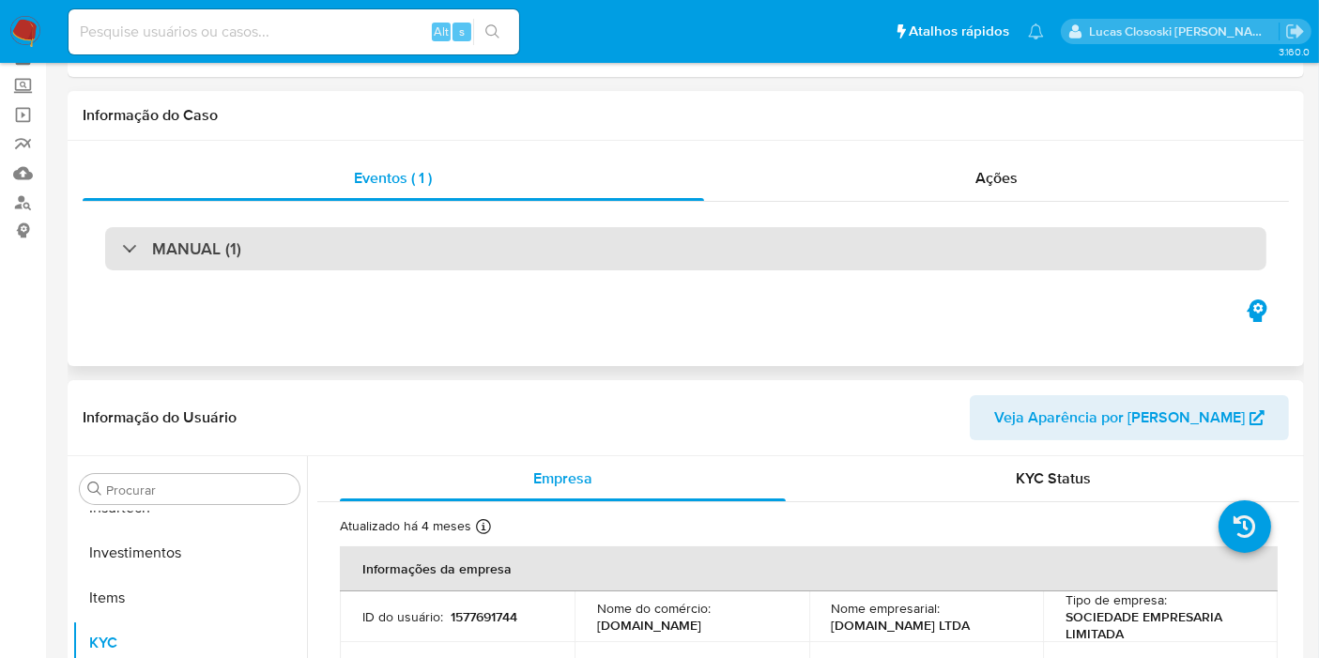
scroll to position [208, 0]
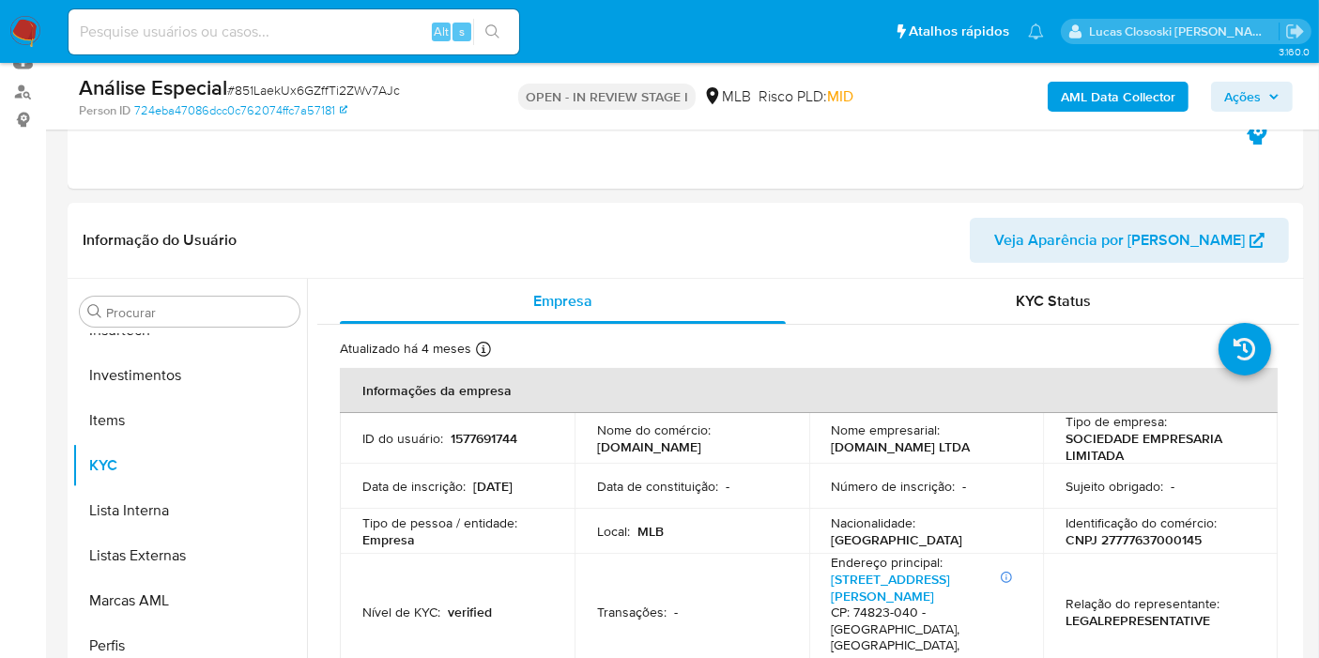
click at [1090, 94] on b "AML Data Collector" at bounding box center [1118, 97] width 115 height 30
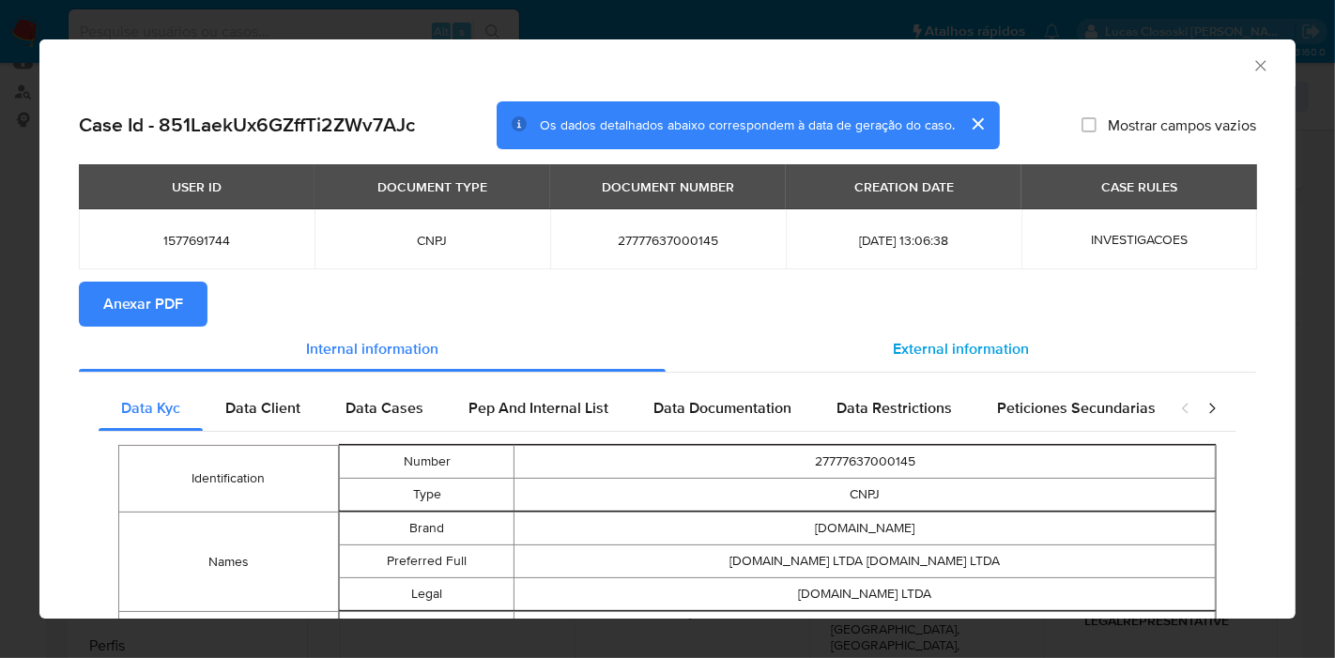
click at [986, 352] on span "External information" at bounding box center [961, 349] width 136 height 22
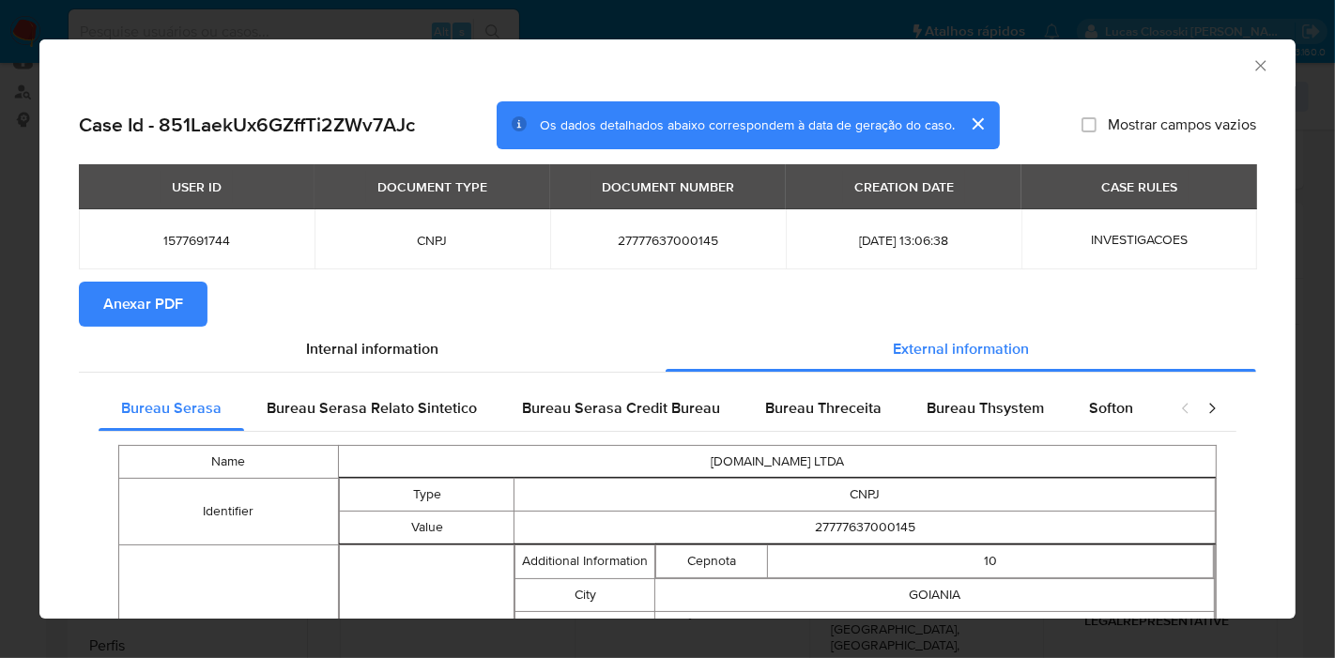
click at [1252, 66] on icon "Fechar a janela" at bounding box center [1261, 65] width 19 height 19
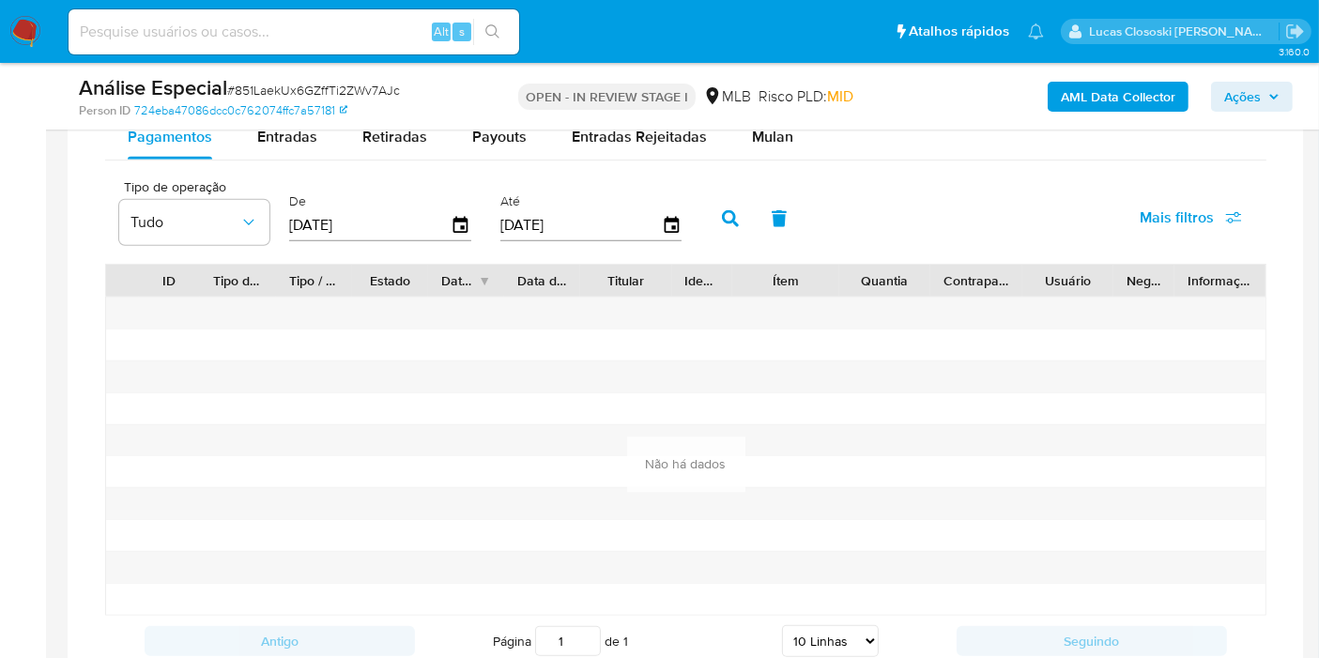
scroll to position [1588, 0]
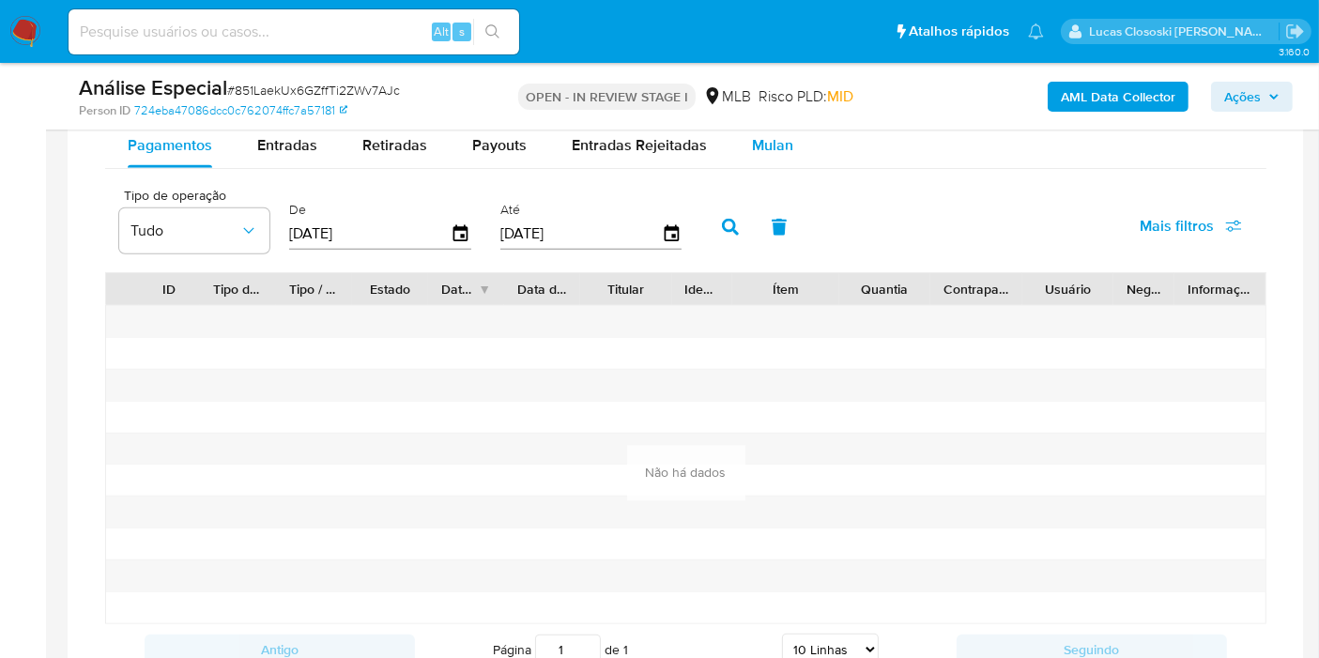
click at [808, 146] on button "Mulan" at bounding box center [773, 145] width 86 height 45
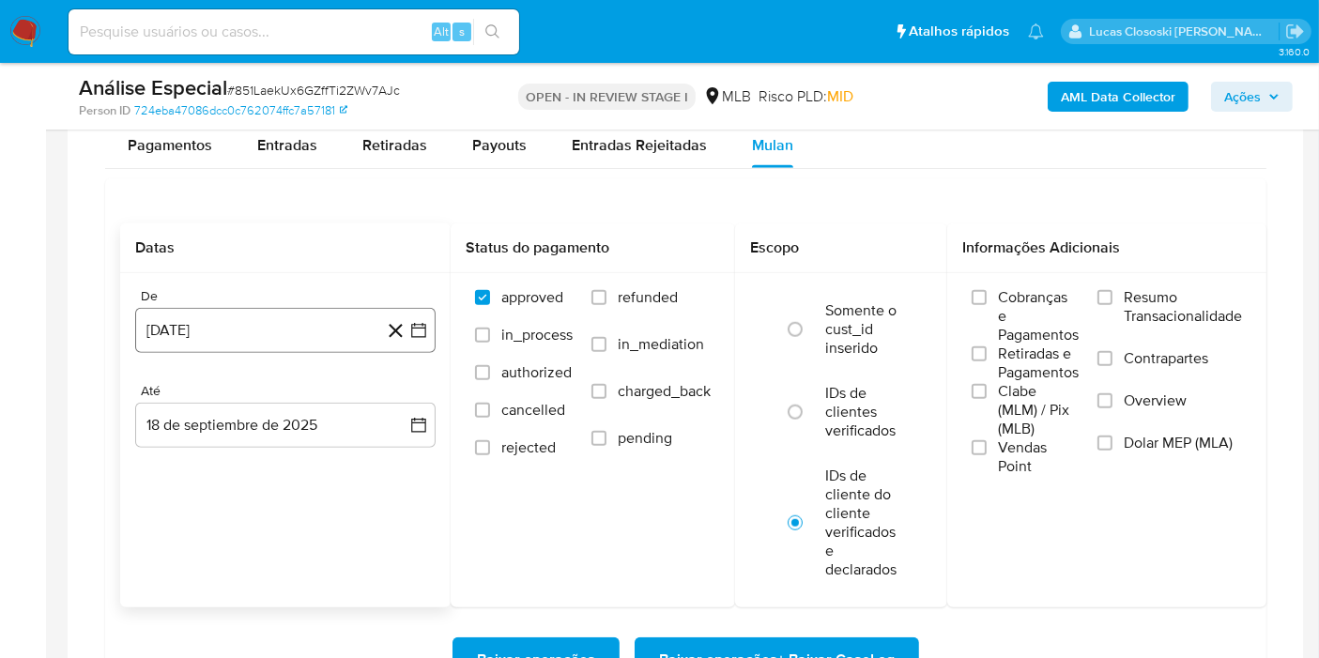
click at [424, 324] on icon "button" at bounding box center [418, 330] width 15 height 15
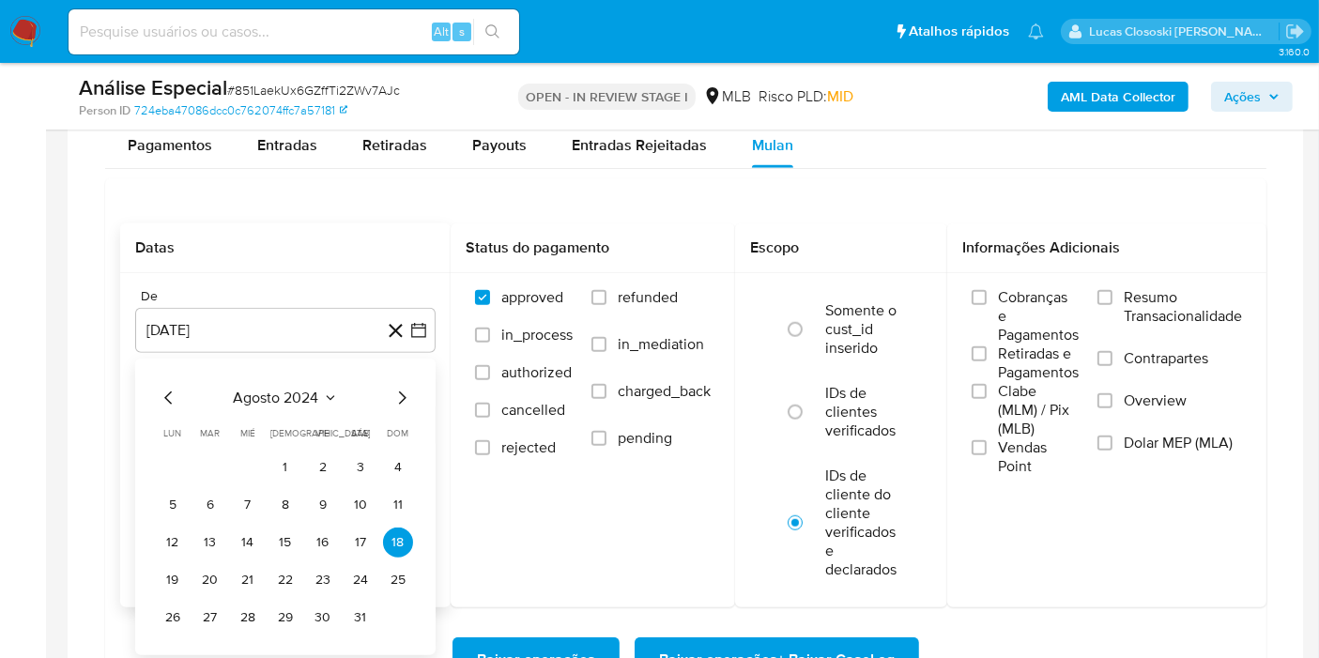
click at [278, 389] on span "agosto 2024" at bounding box center [276, 398] width 85 height 19
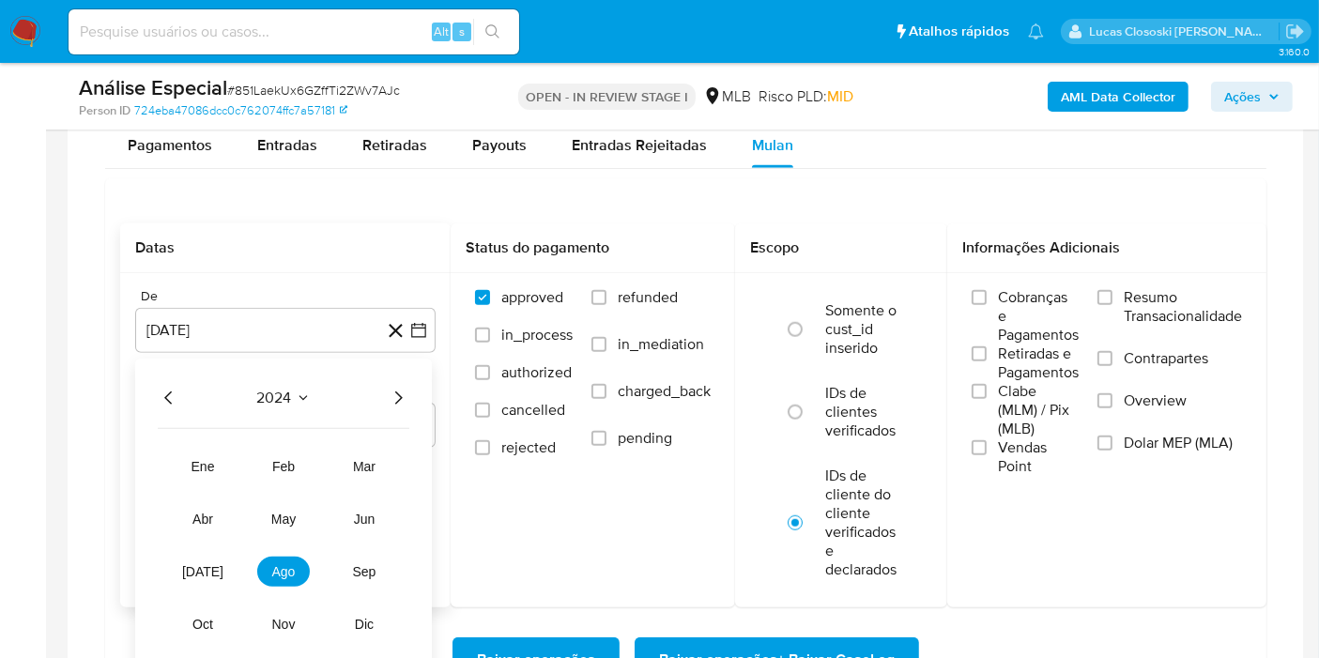
click at [408, 394] on icon "Año siguiente" at bounding box center [398, 398] width 23 height 23
click at [277, 564] on span "ago" at bounding box center [283, 571] width 23 height 15
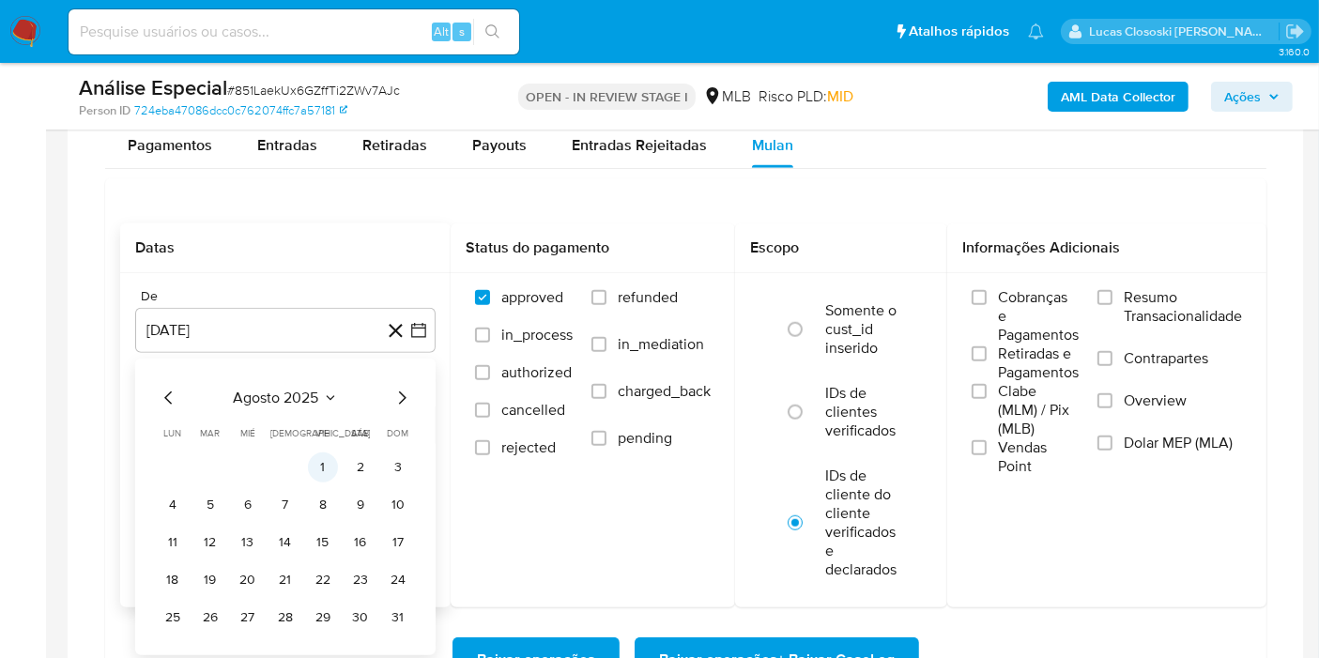
click at [330, 468] on button "1" at bounding box center [323, 468] width 30 height 30
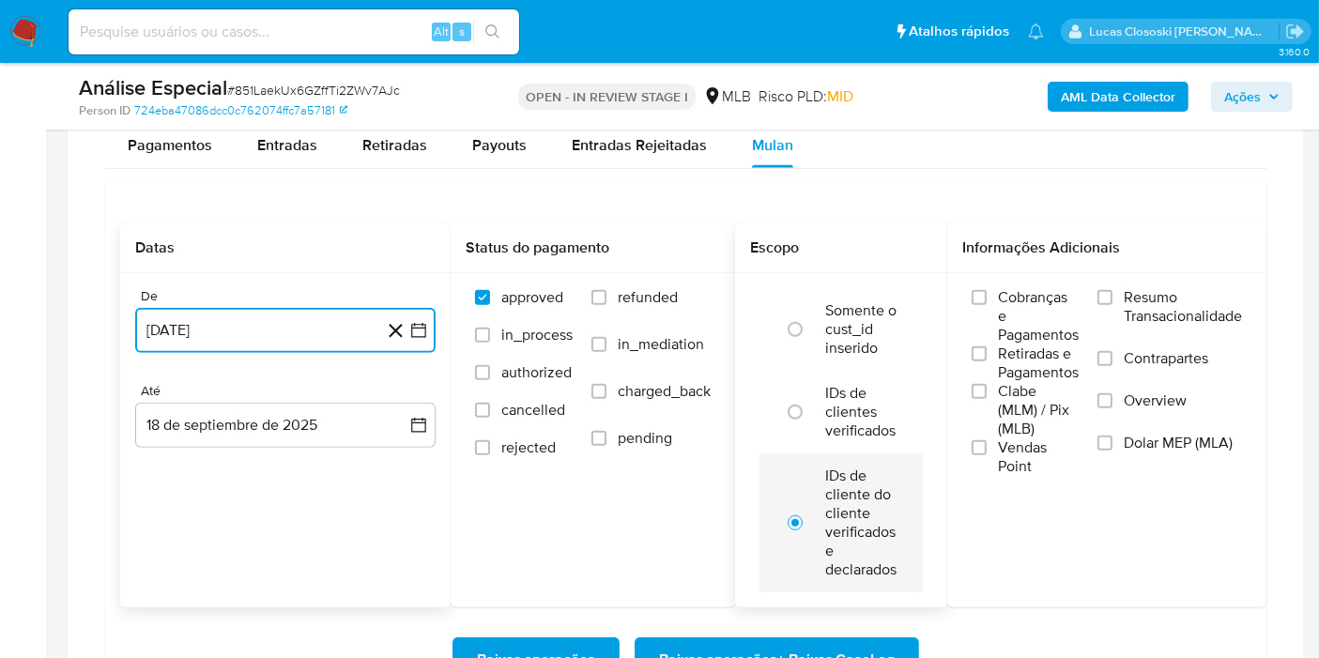
scroll to position [1797, 0]
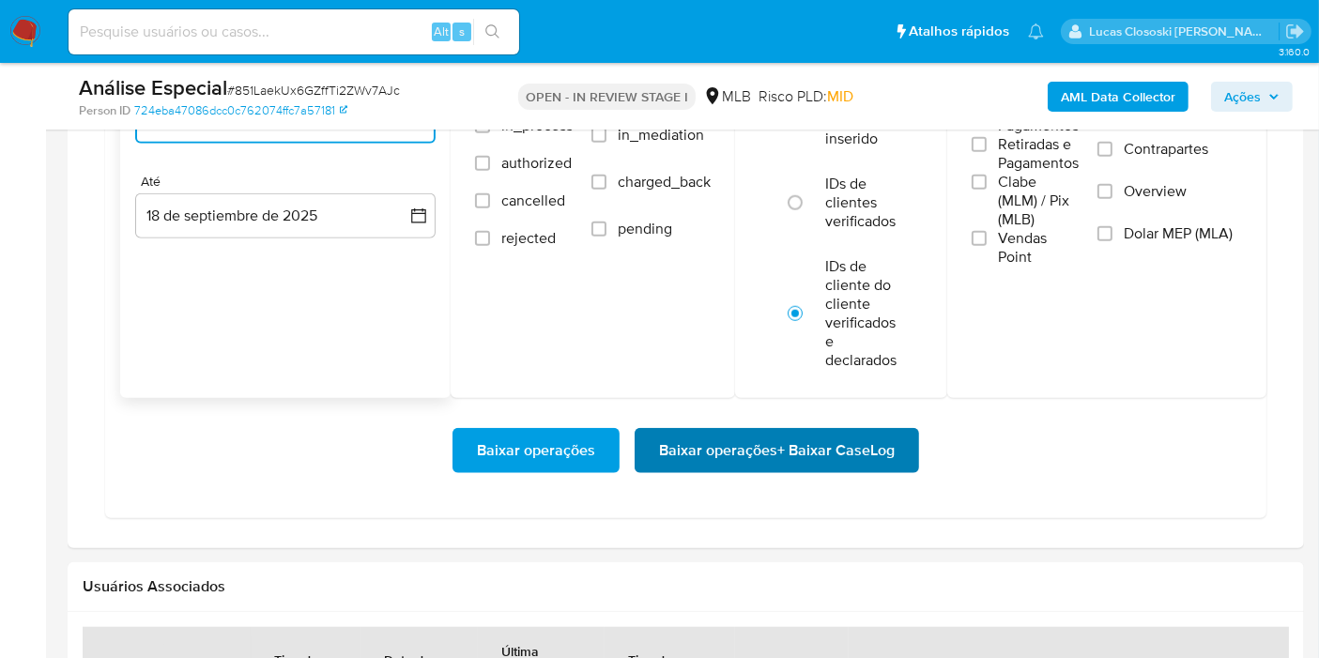
click at [786, 464] on span "Baixar operações + Baixar CaseLog" at bounding box center [777, 450] width 236 height 41
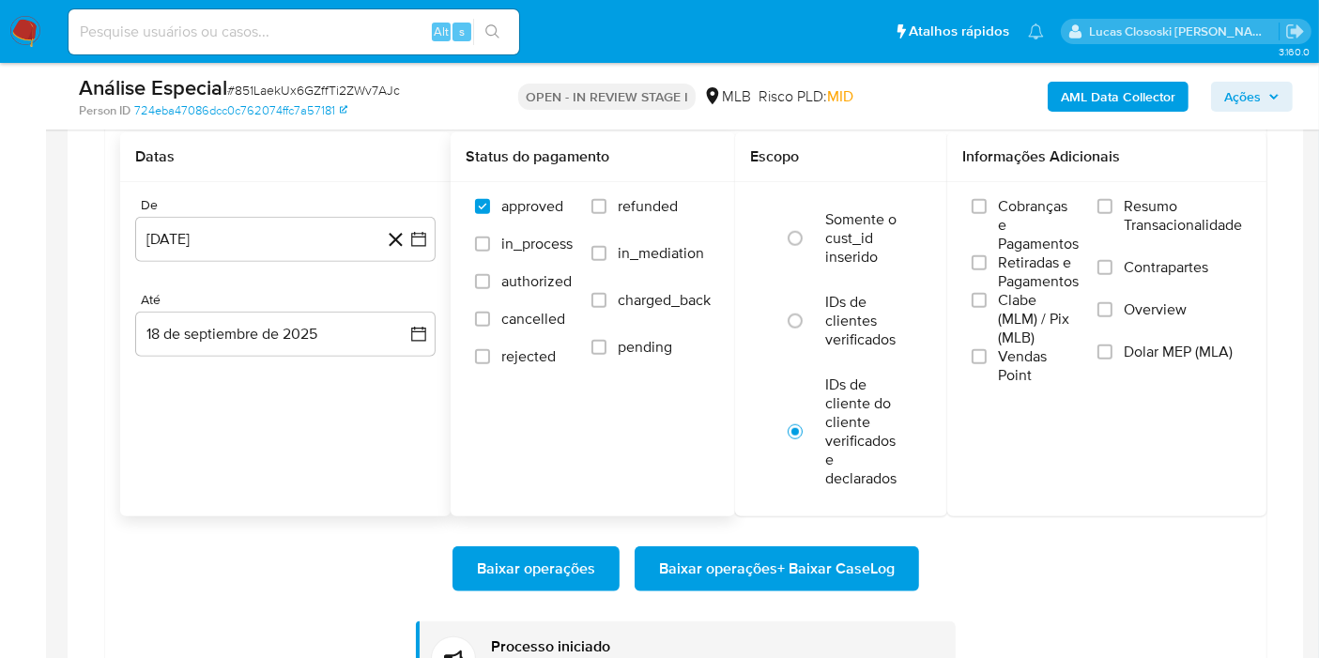
scroll to position [1588, 0]
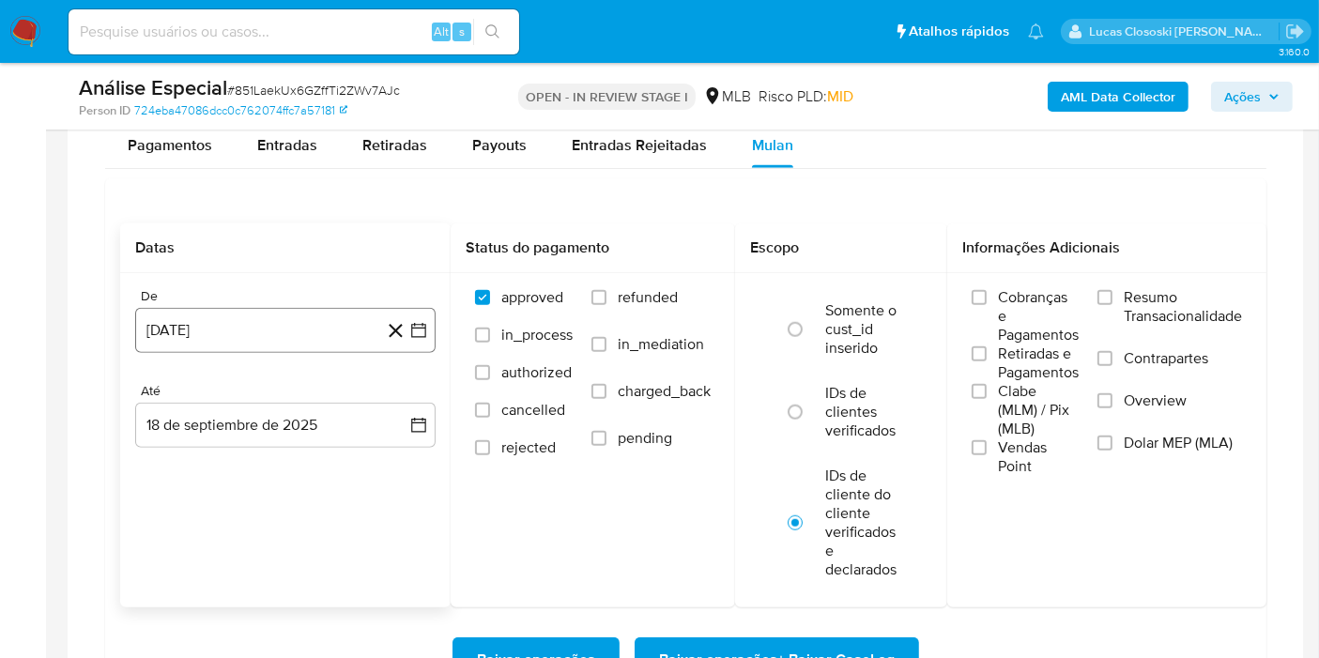
click at [429, 310] on button "1 de agosto de 2025" at bounding box center [285, 330] width 300 height 45
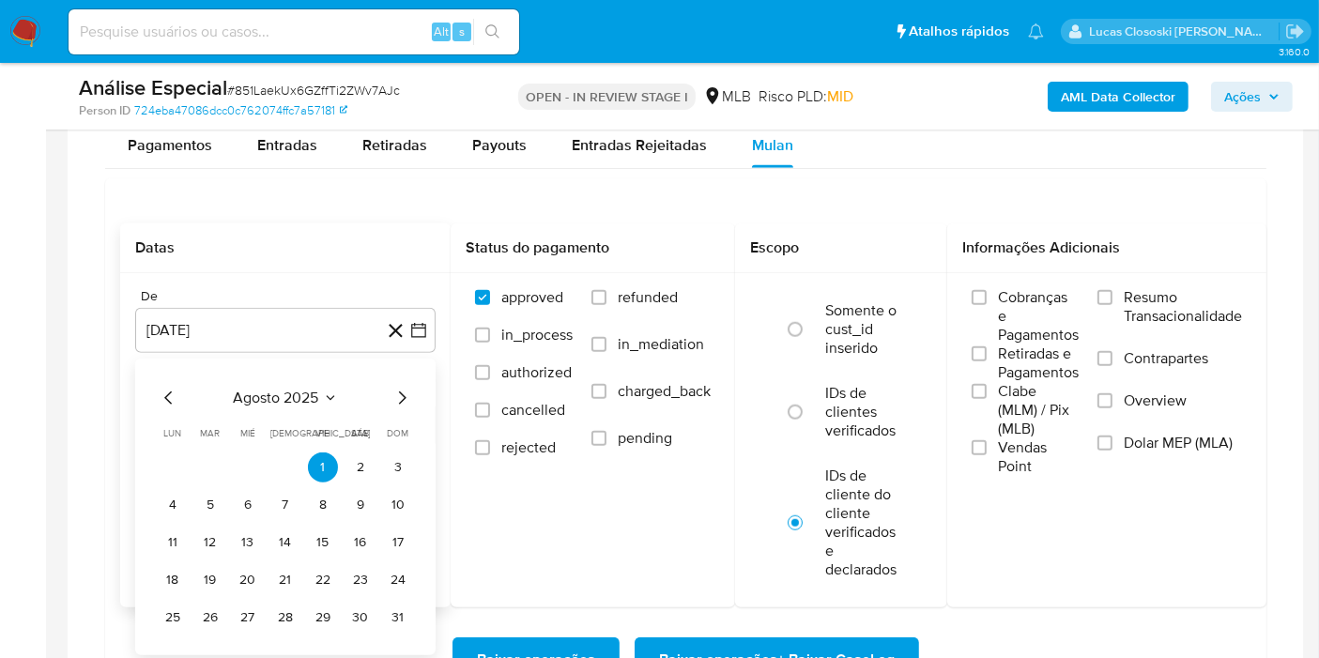
click at [289, 391] on span "agosto 2025" at bounding box center [276, 398] width 85 height 19
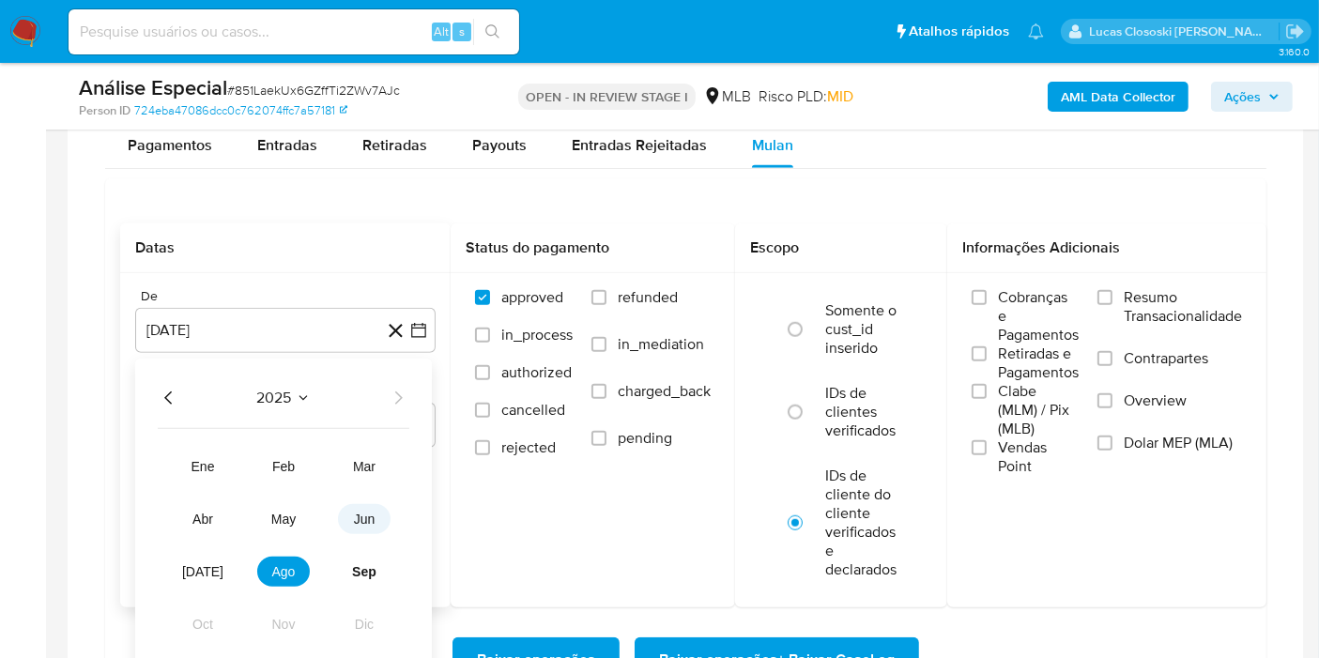
click at [364, 516] on span "jun" at bounding box center [365, 519] width 22 height 15
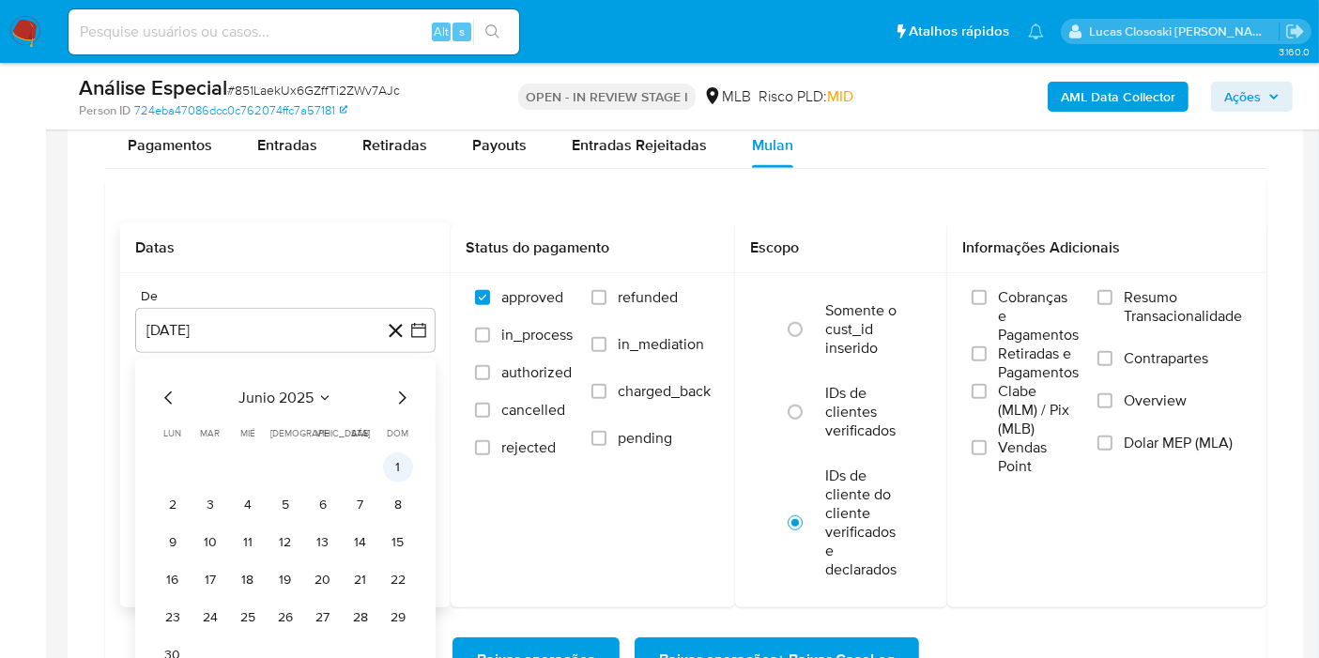
click at [389, 464] on button "1" at bounding box center [398, 468] width 30 height 30
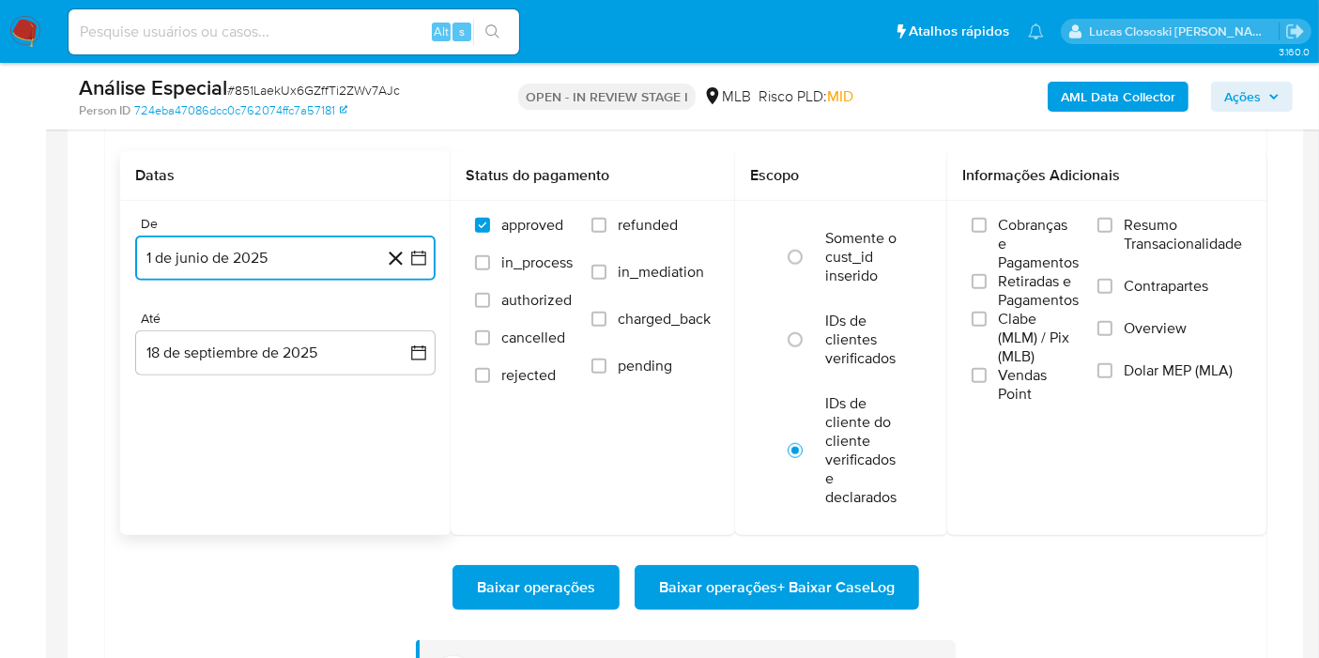
scroll to position [1692, 0]
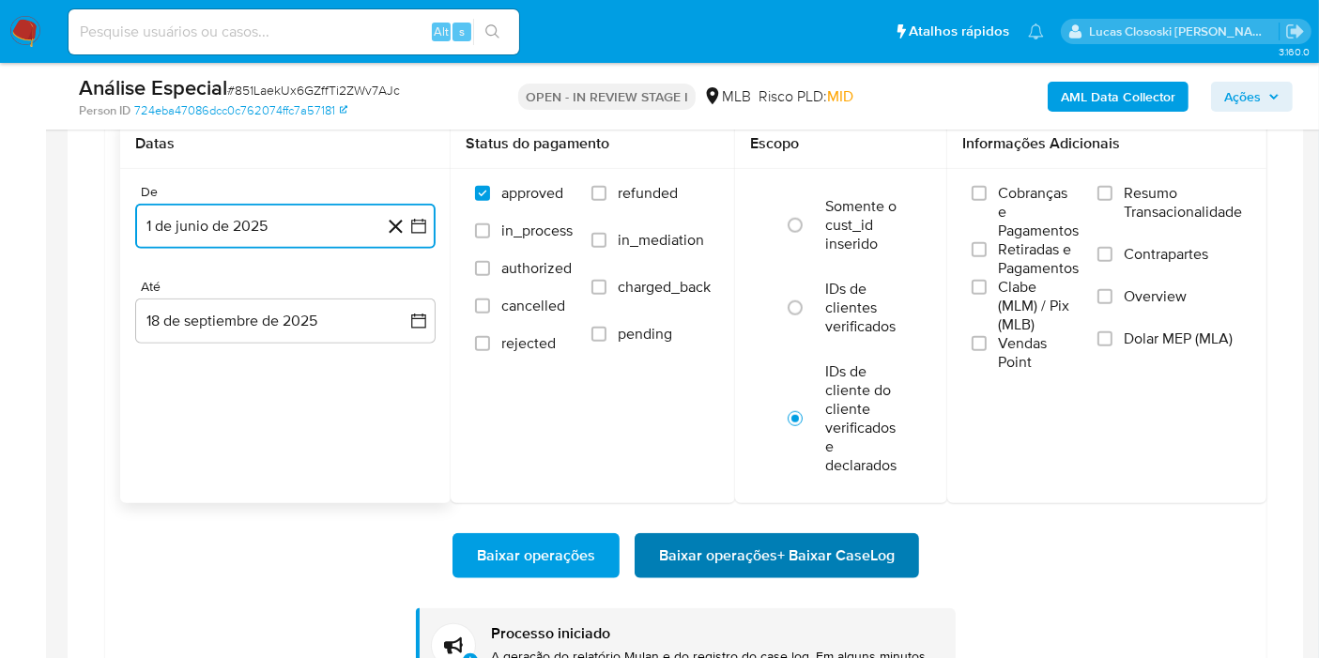
click at [880, 546] on span "Baixar operações + Baixar CaseLog" at bounding box center [777, 555] width 236 height 41
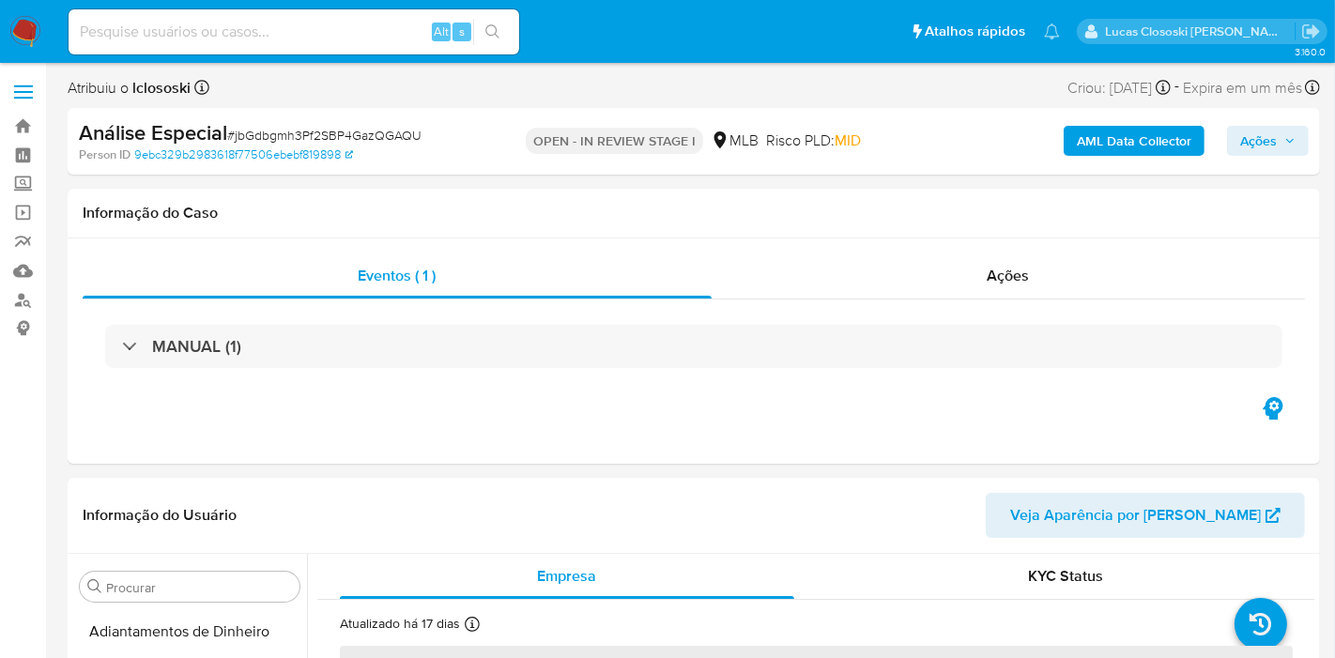
select select "10"
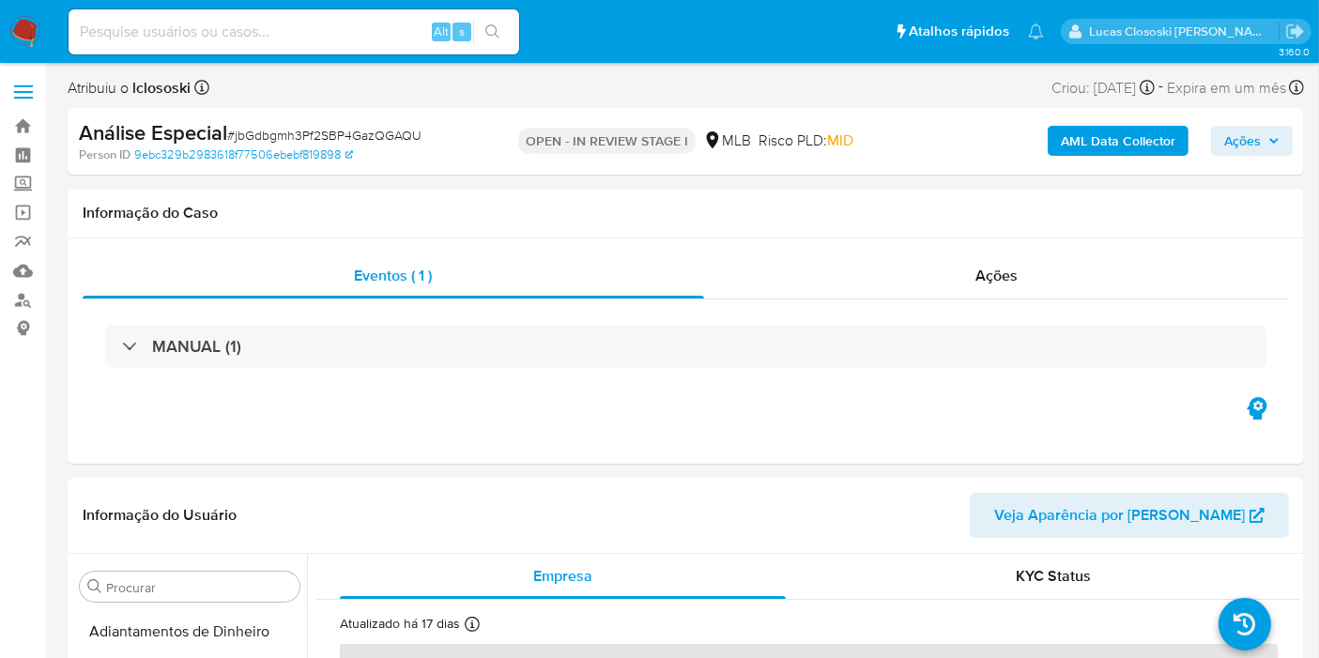
scroll to position [883, 0]
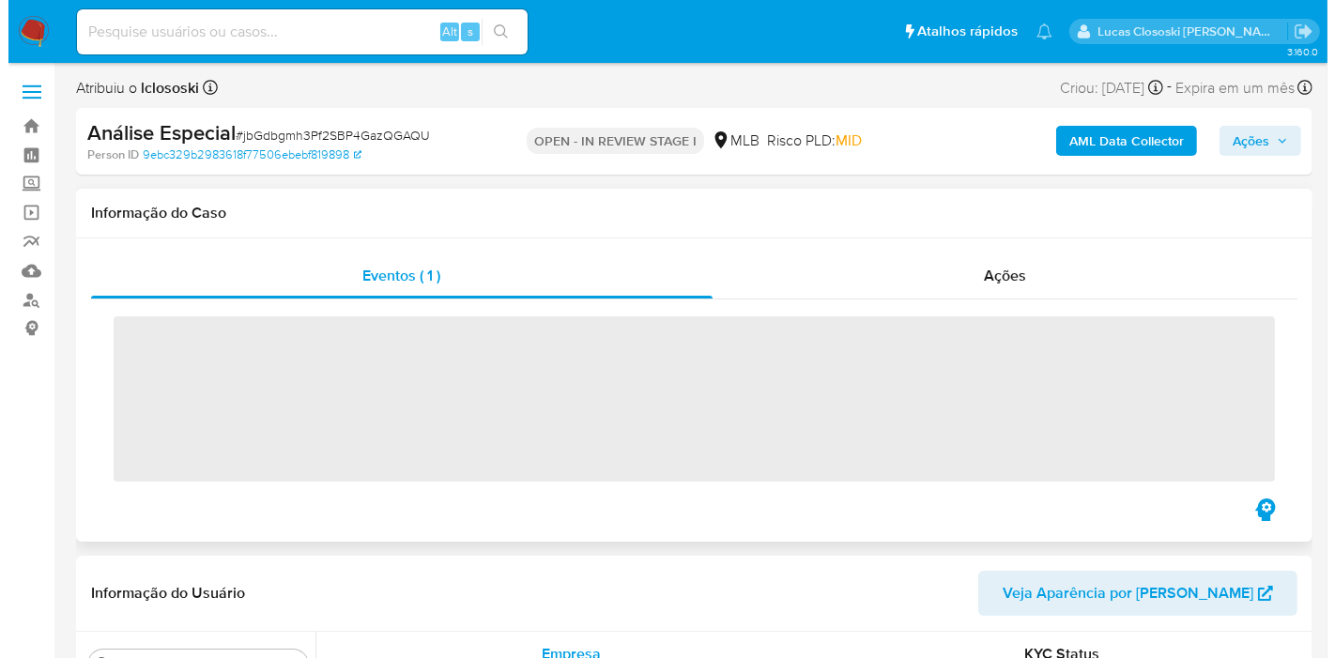
scroll to position [883, 0]
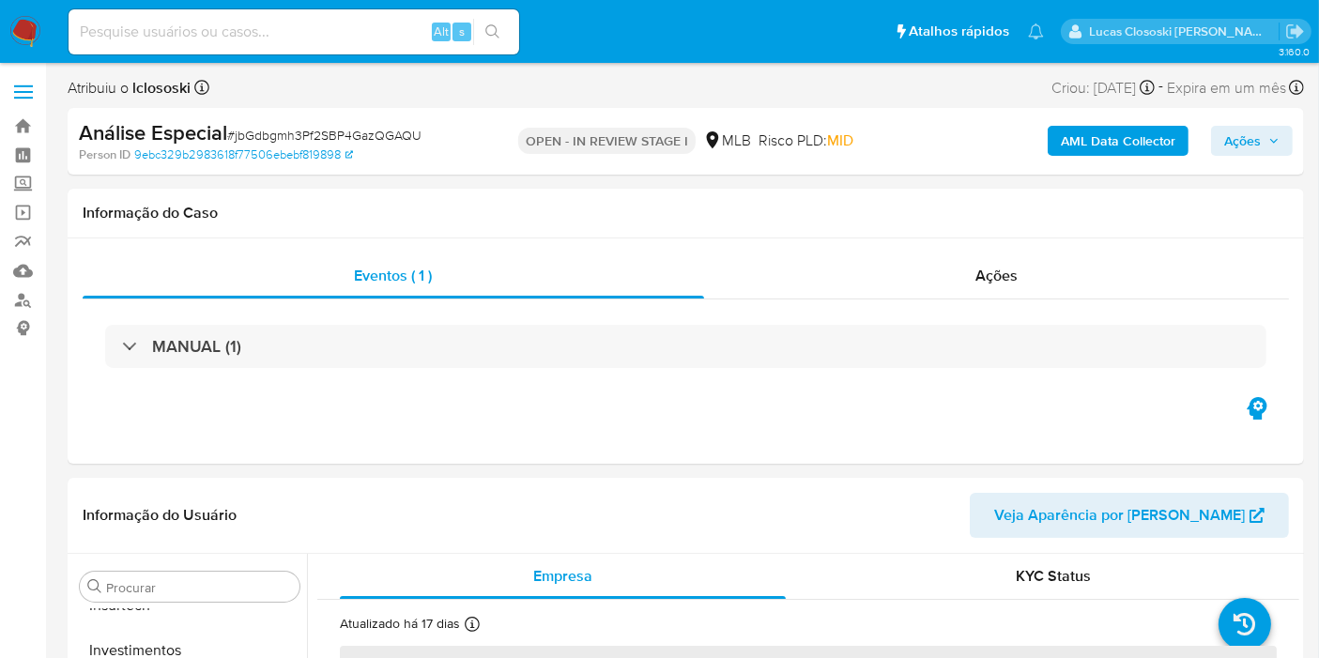
click at [1084, 146] on b "AML Data Collector" at bounding box center [1118, 141] width 115 height 30
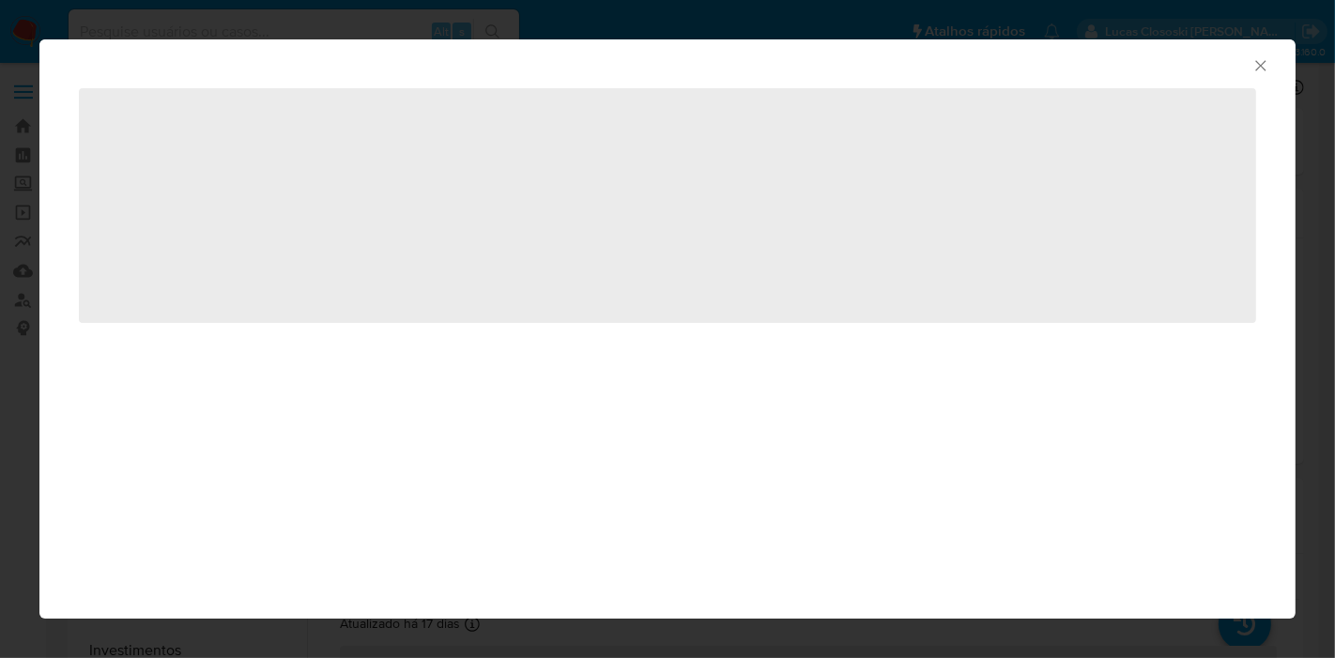
select select "10"
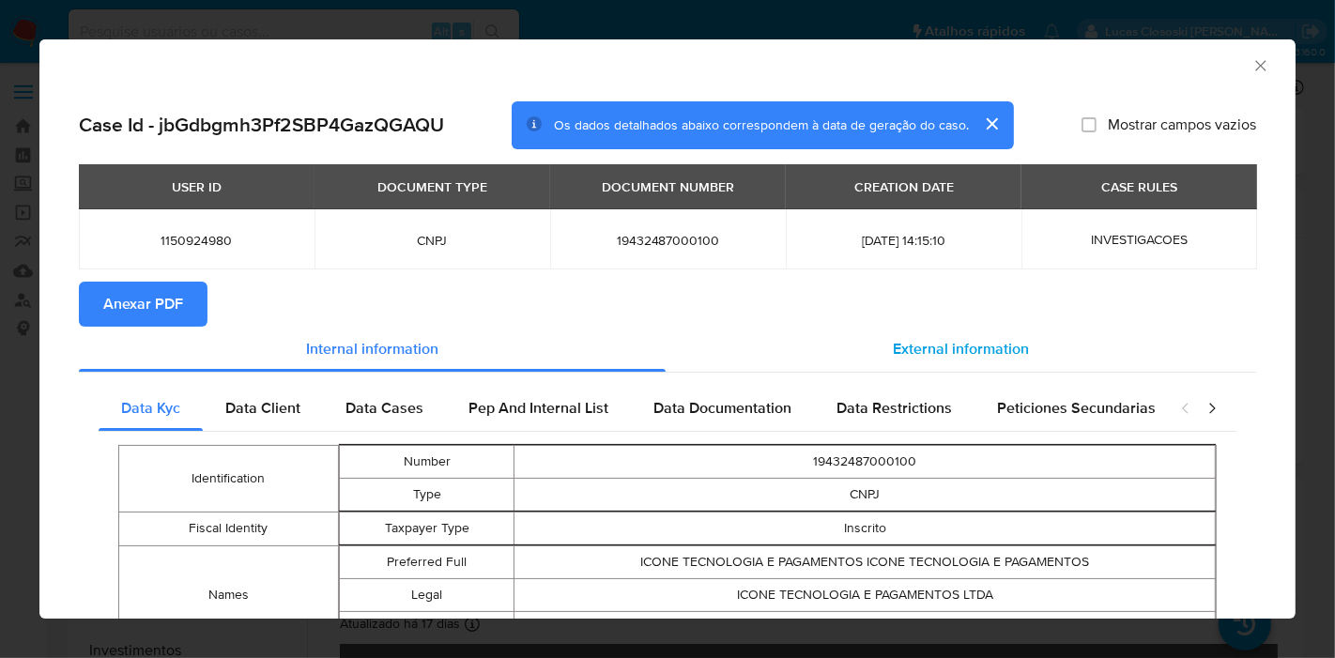
click at [1034, 346] on div "External information" at bounding box center [961, 349] width 591 height 45
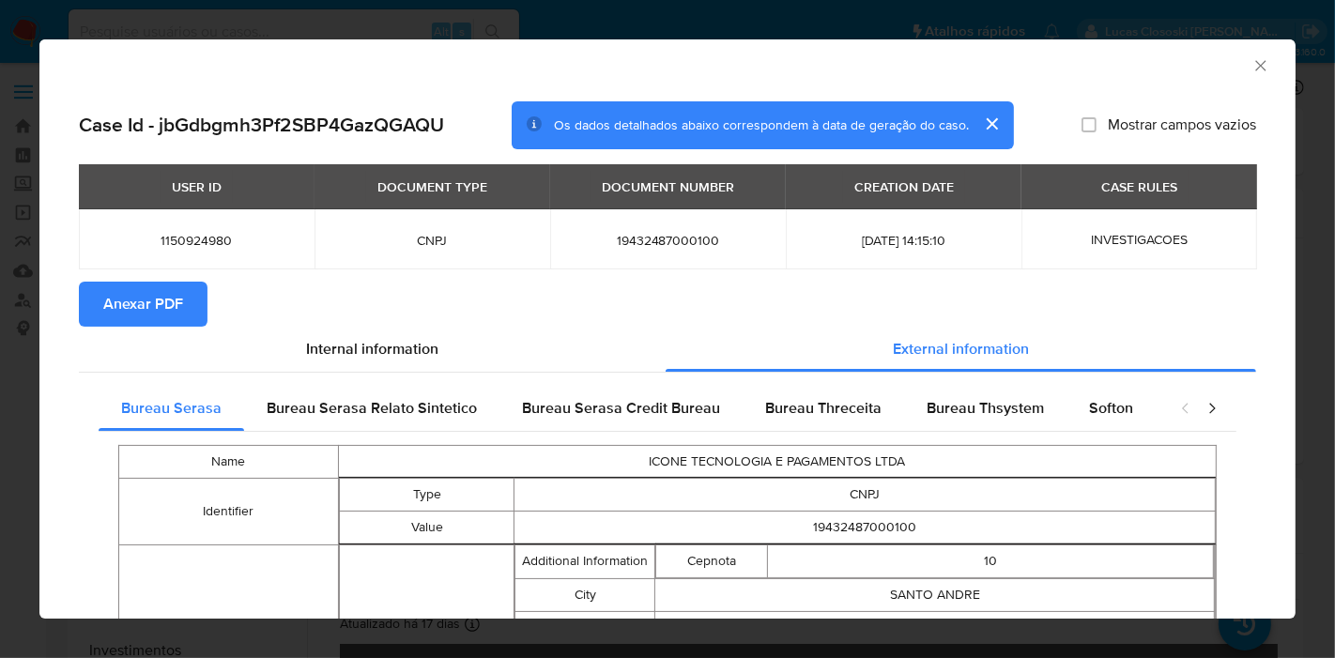
click at [1252, 56] on icon "Fechar a janela" at bounding box center [1261, 65] width 19 height 19
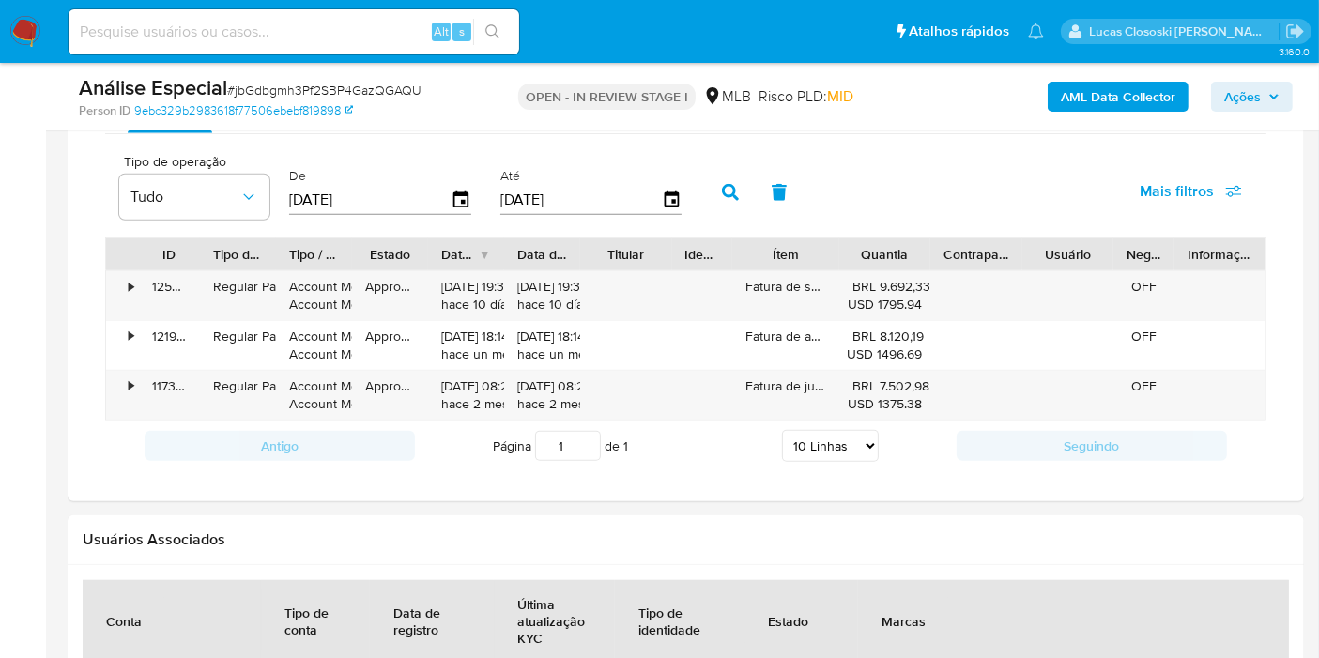
scroll to position [1460, 0]
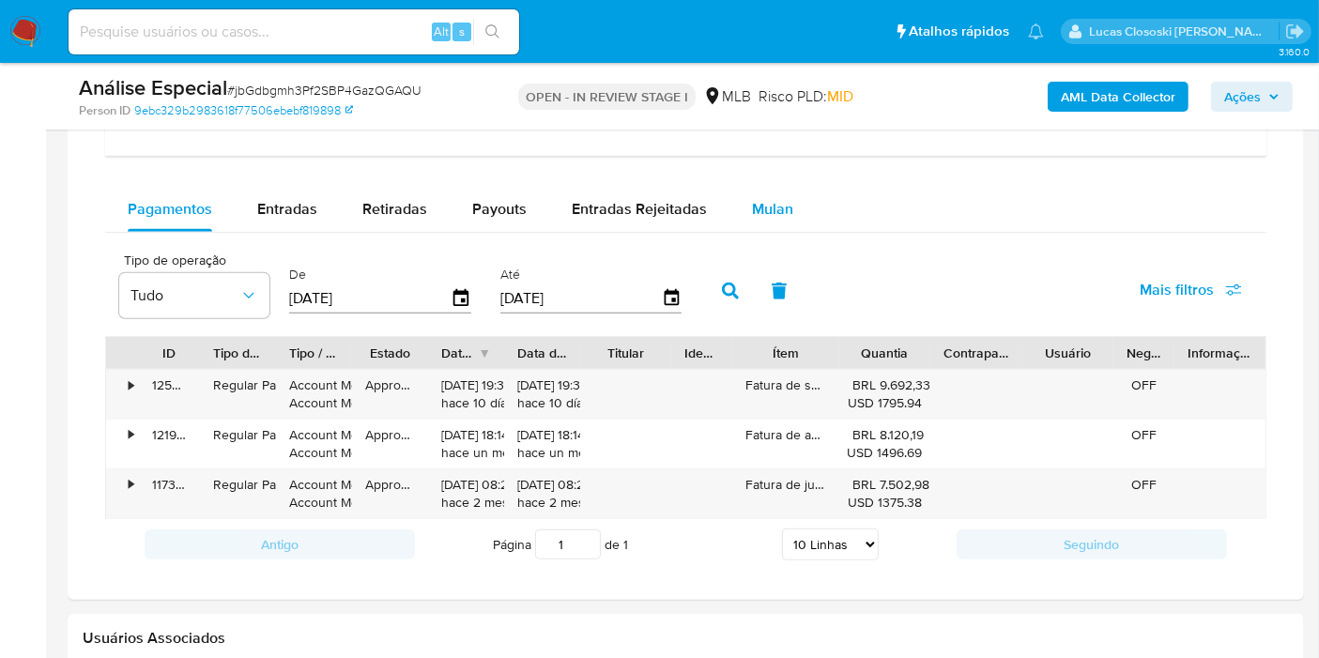
click at [777, 202] on span "Mulan" at bounding box center [772, 209] width 41 height 22
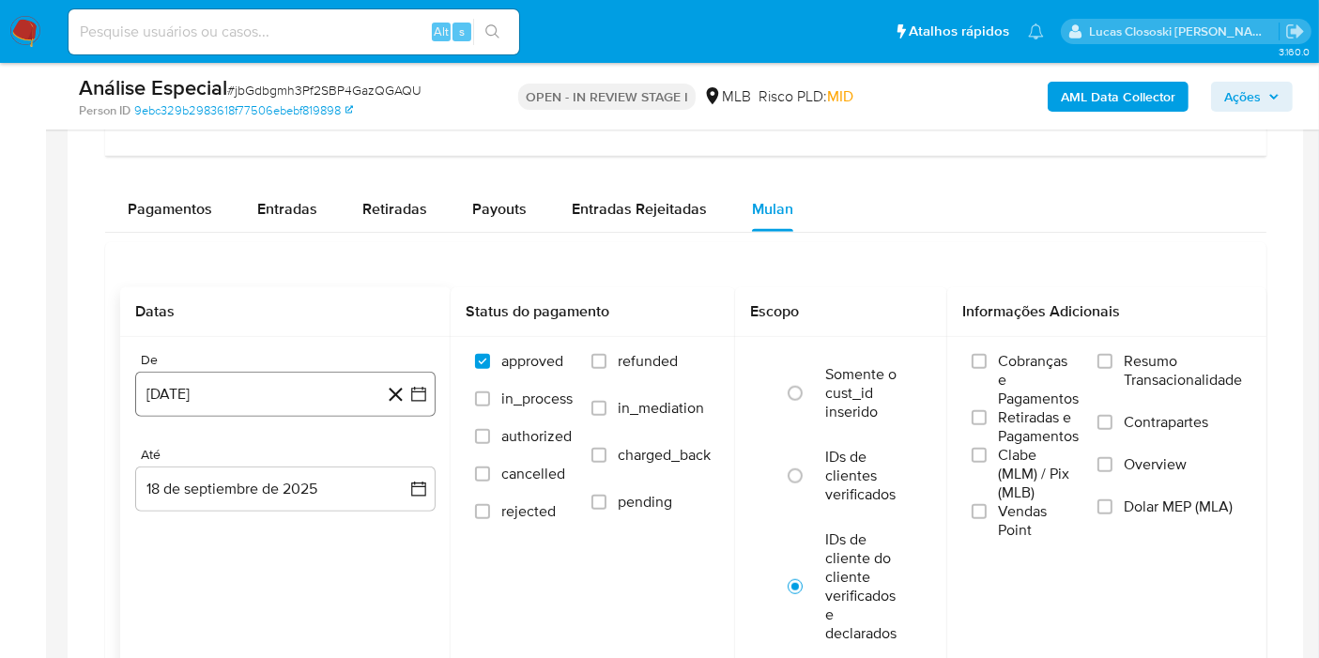
click at [421, 397] on icon "button" at bounding box center [418, 394] width 15 height 15
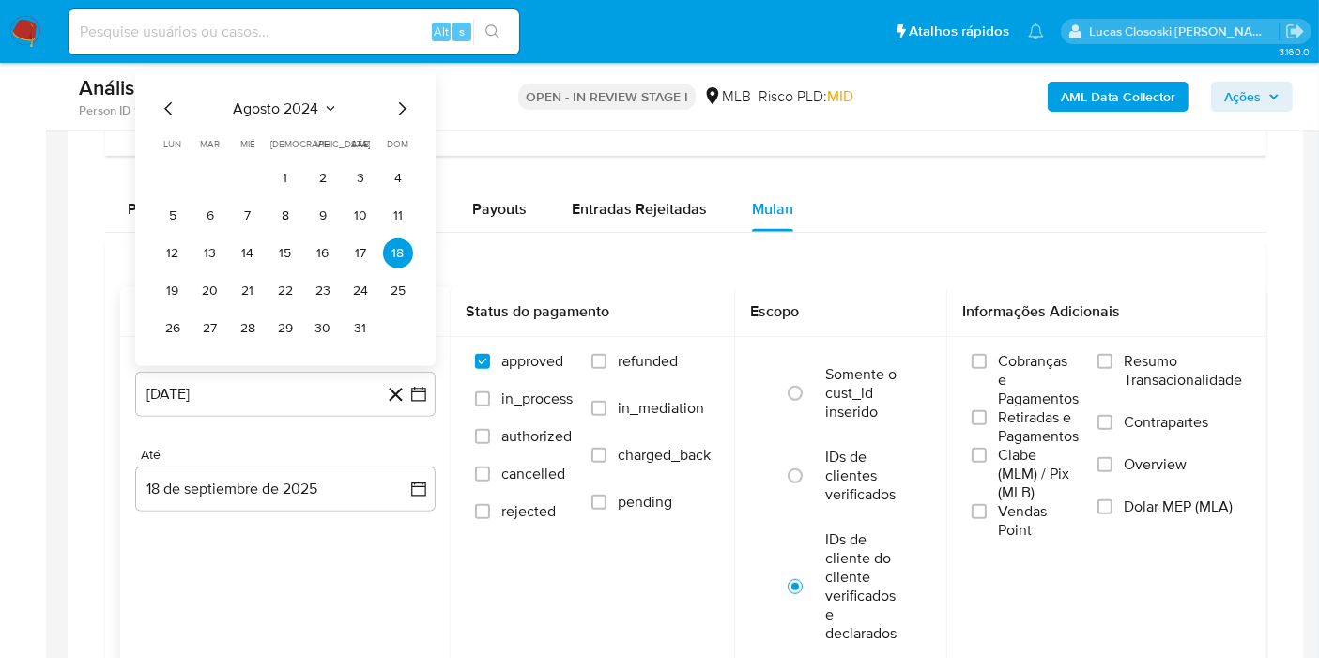
click at [262, 106] on span "agosto 2024" at bounding box center [276, 109] width 85 height 19
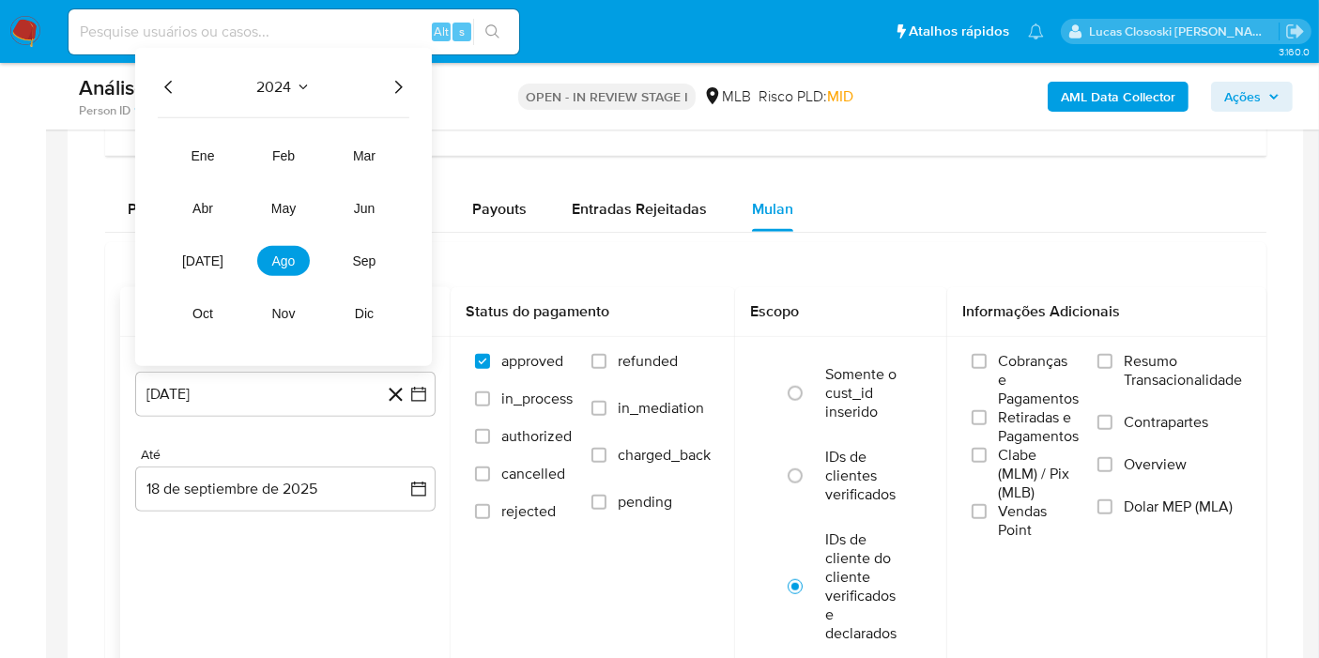
click at [398, 69] on div "2024 2024 ene feb mar abr may jun jul ago sep oct nov dic" at bounding box center [283, 207] width 297 height 318
click at [397, 80] on icon "Año siguiente" at bounding box center [398, 87] width 23 height 23
click at [291, 257] on span "ago" at bounding box center [283, 261] width 23 height 15
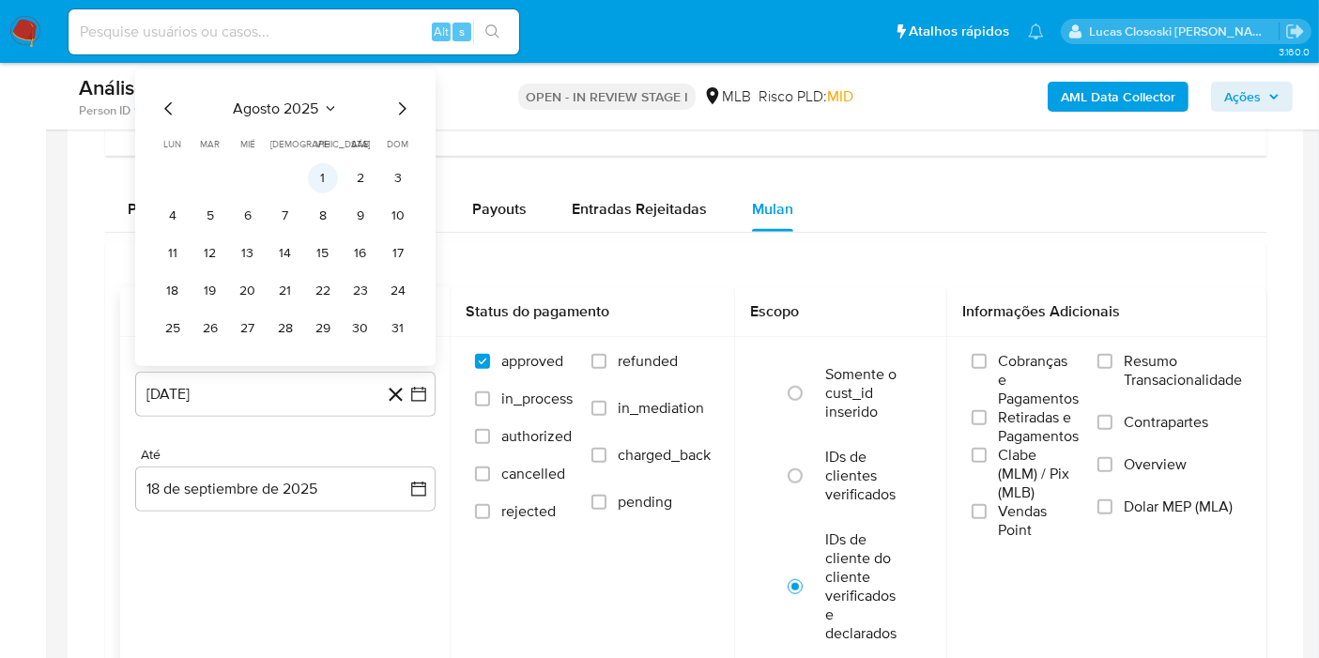
click at [322, 188] on button "1" at bounding box center [323, 178] width 30 height 30
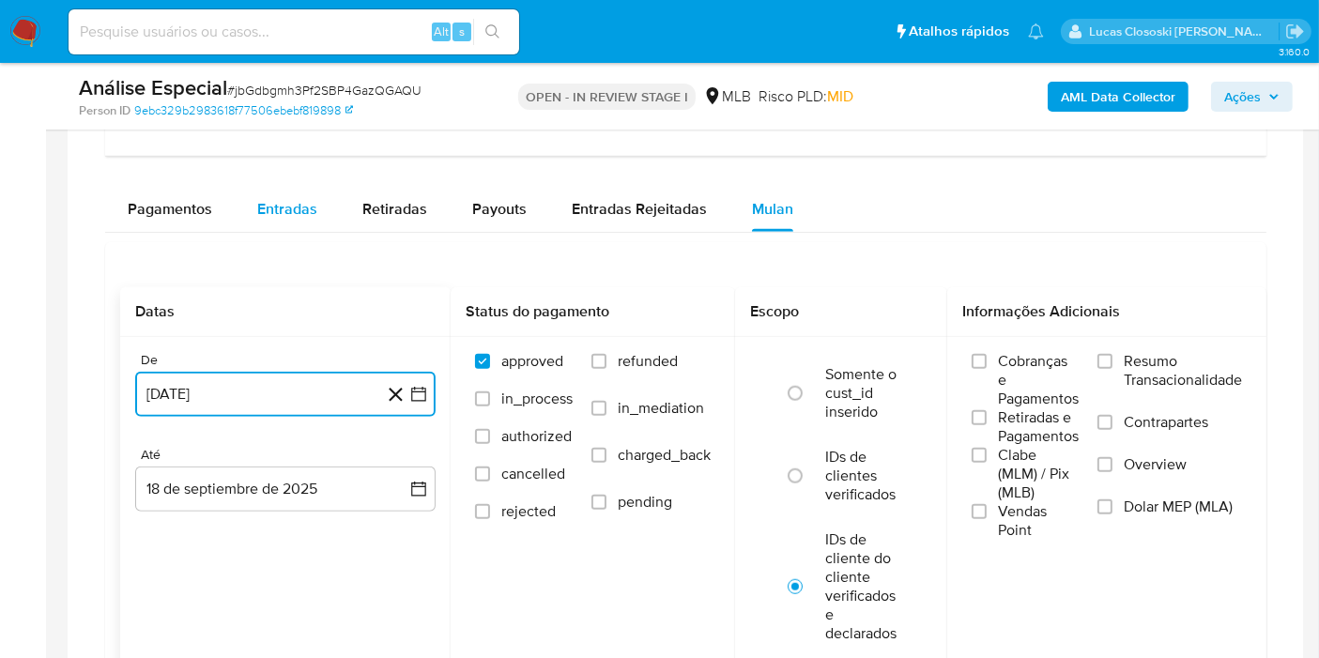
click at [280, 217] on div "Entradas" at bounding box center [287, 209] width 60 height 45
select select "10"
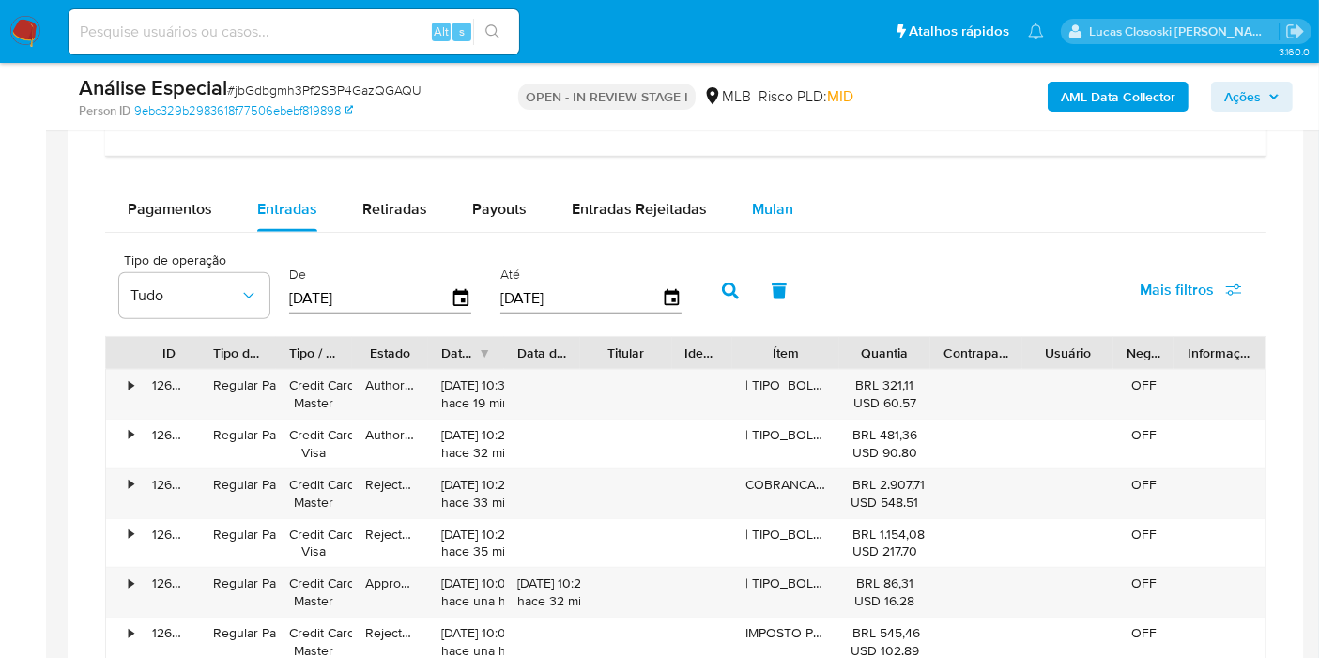
click at [762, 198] on span "Mulan" at bounding box center [772, 209] width 41 height 22
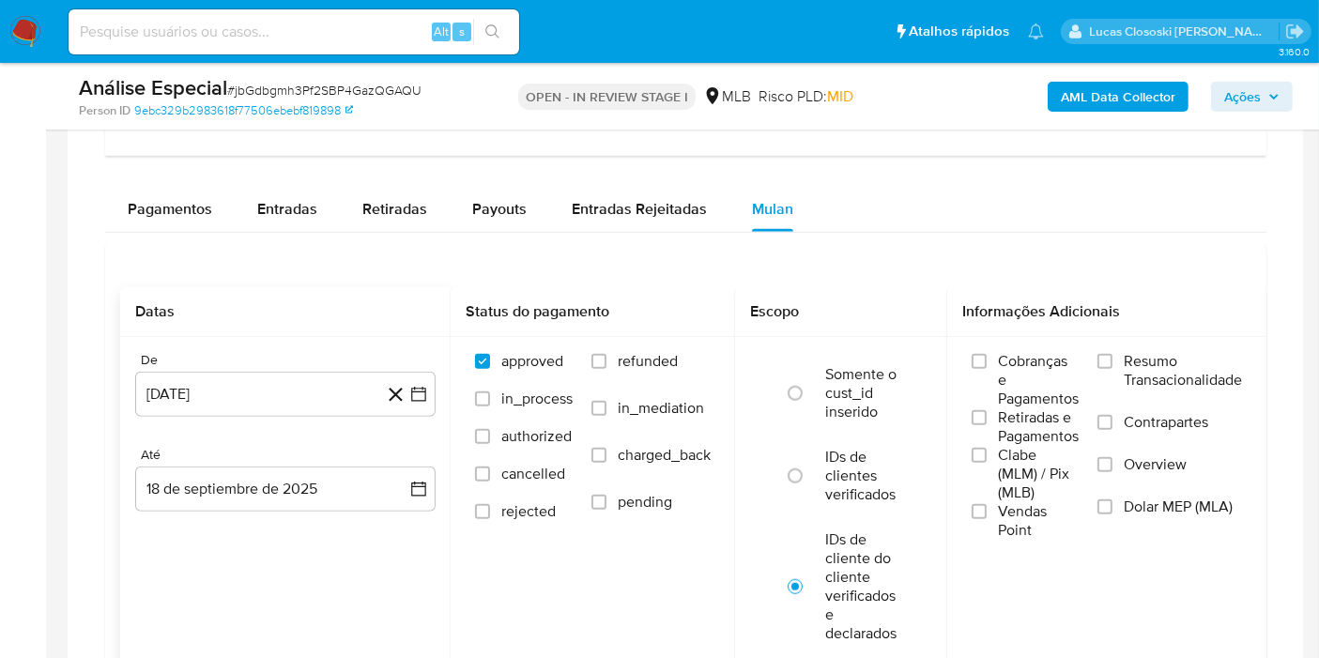
click at [408, 383] on icon at bounding box center [395, 394] width 23 height 23
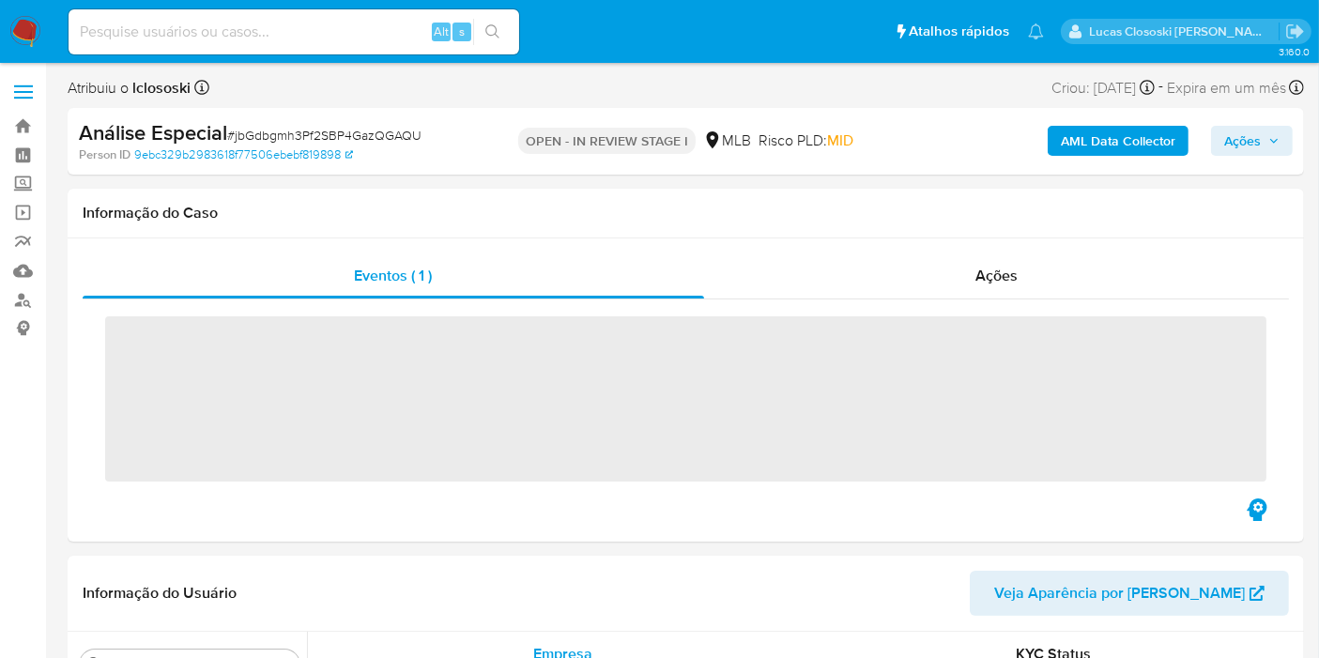
scroll to position [883, 0]
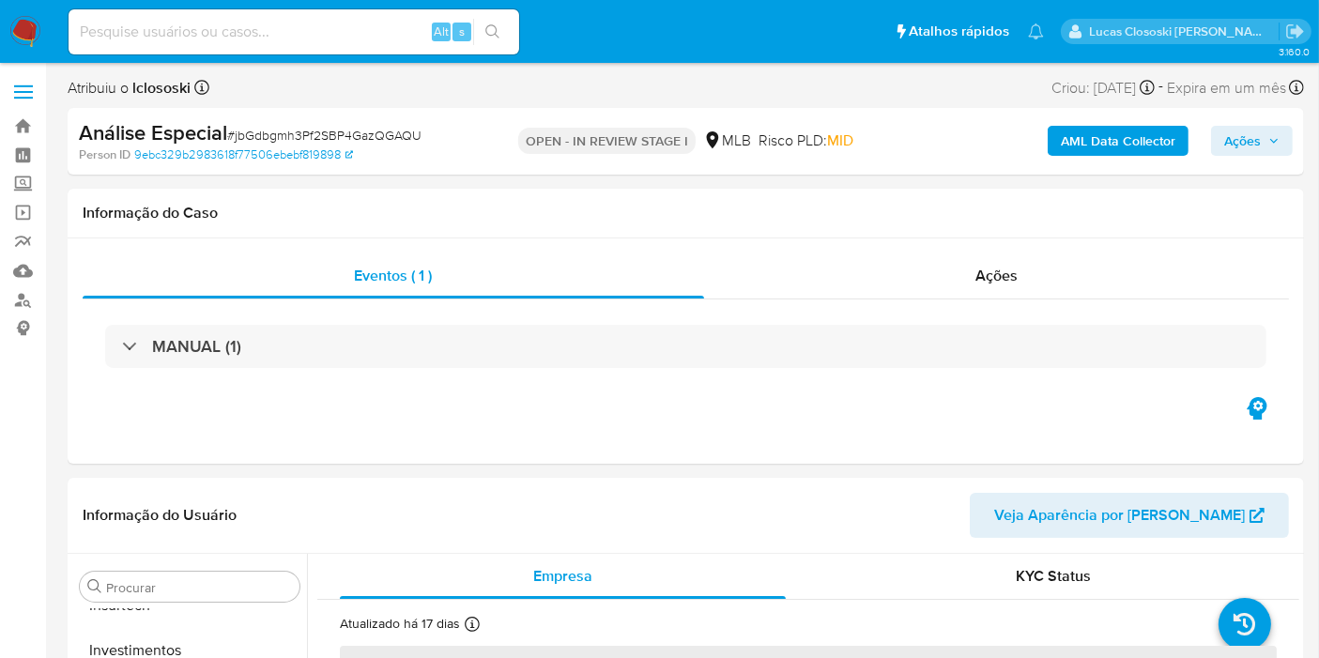
select select "10"
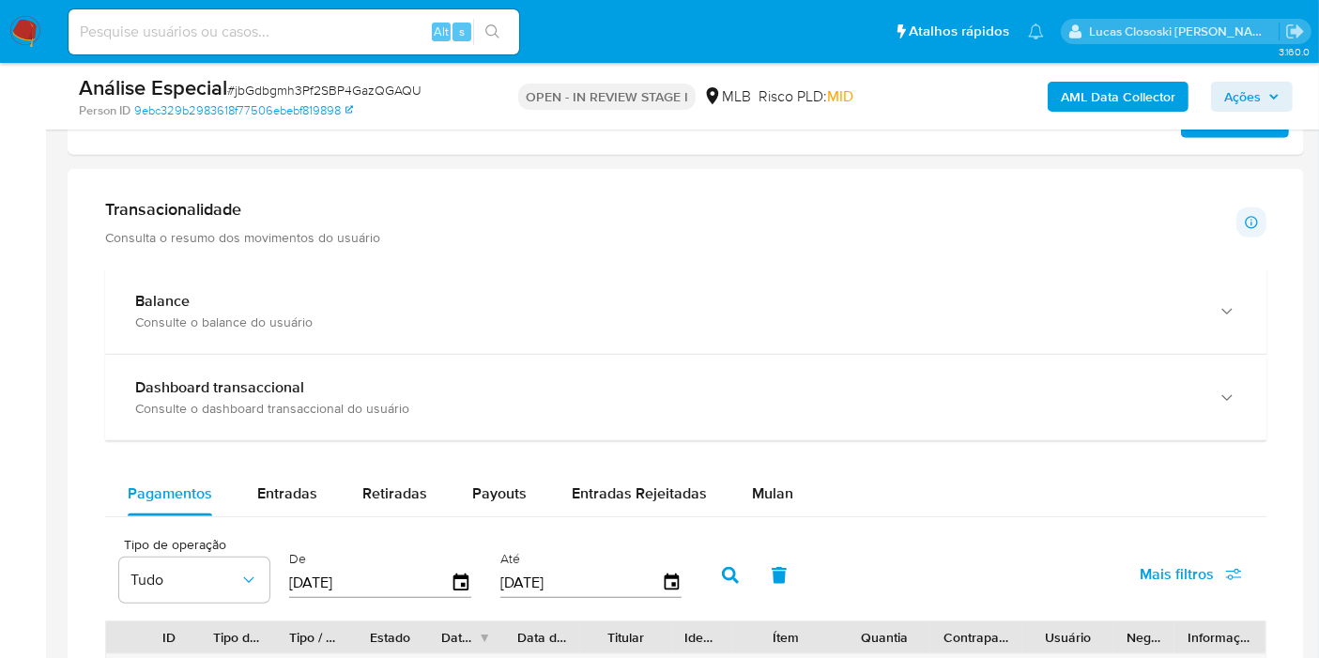
scroll to position [1043, 0]
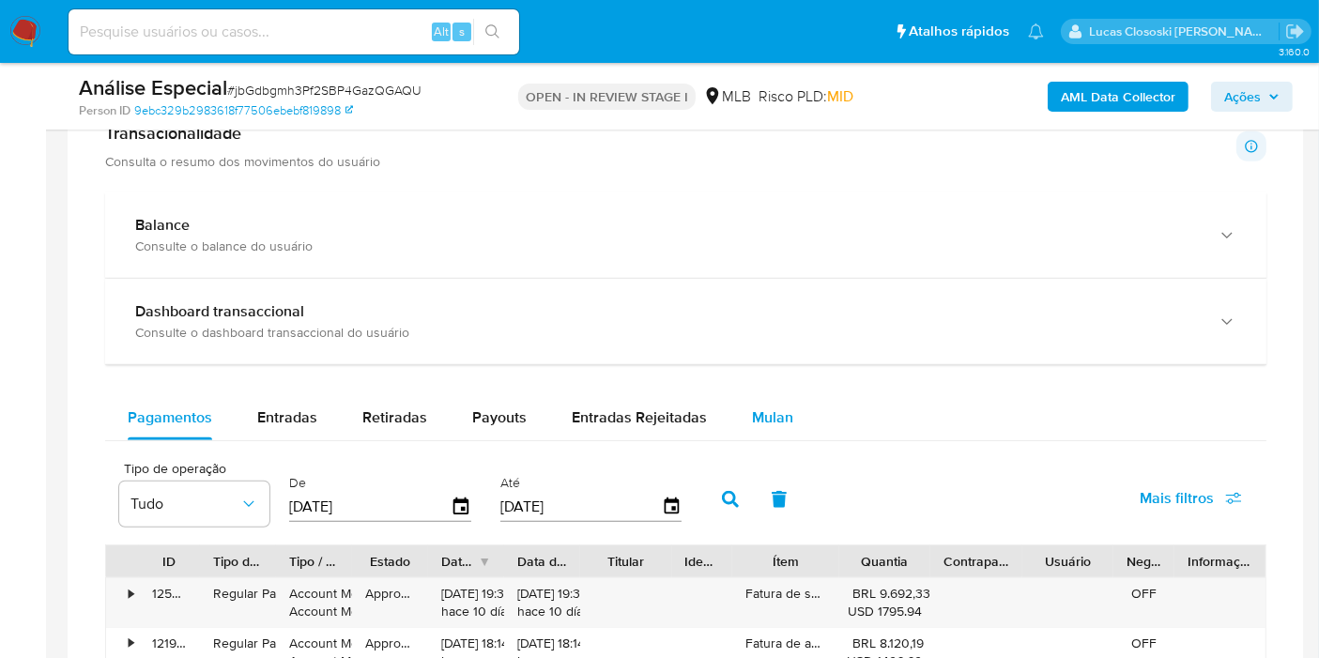
click at [752, 429] on div "Mulan" at bounding box center [772, 417] width 41 height 45
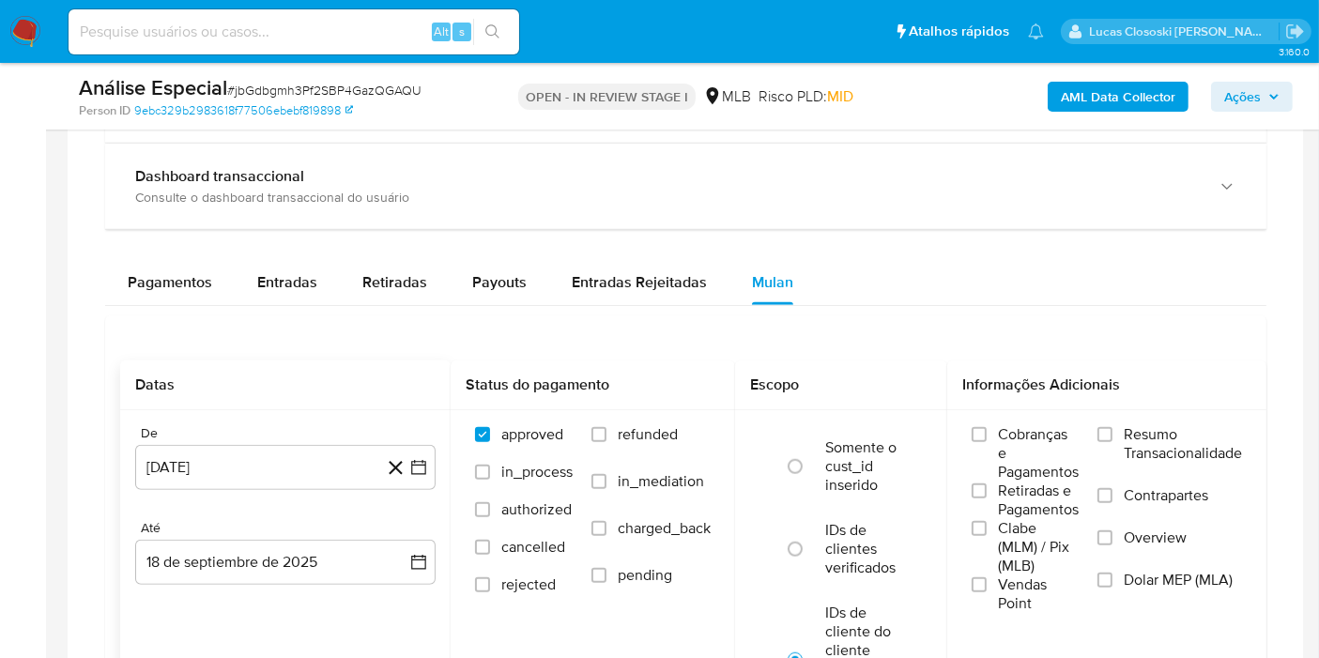
scroll to position [1460, 0]
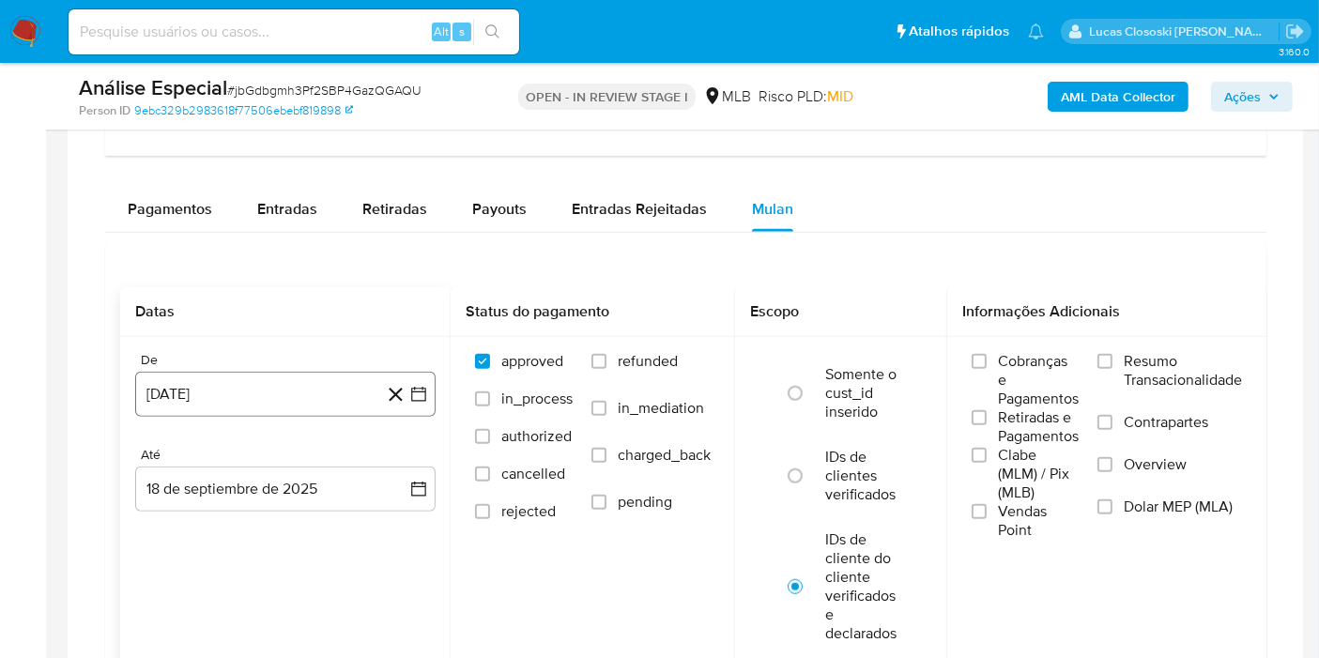
click at [418, 392] on icon "button" at bounding box center [418, 394] width 19 height 19
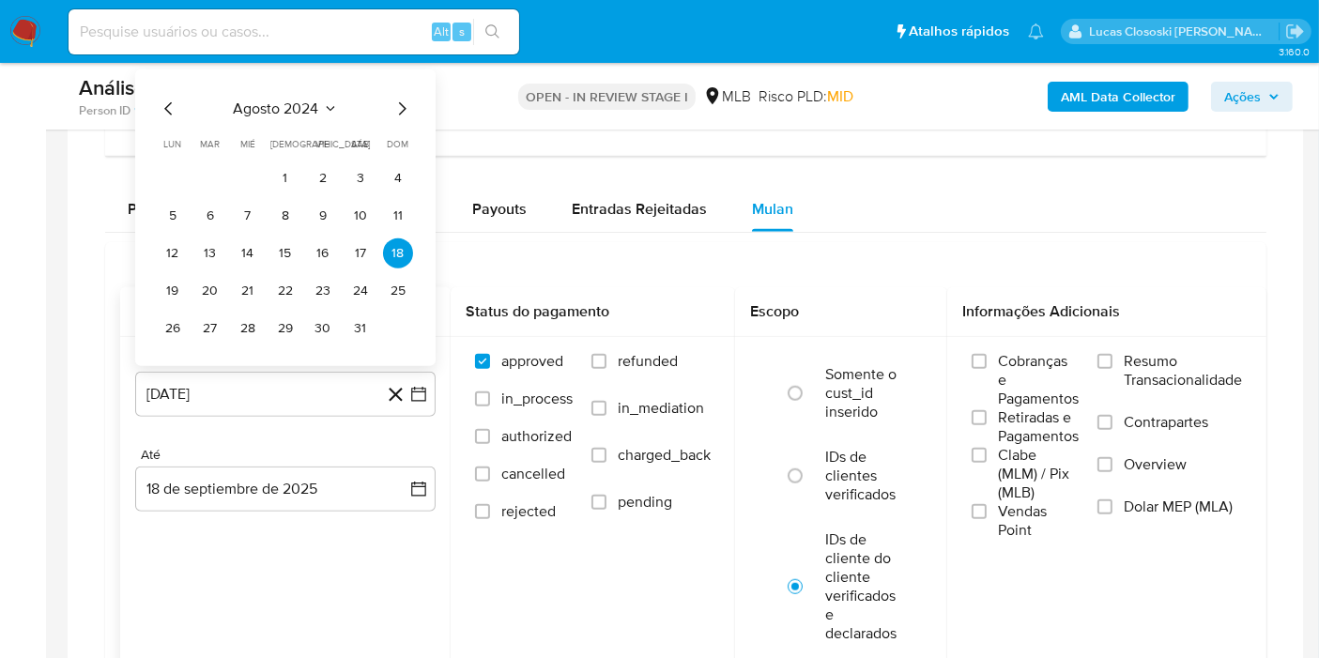
click at [276, 119] on div "[DATE] [DATE] lun lunes mar martes mié miércoles jue jueves vie viernes sáb sáb…" at bounding box center [285, 221] width 255 height 246
click at [276, 103] on span "agosto 2024" at bounding box center [276, 109] width 85 height 19
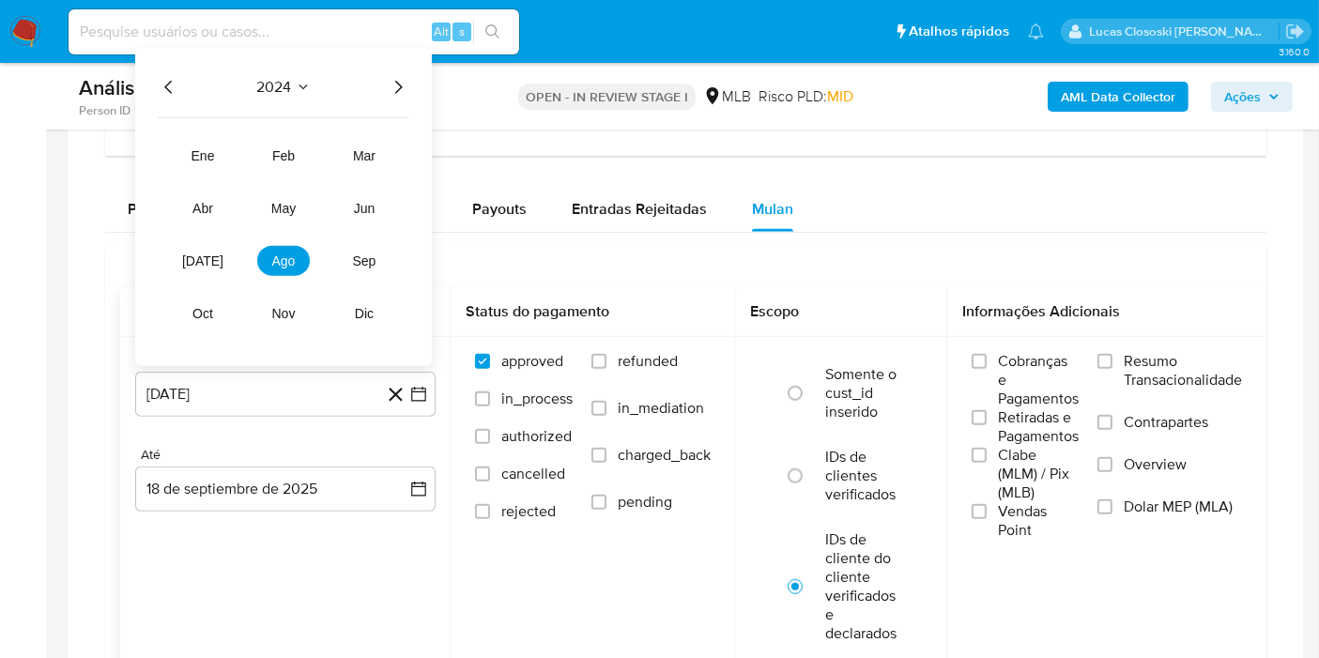
click at [399, 89] on icon "Año siguiente" at bounding box center [398, 87] width 23 height 23
click at [370, 201] on span "jun" at bounding box center [365, 208] width 22 height 15
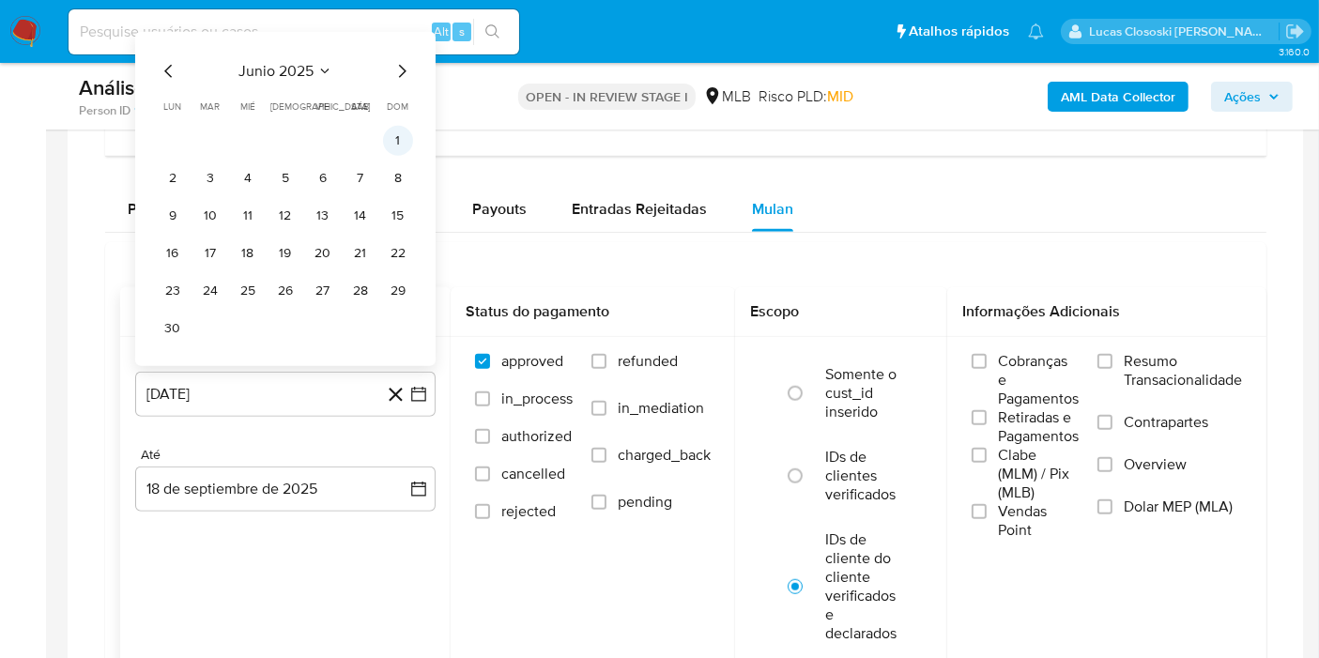
click at [396, 148] on button "1" at bounding box center [398, 141] width 30 height 30
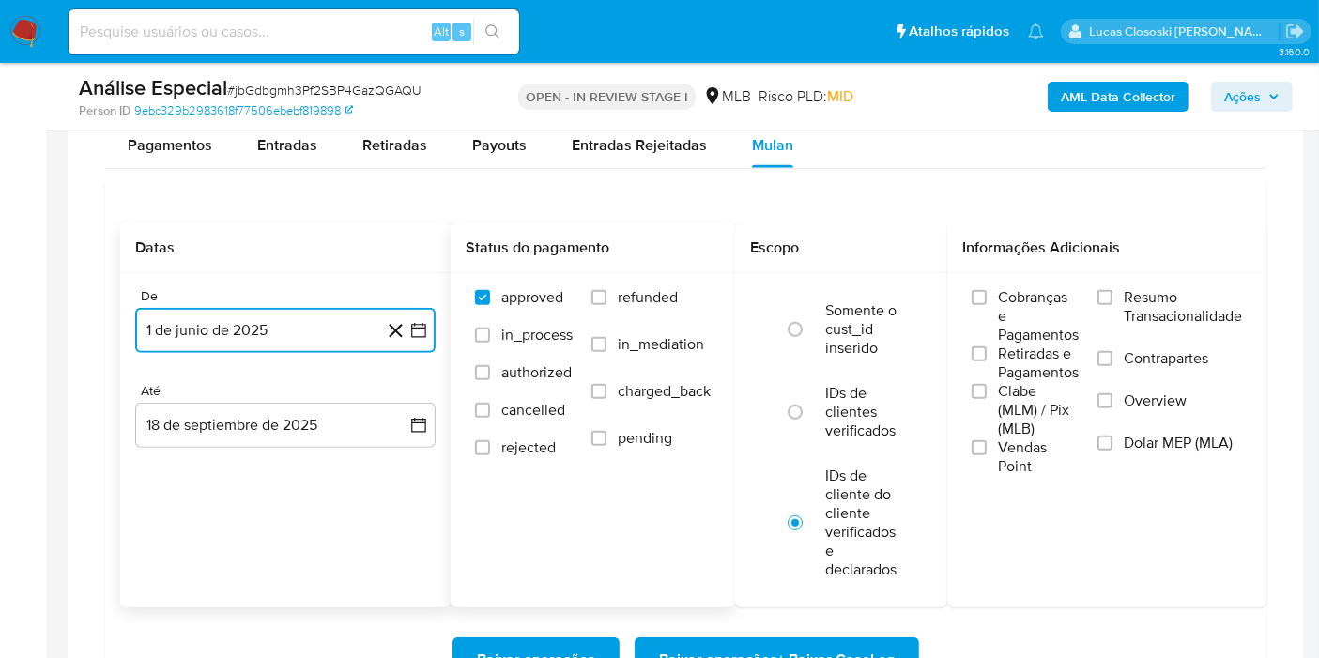
scroll to position [1564, 0]
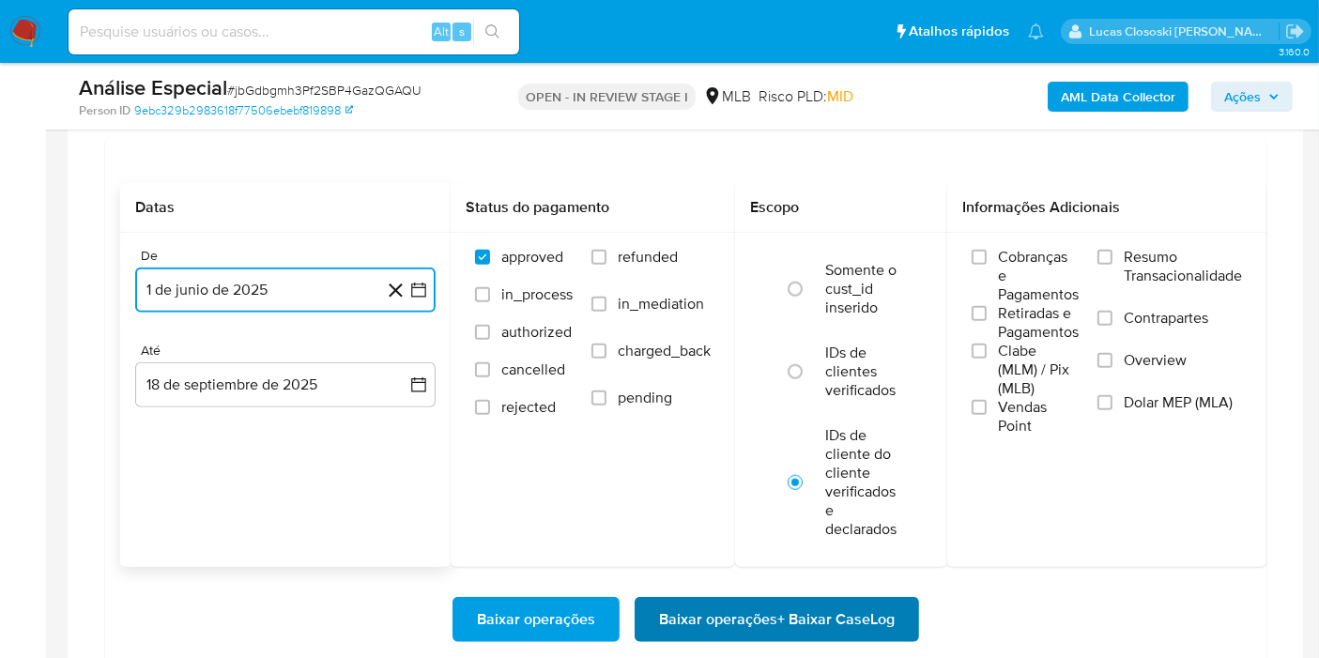
click at [779, 626] on span "Baixar operações + Baixar CaseLog" at bounding box center [777, 619] width 236 height 41
